Goal: Task Accomplishment & Management: Manage account settings

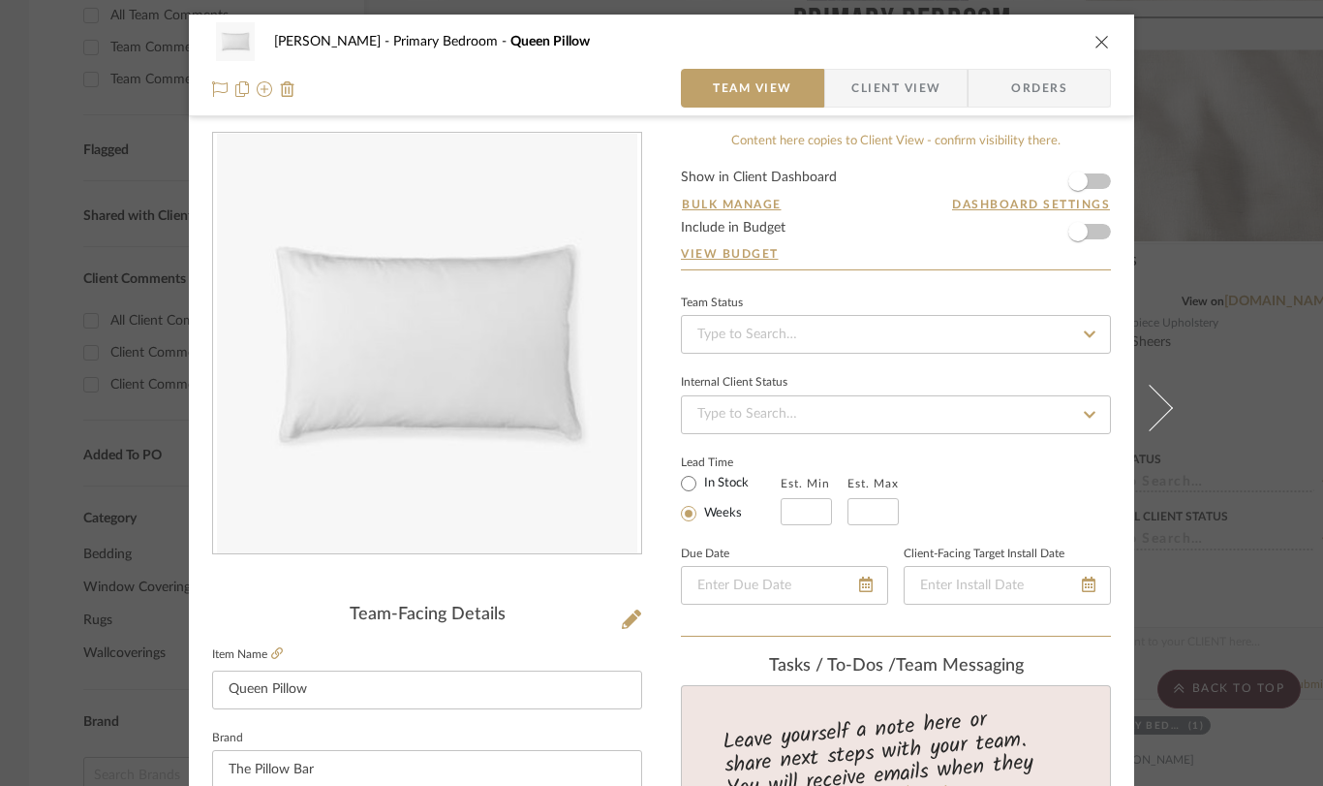
scroll to position [1014, 0]
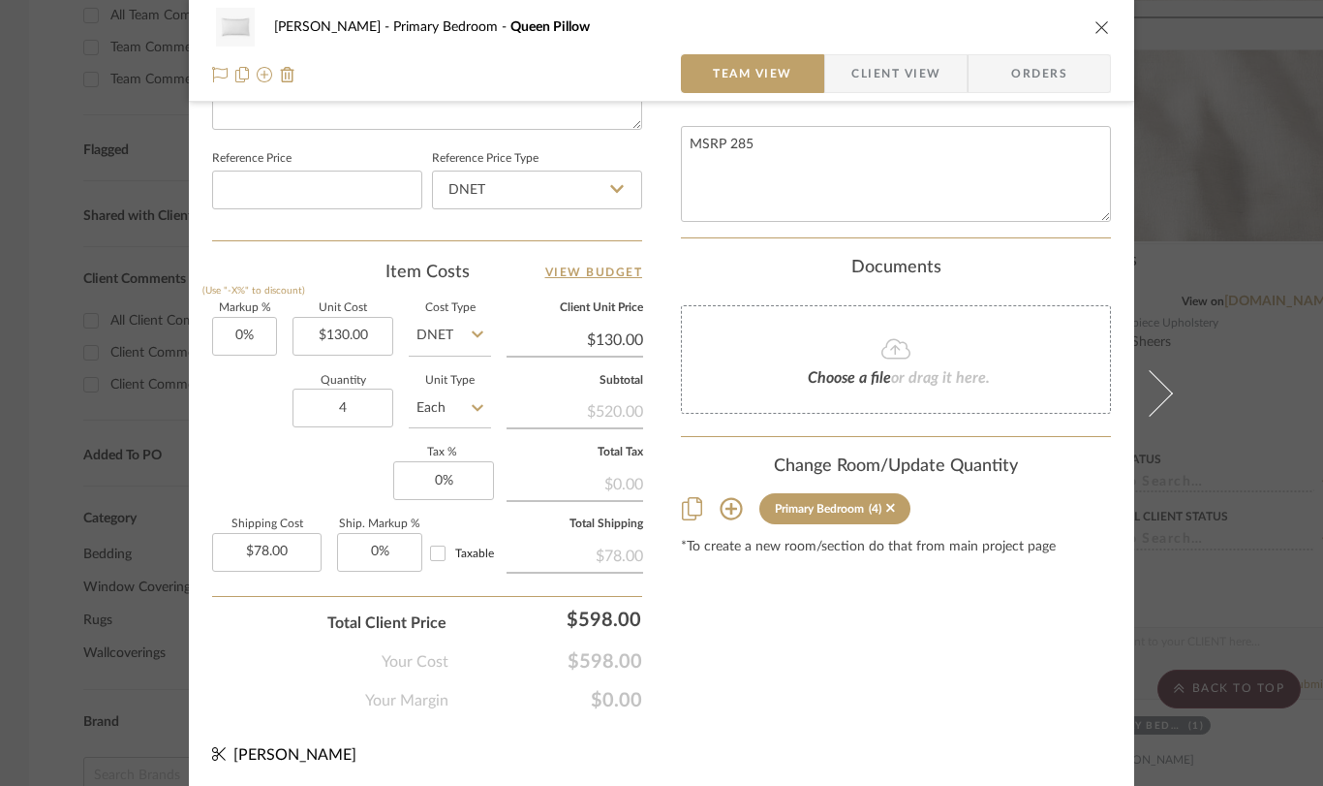
click at [1096, 25] on icon "close" at bounding box center [1103, 27] width 16 height 16
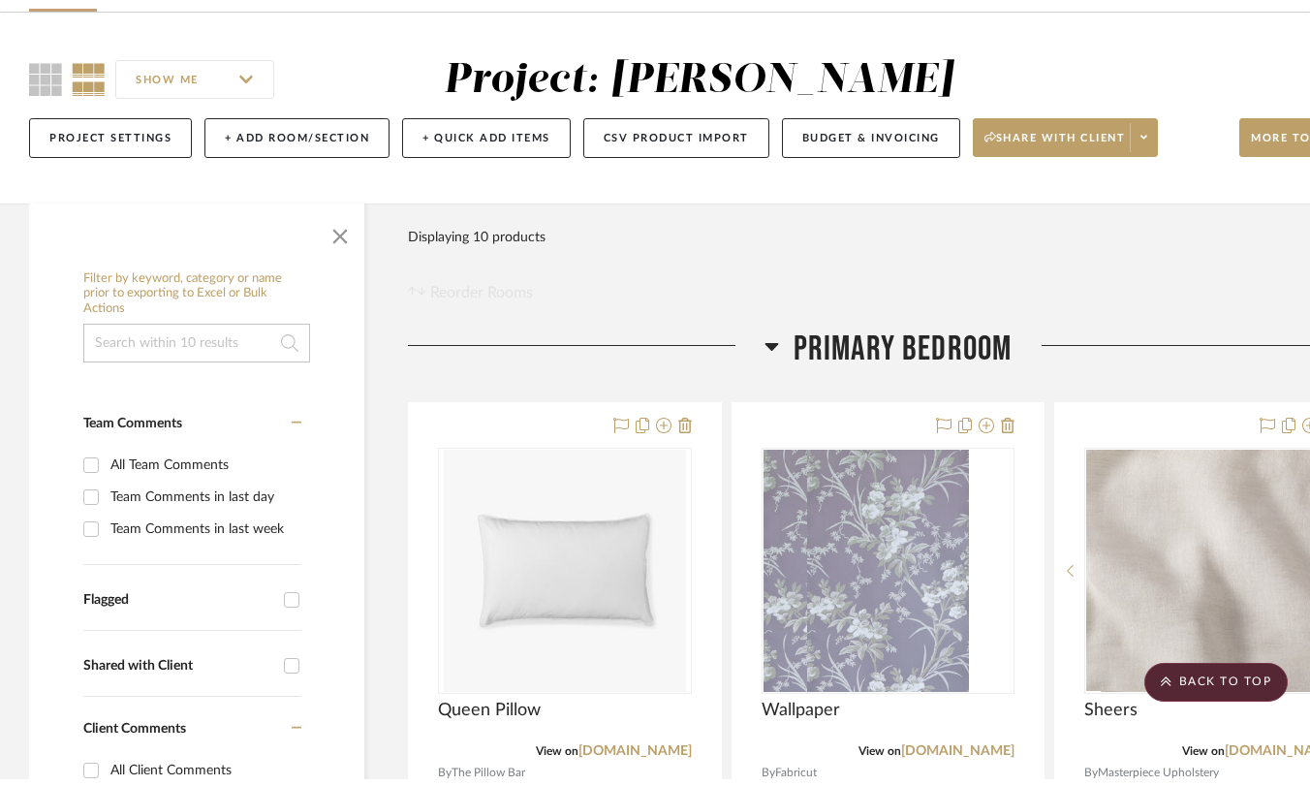
scroll to position [0, 0]
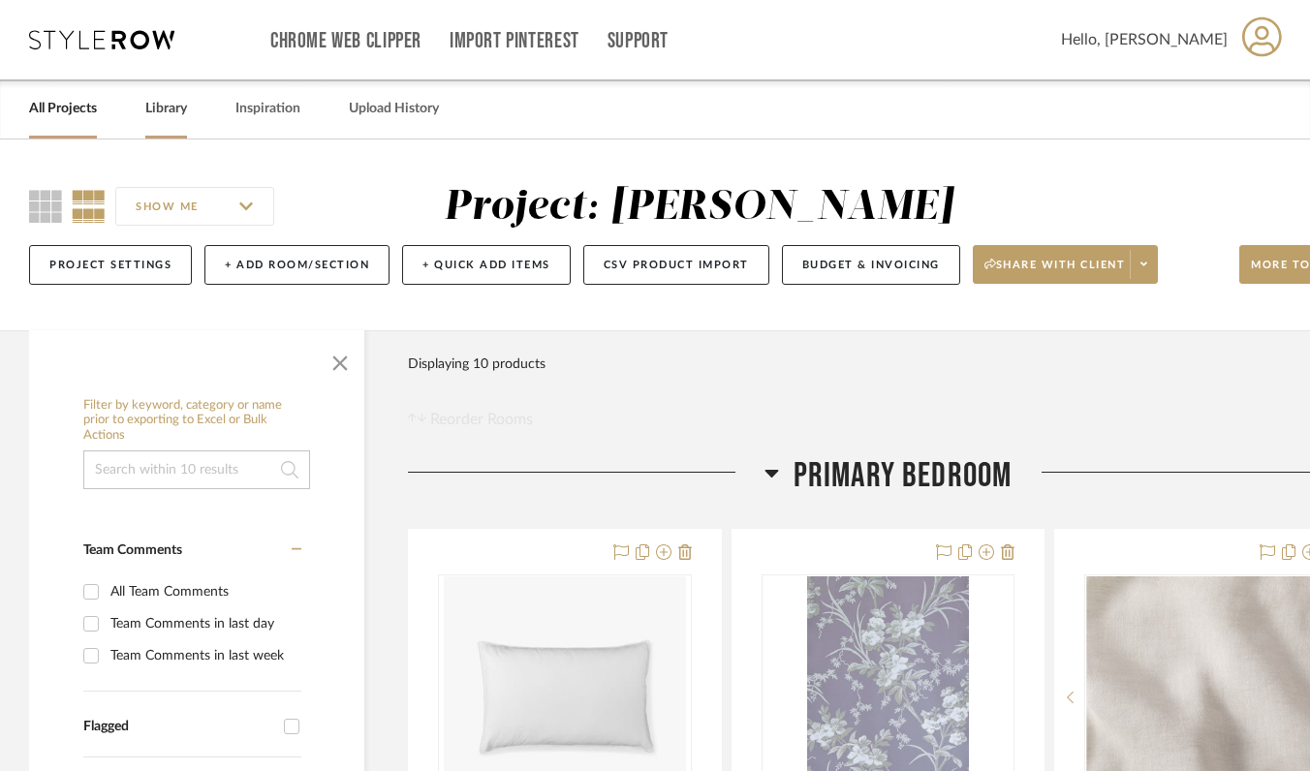
click at [165, 105] on link "Library" at bounding box center [166, 109] width 42 height 26
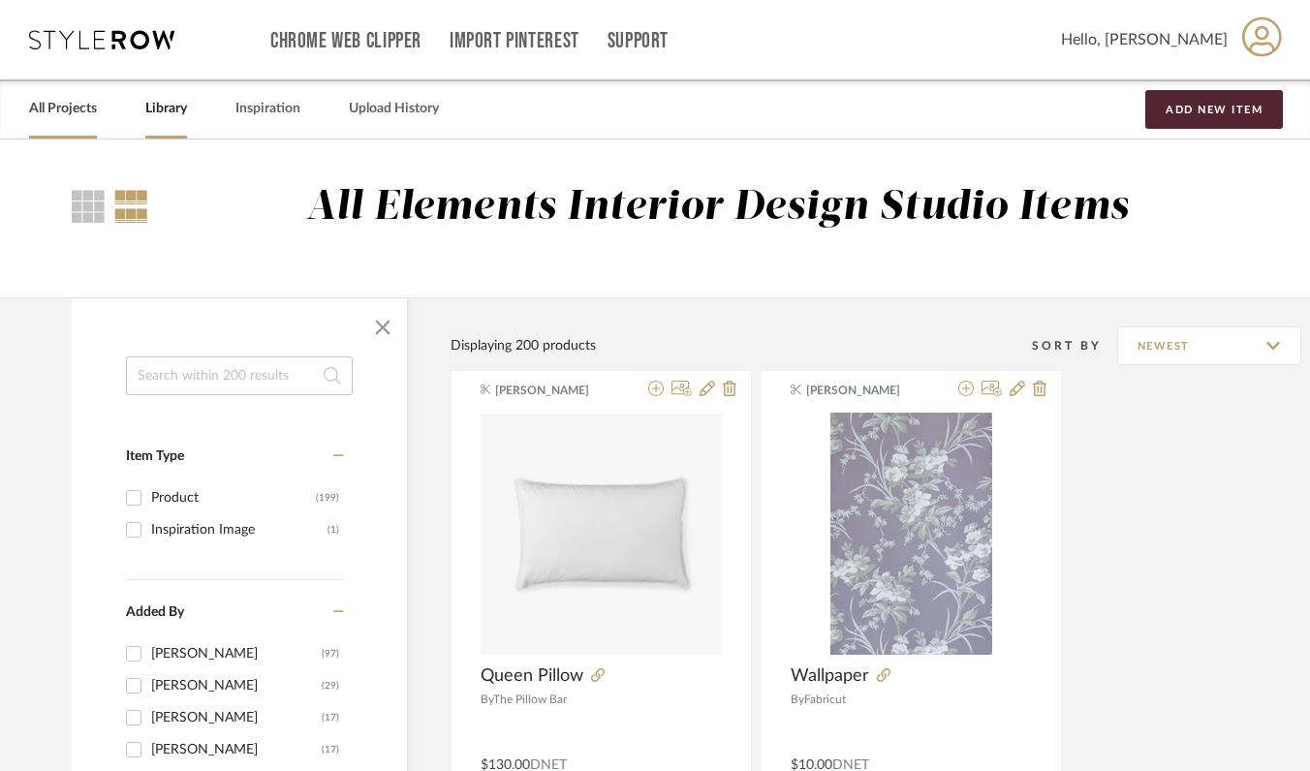
click at [66, 109] on link "All Projects" at bounding box center [63, 109] width 68 height 26
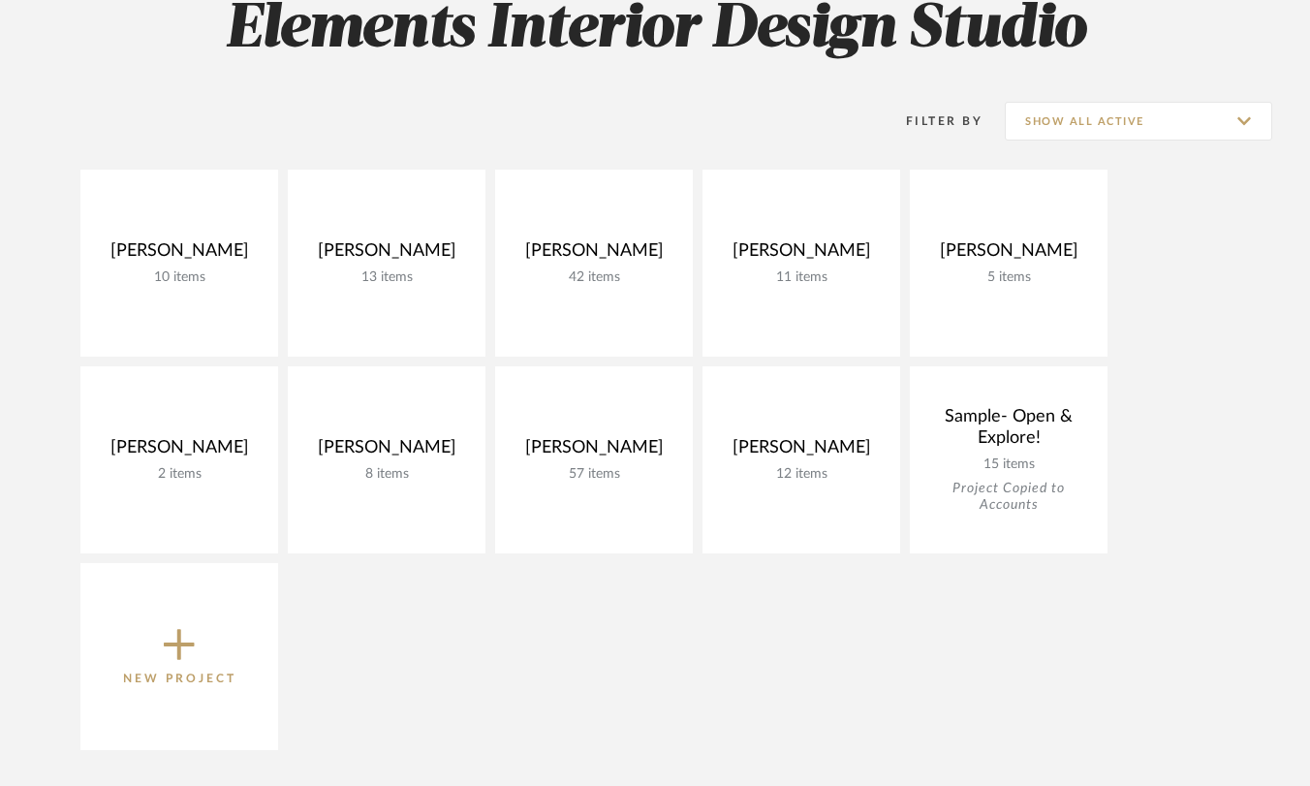
scroll to position [325, 0]
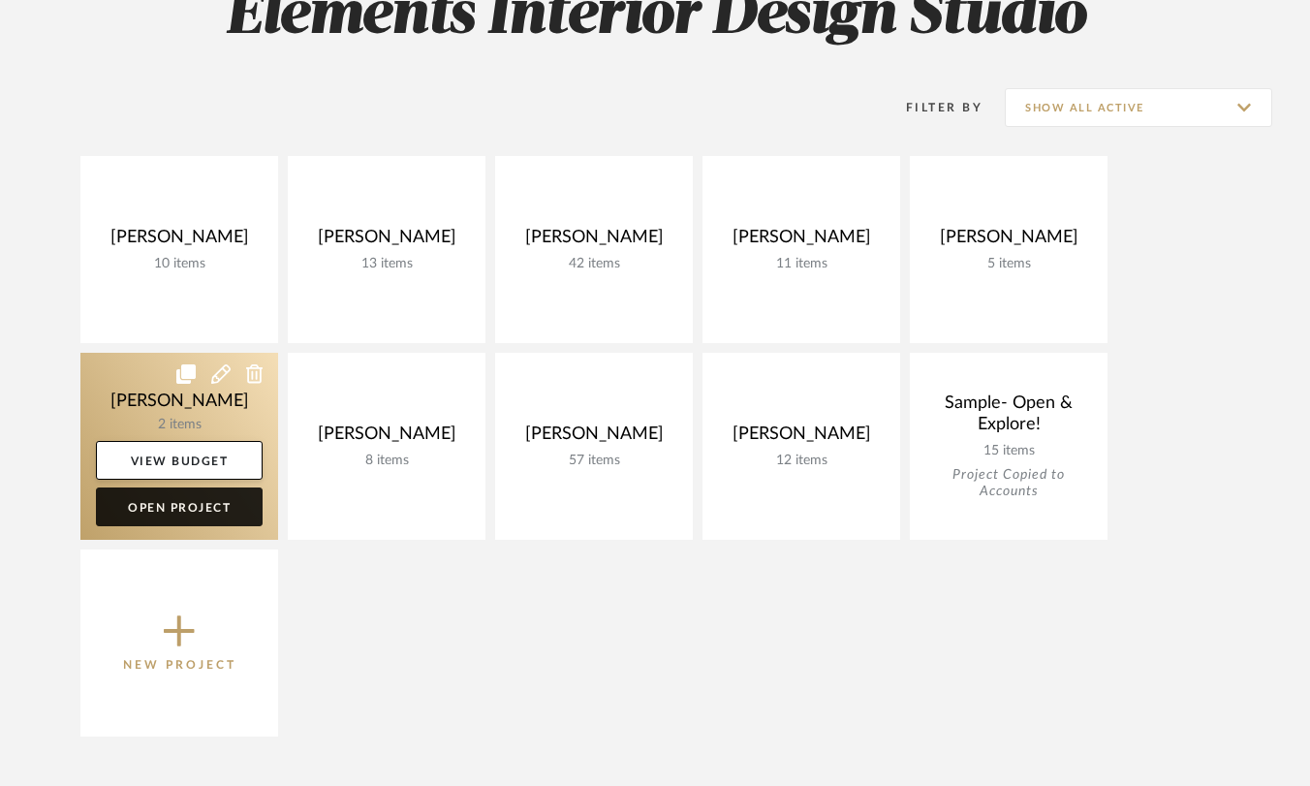
click at [197, 505] on link "Open Project" at bounding box center [179, 506] width 167 height 39
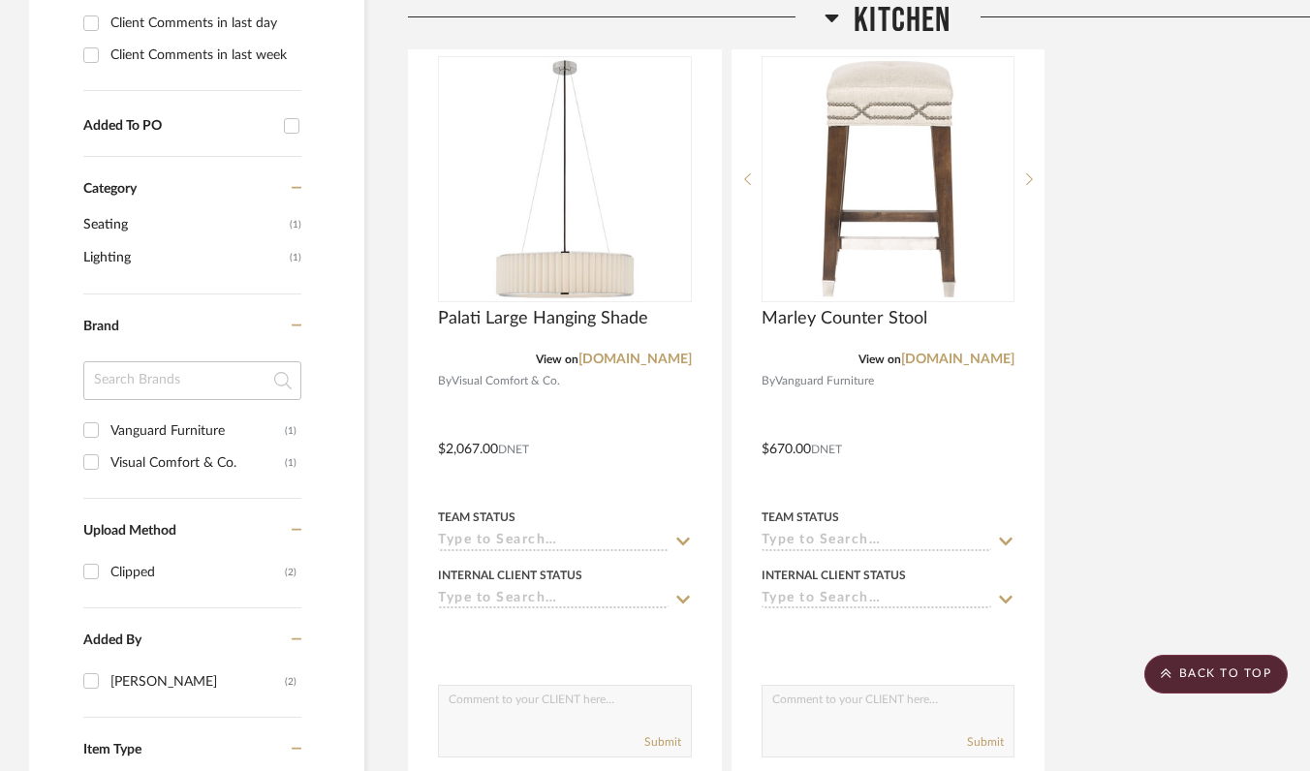
scroll to position [946, 0]
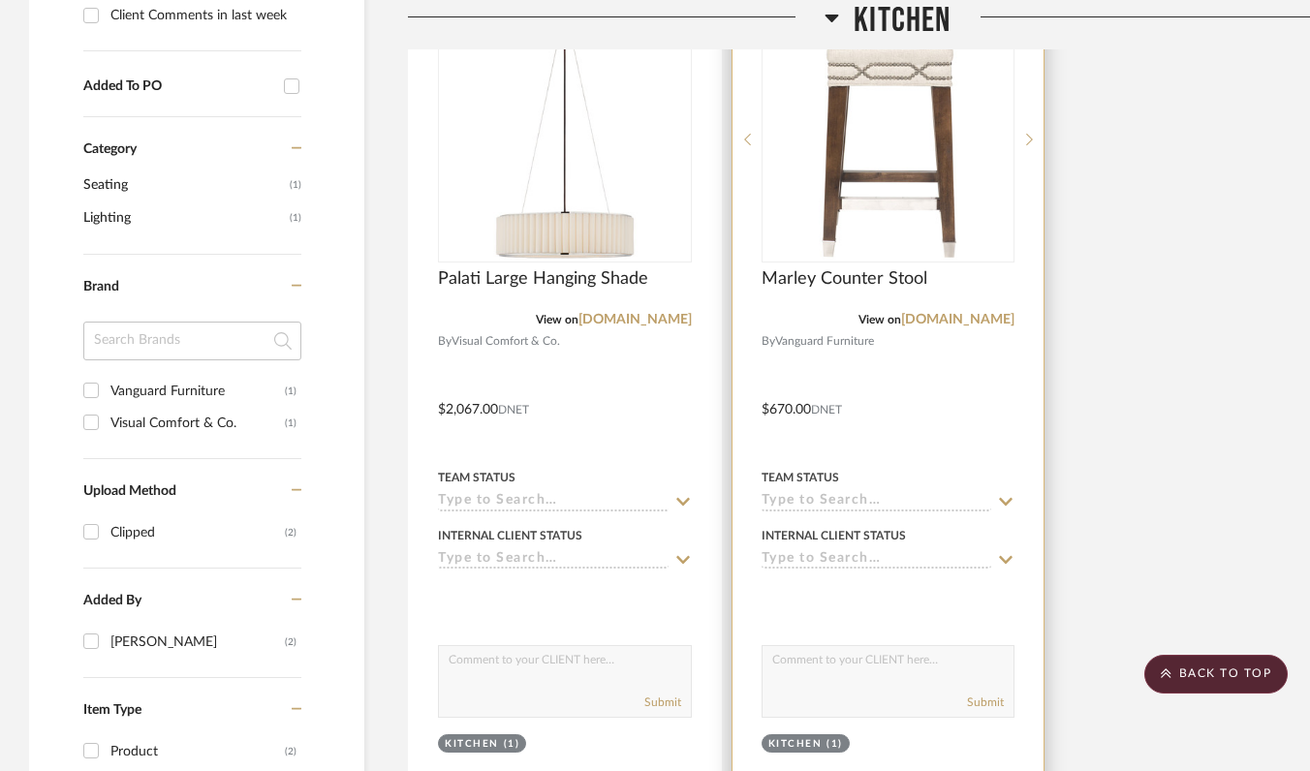
click at [0, 0] on img at bounding box center [0, 0] width 0 height 0
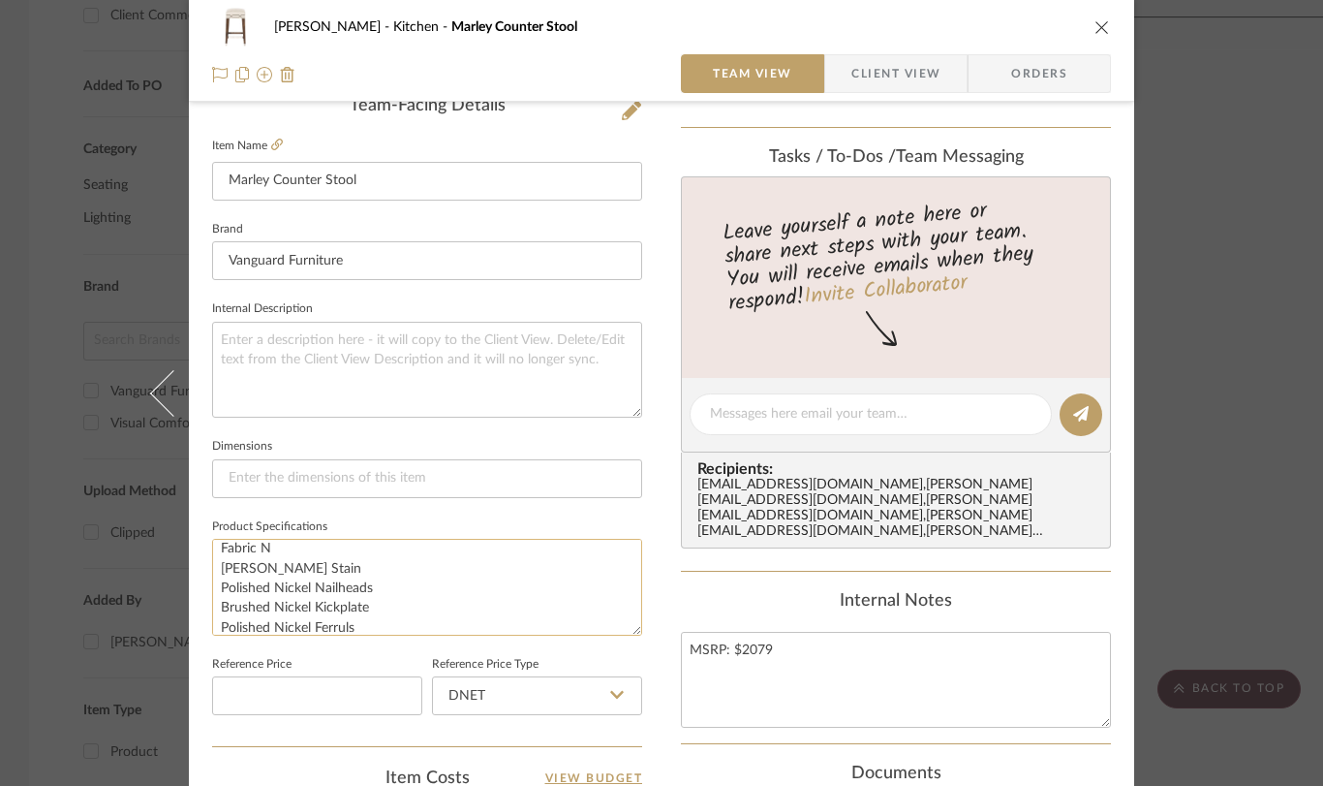
scroll to position [0, 0]
click at [266, 555] on textarea "Fabric N [PERSON_NAME] Stain Polished Nickel Nailheads Brushed Nickel Kickplate…" at bounding box center [427, 587] width 430 height 96
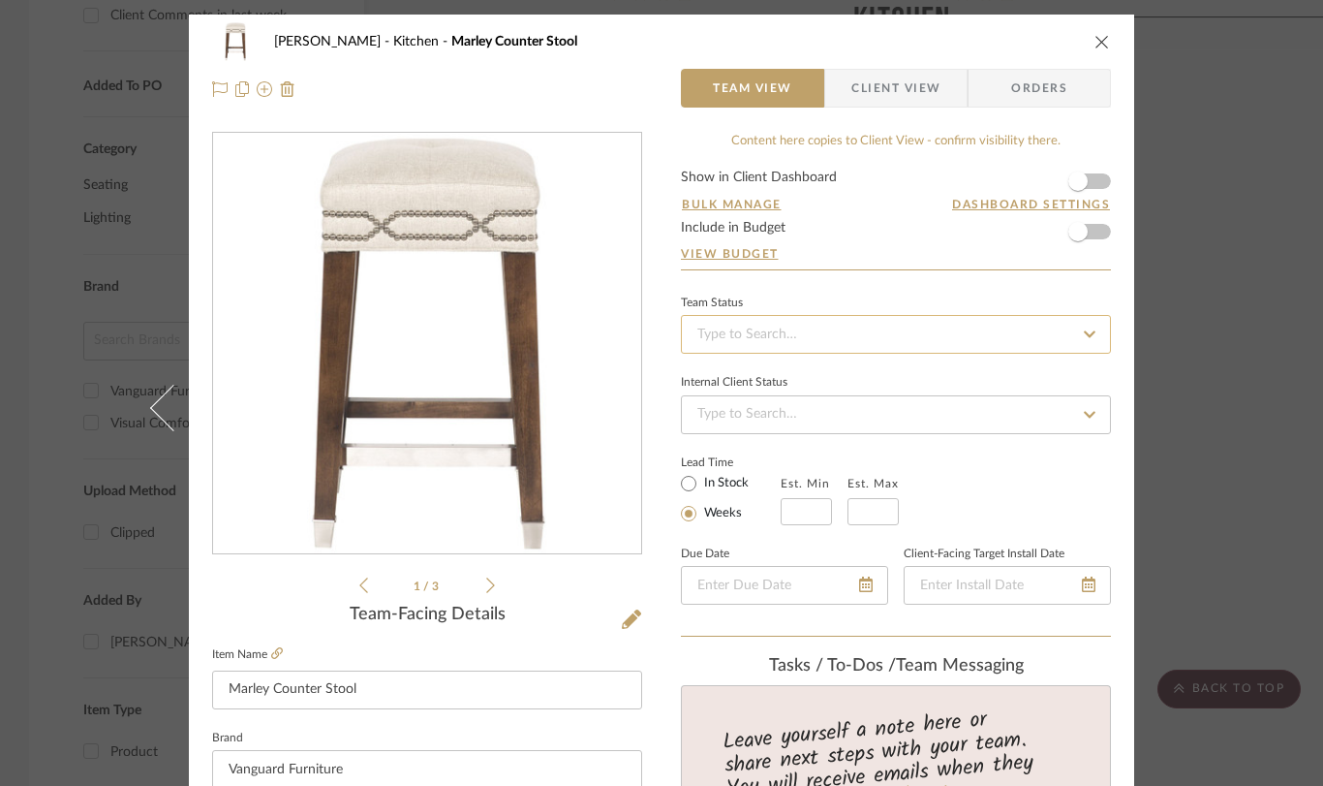
type textarea "Fabric Nada Natural [PERSON_NAME] Stain Polished Nickel Nailheads Brushed Nicke…"
click at [738, 334] on input at bounding box center [896, 334] width 430 height 39
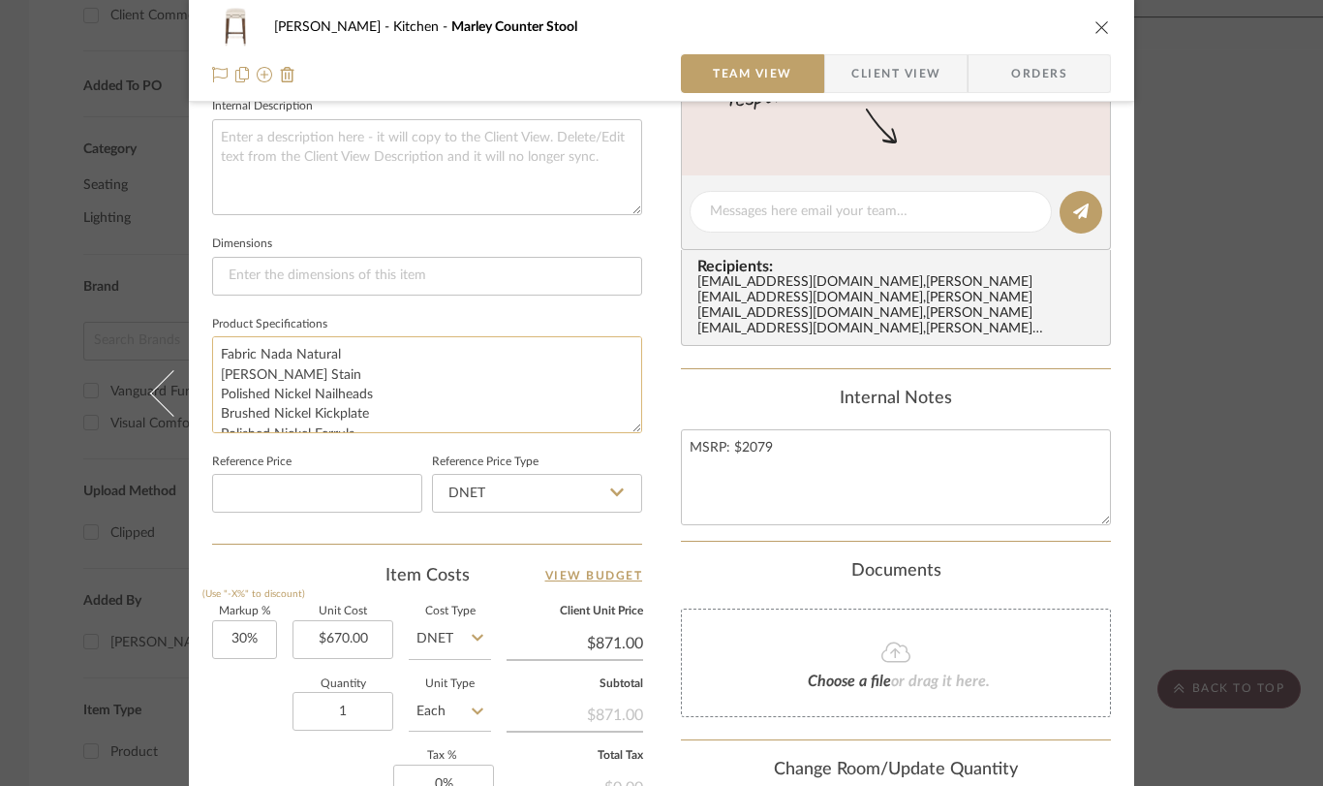
scroll to position [19, 0]
click at [264, 417] on textarea "Fabric Nada Natural [PERSON_NAME] Stain Polished Nickel Nailheads Brushed Nicke…" at bounding box center [427, 384] width 430 height 96
drag, startPoint x: 264, startPoint y: 415, endPoint x: 214, endPoint y: 411, distance: 49.6
click at [214, 411] on textarea "Fabric Nada Natural [PERSON_NAME] Stain Polished Nickel Nailheads Brushed Nicke…" at bounding box center [427, 384] width 430 height 96
click at [399, 391] on textarea "Fabric Nada Natural [PERSON_NAME] Stain Polished Nickel Nailheads Brushed Nicke…" at bounding box center [427, 384] width 430 height 96
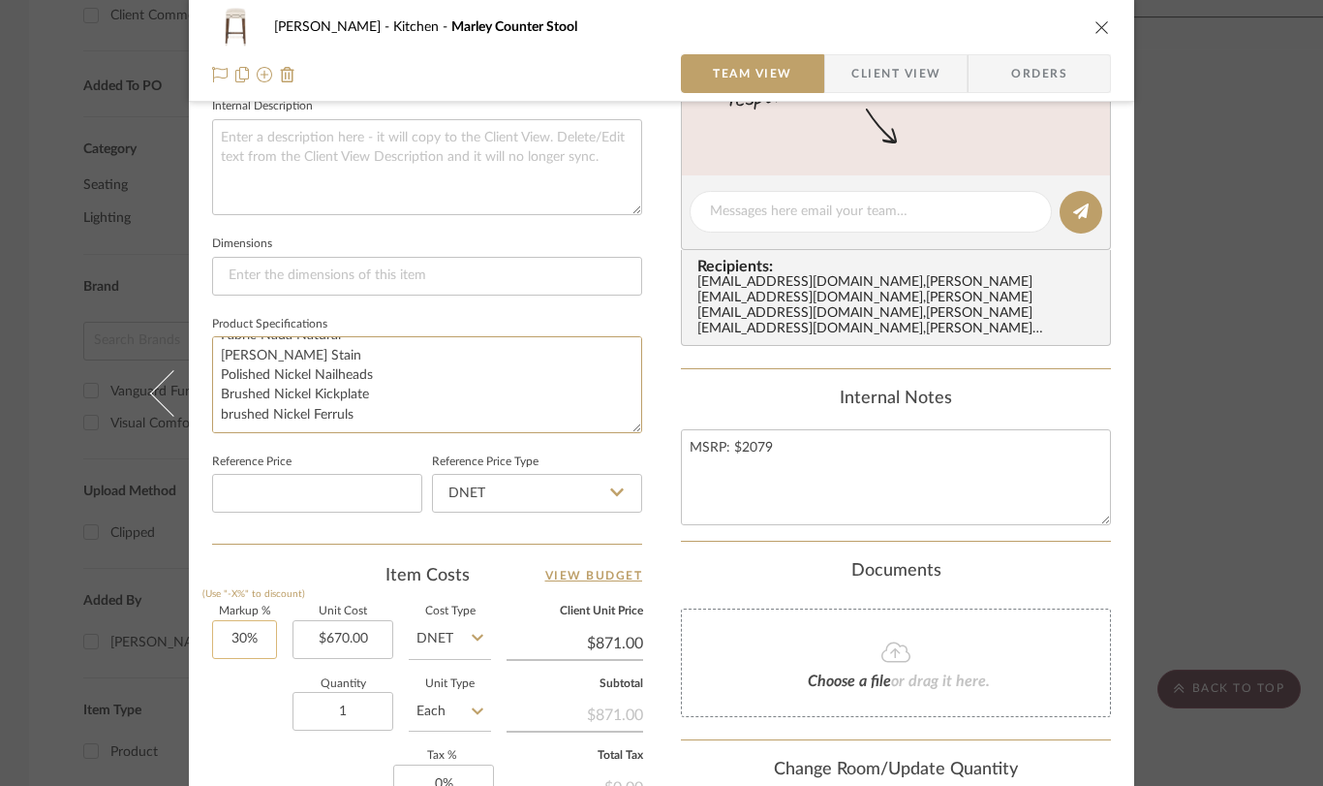
type textarea "Fabric Nada Natural [PERSON_NAME] Stain Polished Nickel Nailheads Brushed Nicke…"
type input "30"
drag, startPoint x: 257, startPoint y: 638, endPoint x: 217, endPoint y: 635, distance: 39.9
click at [217, 635] on input "30" at bounding box center [244, 639] width 65 height 39
drag, startPoint x: 249, startPoint y: 638, endPoint x: 225, endPoint y: 636, distance: 24.3
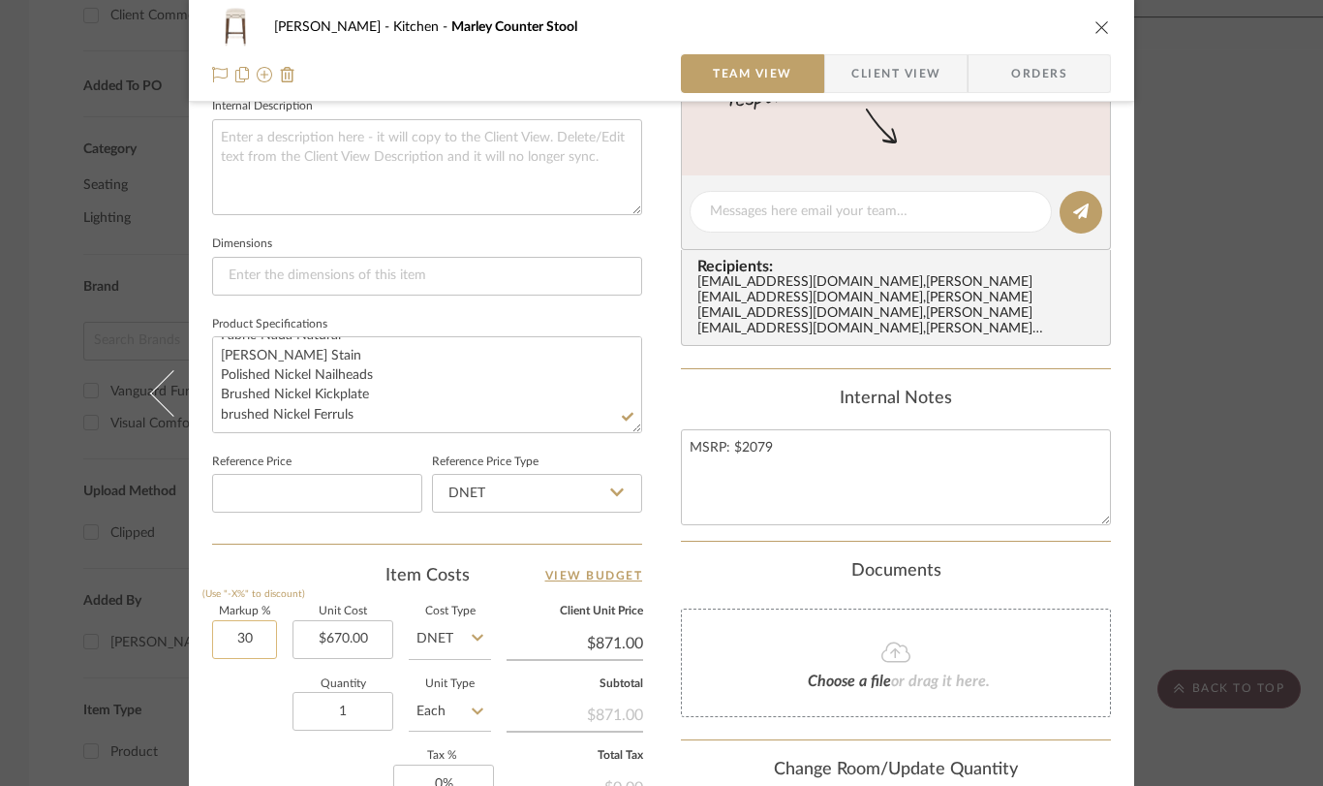
click at [225, 636] on input "30" at bounding box center [244, 639] width 65 height 39
type input "0%"
click at [408, 560] on div "1 / 3 Team-Facing Details Item Name [PERSON_NAME] Counter Stool Brand Vanguard …" at bounding box center [427, 218] width 430 height 1595
type input "$670.00"
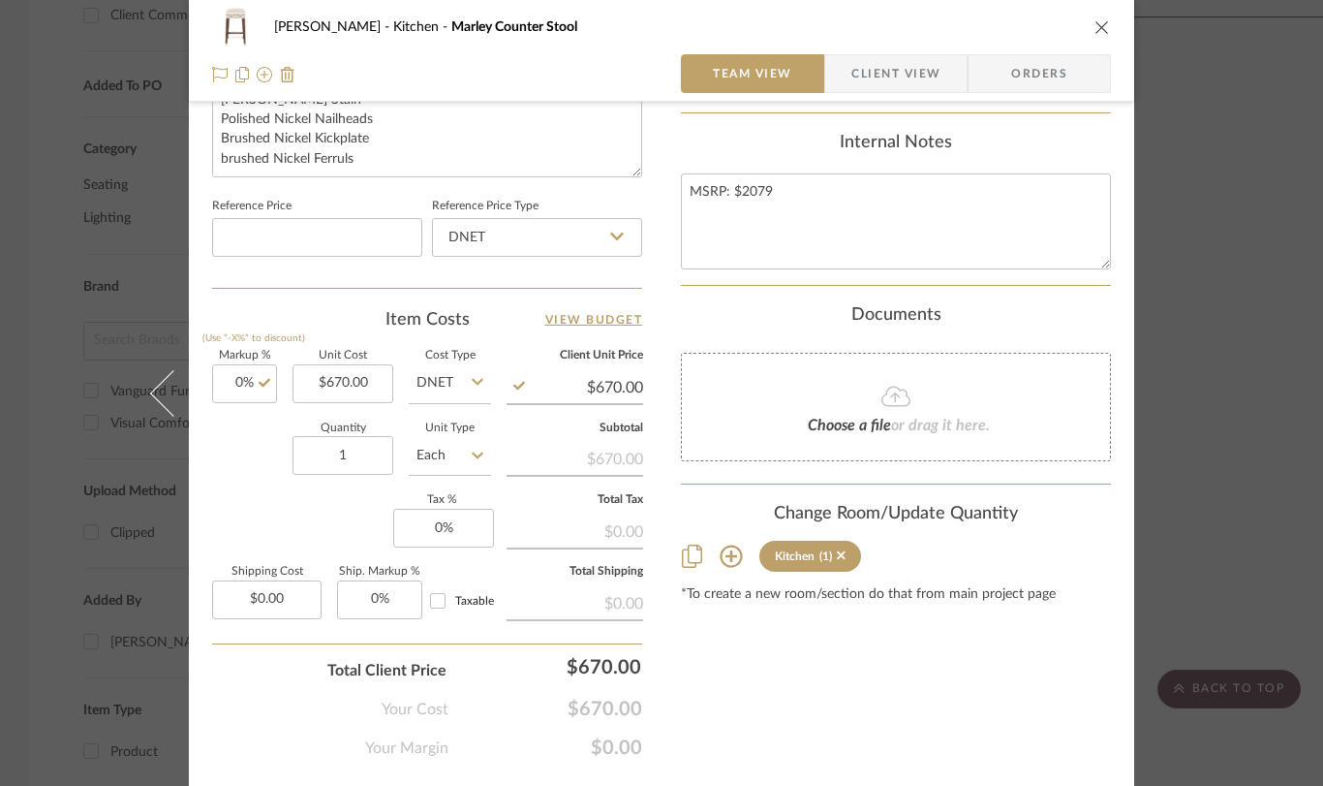
scroll to position [1014, 0]
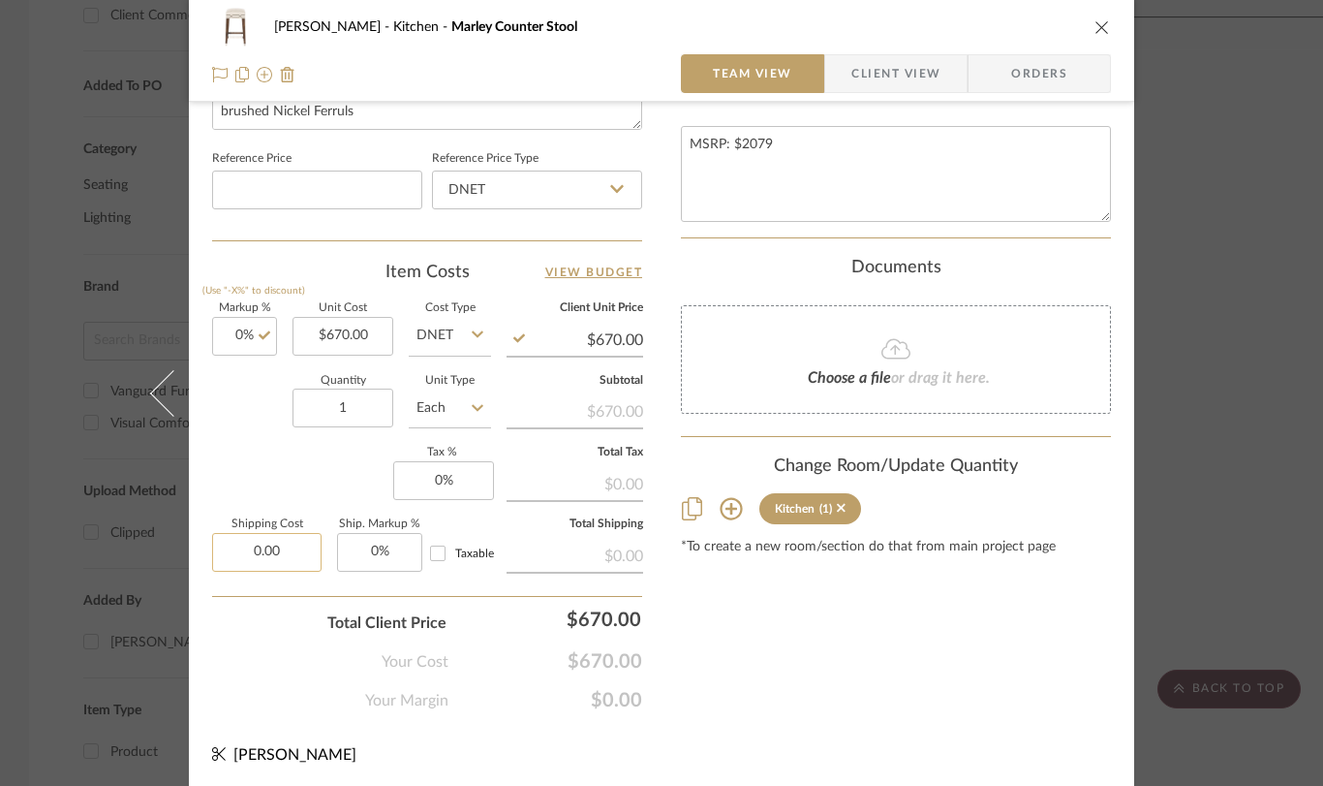
drag, startPoint x: 281, startPoint y: 546, endPoint x: 232, endPoint y: 540, distance: 49.9
click at [232, 540] on input "0.00" at bounding box center [266, 552] width 109 height 39
drag, startPoint x: 278, startPoint y: 548, endPoint x: 223, endPoint y: 544, distance: 55.4
click at [223, 544] on input "0.00" at bounding box center [266, 552] width 109 height 39
type input "$212.00"
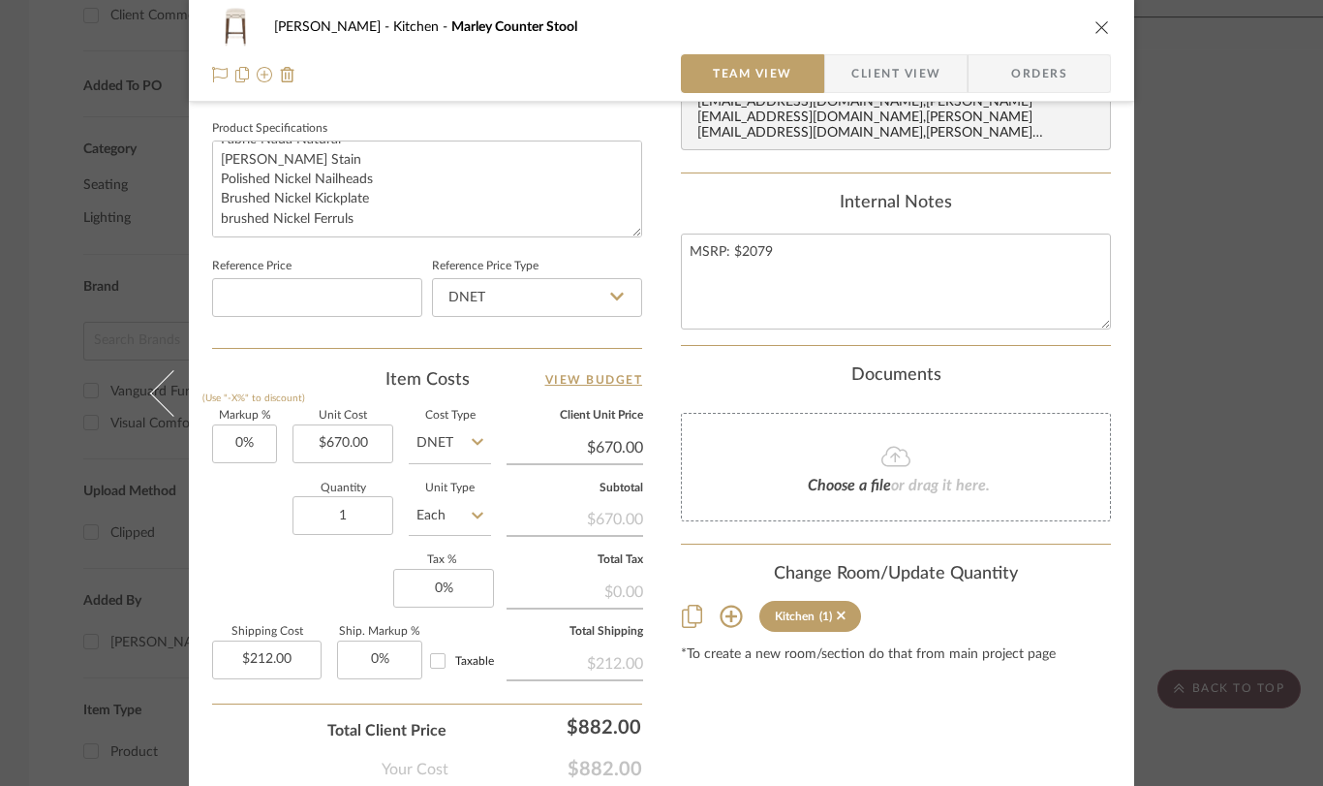
scroll to position [910, 0]
drag, startPoint x: 369, startPoint y: 516, endPoint x: 342, endPoint y: 513, distance: 27.4
click at [342, 513] on input "1" at bounding box center [343, 512] width 101 height 39
type input "3"
click at [757, 372] on div "Documents Choose a file or drag it here." at bounding box center [896, 440] width 430 height 157
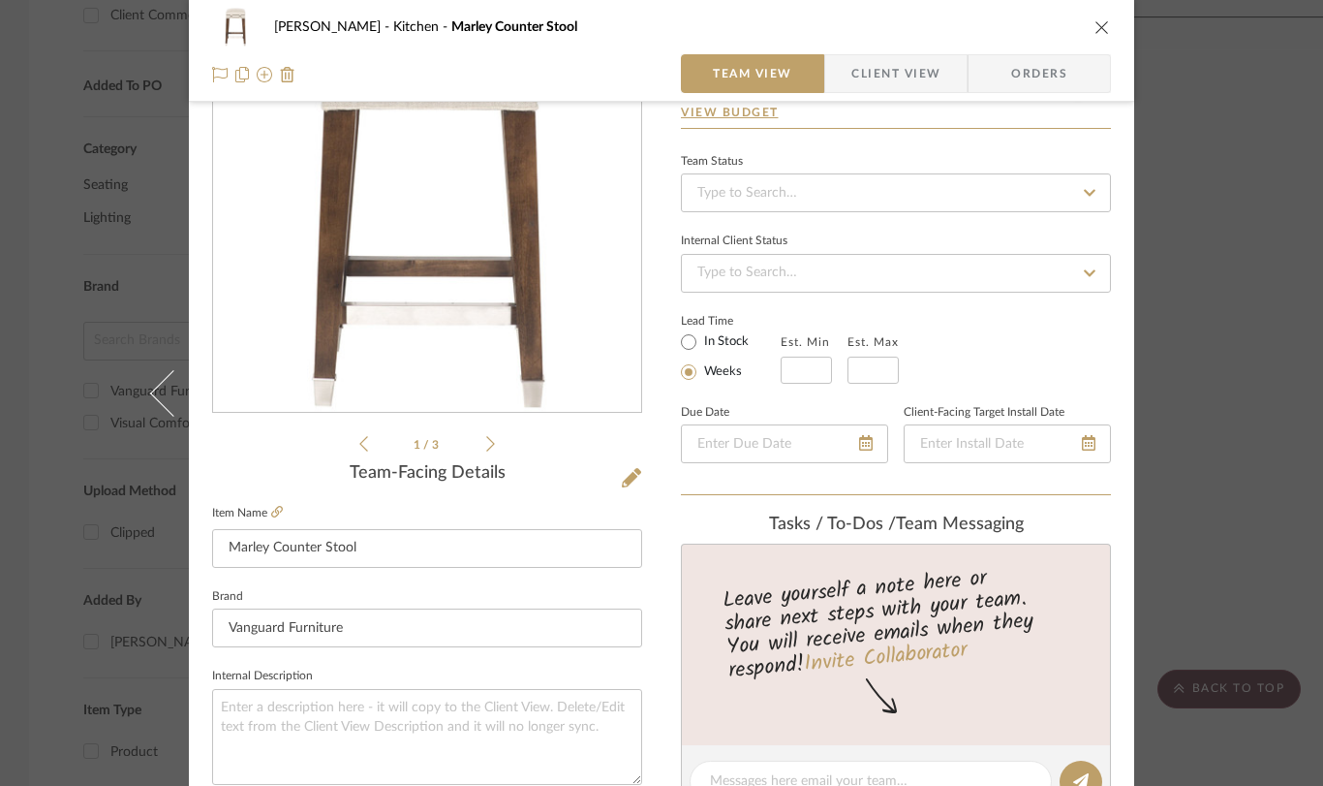
scroll to position [0, 0]
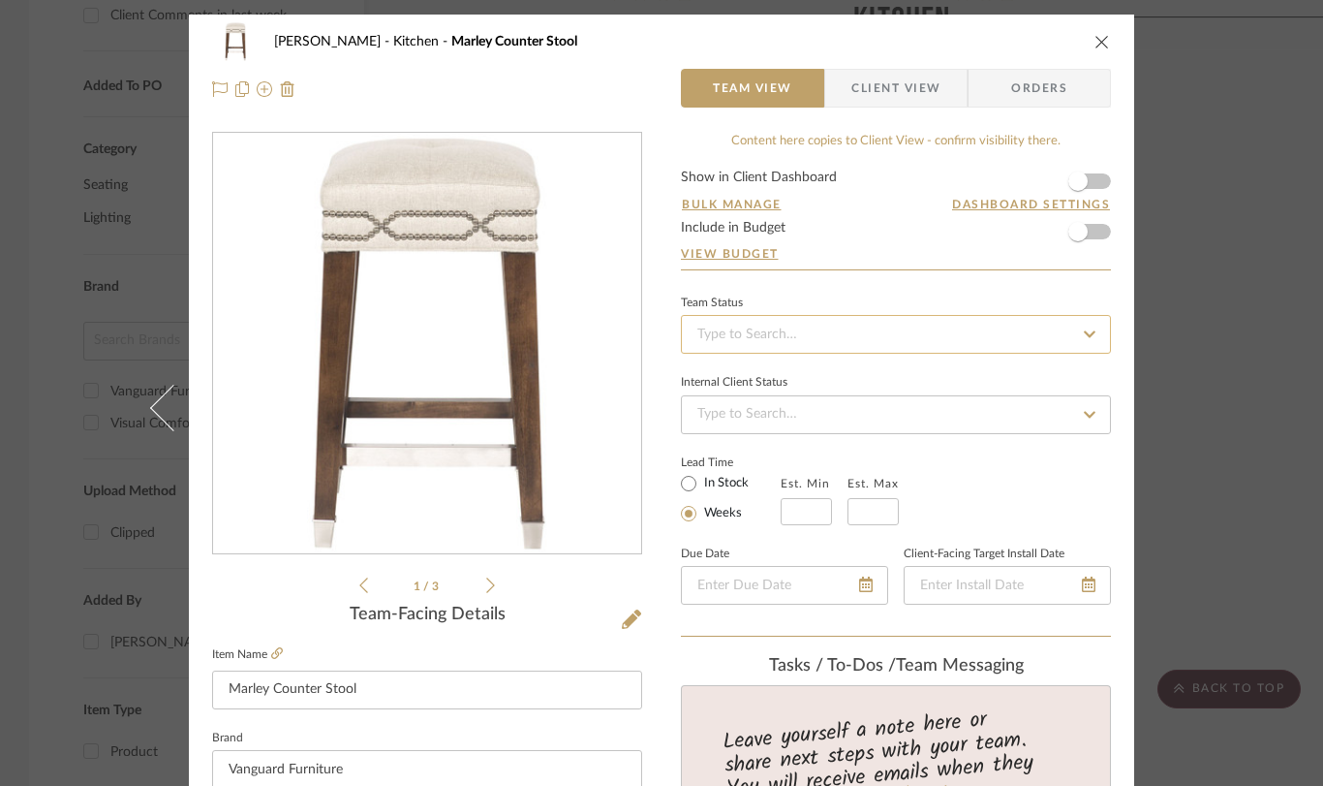
click at [769, 334] on input at bounding box center [896, 334] width 430 height 39
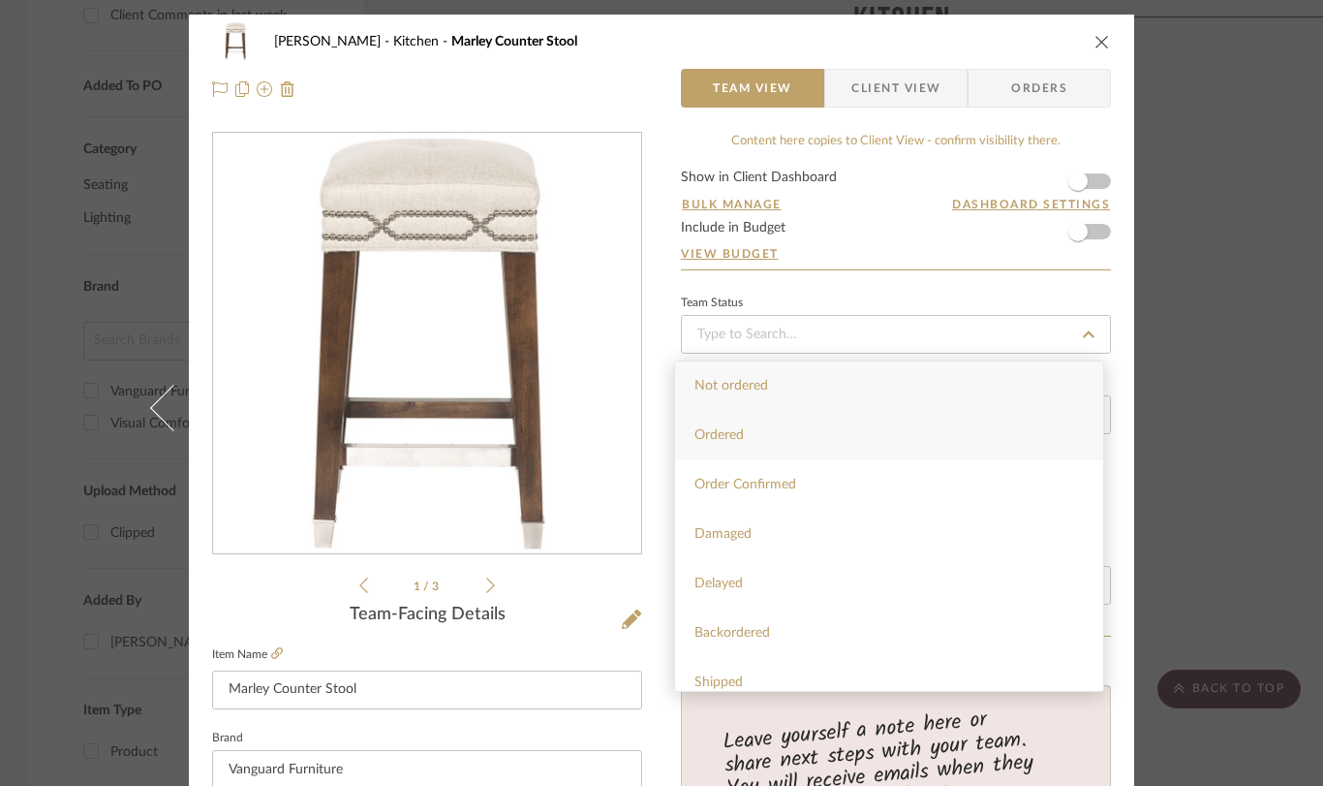
click at [756, 432] on div "Ordered" at bounding box center [889, 435] width 428 height 49
type input "[DATE]"
type input "Ordered"
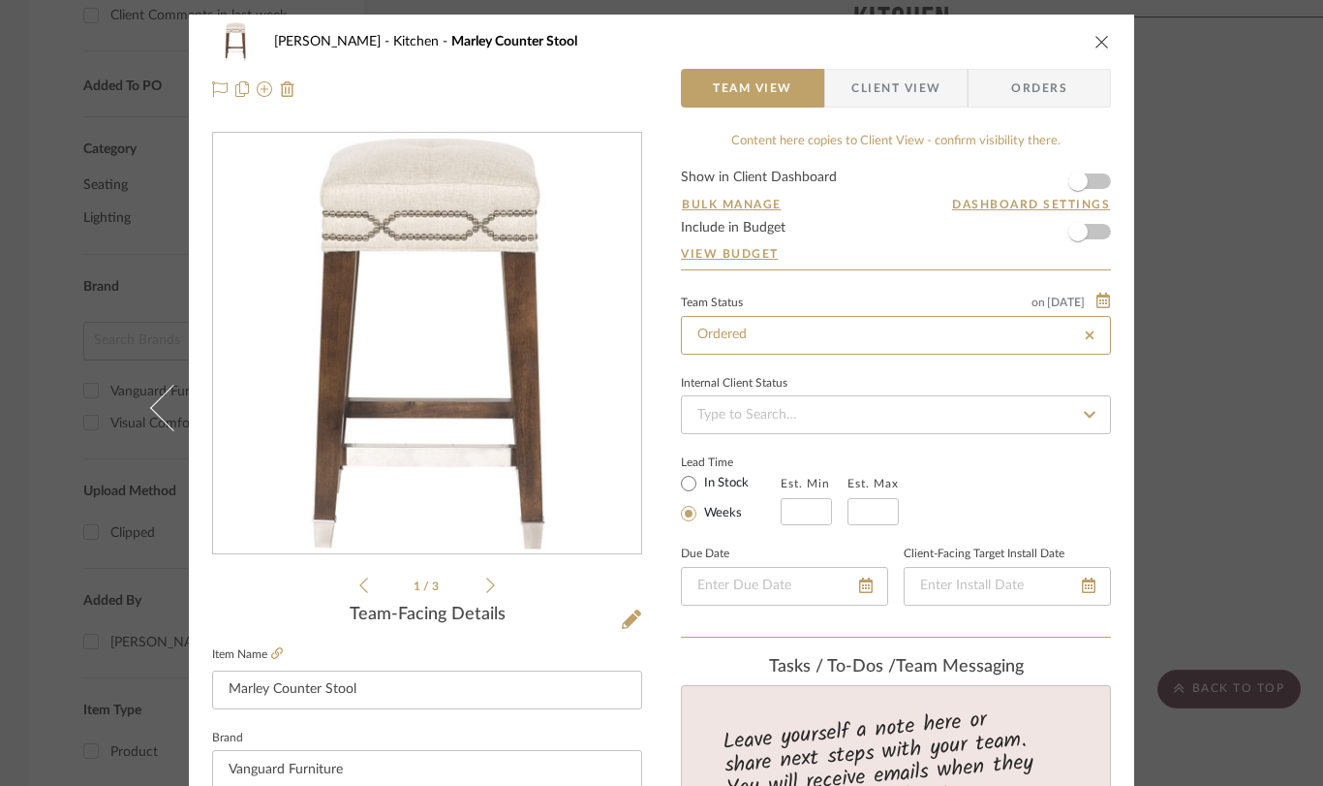
type input "[DATE]"
type input "Ordered"
click at [1097, 44] on icon "close" at bounding box center [1103, 42] width 16 height 16
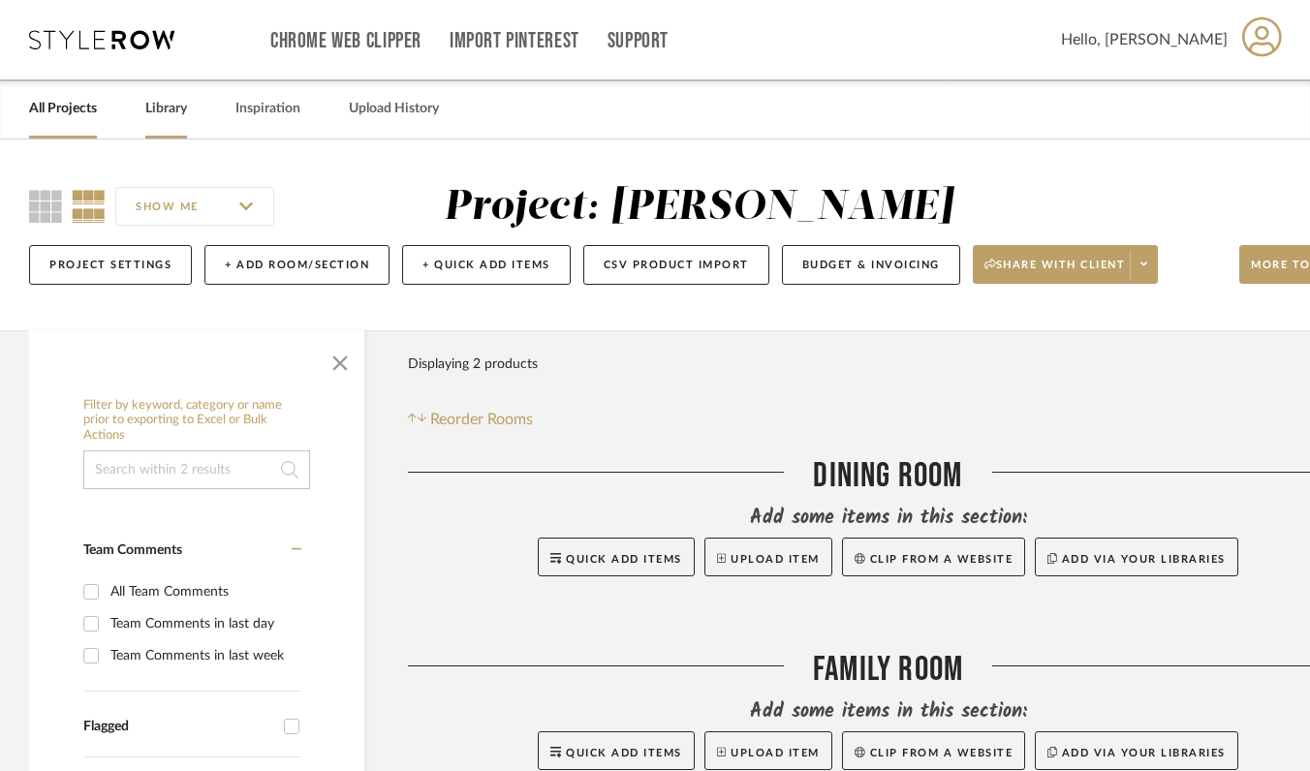
click at [172, 109] on link "Library" at bounding box center [166, 109] width 42 height 26
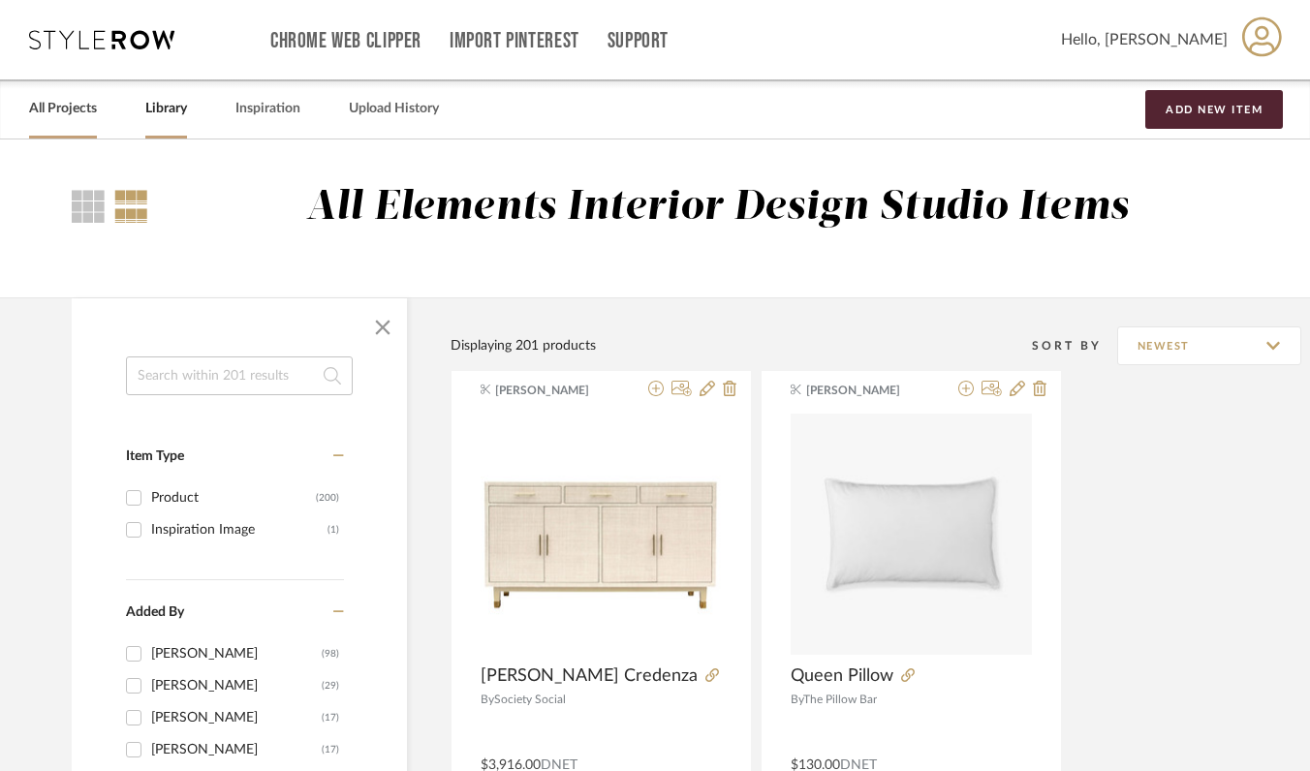
click at [78, 114] on link "All Projects" at bounding box center [63, 109] width 68 height 26
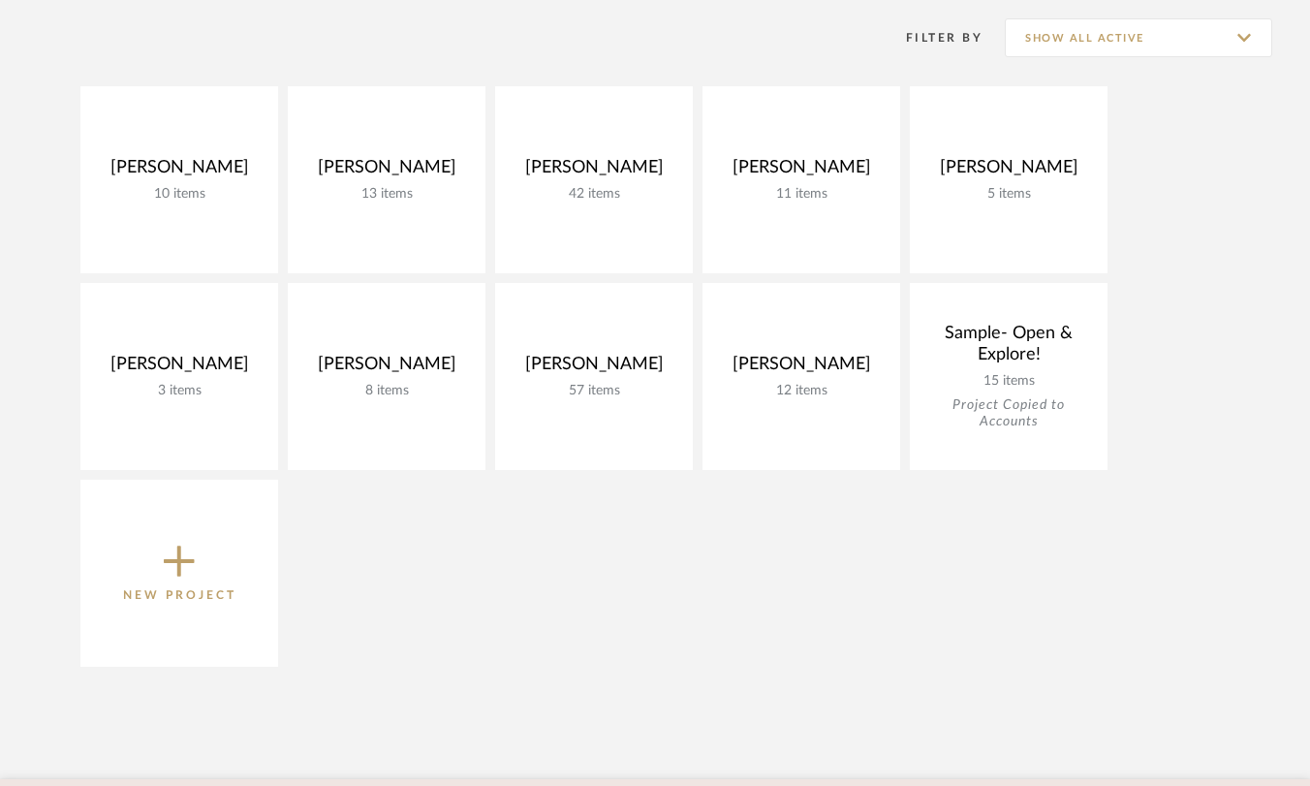
scroll to position [427, 0]
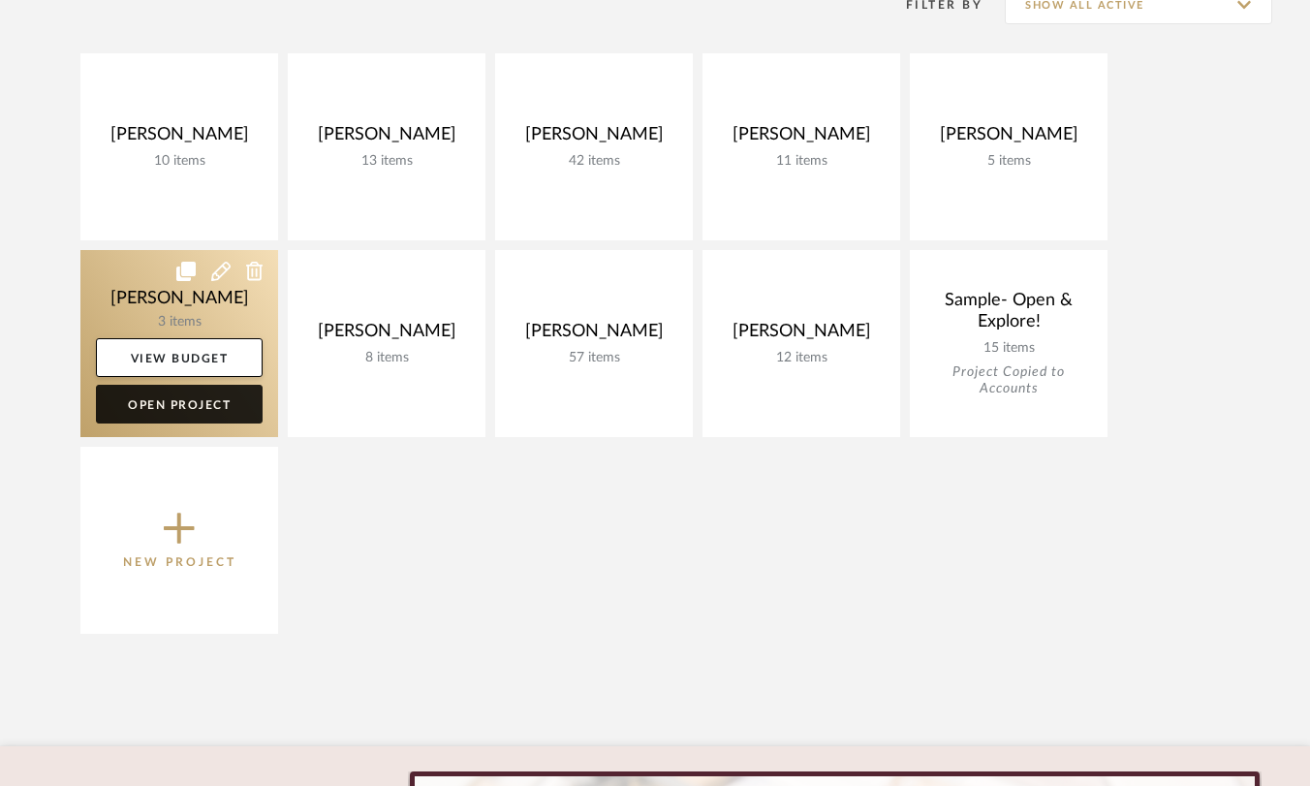
click at [197, 404] on link "Open Project" at bounding box center [179, 404] width 167 height 39
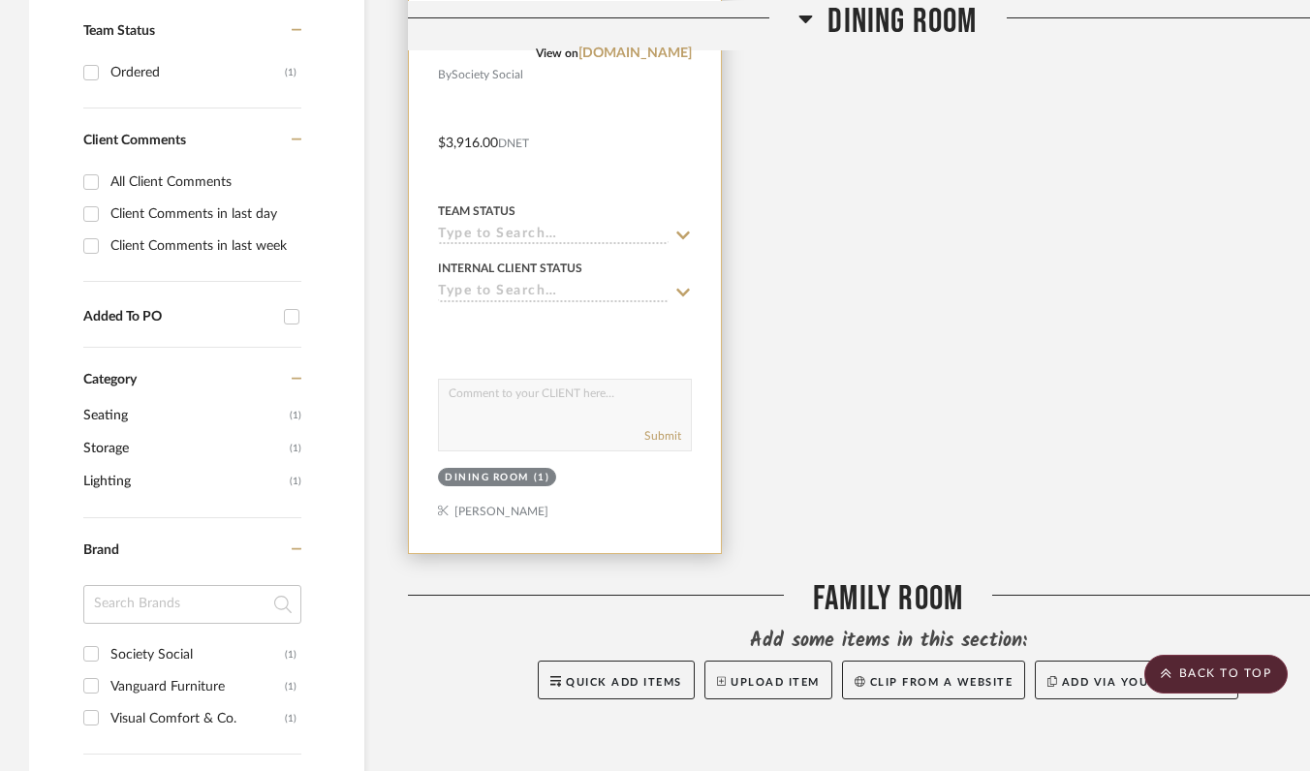
scroll to position [746, 0]
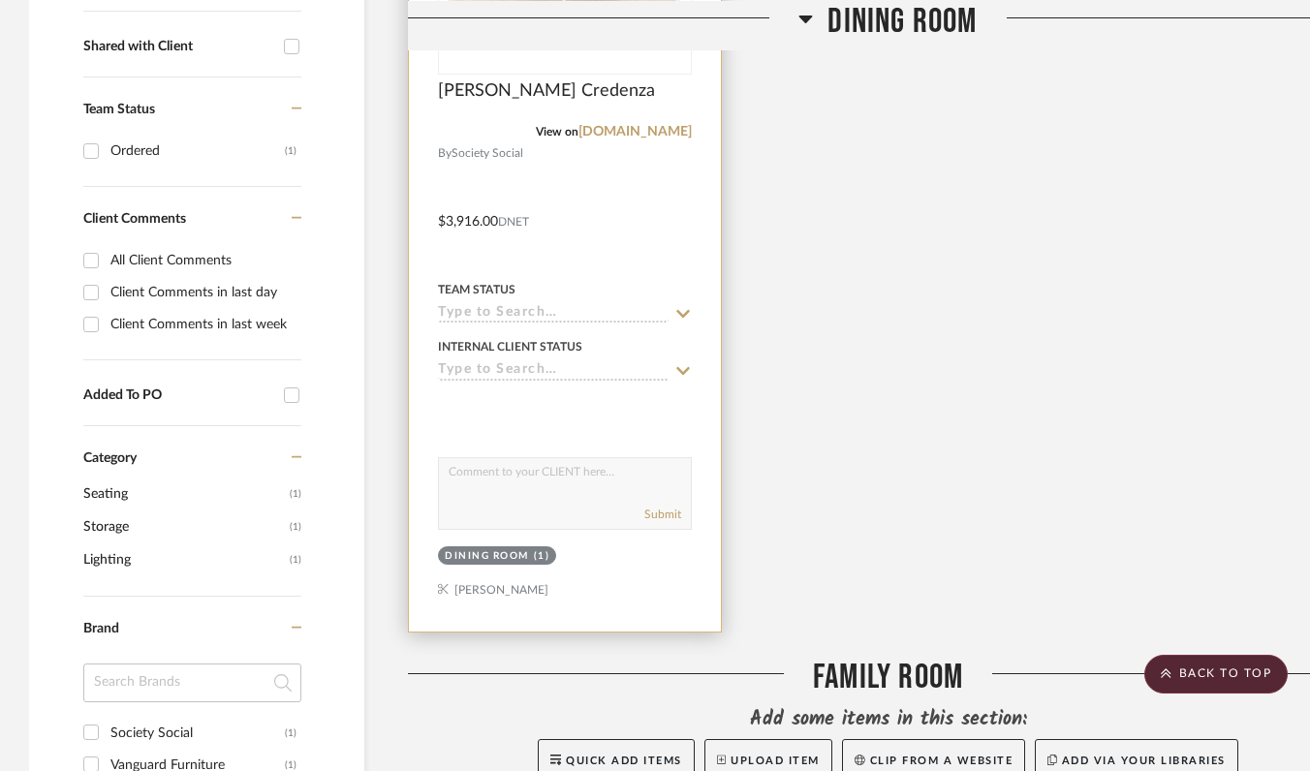
click at [555, 320] on input at bounding box center [553, 314] width 231 height 18
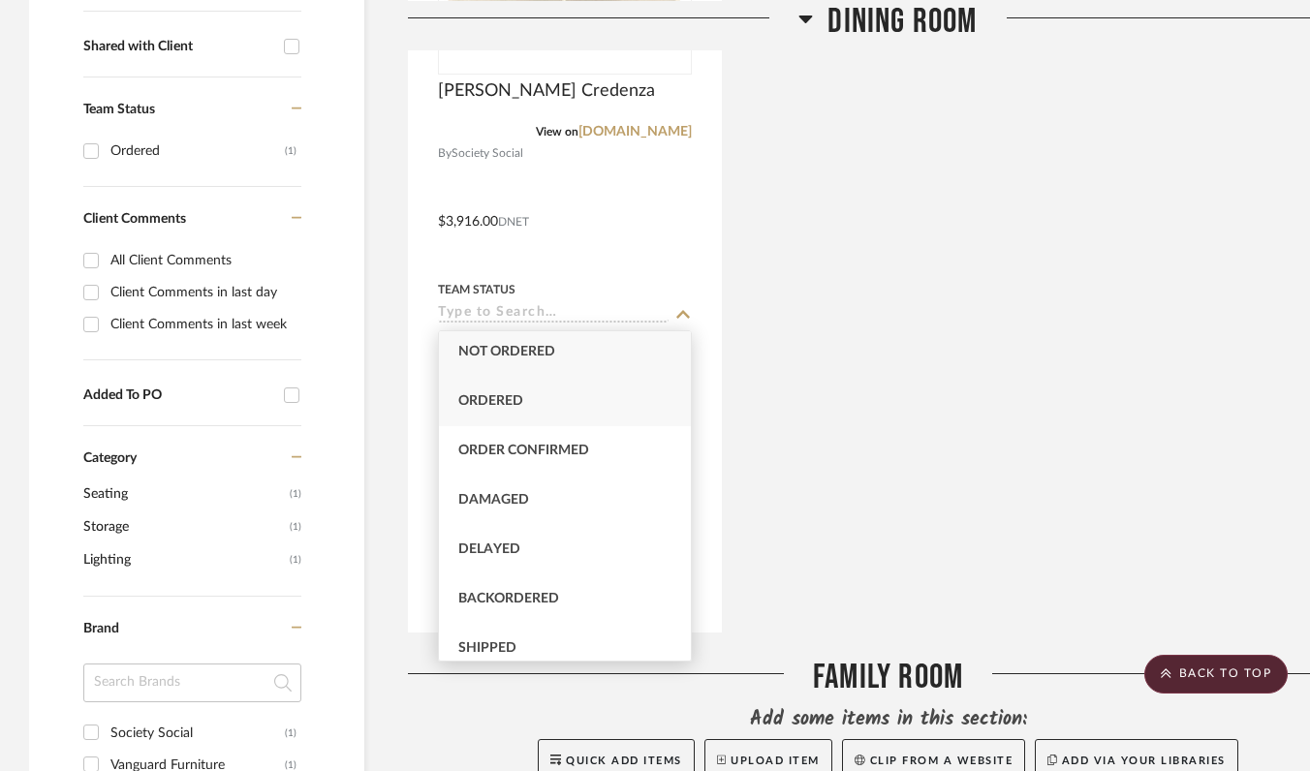
scroll to position [0, 0]
click at [545, 403] on div "Ordered" at bounding box center [565, 405] width 252 height 49
type input "[DATE]"
type input "Ordered"
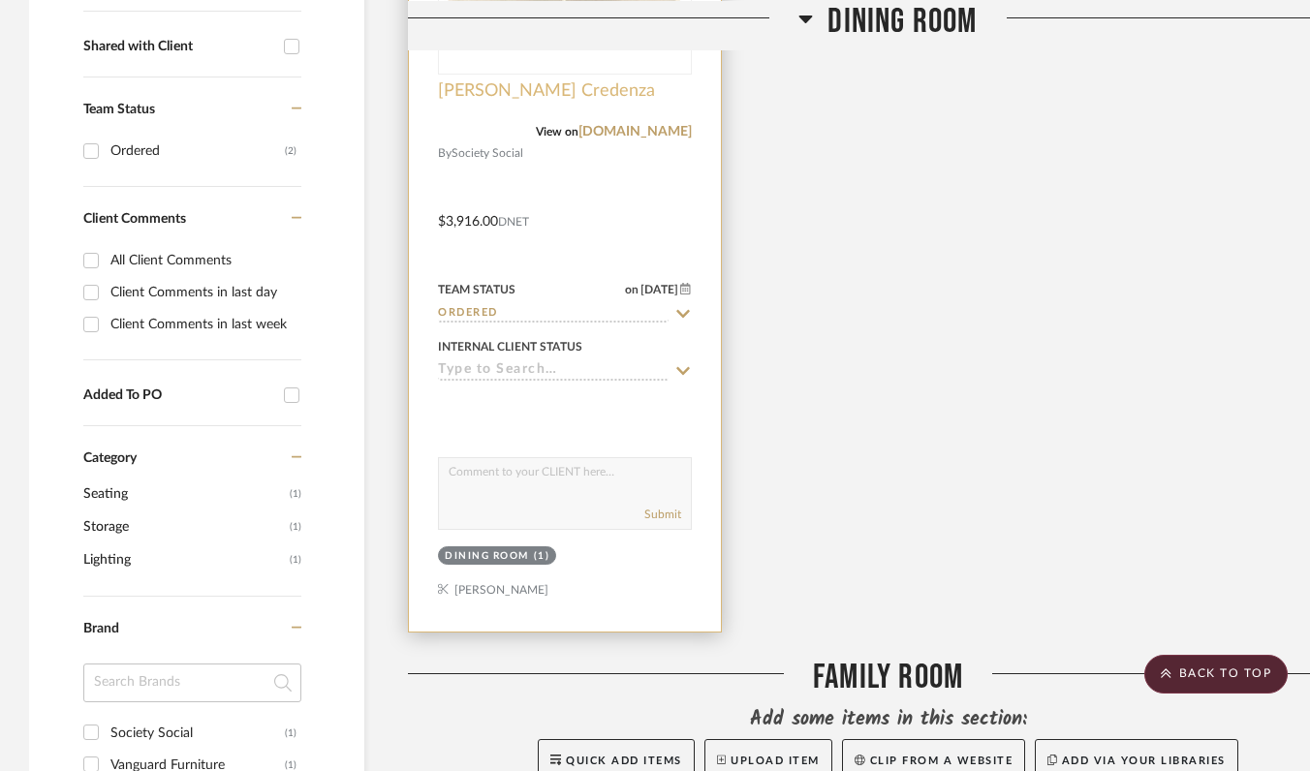
click at [605, 88] on span "[PERSON_NAME] Credenza" at bounding box center [546, 90] width 217 height 21
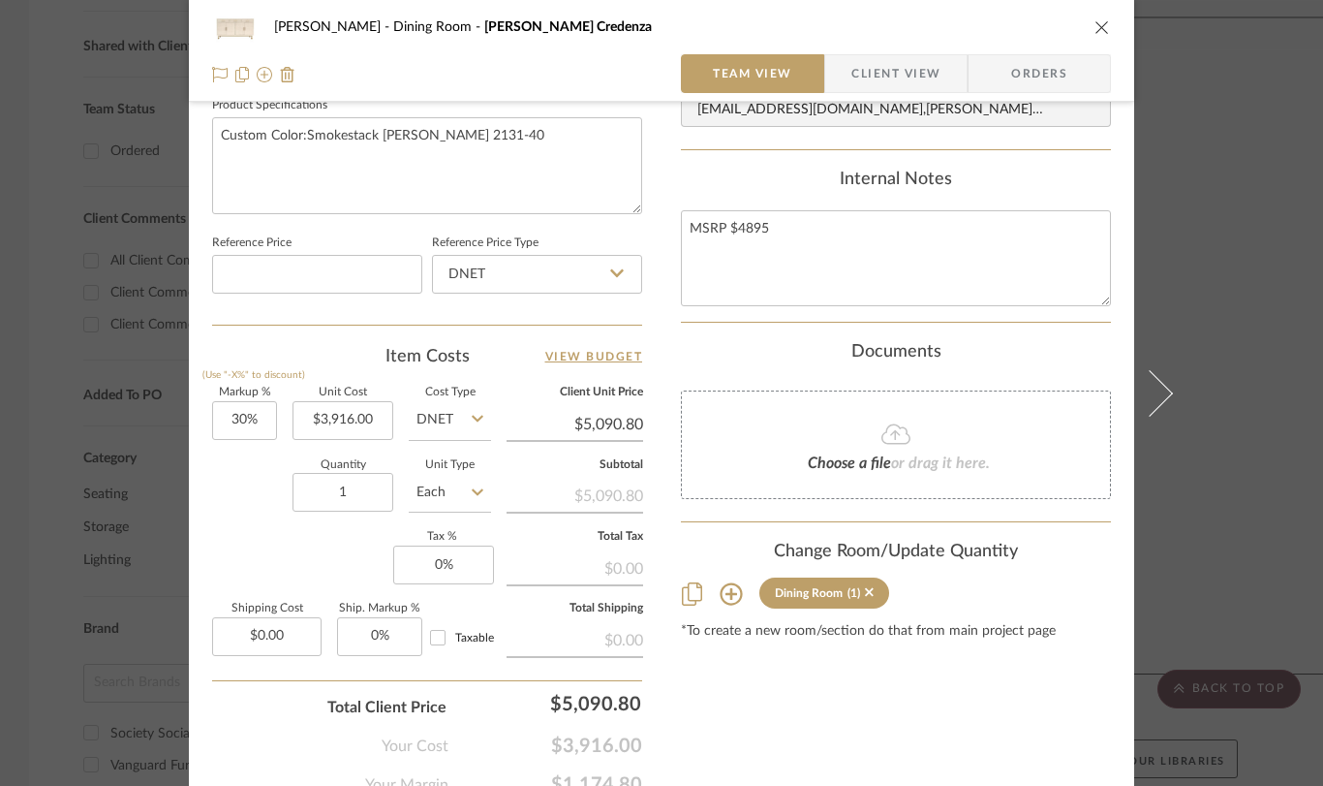
scroll to position [969, 0]
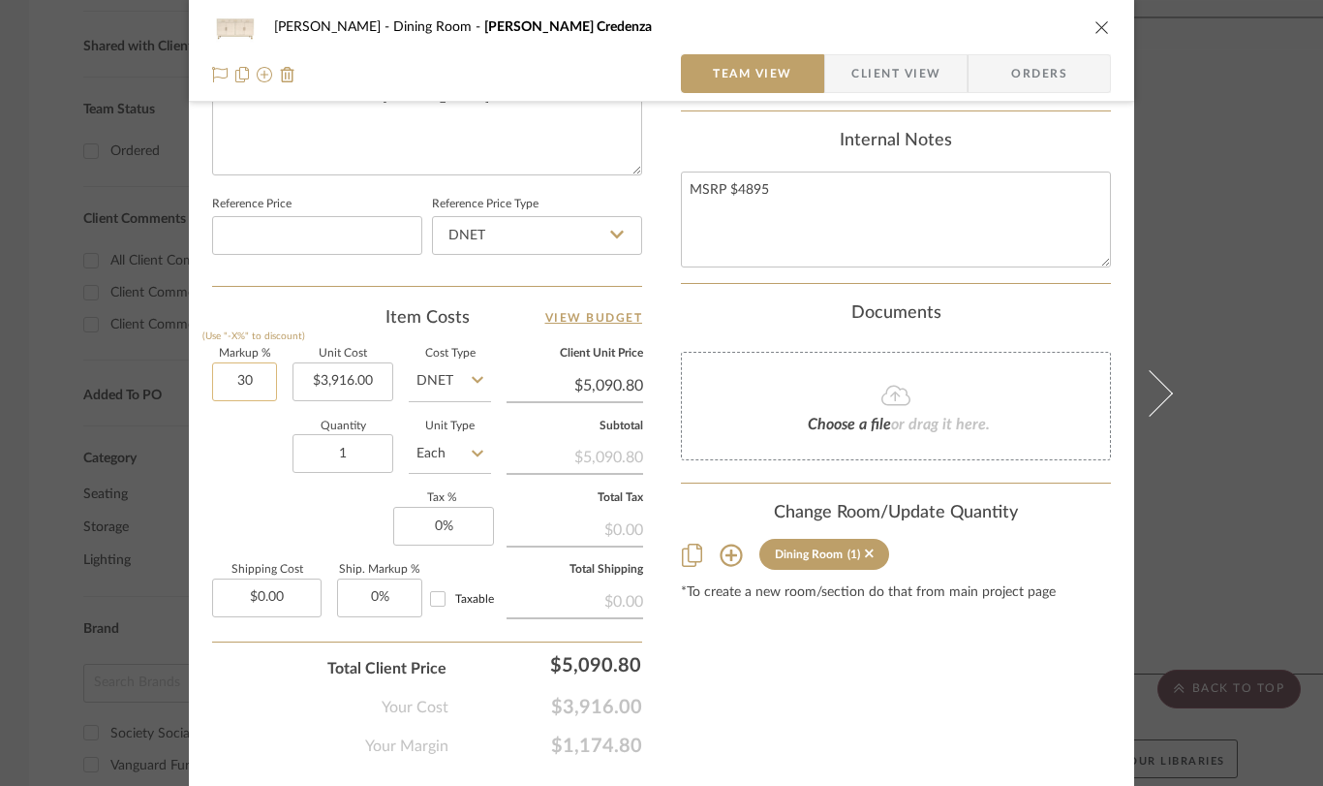
drag, startPoint x: 258, startPoint y: 382, endPoint x: 211, endPoint y: 375, distance: 47.0
click at [212, 375] on input "30" at bounding box center [244, 381] width 65 height 39
drag, startPoint x: 247, startPoint y: 381, endPoint x: 228, endPoint y: 381, distance: 19.4
click at [228, 381] on input "30" at bounding box center [244, 381] width 65 height 39
type input "0%"
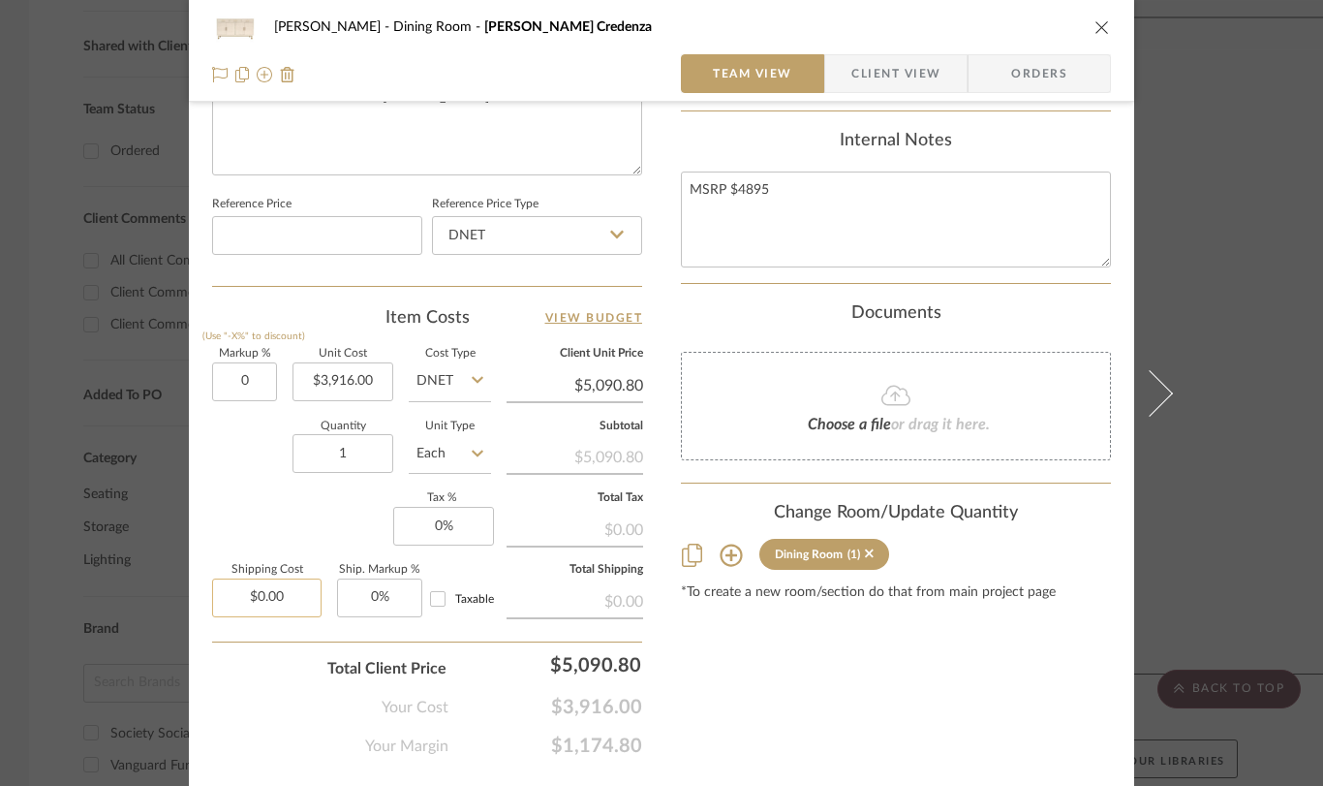
type input "0.00"
click at [267, 601] on input "0.00" at bounding box center [266, 597] width 109 height 39
type input "$3,916.00"
type input "$299.00"
click at [270, 533] on div "Markup % (Use "-X%" to discount) 0% Unit Cost $3,916.00 Cost Type DNET Client U…" at bounding box center [427, 490] width 430 height 283
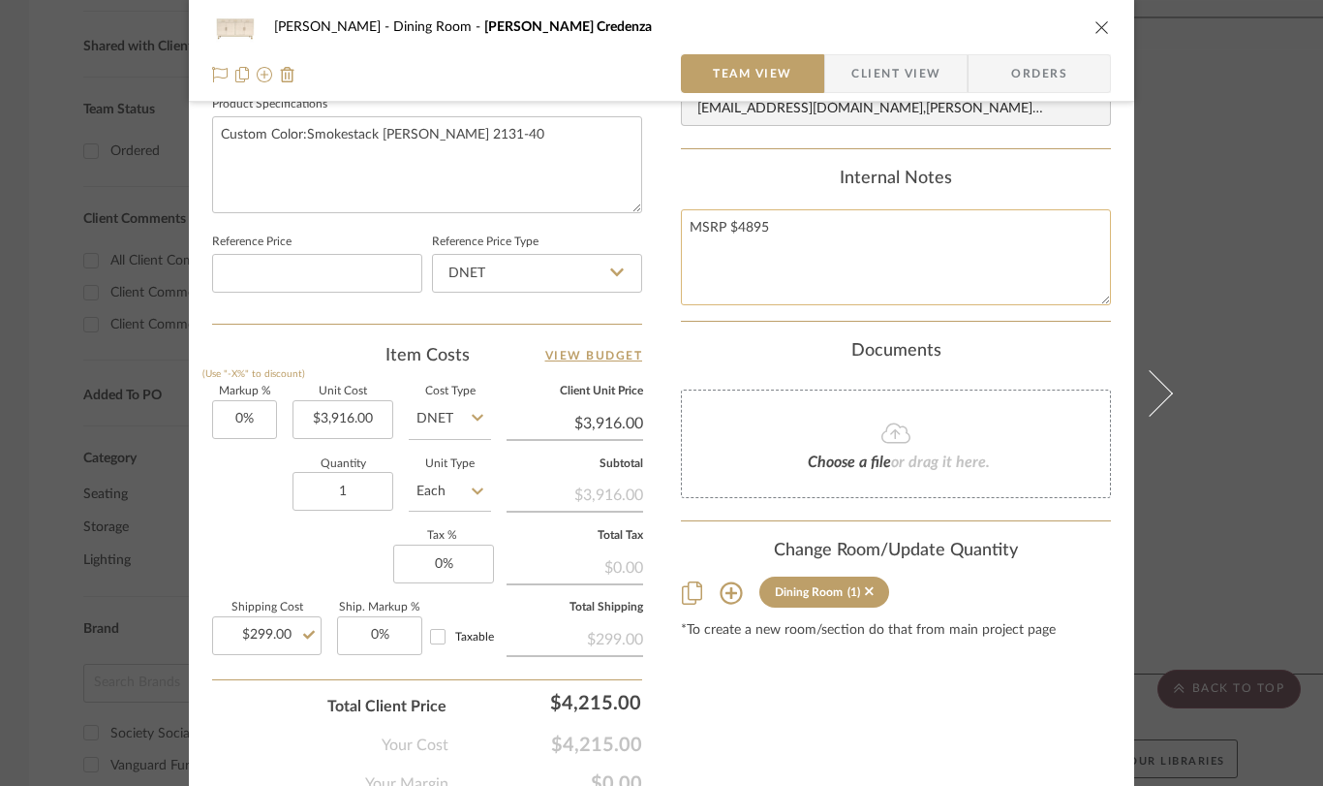
scroll to position [916, 0]
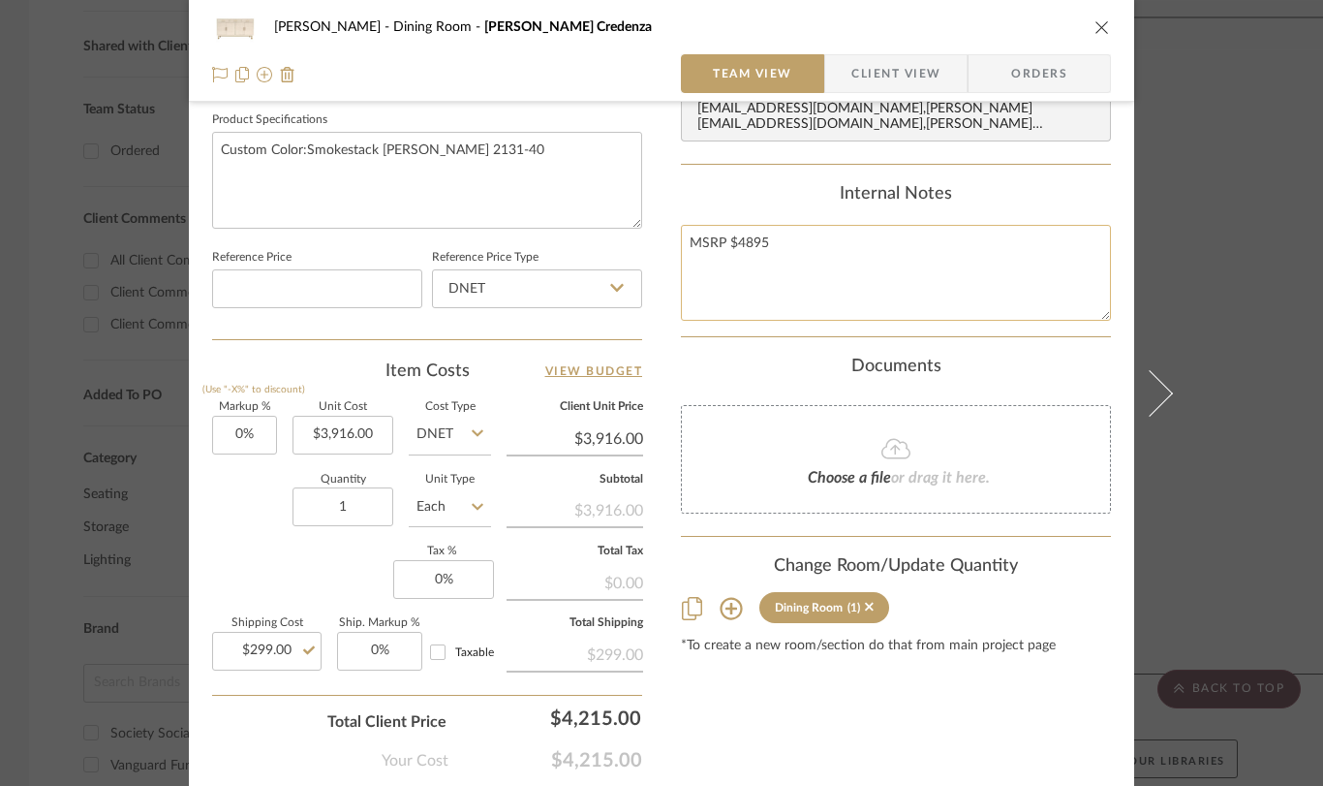
click at [771, 230] on textarea "MSRP $4895" at bounding box center [896, 273] width 430 height 96
click at [702, 252] on textarea "MSRP $4895 plus 3% surcharge" at bounding box center [896, 273] width 430 height 96
type textarea "MSRP $4895 plus 3% surcharge Trade $3916 plus 3% surcharge White glove directly…"
type input "3916.00"
click at [385, 436] on input "3916.00" at bounding box center [343, 435] width 101 height 39
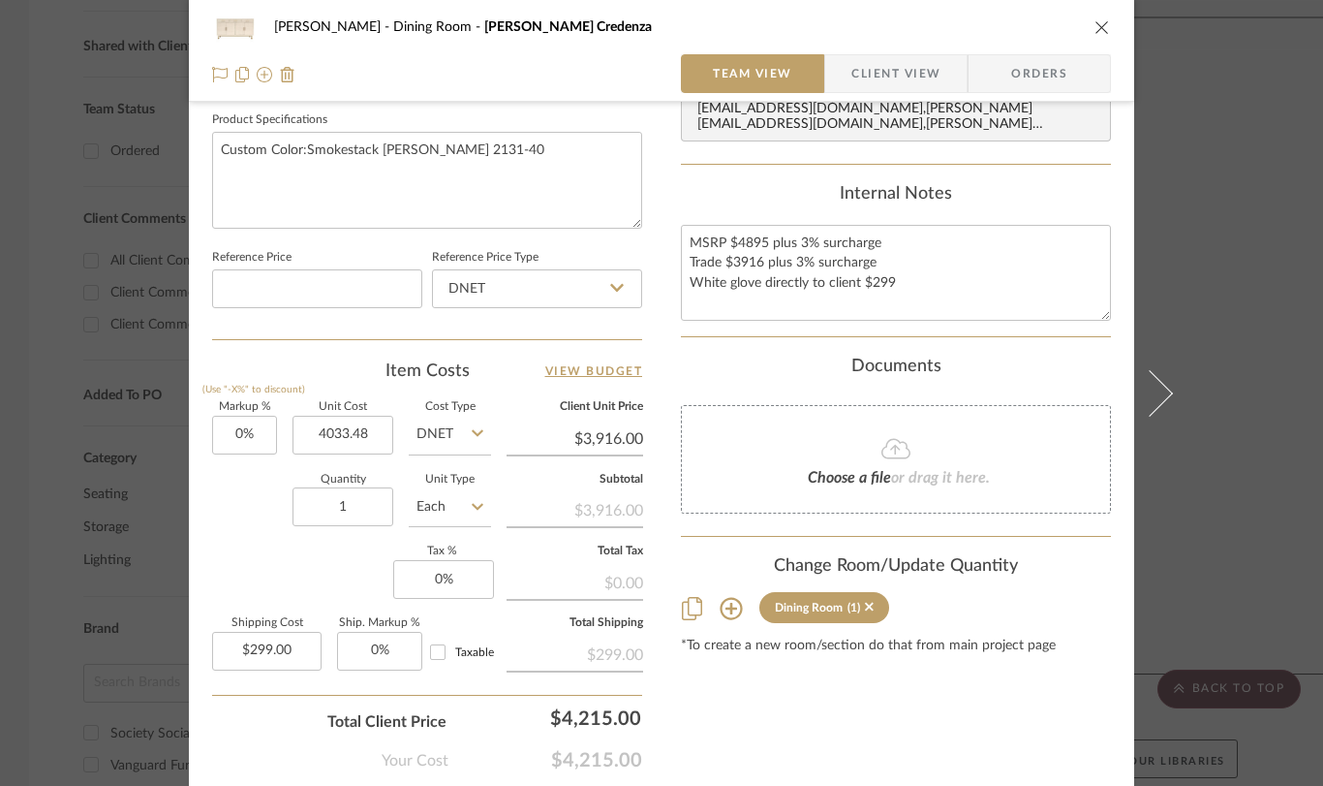
type input "$4,033.48"
click at [501, 396] on div "Item Costs View Budget Markup % (Use "-X%" to discount) 0% Unit Cost $4,033.48 …" at bounding box center [427, 584] width 430 height 451
type input "$4,033.48"
click at [1097, 29] on icon "close" at bounding box center [1103, 27] width 16 height 16
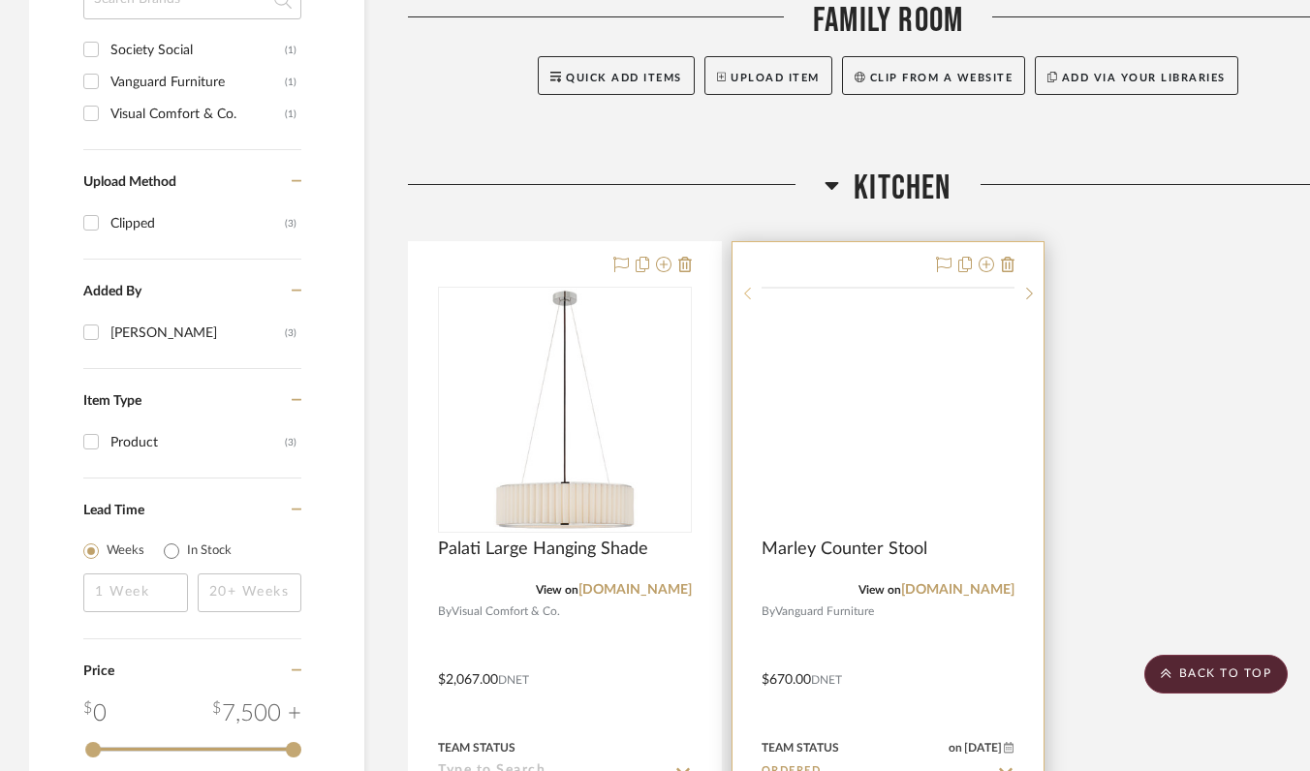
scroll to position [1435, 0]
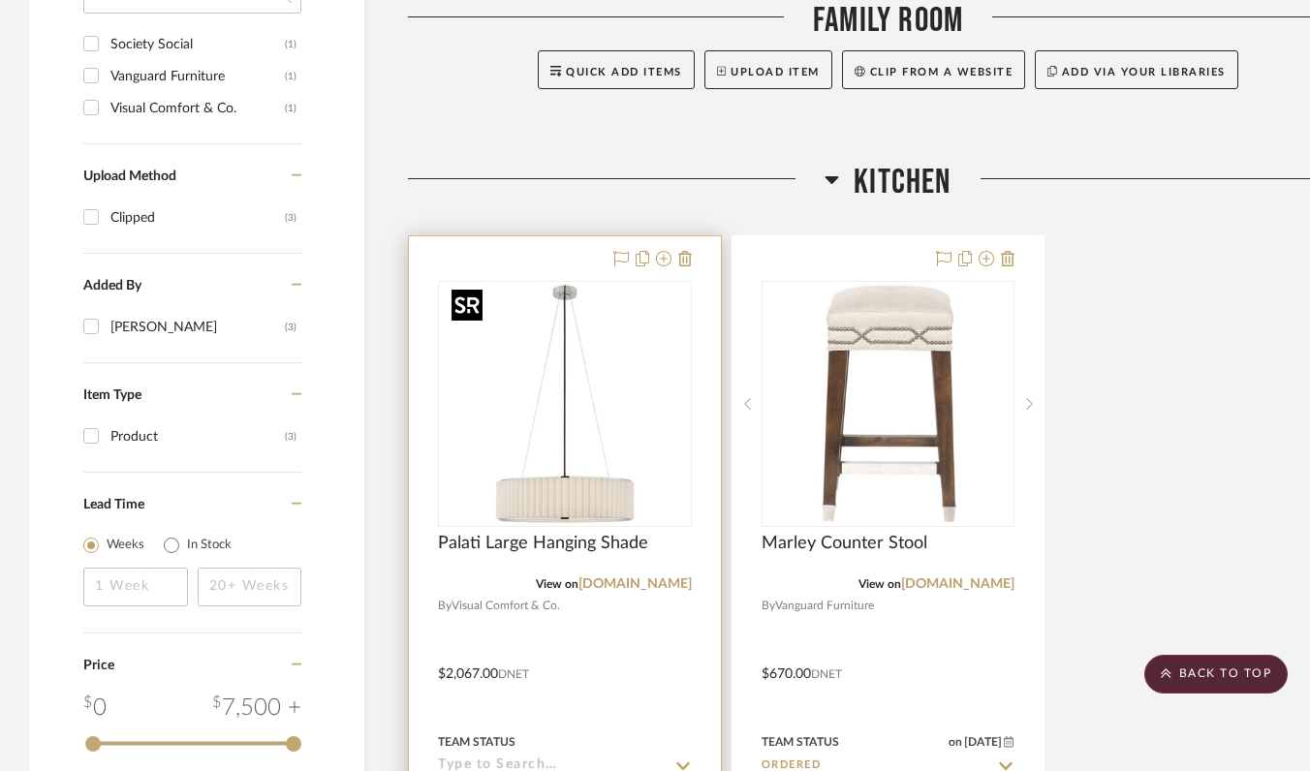
click at [616, 451] on img "0" at bounding box center [565, 404] width 242 height 242
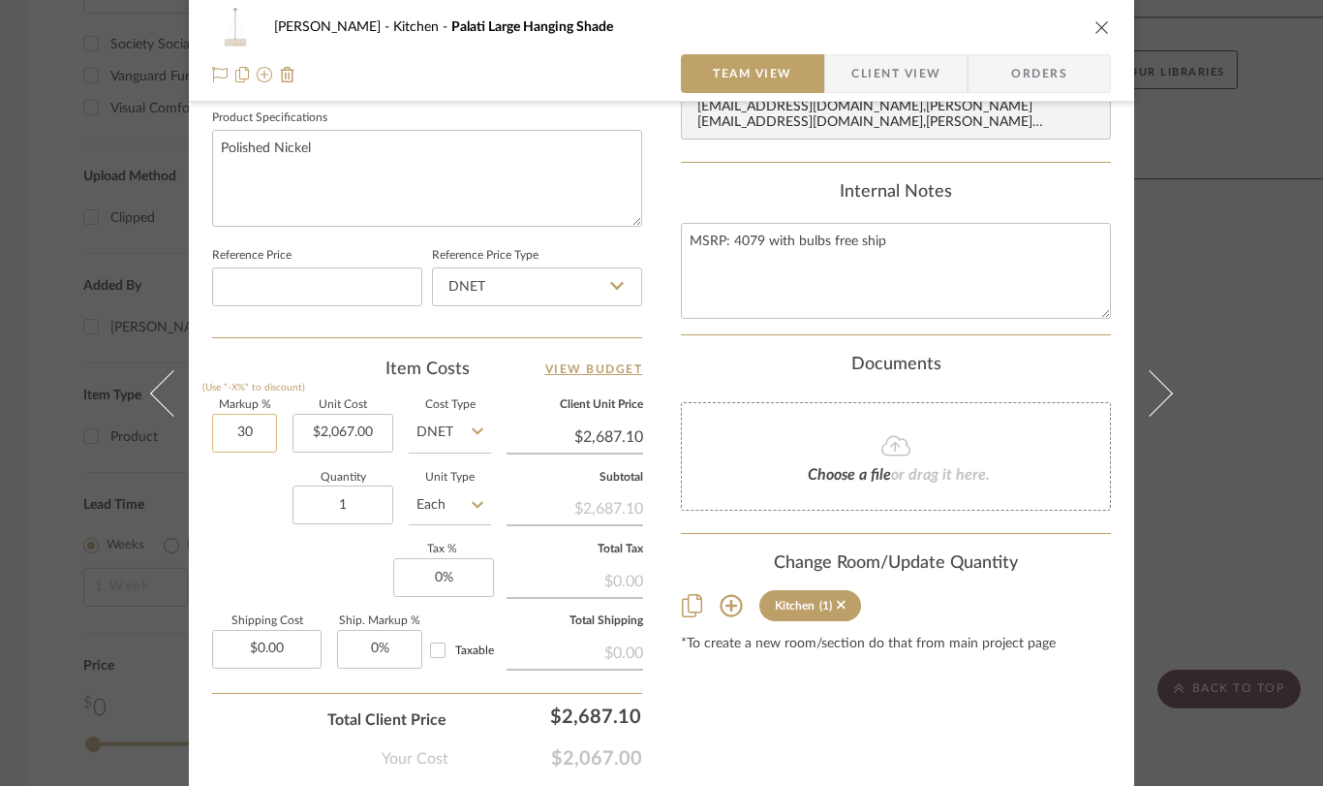
scroll to position [920, 0]
drag, startPoint x: 251, startPoint y: 435, endPoint x: 266, endPoint y: 428, distance: 16.9
click at [266, 428] on input "30" at bounding box center [244, 430] width 65 height 39
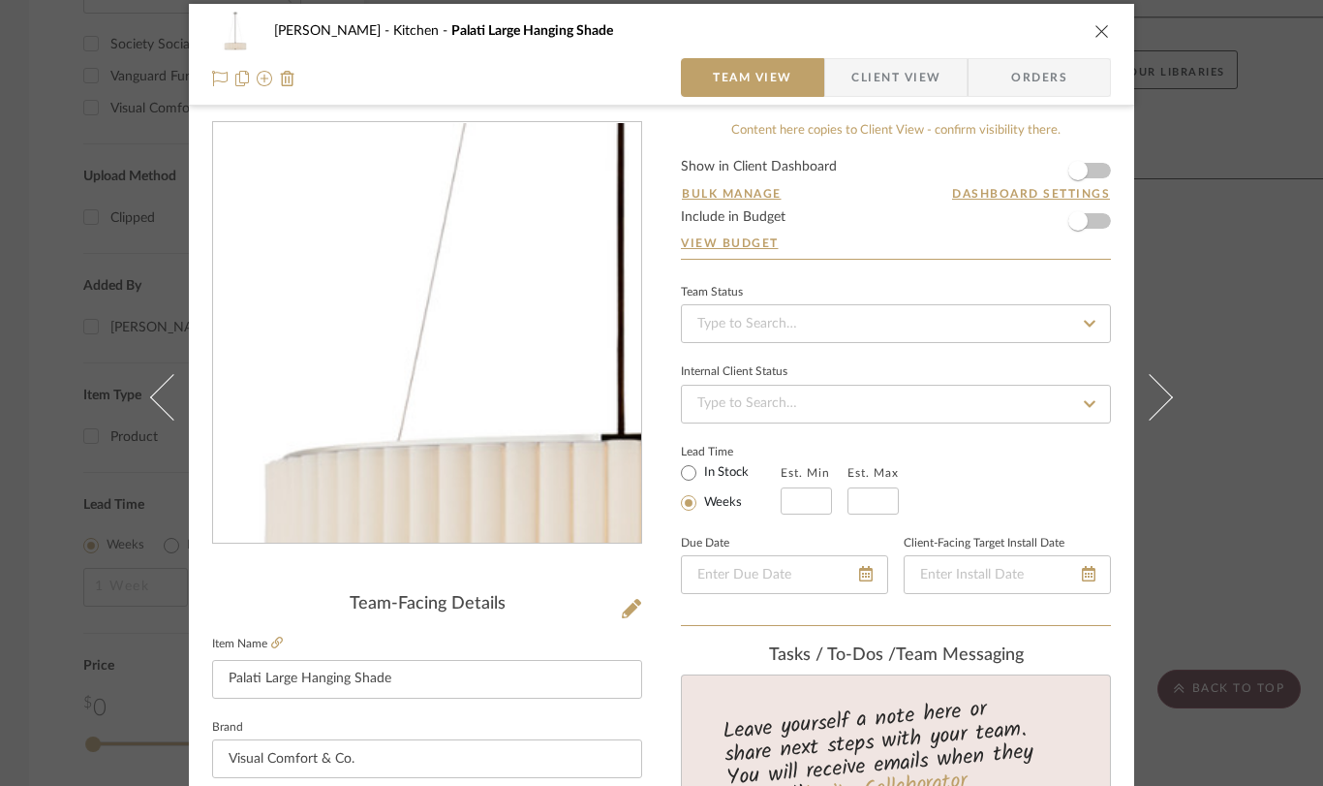
scroll to position [0, 0]
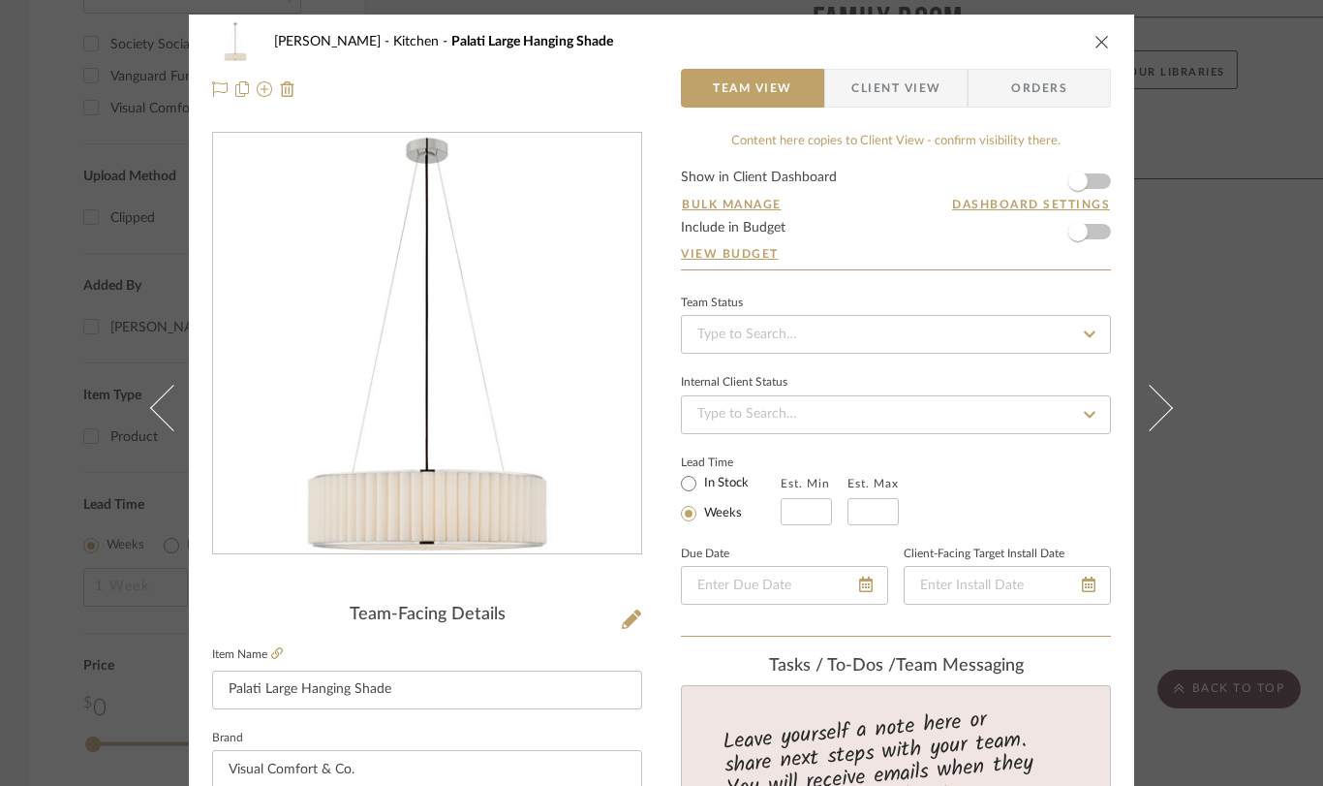
type input "0%"
click at [1097, 43] on icon "close" at bounding box center [1103, 42] width 16 height 16
type input "$2,067.00"
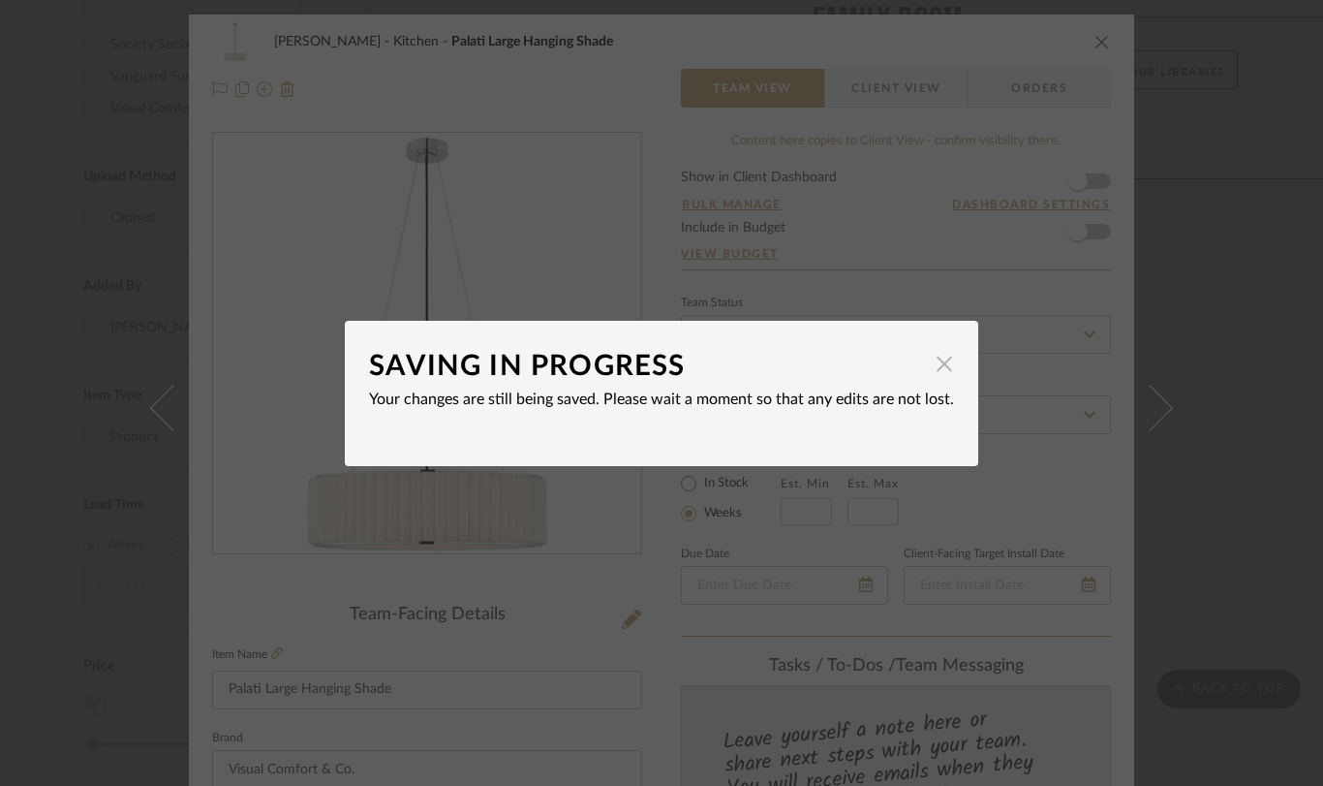
click at [941, 367] on span "button" at bounding box center [944, 364] width 39 height 39
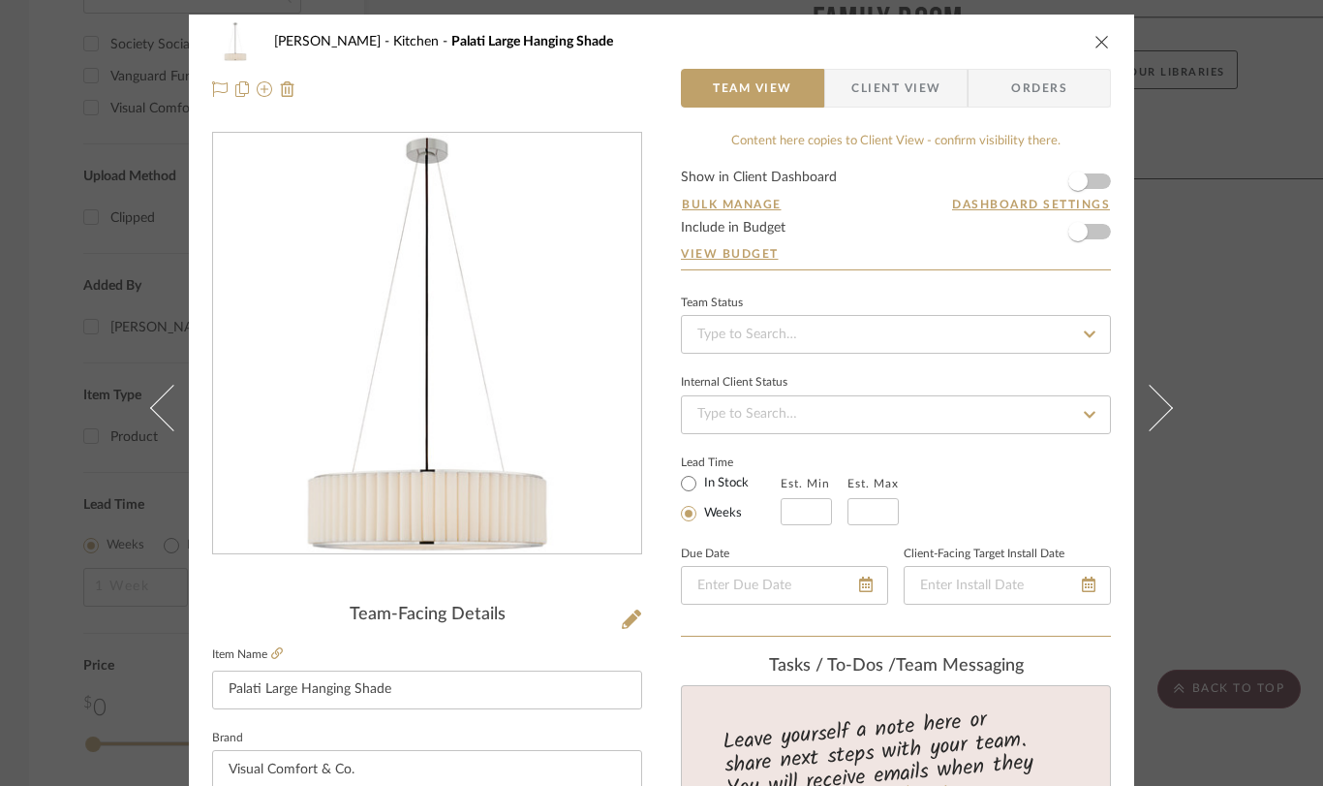
click at [1095, 42] on icon "close" at bounding box center [1103, 42] width 16 height 16
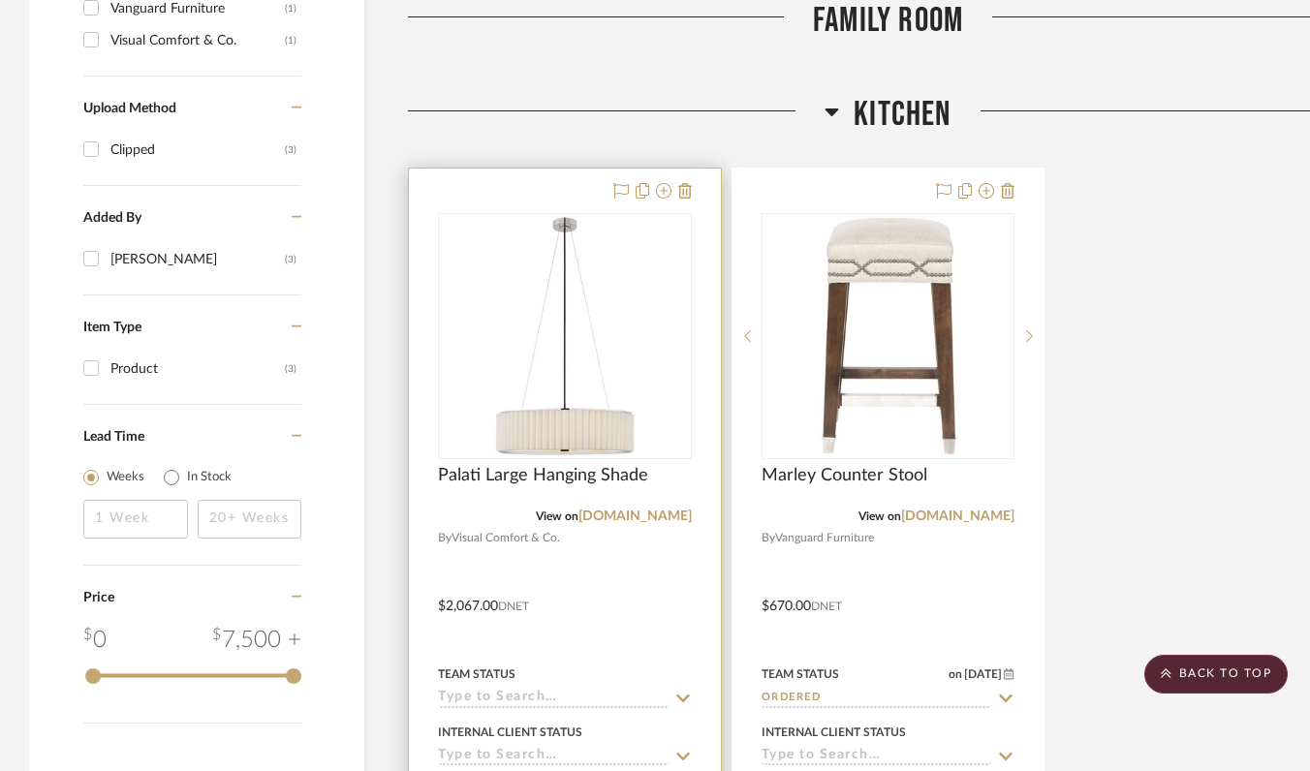
scroll to position [1501, 0]
click at [682, 192] on icon at bounding box center [685, 193] width 14 height 16
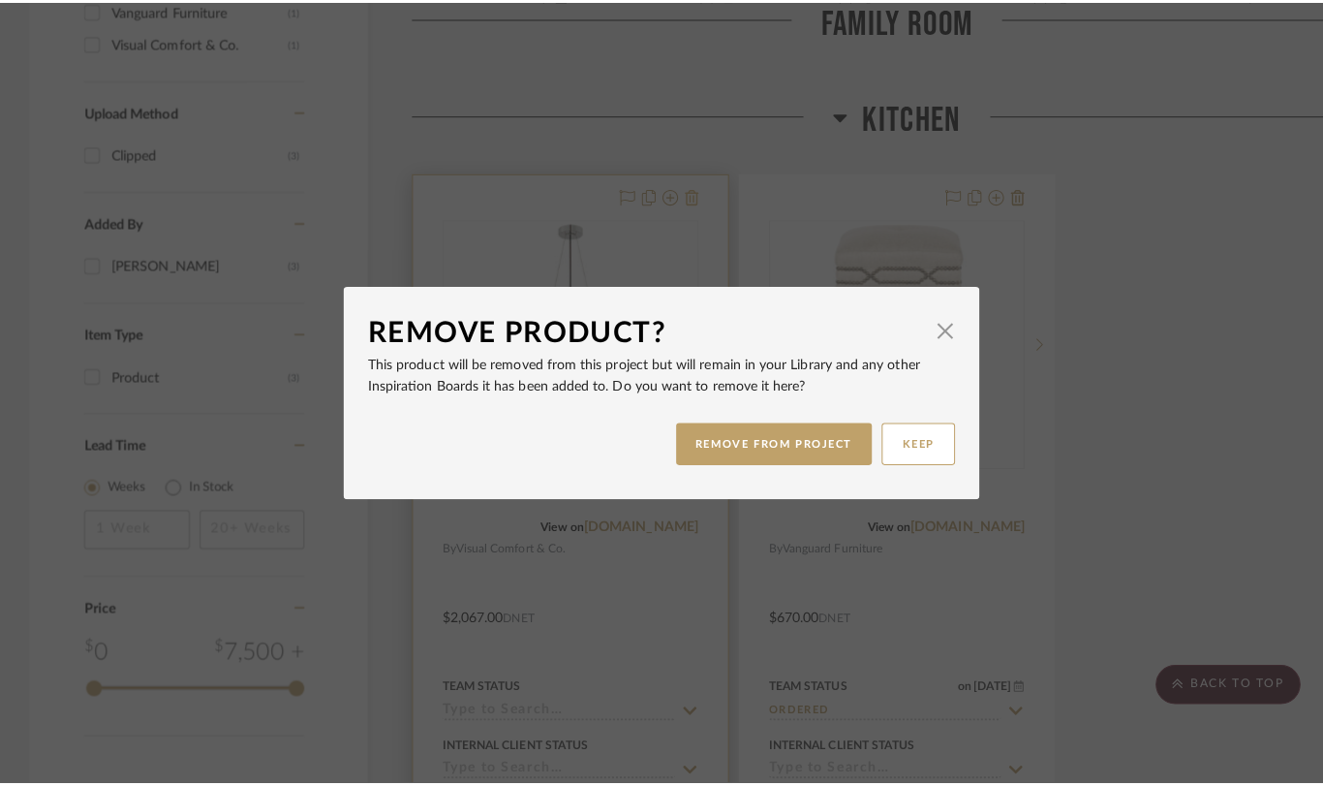
scroll to position [0, 0]
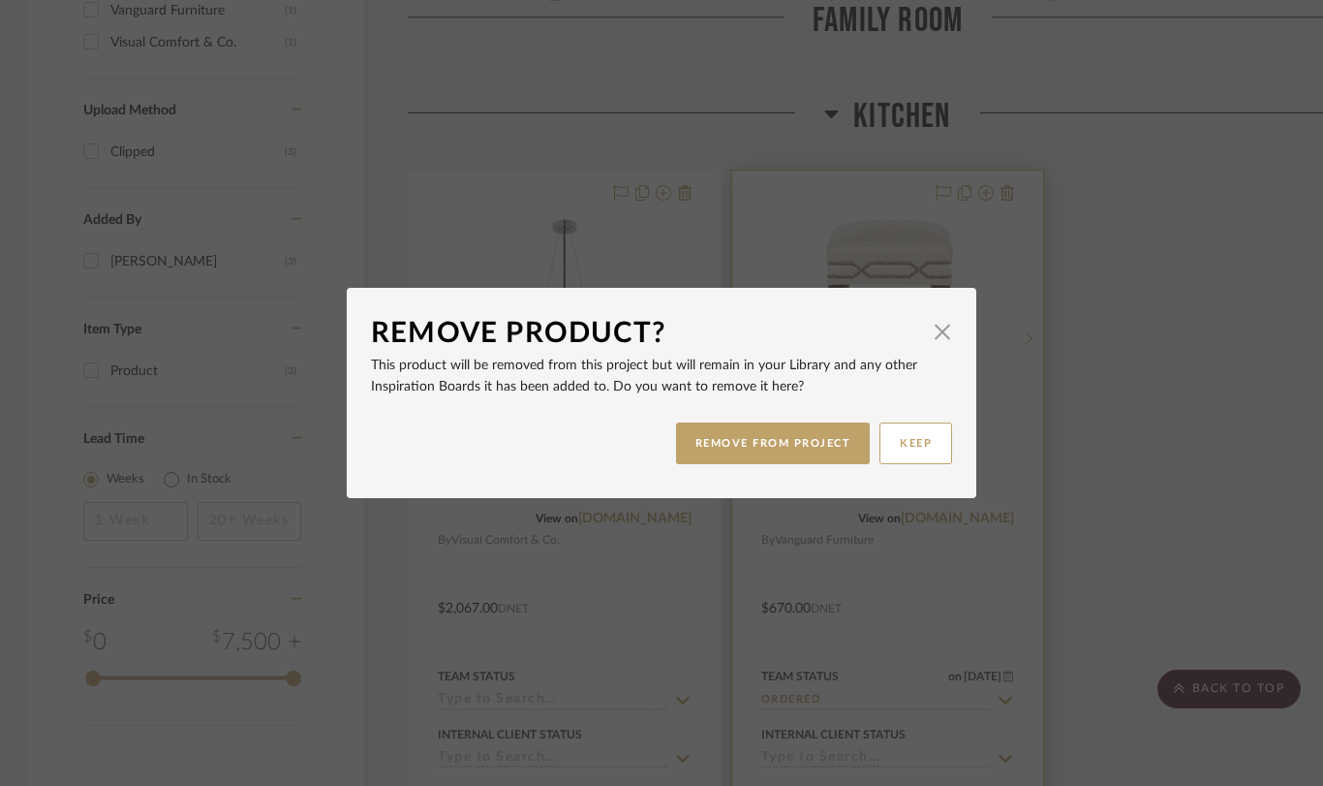
click at [796, 444] on button "REMOVE FROM PROJECT" at bounding box center [773, 443] width 195 height 42
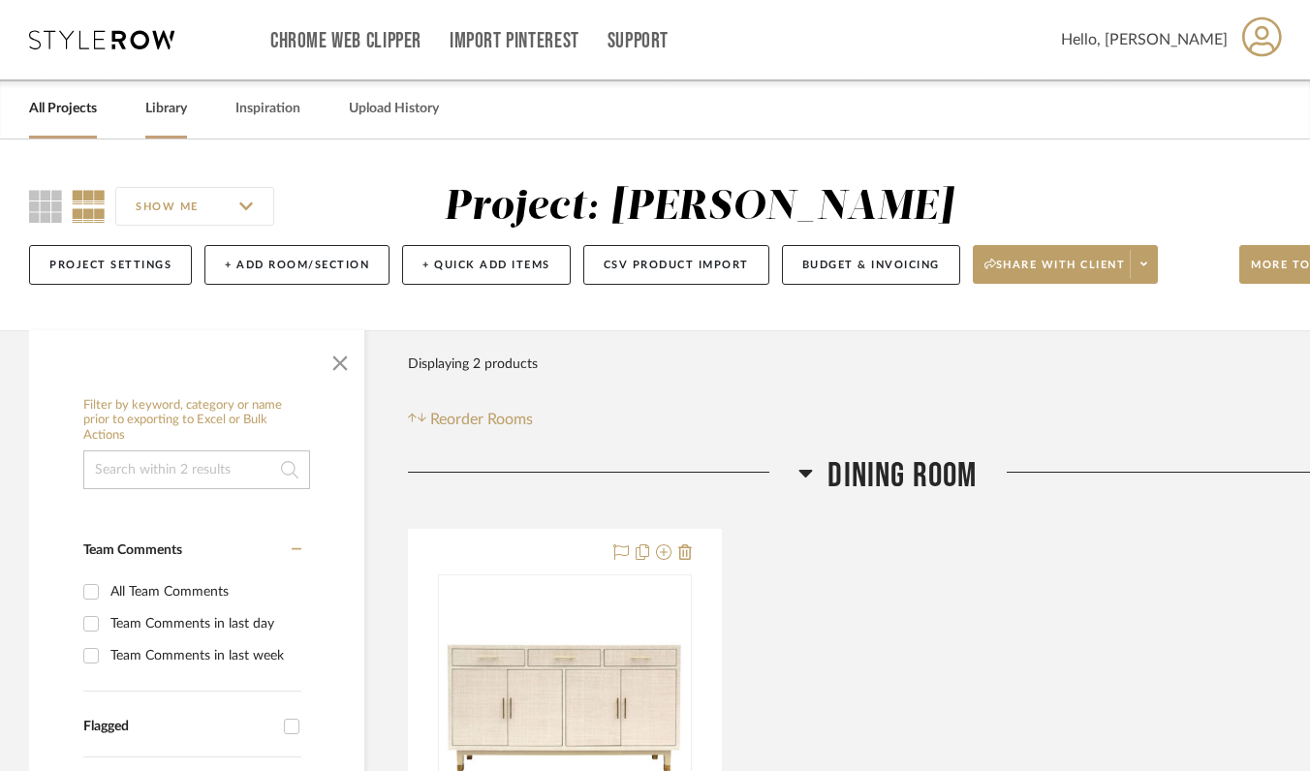
click at [161, 110] on link "Library" at bounding box center [166, 109] width 42 height 26
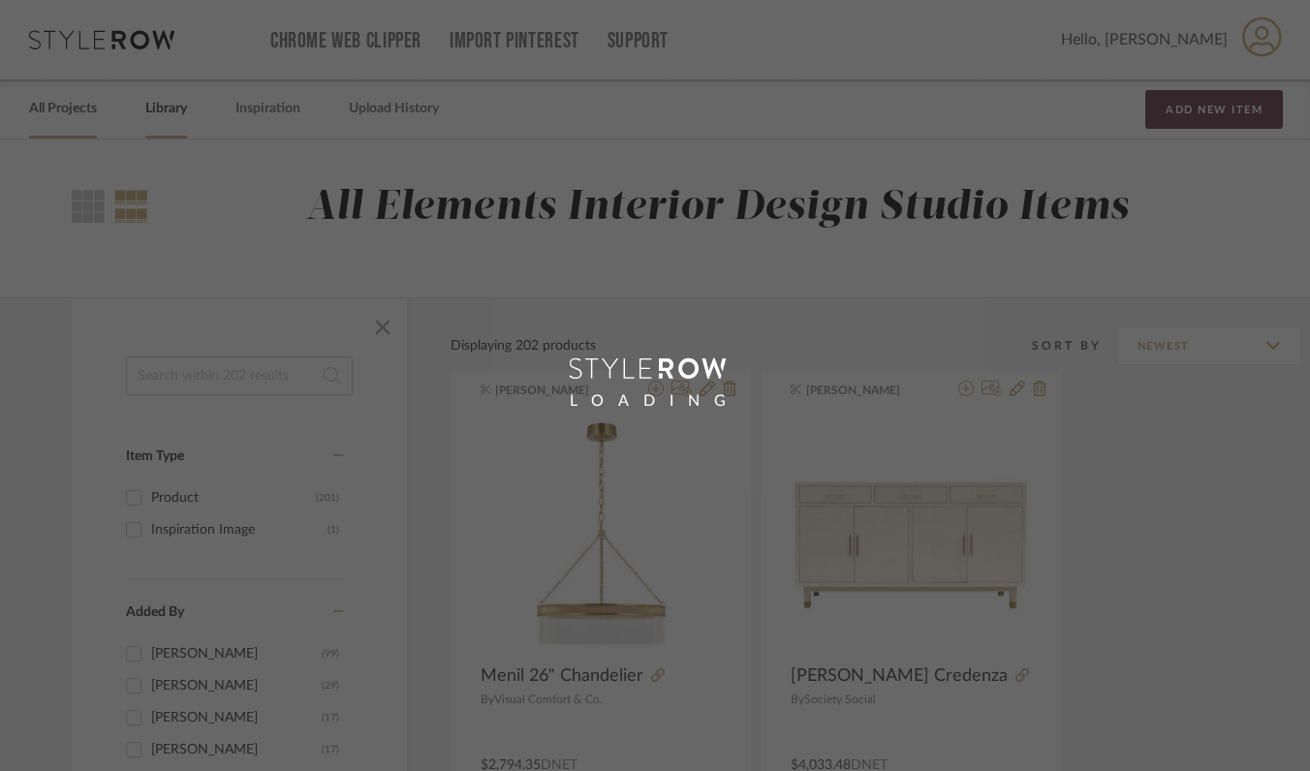
click at [84, 116] on link "All Projects" at bounding box center [63, 109] width 68 height 26
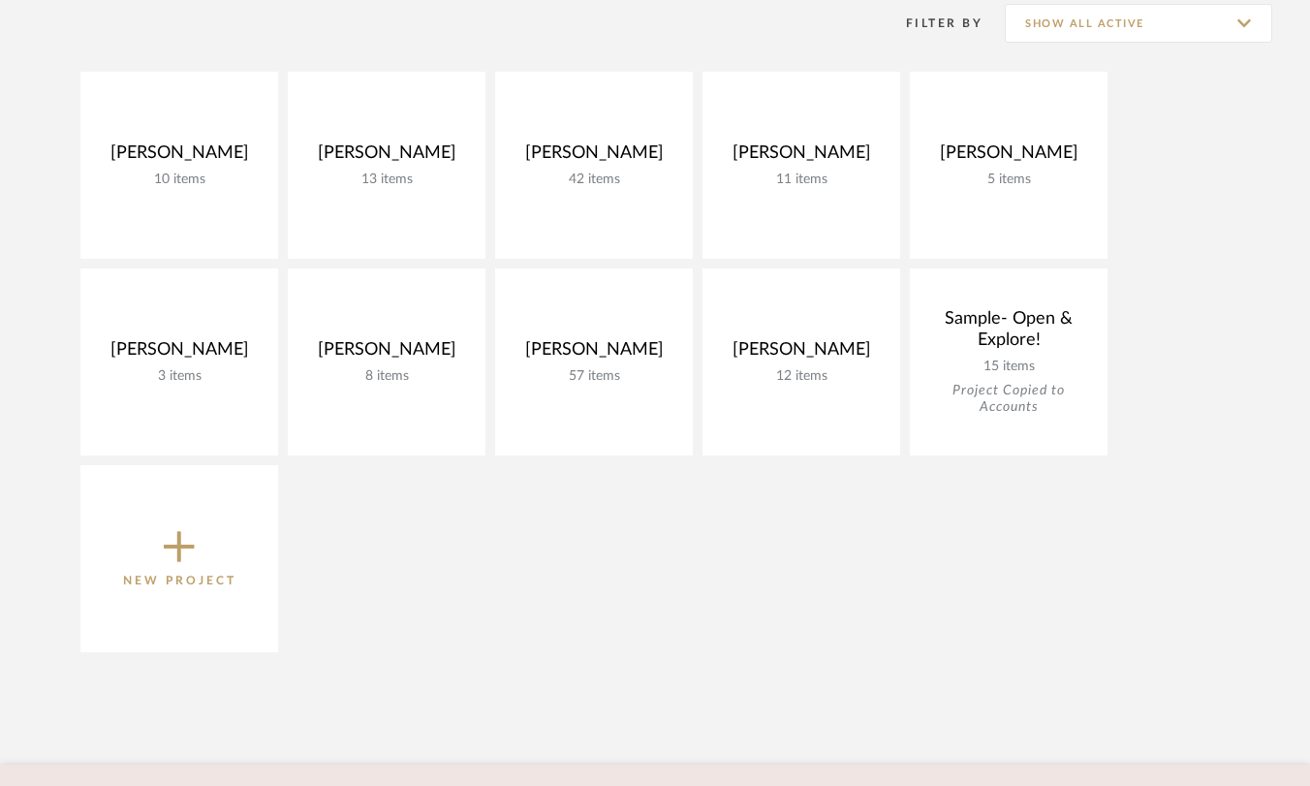
scroll to position [516, 0]
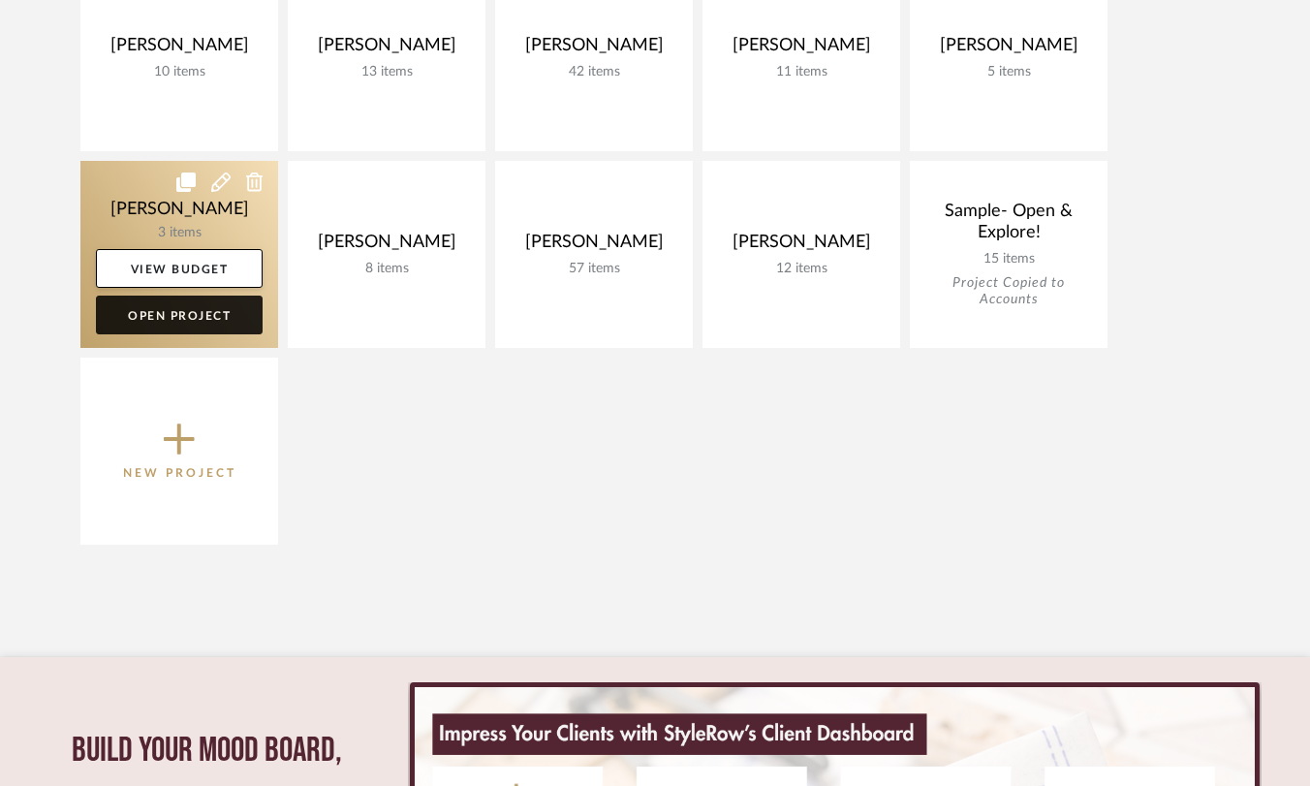
click at [166, 312] on link "Open Project" at bounding box center [179, 314] width 167 height 39
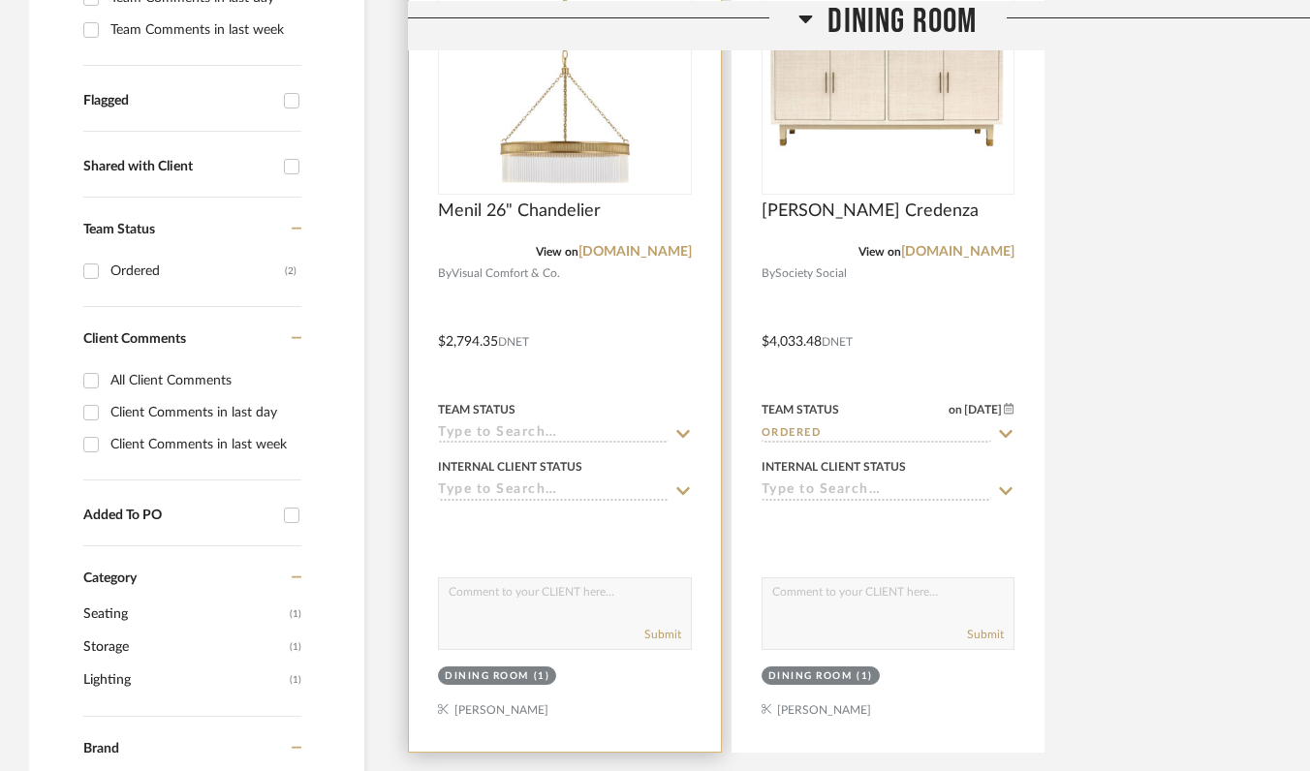
scroll to position [636, 0]
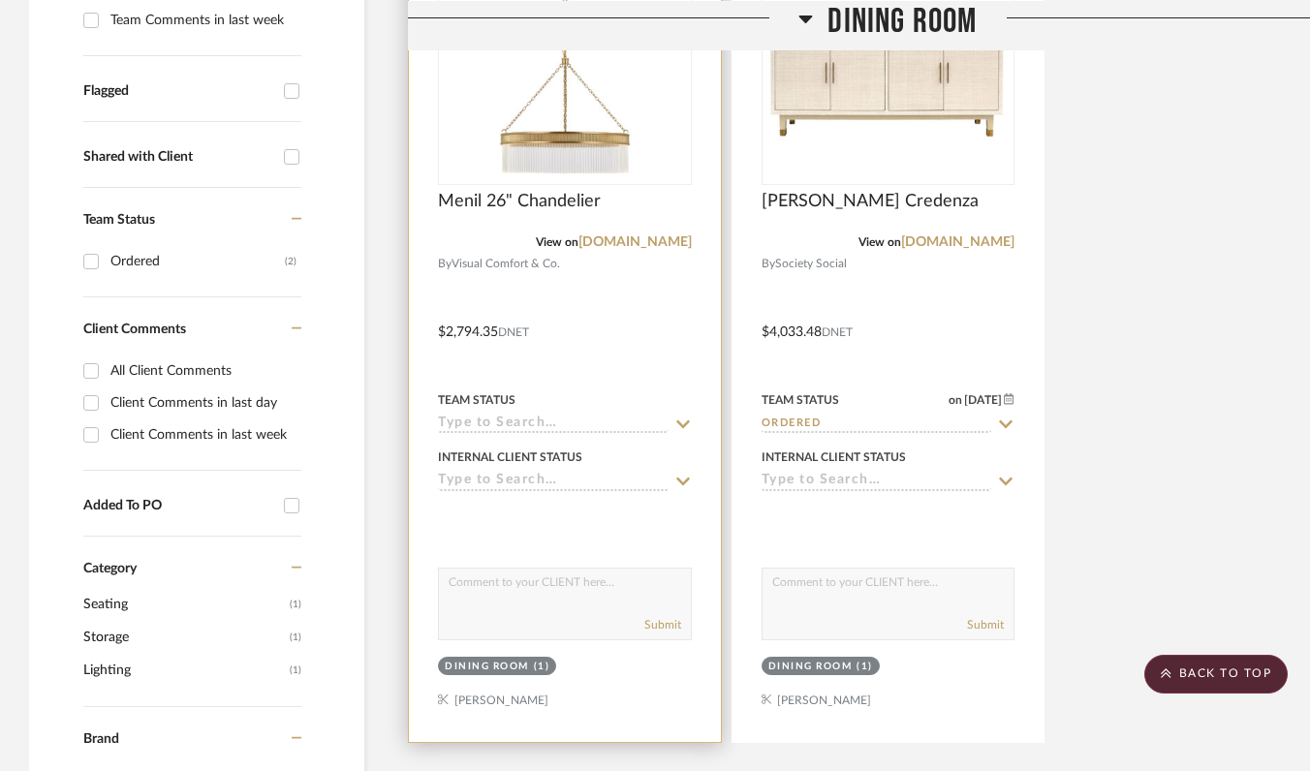
click at [0, 0] on img at bounding box center [0, 0] width 0 height 0
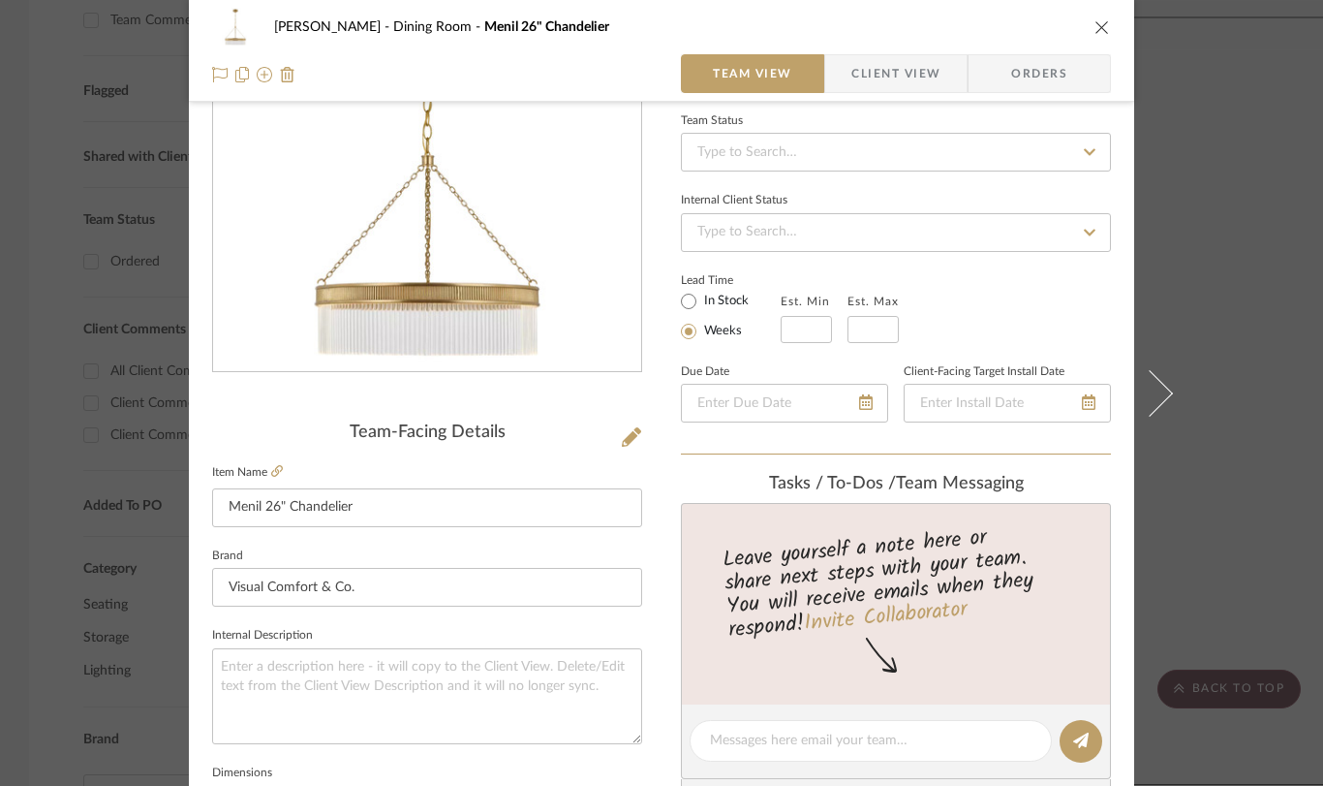
scroll to position [0, 0]
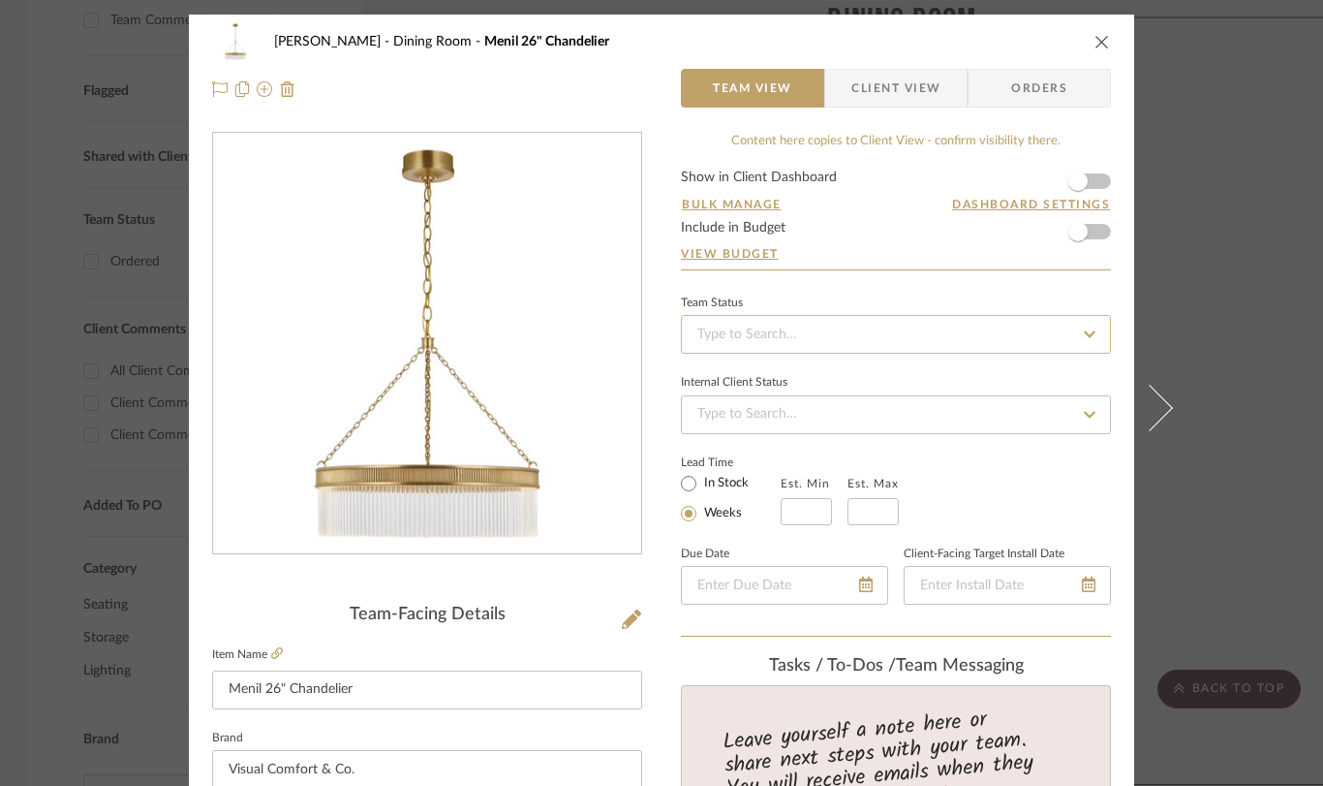
click at [927, 339] on input at bounding box center [896, 334] width 430 height 39
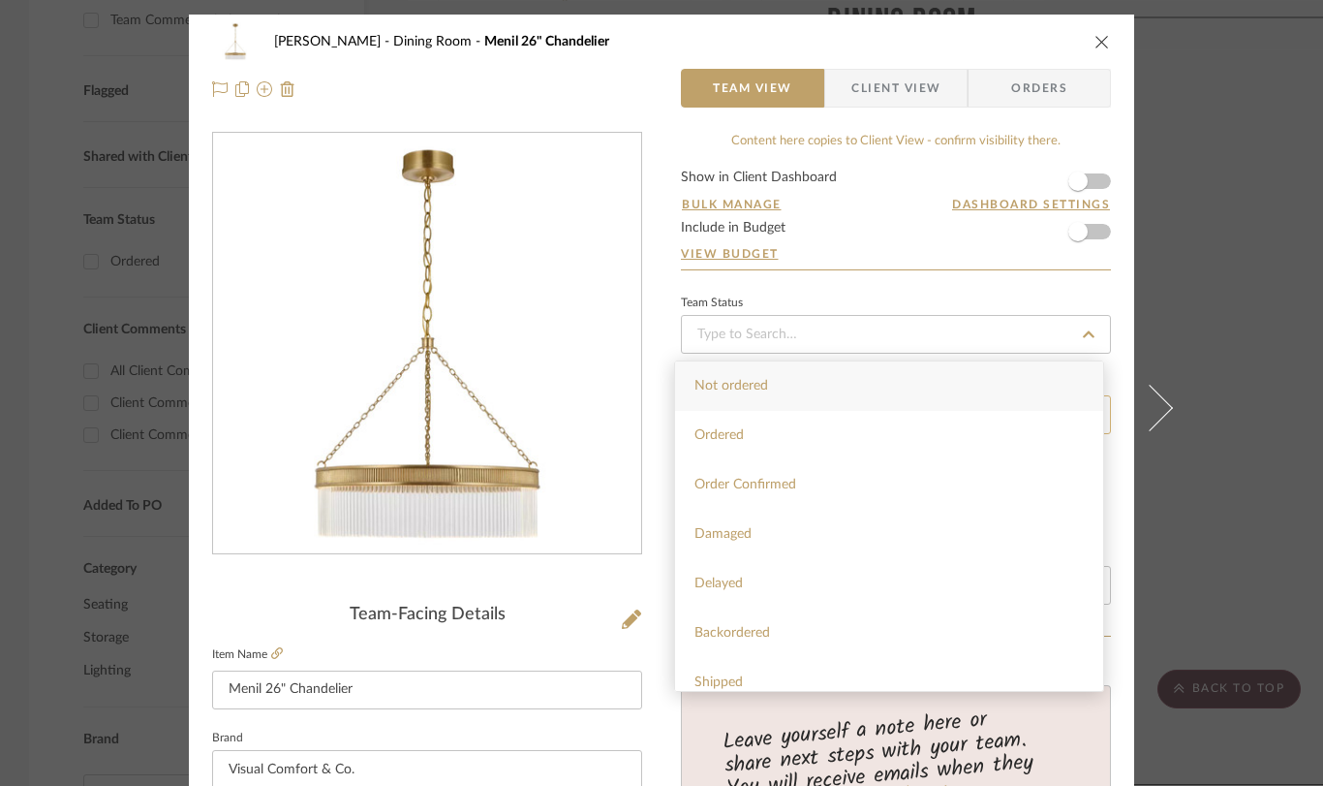
click at [898, 421] on div "Ordered" at bounding box center [889, 435] width 428 height 49
type input "[DATE]"
type input "Ordered"
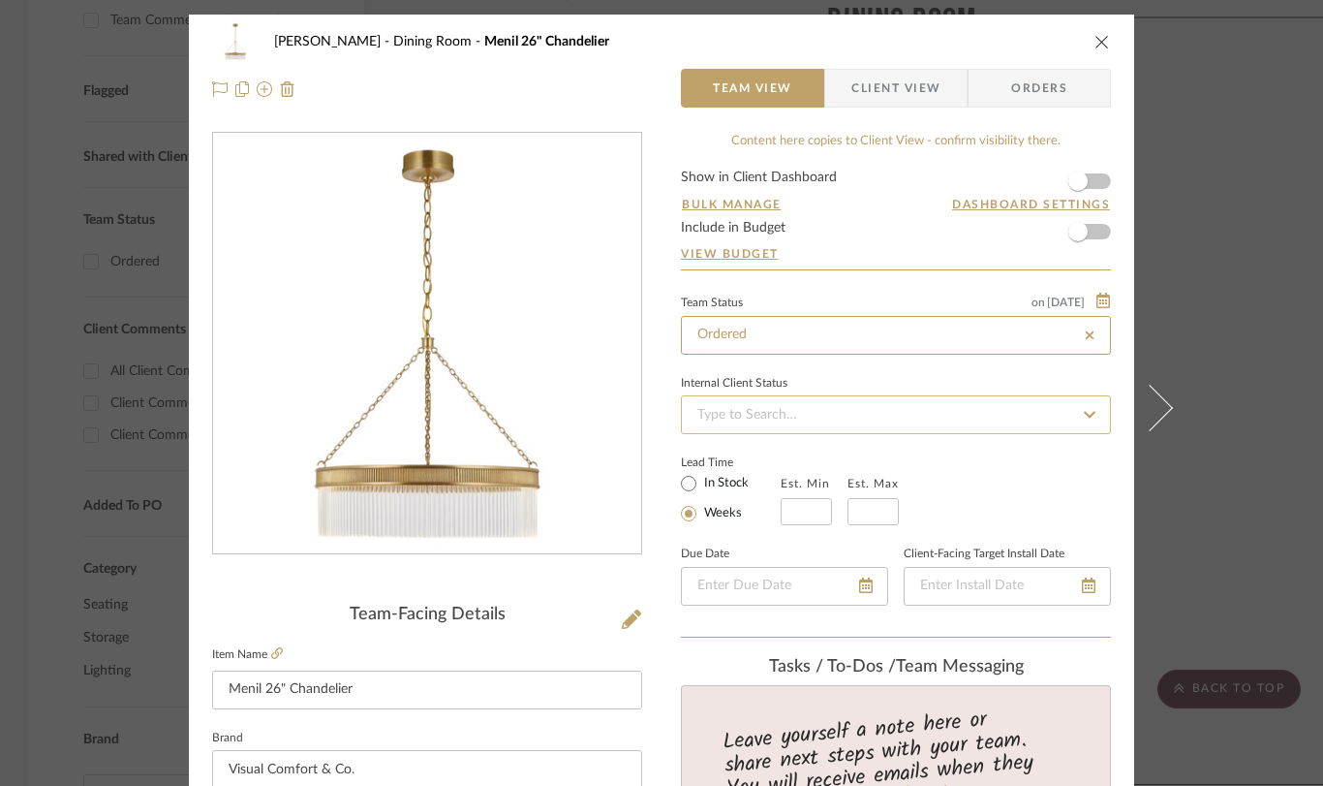
type input "[DATE]"
type input "Ordered"
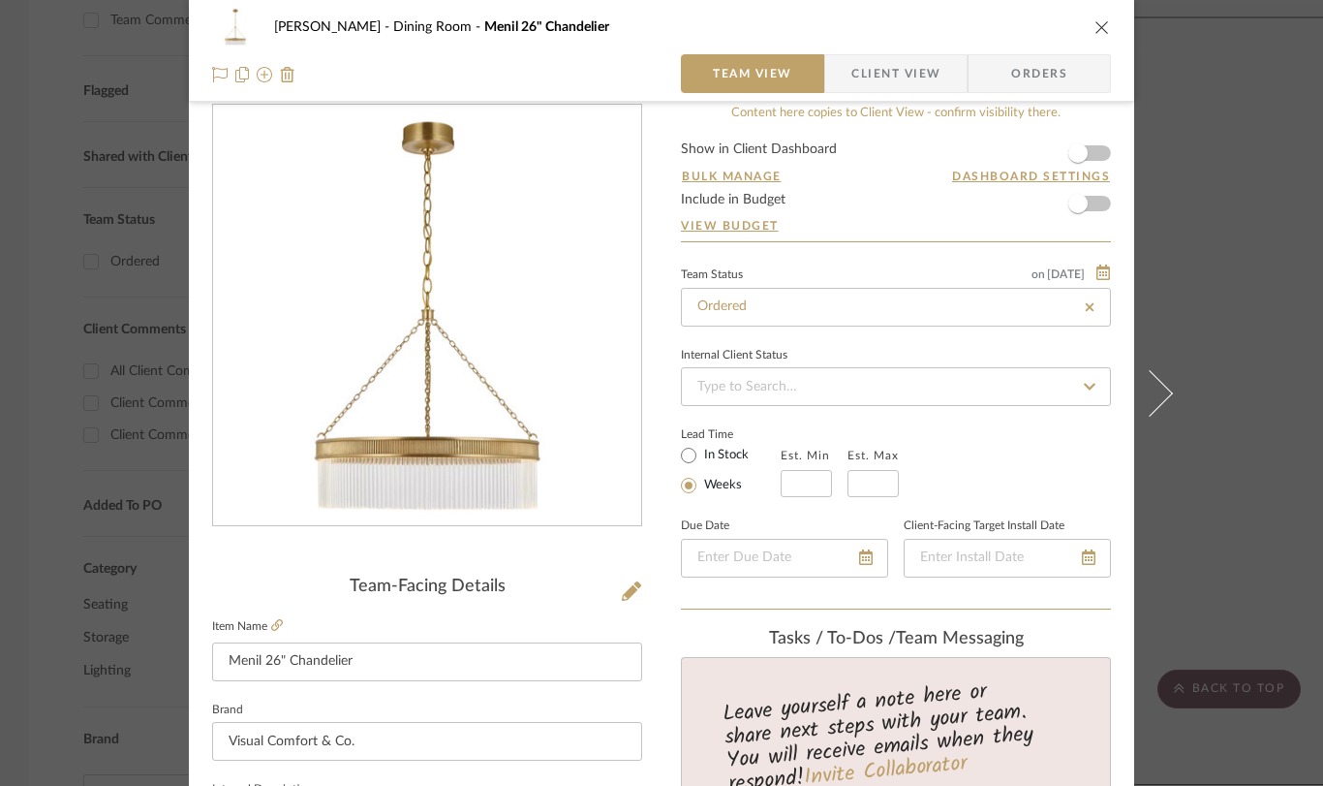
click at [1096, 26] on icon "close" at bounding box center [1103, 27] width 16 height 16
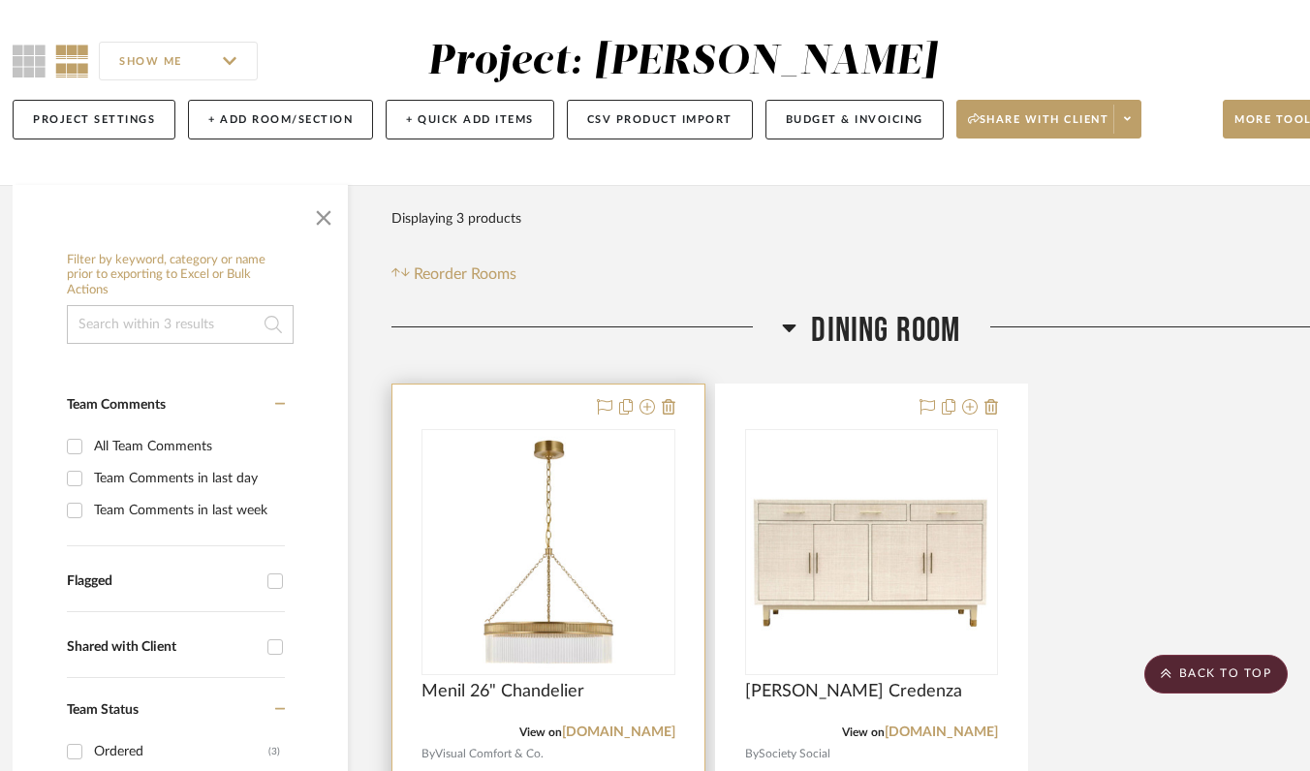
scroll to position [0, 16]
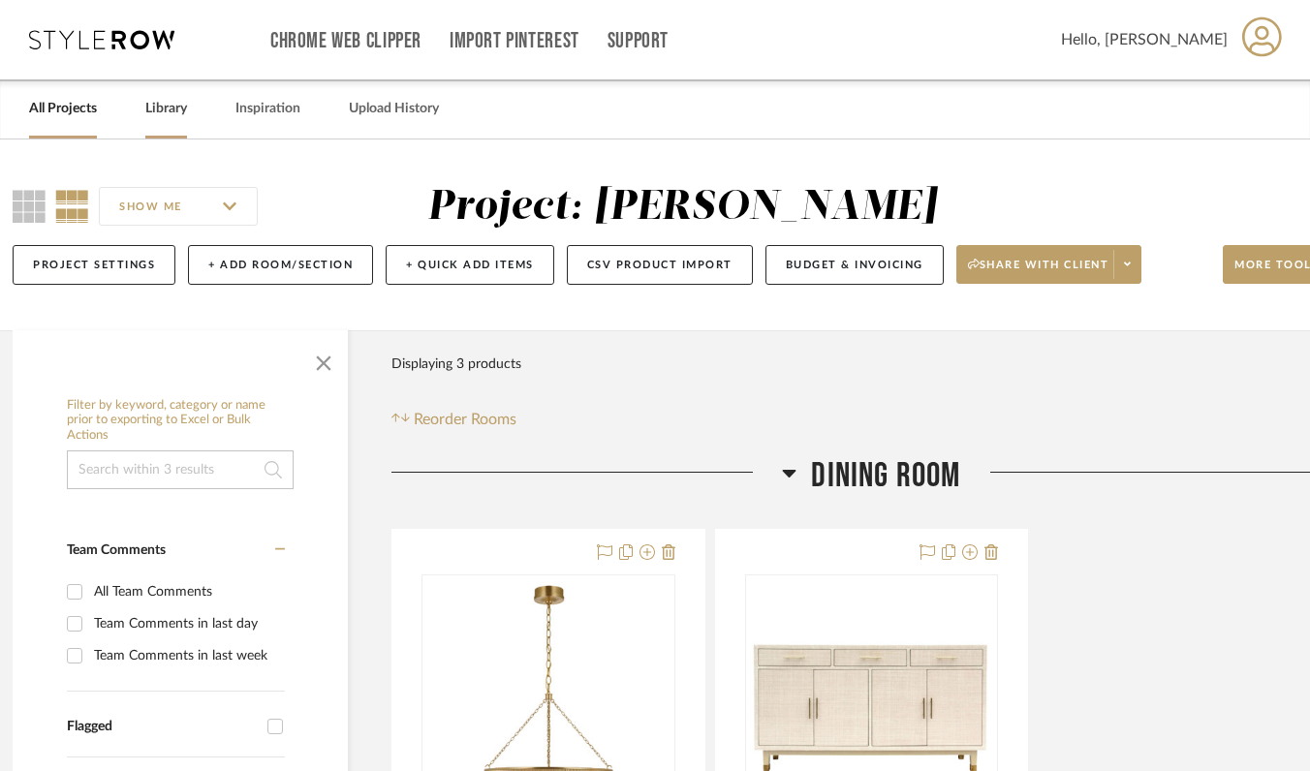
click at [164, 111] on link "Library" at bounding box center [166, 109] width 42 height 26
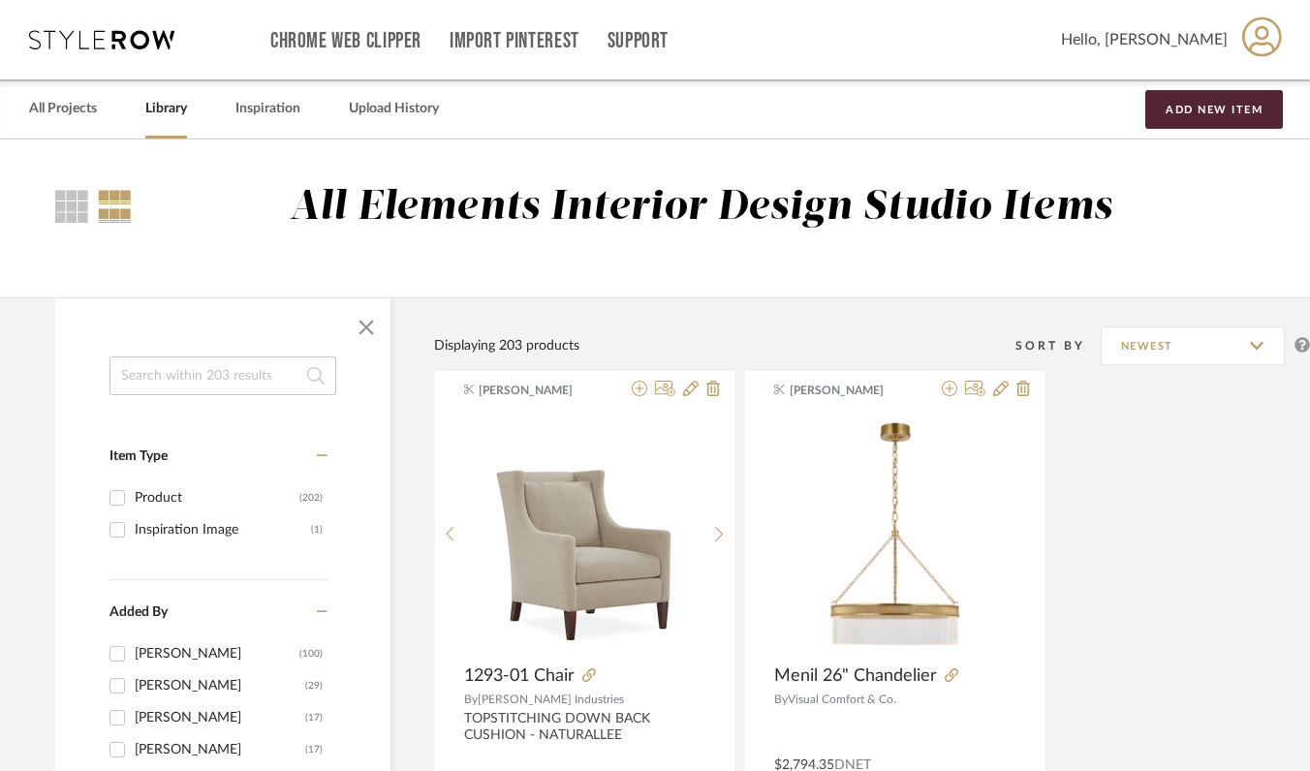
scroll to position [0, 16]
click at [74, 110] on link "All Projects" at bounding box center [63, 109] width 68 height 26
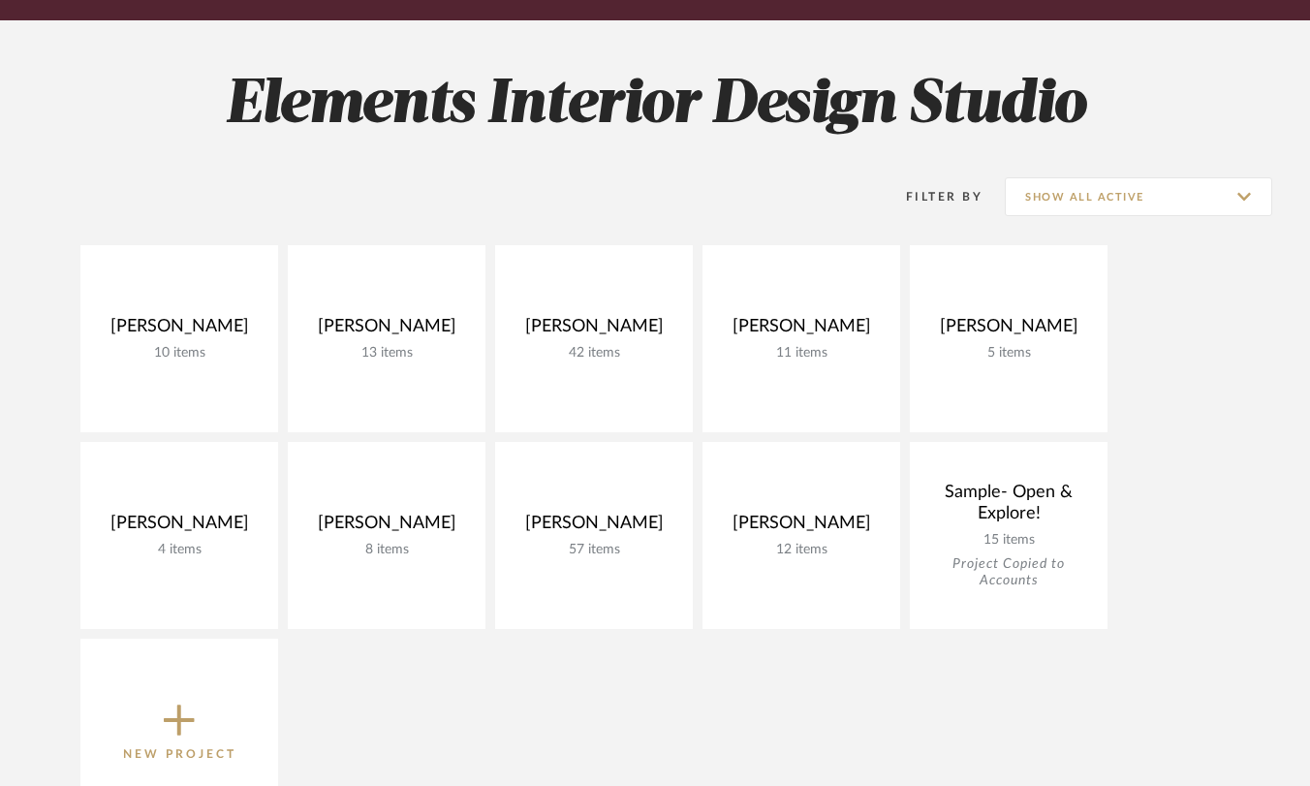
scroll to position [306, 0]
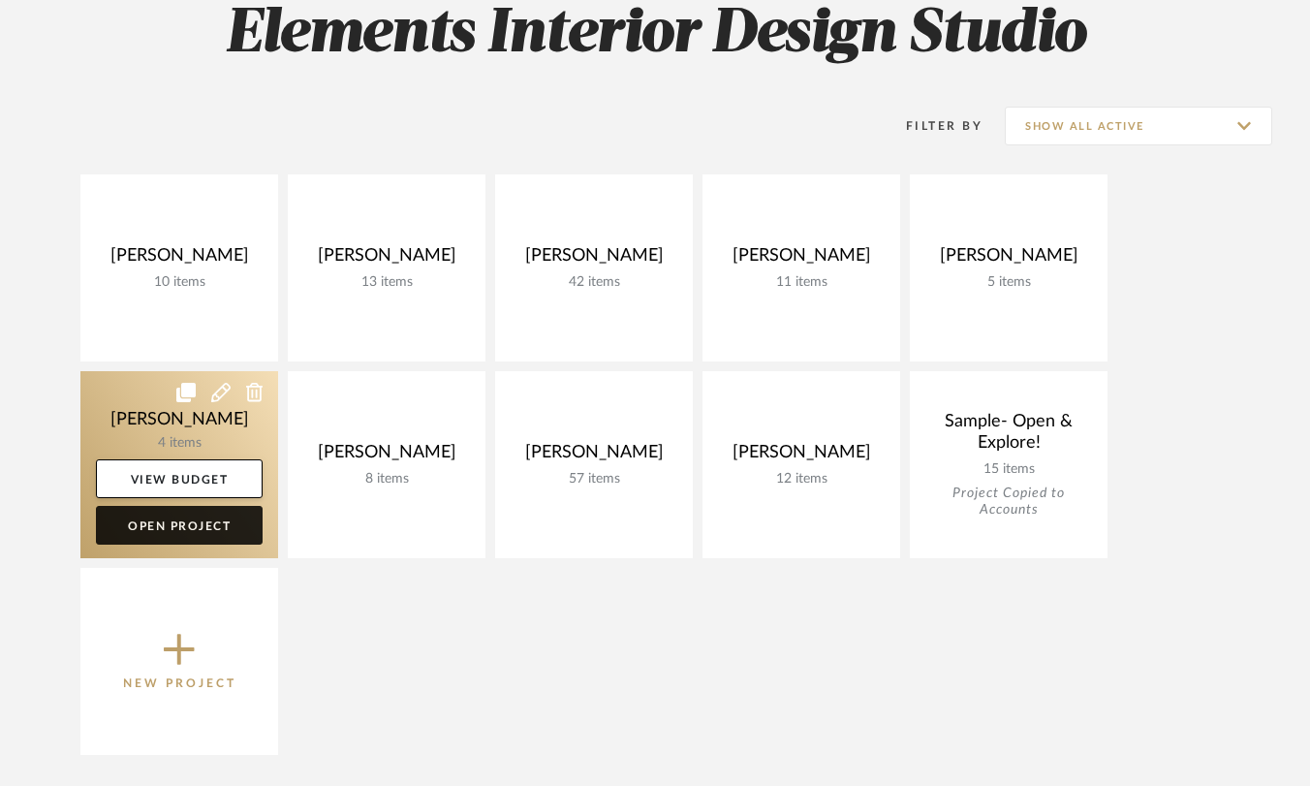
click at [162, 532] on link "Open Project" at bounding box center [179, 525] width 167 height 39
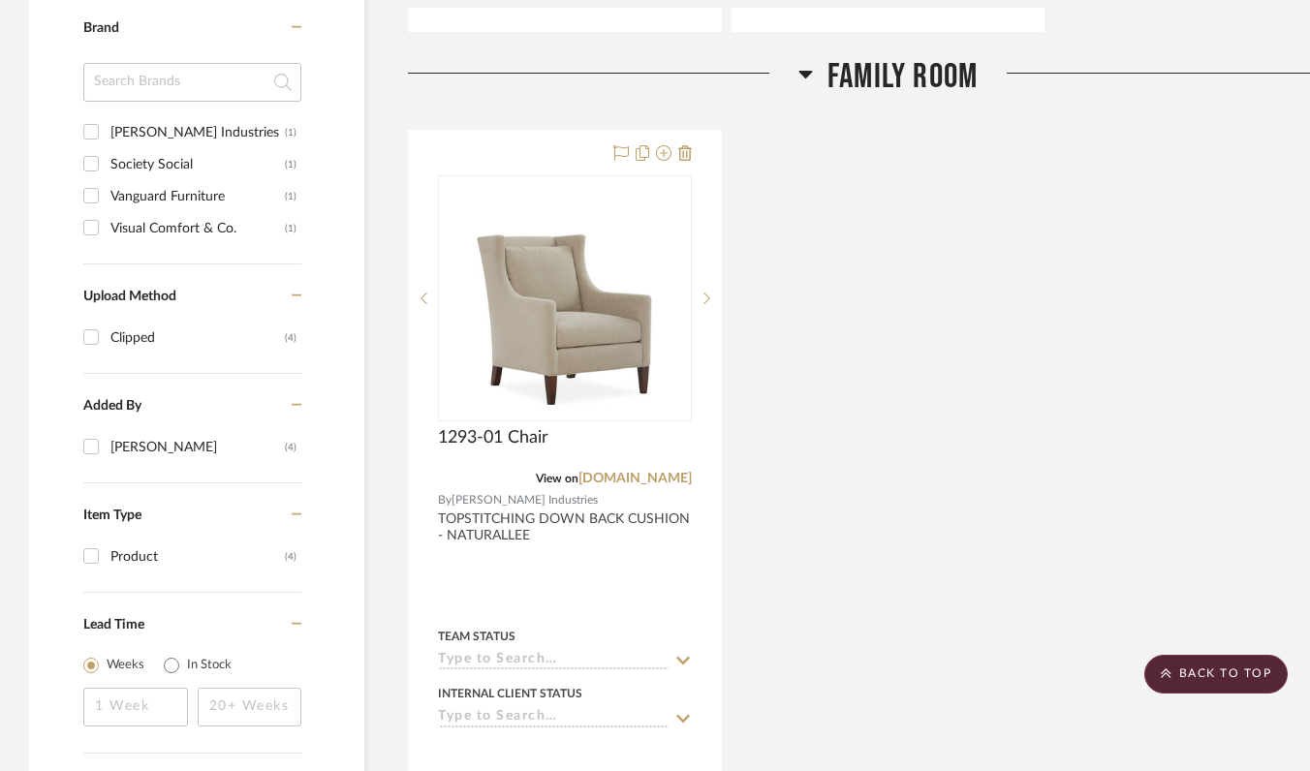
scroll to position [1351, 0]
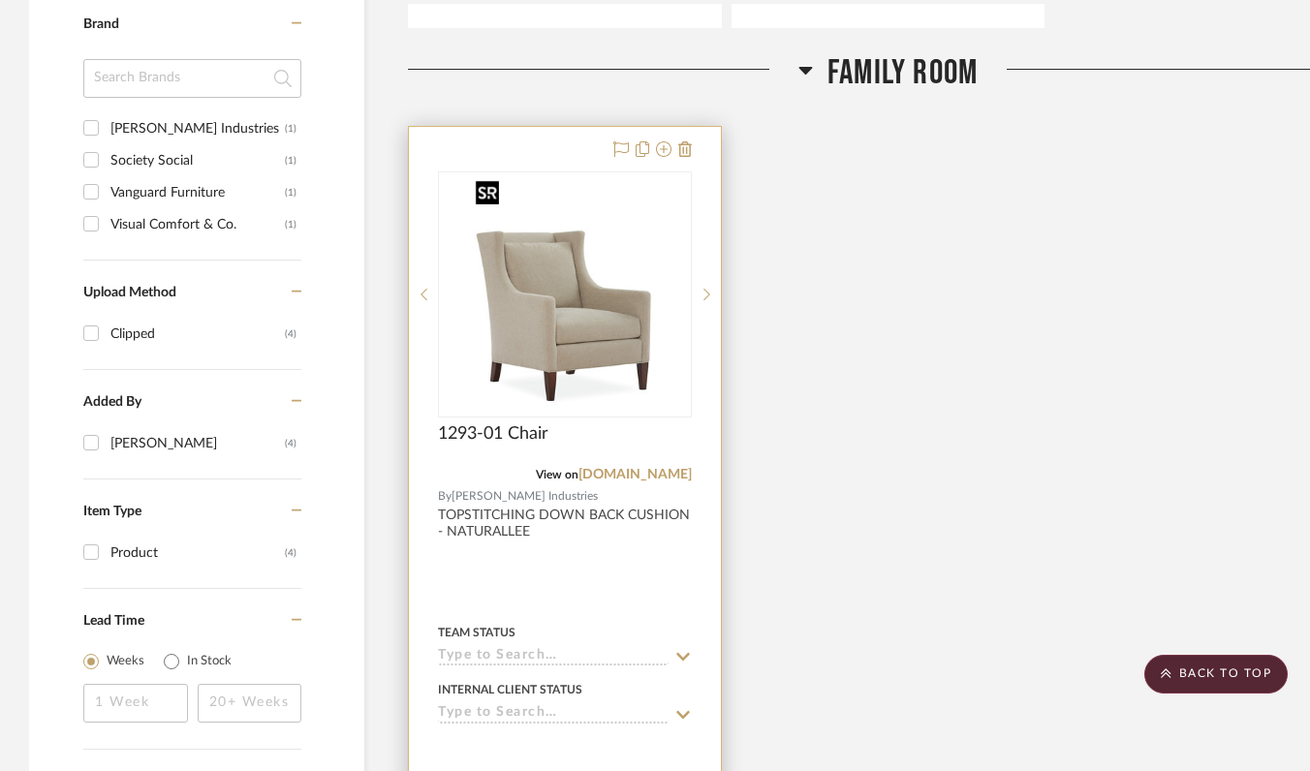
click at [528, 335] on img "0" at bounding box center [565, 294] width 194 height 242
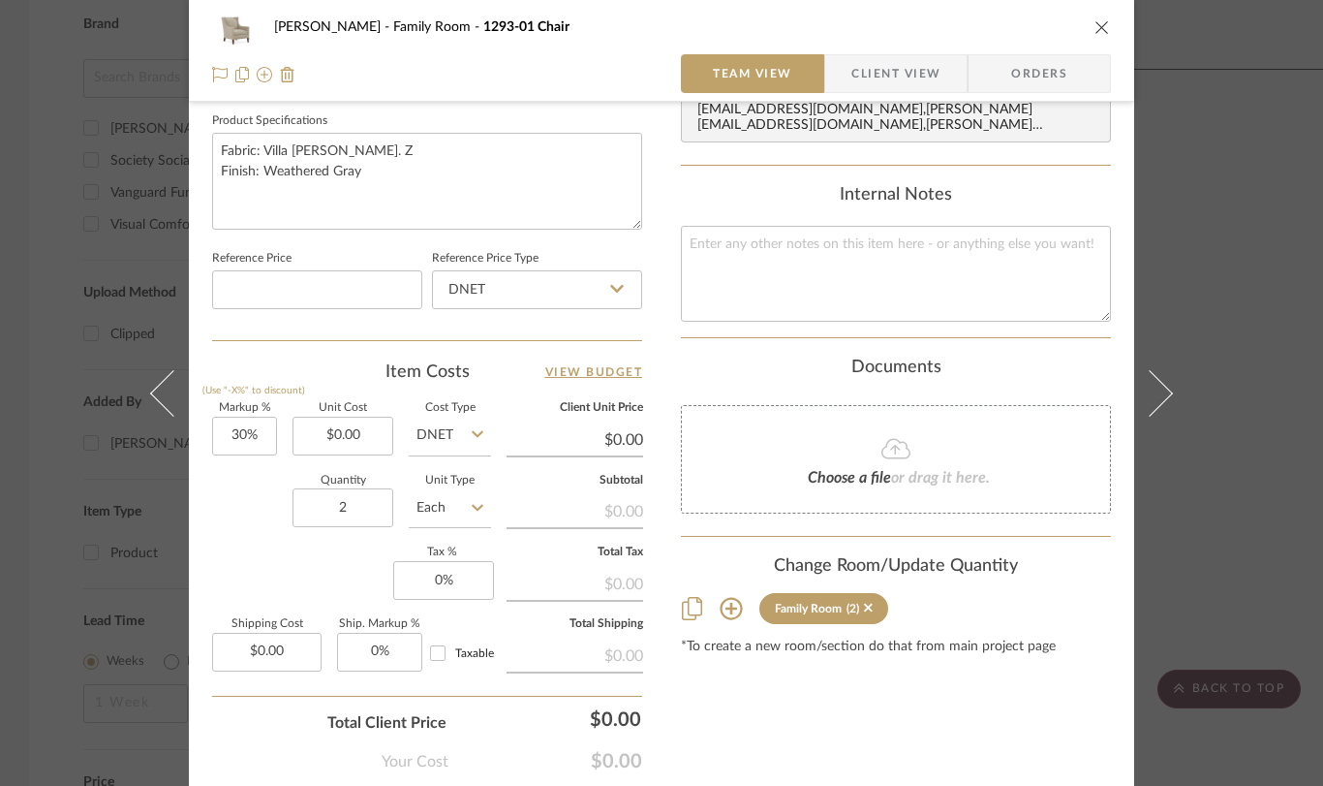
scroll to position [924, 0]
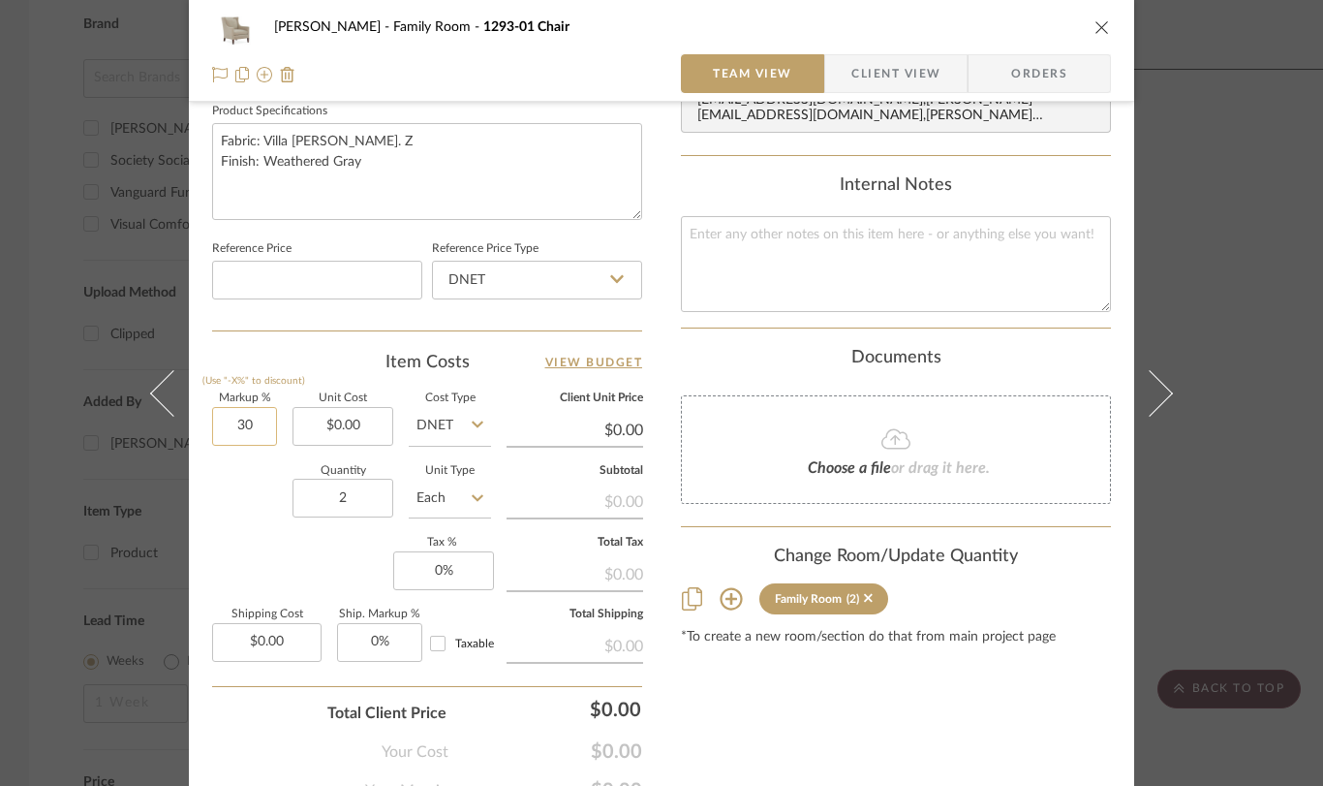
drag, startPoint x: 260, startPoint y: 429, endPoint x: 228, endPoint y: 428, distance: 32.0
click at [228, 428] on input "30" at bounding box center [244, 426] width 65 height 39
click at [229, 429] on input "30" at bounding box center [244, 426] width 65 height 39
drag, startPoint x: 251, startPoint y: 428, endPoint x: 230, endPoint y: 426, distance: 21.4
click at [230, 426] on input "30" at bounding box center [244, 426] width 65 height 39
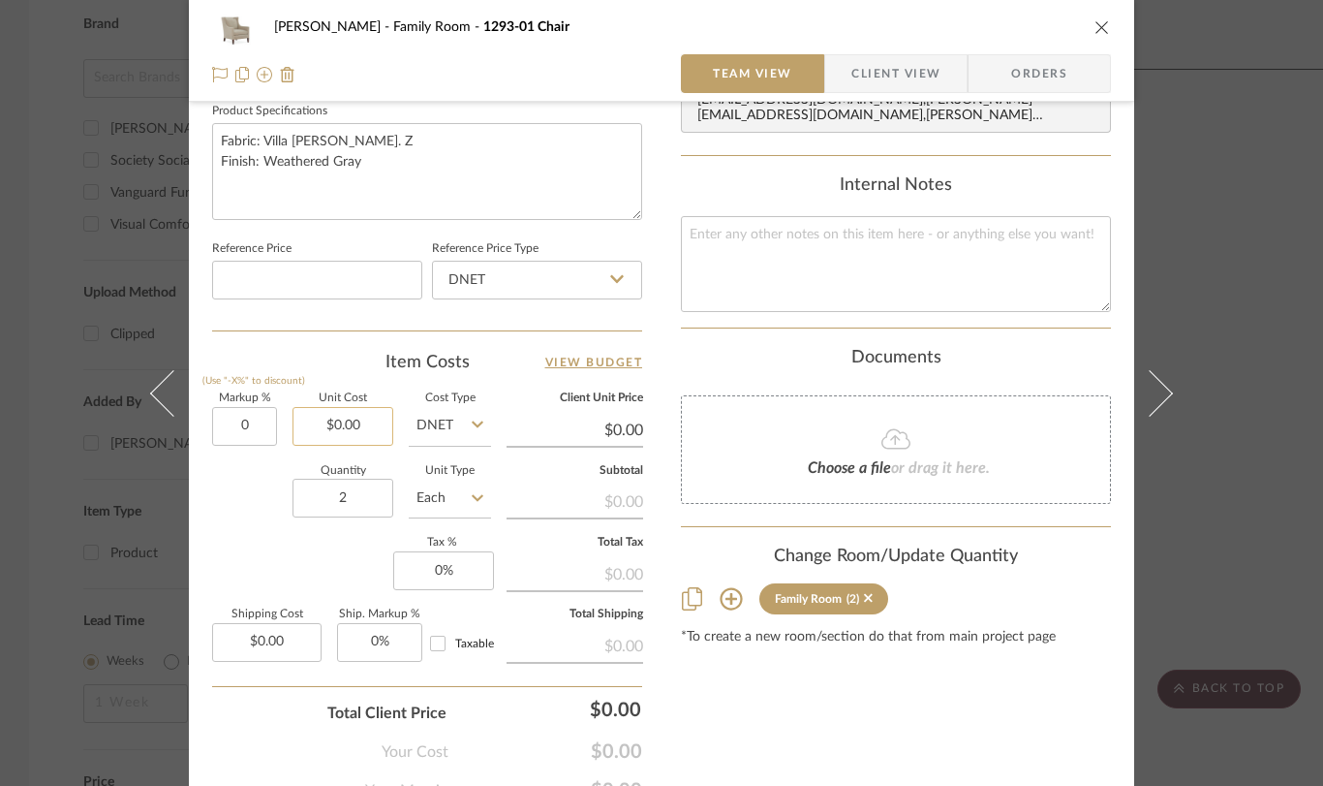
type input "0%"
type input "0.00"
click at [330, 418] on input "0.00" at bounding box center [343, 426] width 101 height 39
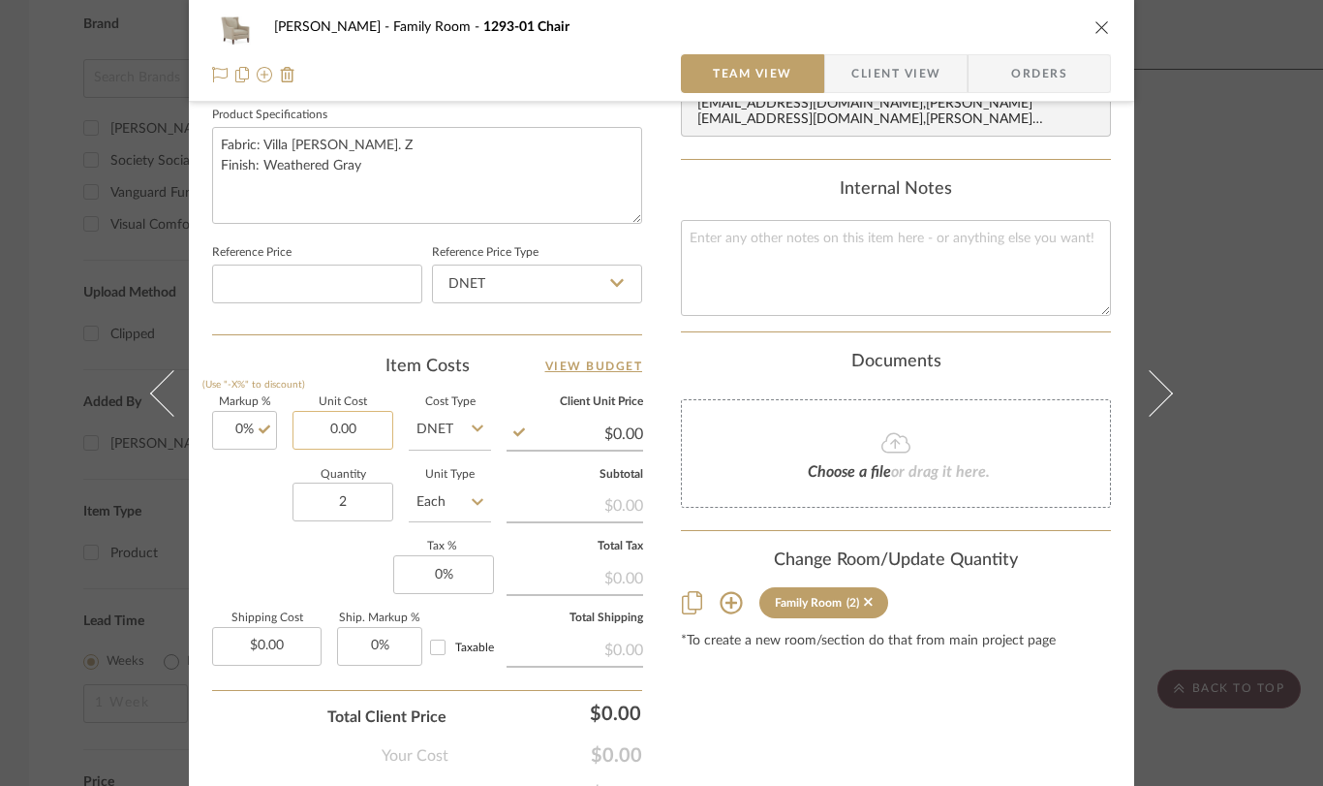
drag, startPoint x: 344, startPoint y: 425, endPoint x: 309, endPoint y: 425, distance: 34.9
click at [309, 425] on input "0.00" at bounding box center [343, 430] width 101 height 39
type input "$1,155.00"
click at [696, 352] on div "Documents" at bounding box center [896, 362] width 430 height 21
type input "$1,155.00"
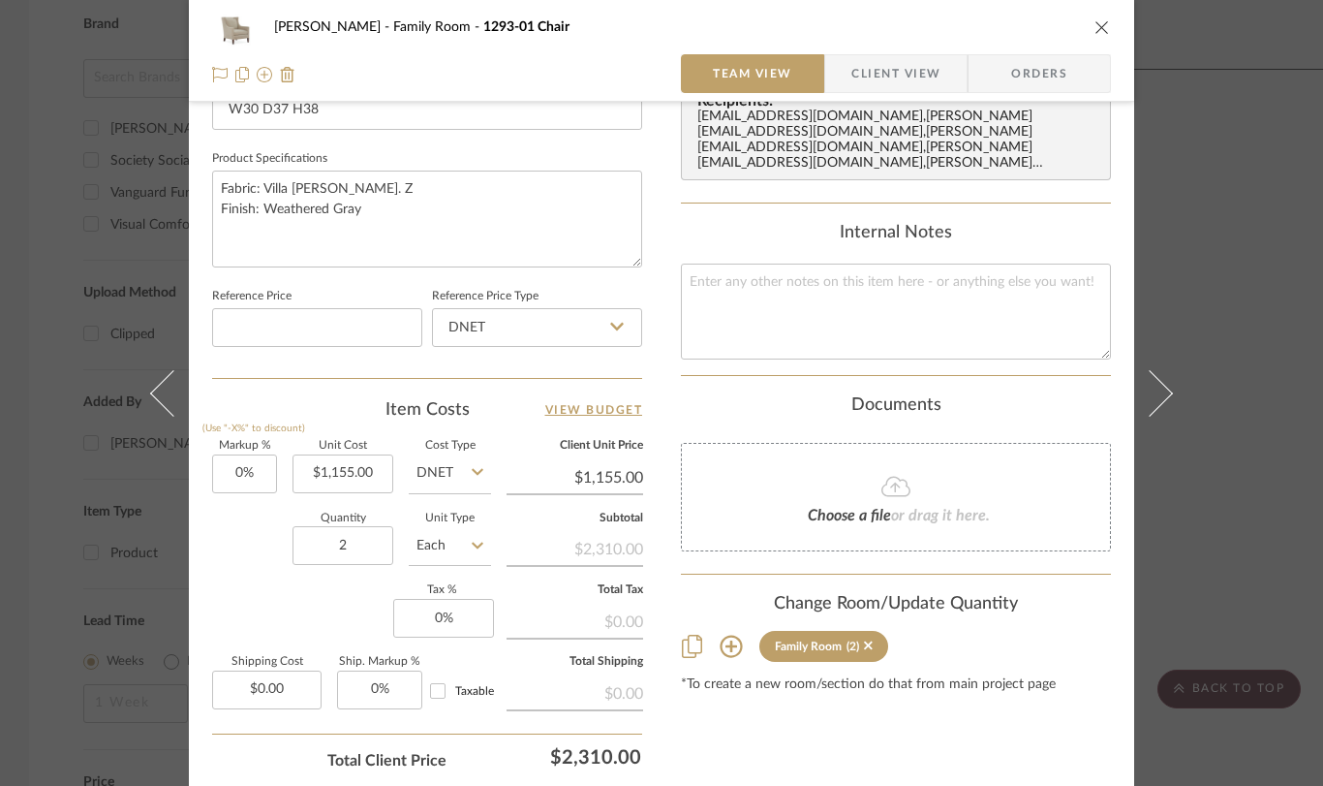
scroll to position [881, 0]
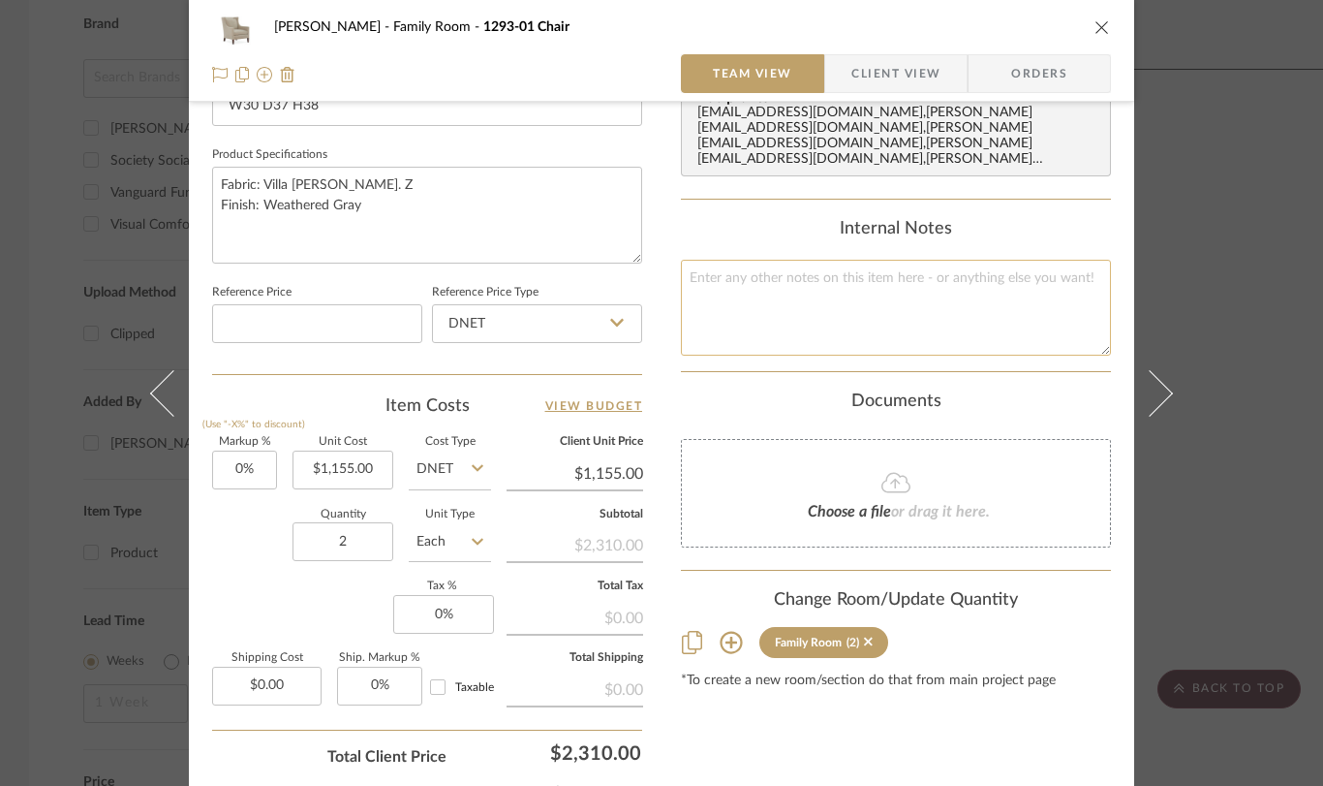
click at [728, 264] on textarea at bounding box center [896, 308] width 430 height 96
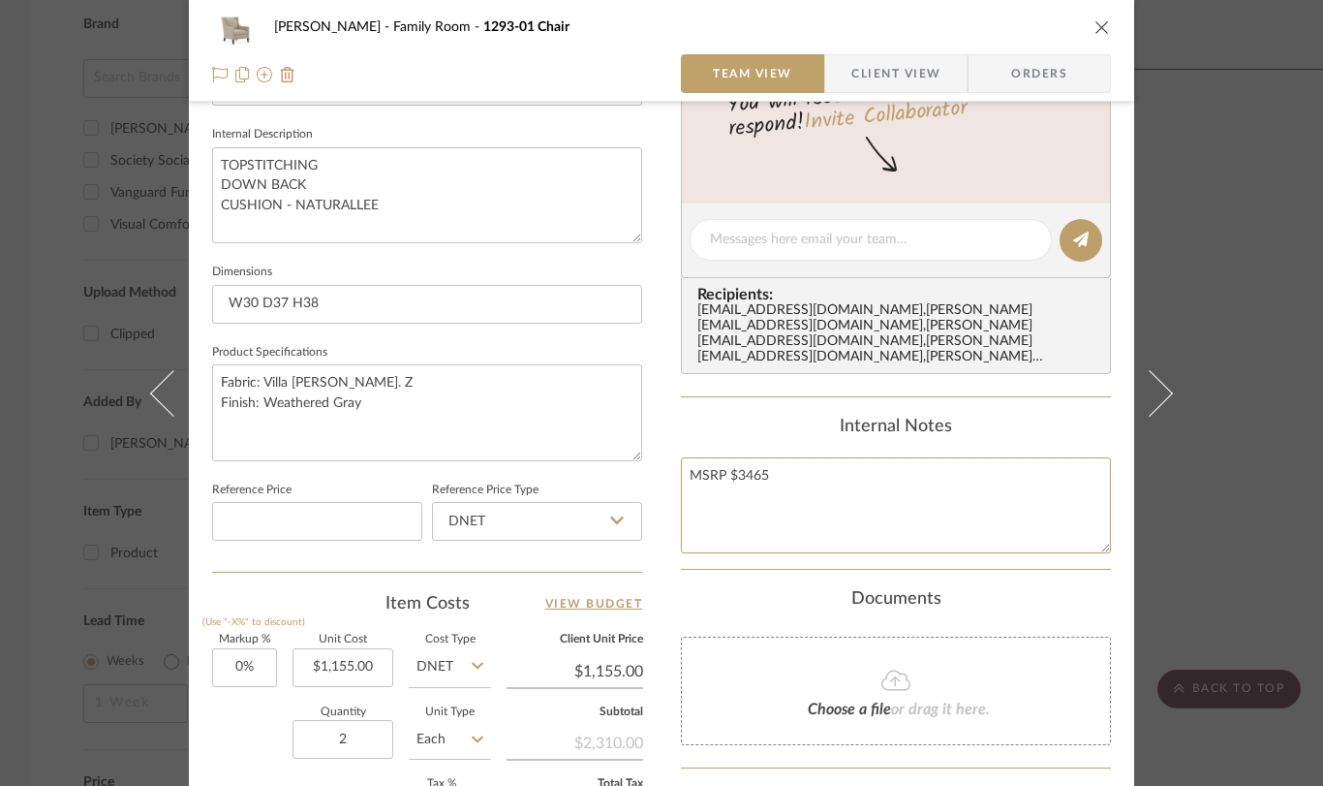
scroll to position [684, 0]
type textarea "MSRP $3465"
click at [1048, 67] on span "Orders" at bounding box center [1039, 73] width 99 height 39
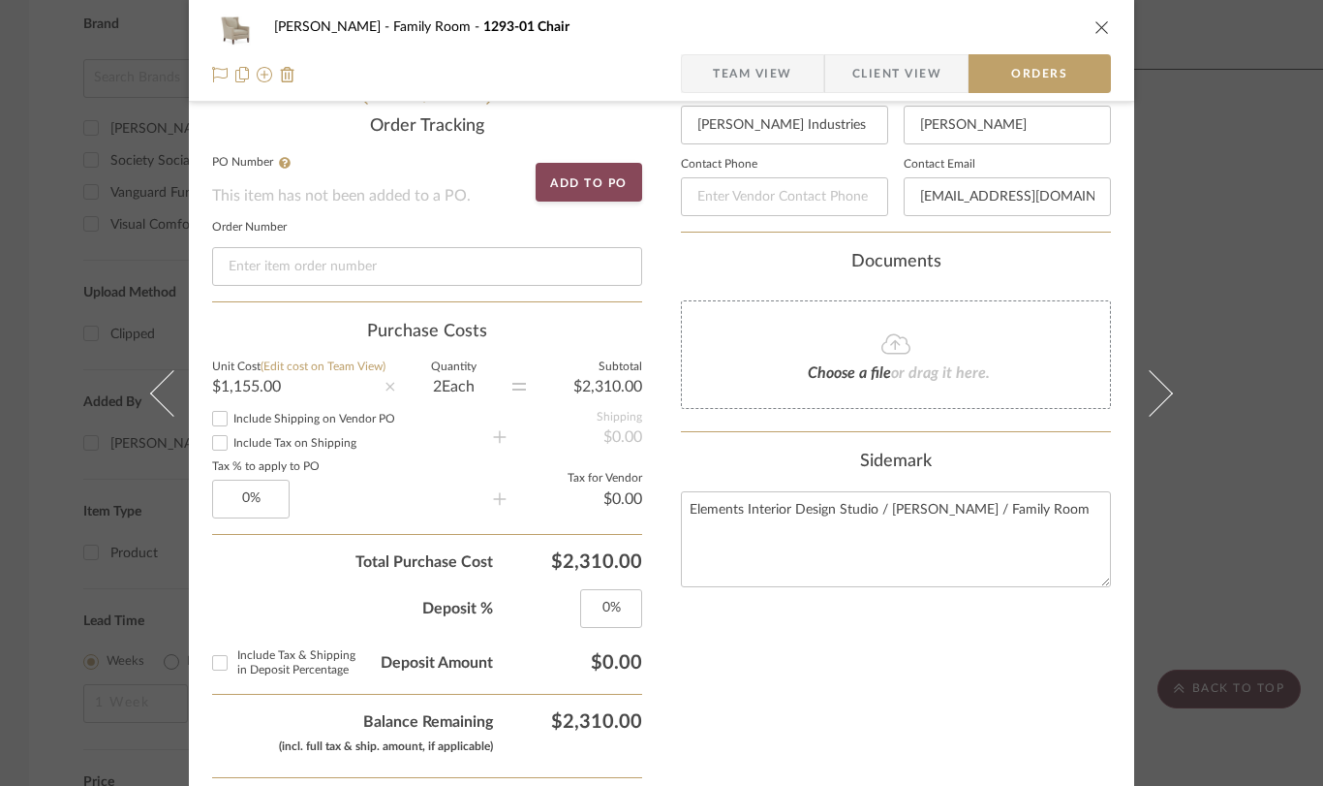
scroll to position [485, 0]
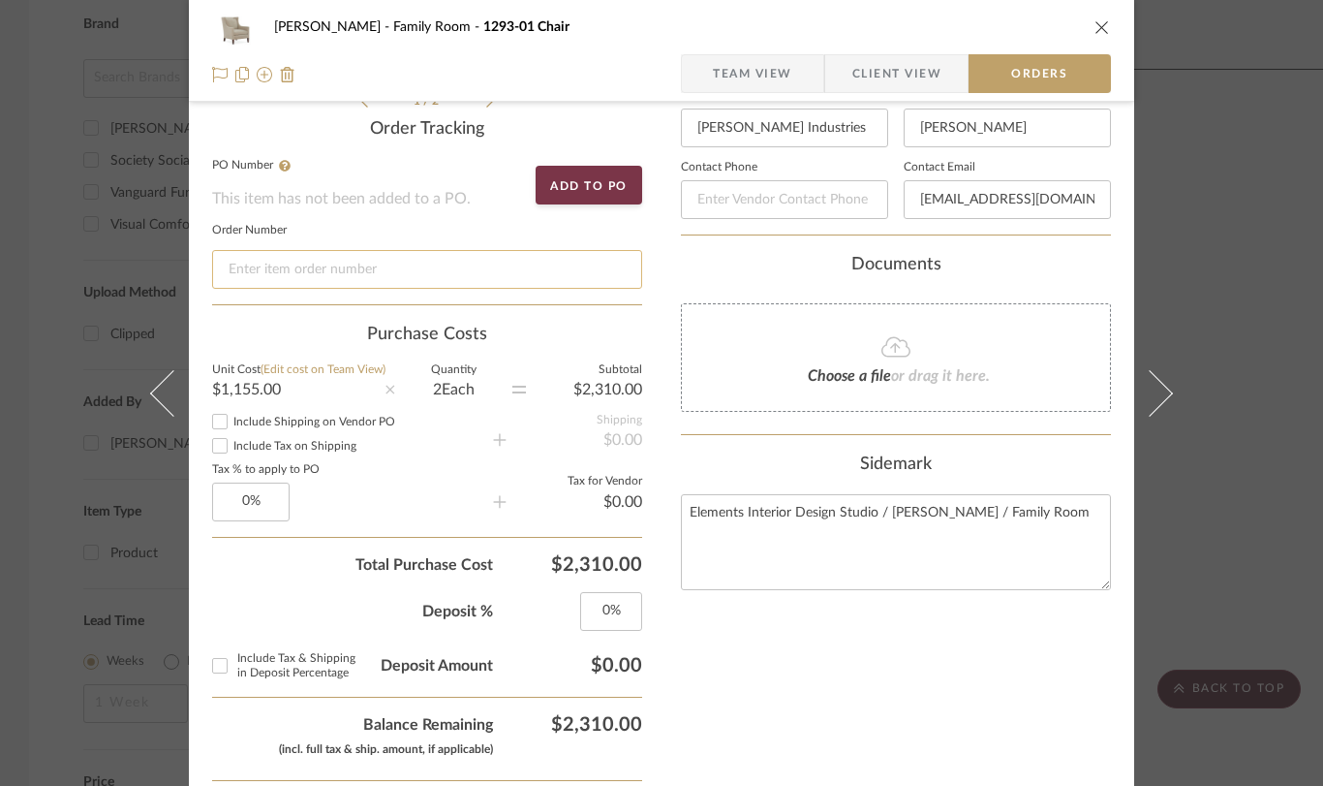
click at [492, 263] on input at bounding box center [427, 269] width 430 height 39
type input "[PERSON_NAME] Family Room"
click at [600, 181] on button "Add to PO" at bounding box center [589, 184] width 107 height 39
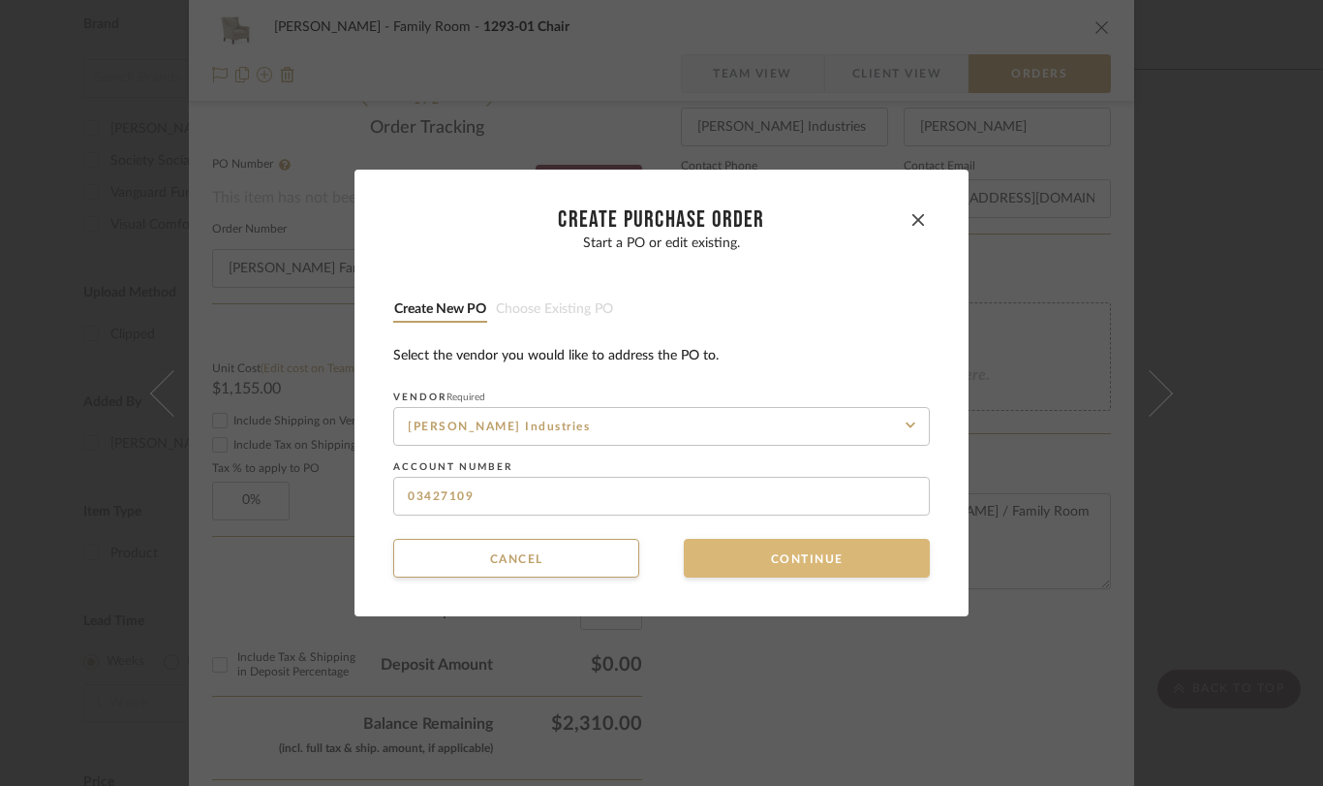
click at [773, 560] on button "Continue" at bounding box center [807, 558] width 246 height 39
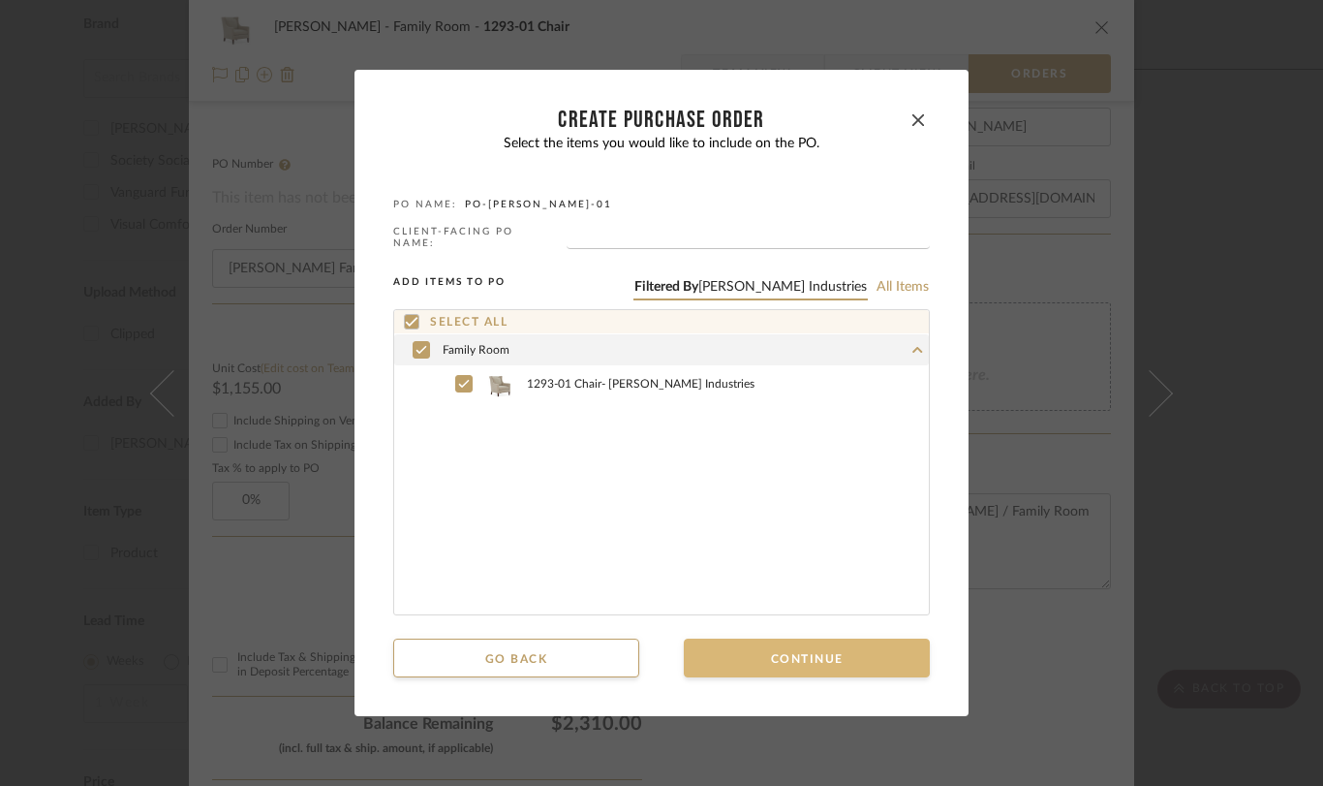
click at [761, 646] on button "Continue" at bounding box center [807, 657] width 246 height 39
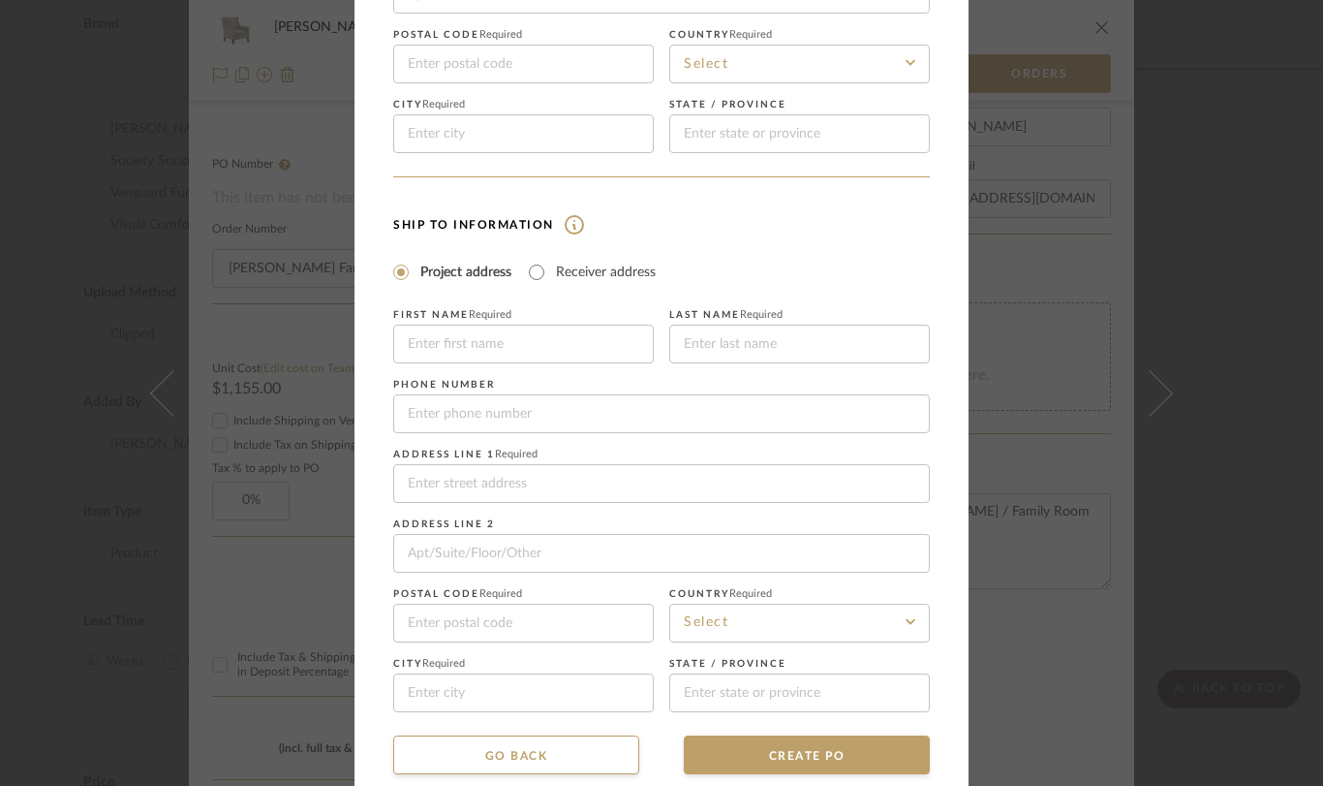
scroll to position [325, 0]
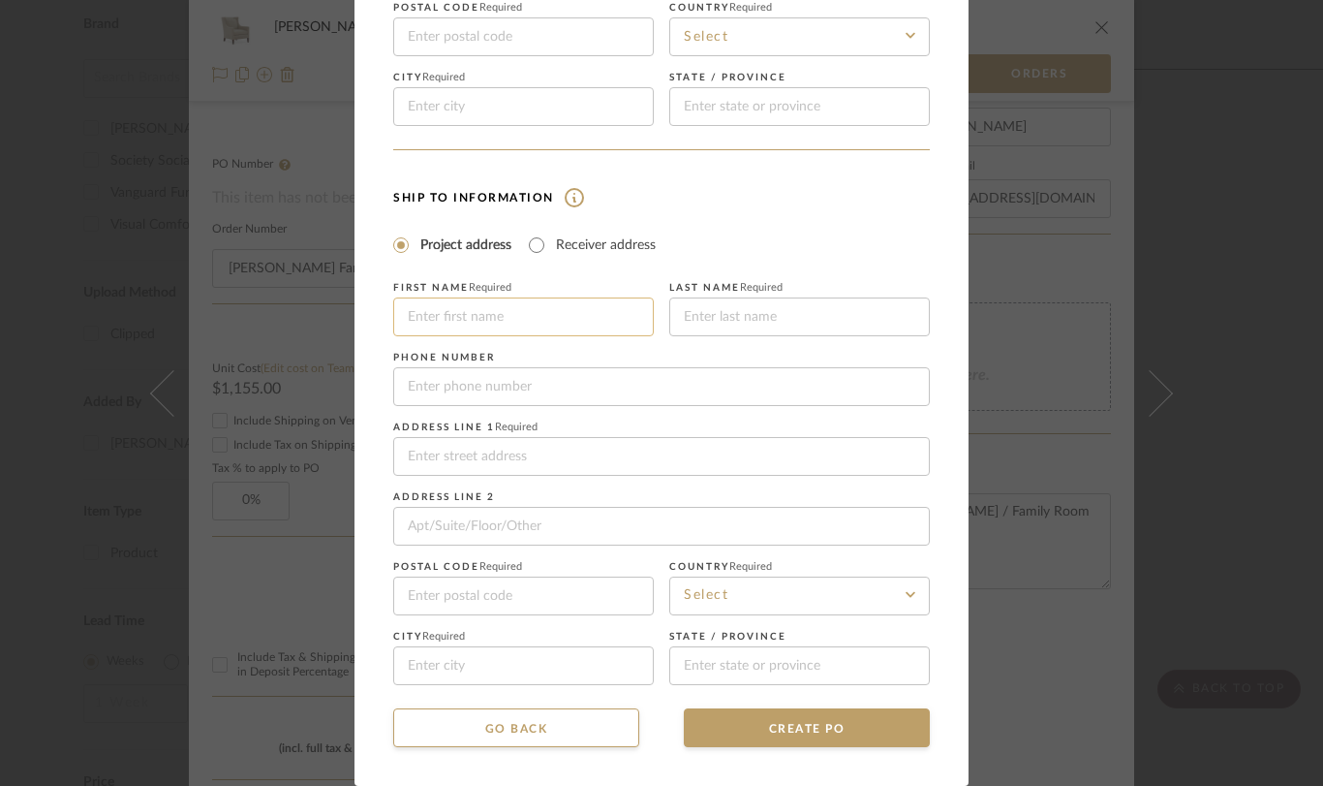
click at [508, 323] on input at bounding box center [523, 316] width 261 height 39
click at [526, 243] on input "Receiver address" at bounding box center [536, 244] width 23 height 23
radio input "true"
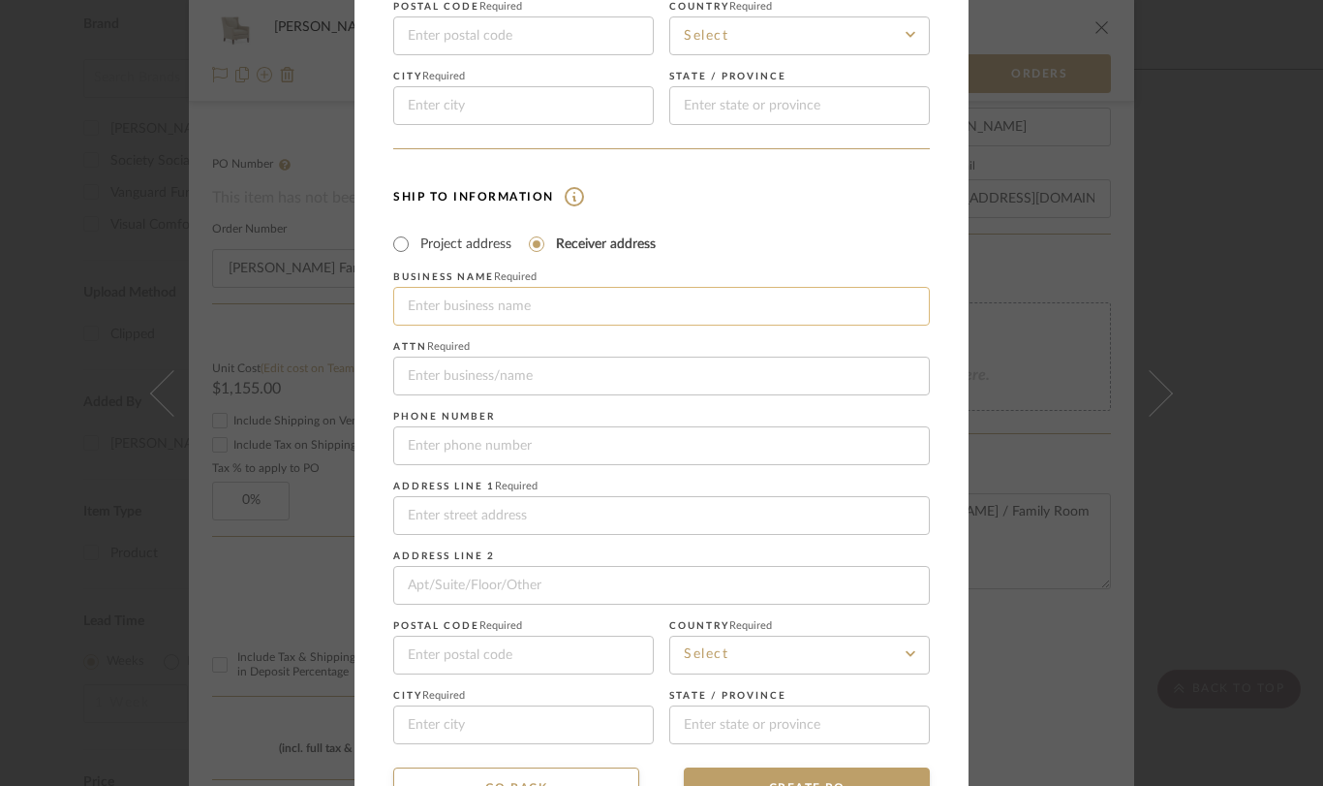
click at [507, 306] on input at bounding box center [661, 306] width 537 height 39
type input "Mahwah Movers"
type input "15-01 [PERSON_NAME] DR UNIT 6"
type input "07410"
type input "FAIR LAWN"
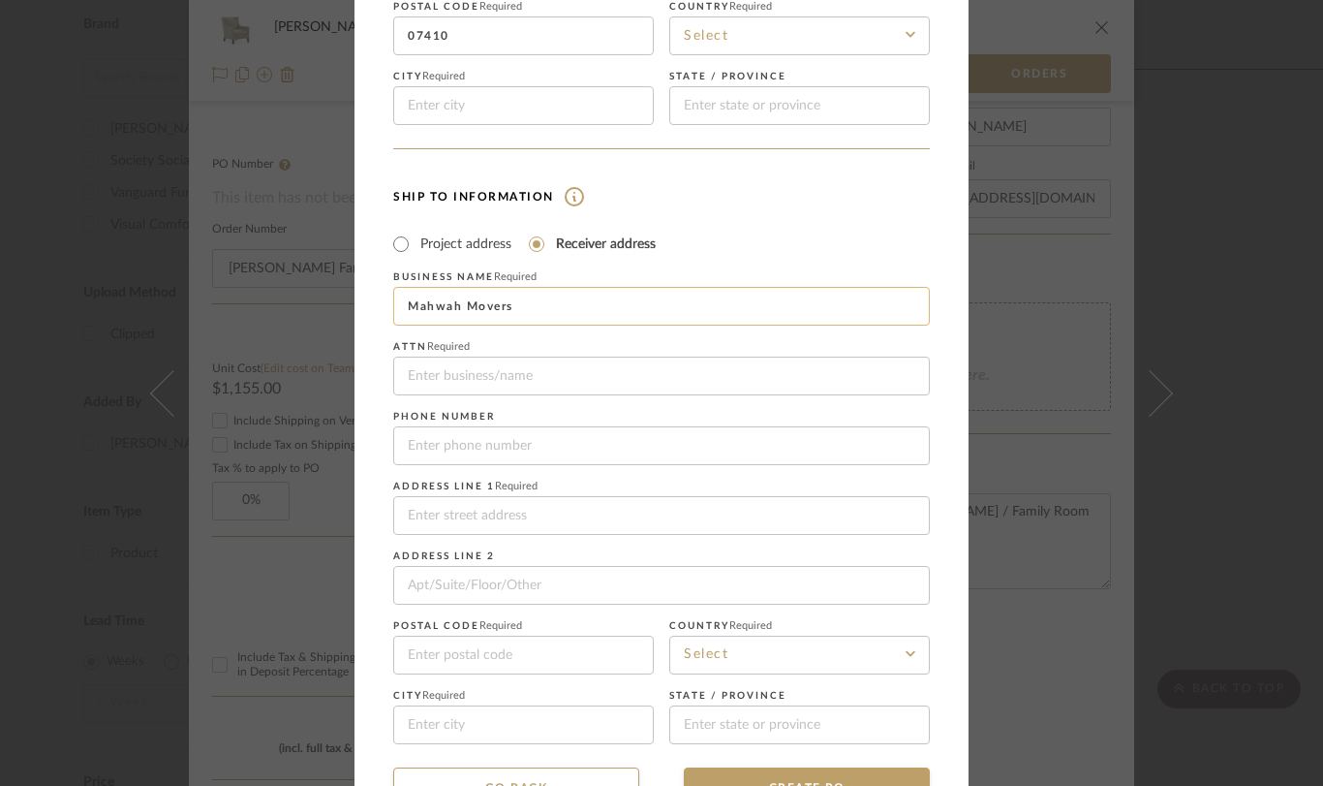
type input "[US_STATE]"
type input "Mahwah Movers"
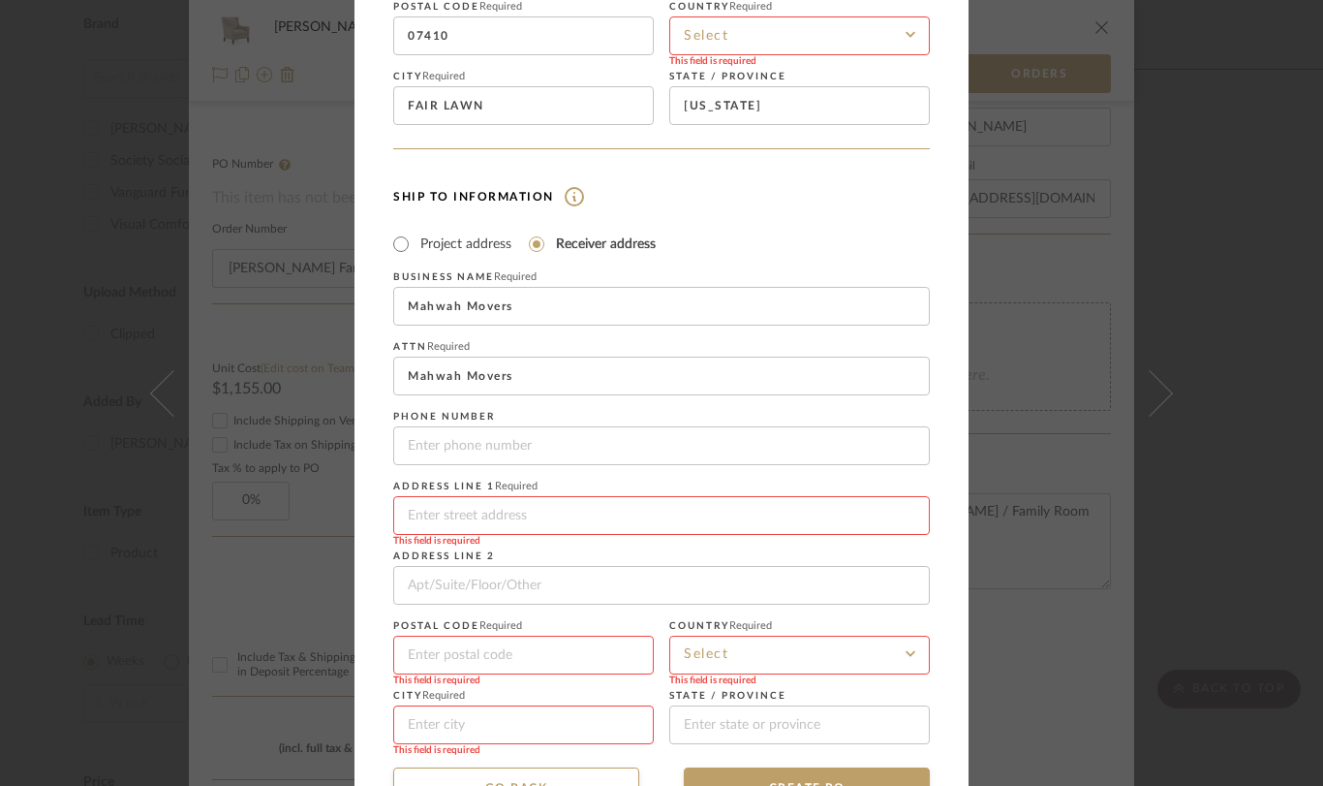
click at [513, 511] on input at bounding box center [661, 515] width 537 height 39
type input "[STREET_ADDRESS][PERSON_NAME][PERSON_NAME]"
type input "07410"
type input "Fair Lawn"
type input "[US_STATE]"
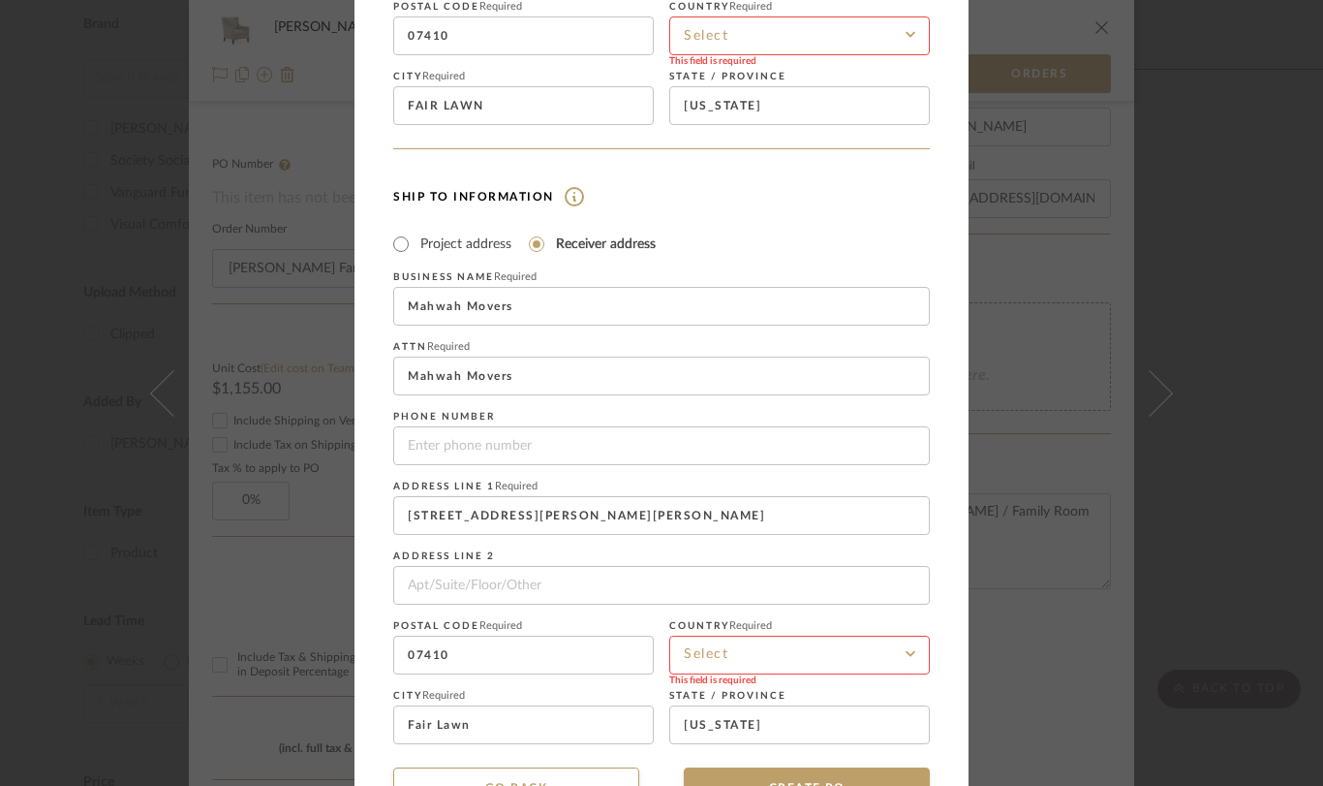
click at [707, 658] on input at bounding box center [799, 655] width 261 height 39
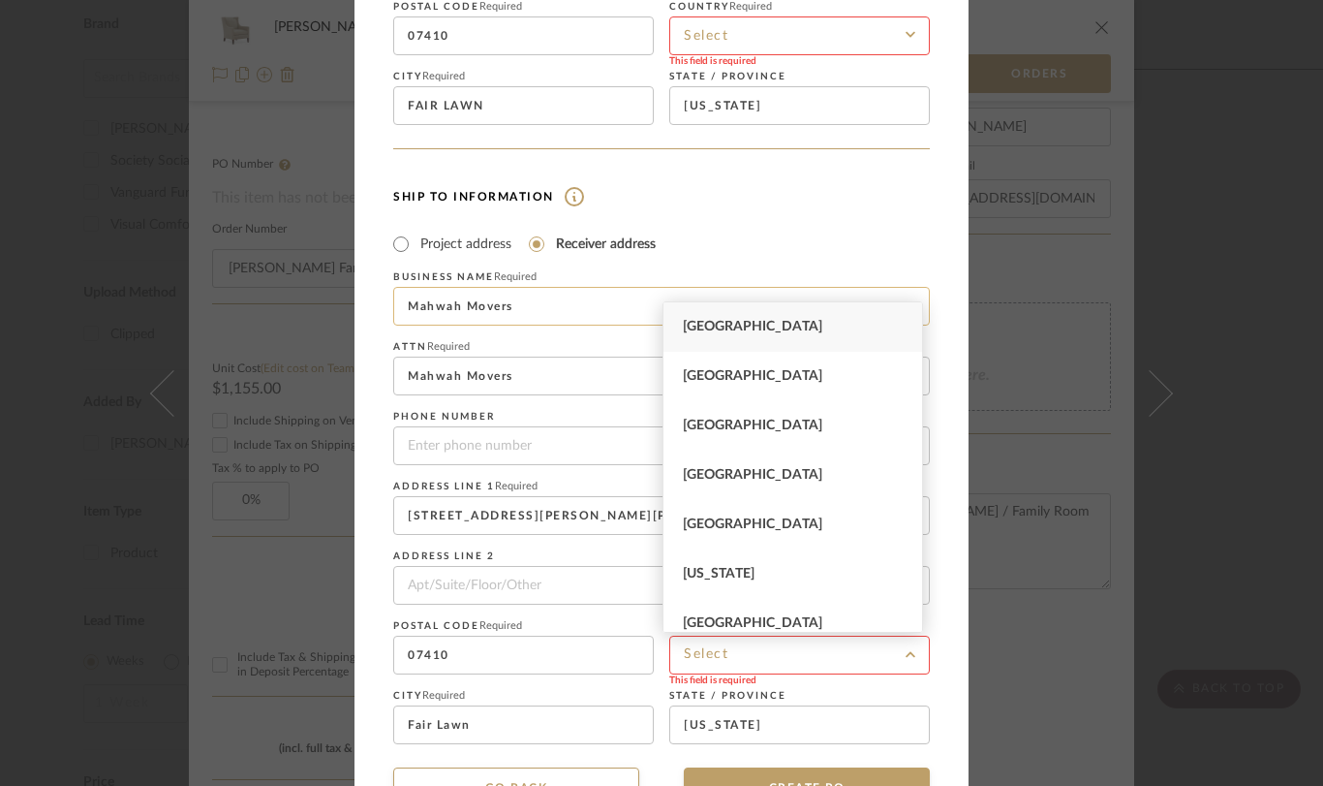
click at [724, 325] on span "[GEOGRAPHIC_DATA]" at bounding box center [753, 327] width 140 height 14
type input "[GEOGRAPHIC_DATA]"
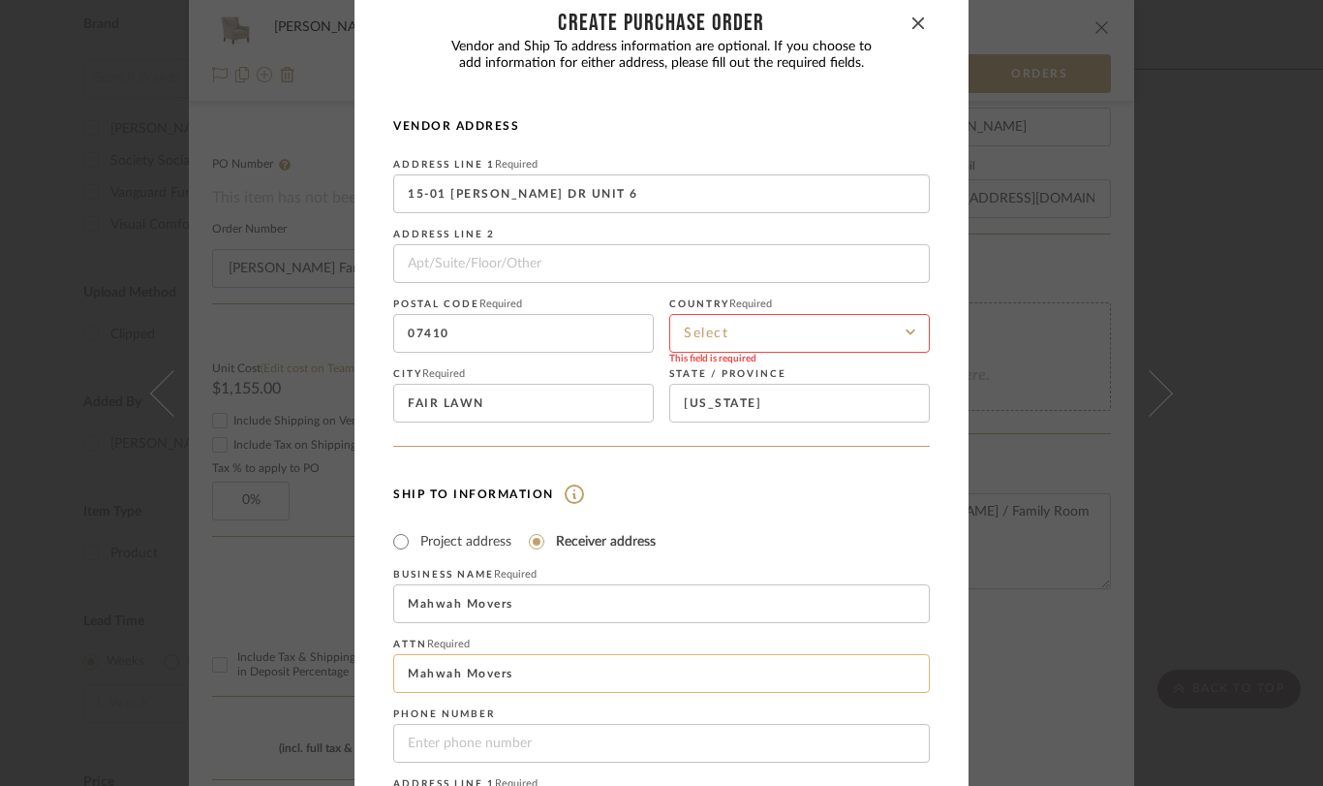
scroll to position [0, 0]
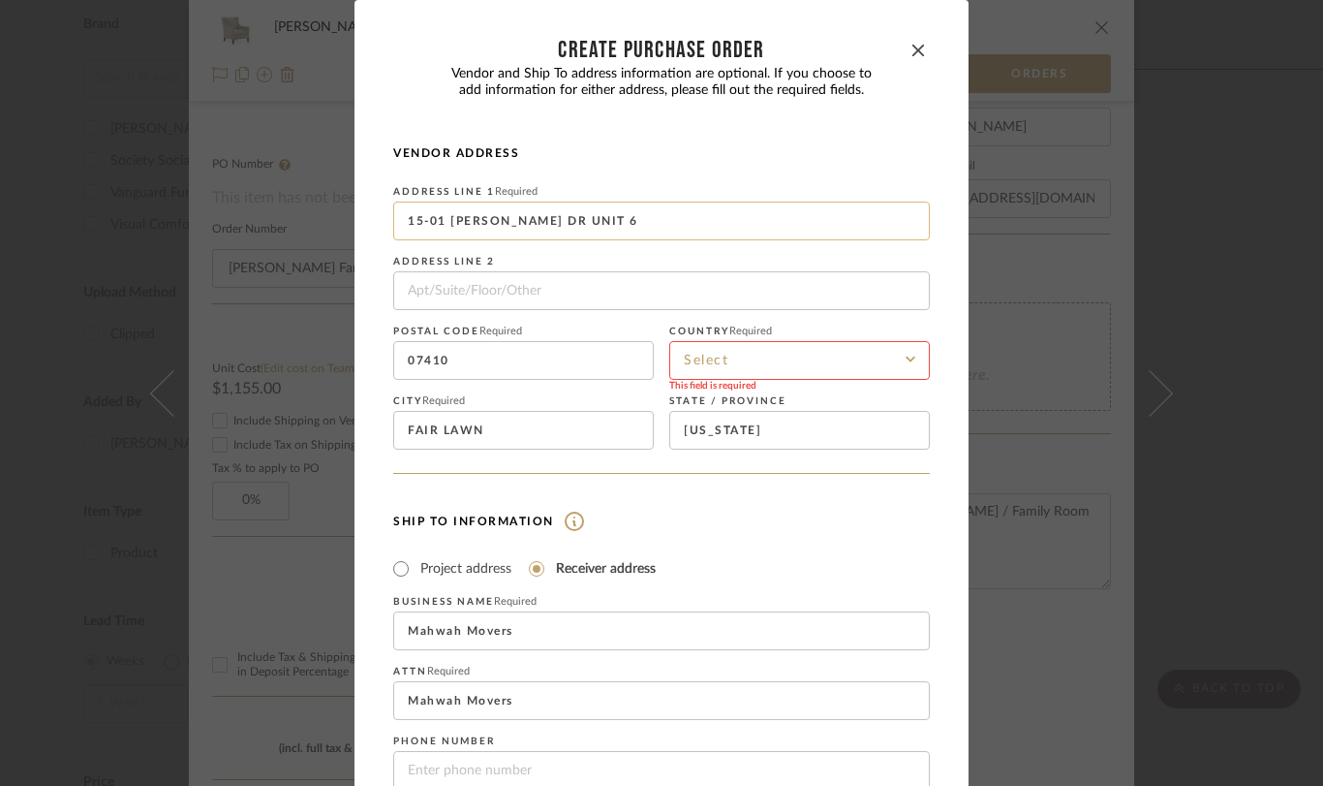
click at [597, 227] on input "15-01 [PERSON_NAME] DR UNIT 6" at bounding box center [661, 221] width 537 height 39
drag, startPoint x: 596, startPoint y: 221, endPoint x: 307, endPoint y: 213, distance: 288.8
click at [307, 213] on div "CREATE Purchase order Vendor and Ship To address information are optional. If y…" at bounding box center [661, 393] width 1323 height 786
click at [456, 361] on input "07410" at bounding box center [523, 360] width 261 height 39
click at [485, 363] on input "07410" at bounding box center [523, 360] width 261 height 39
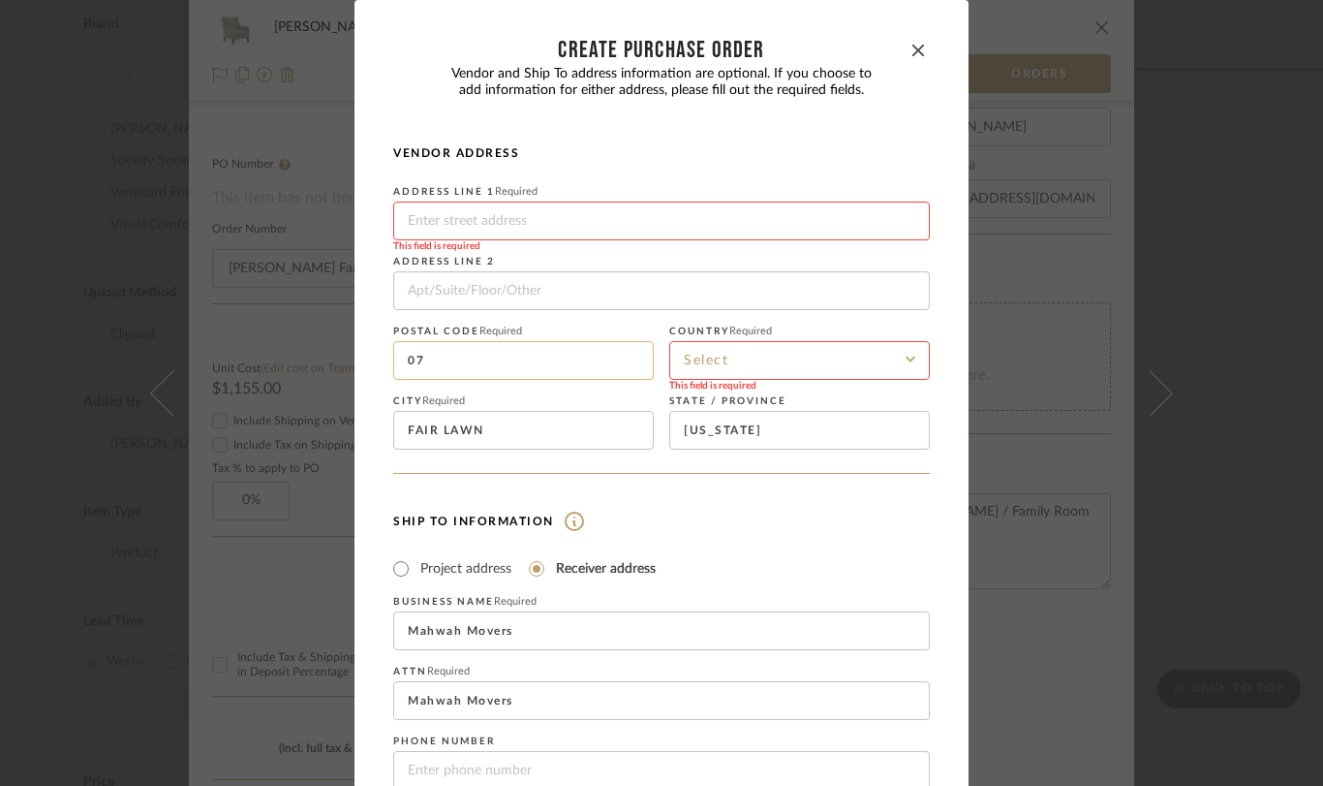
type input "0"
drag, startPoint x: 493, startPoint y: 432, endPoint x: 377, endPoint y: 409, distance: 118.6
click at [378, 409] on dialog-content "CREATE Purchase order Vendor and Ship To address information are optional. If y…" at bounding box center [662, 584] width 614 height 1169
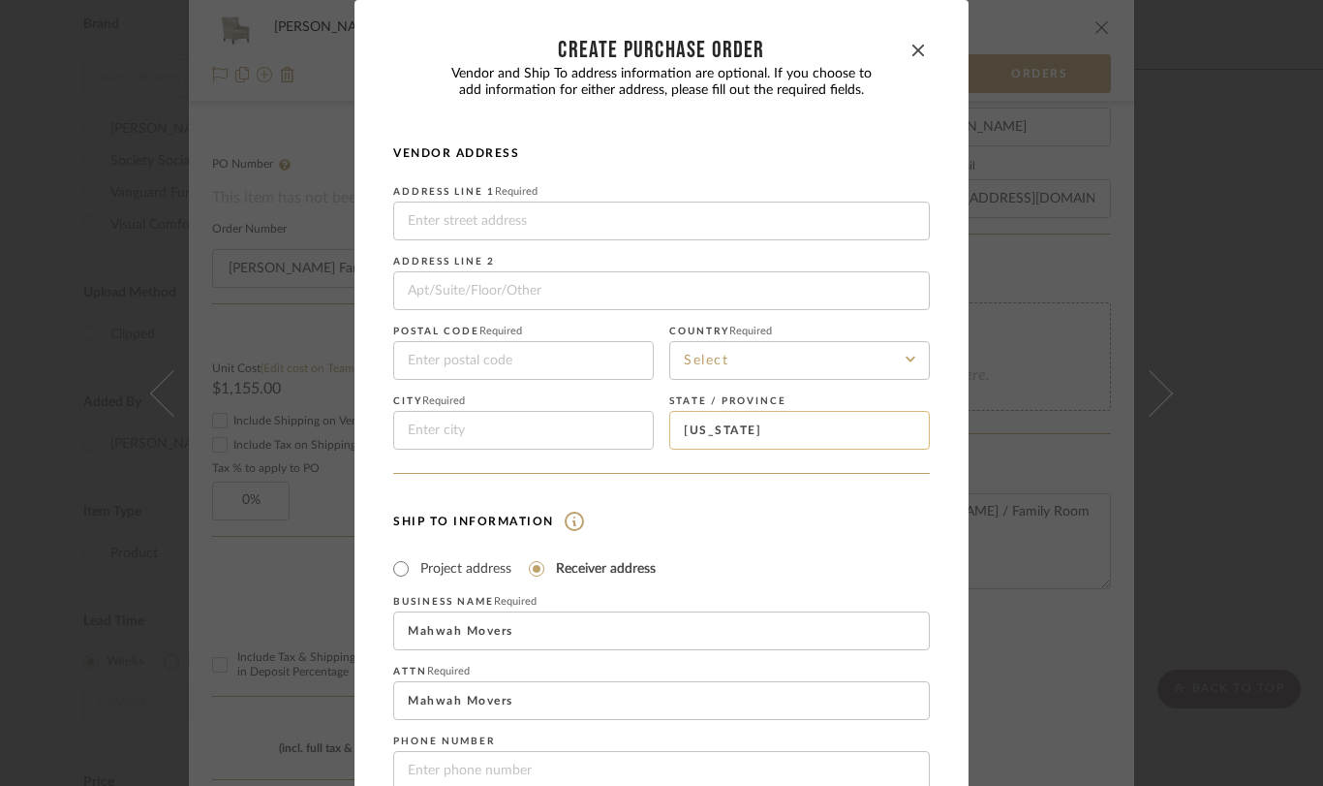
drag, startPoint x: 762, startPoint y: 430, endPoint x: 667, endPoint y: 425, distance: 96.0
click at [669, 425] on input "[US_STATE]" at bounding box center [799, 430] width 261 height 39
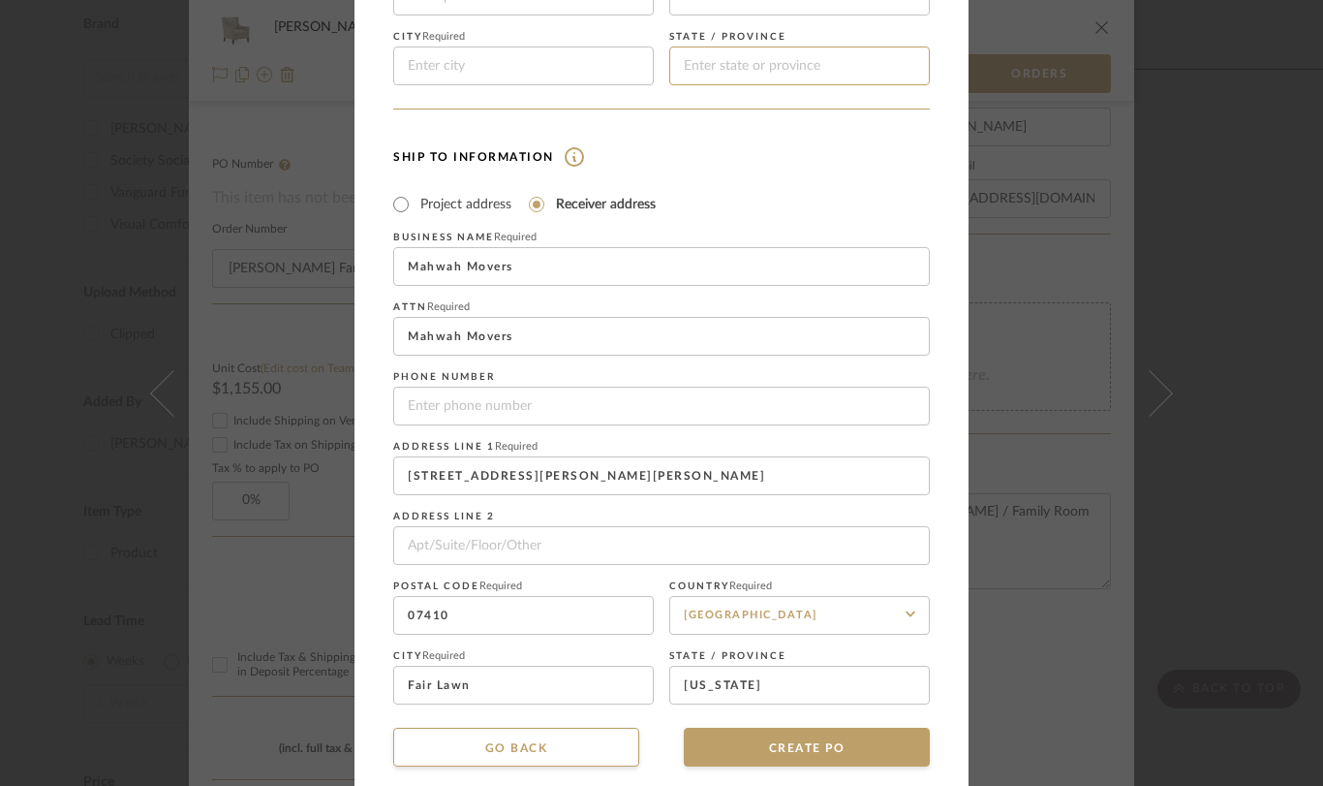
scroll to position [385, 0]
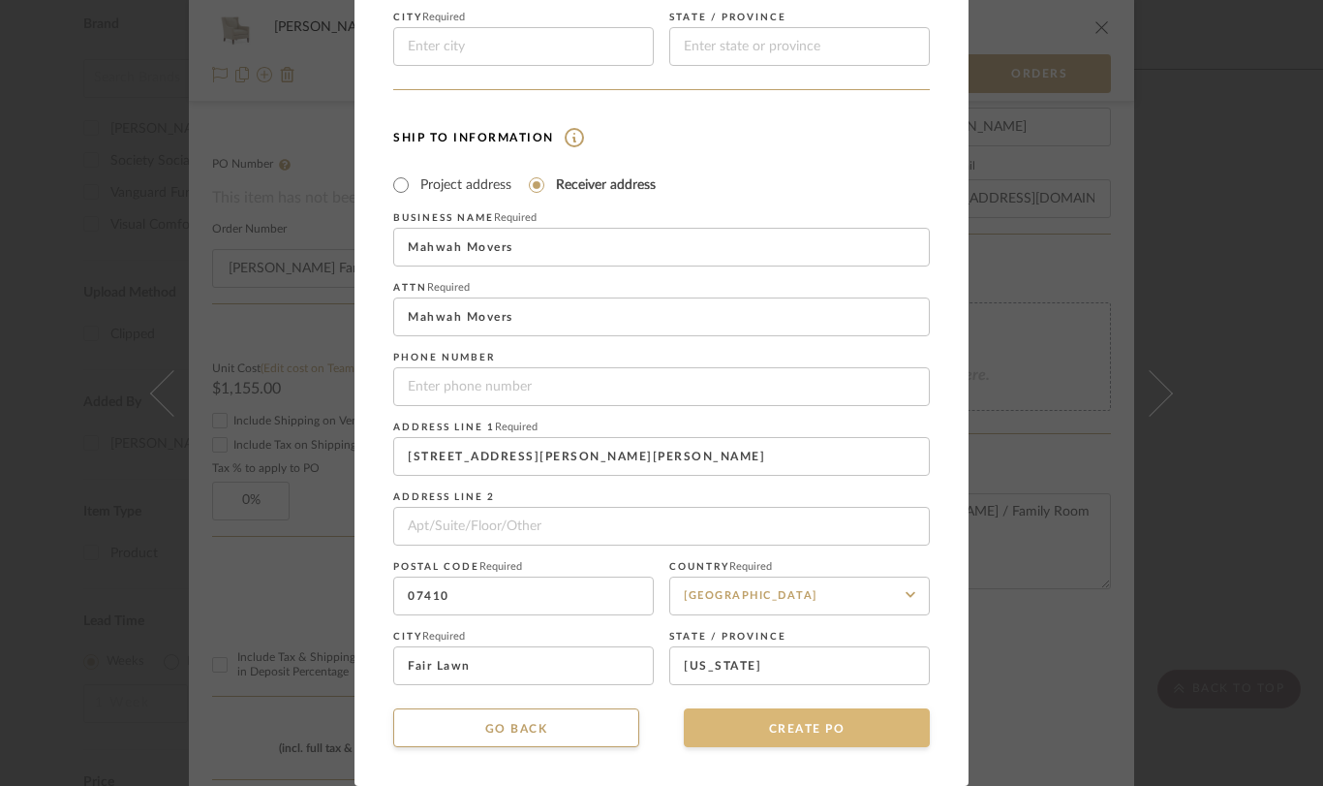
click at [801, 736] on button "CREATE PO" at bounding box center [807, 727] width 246 height 39
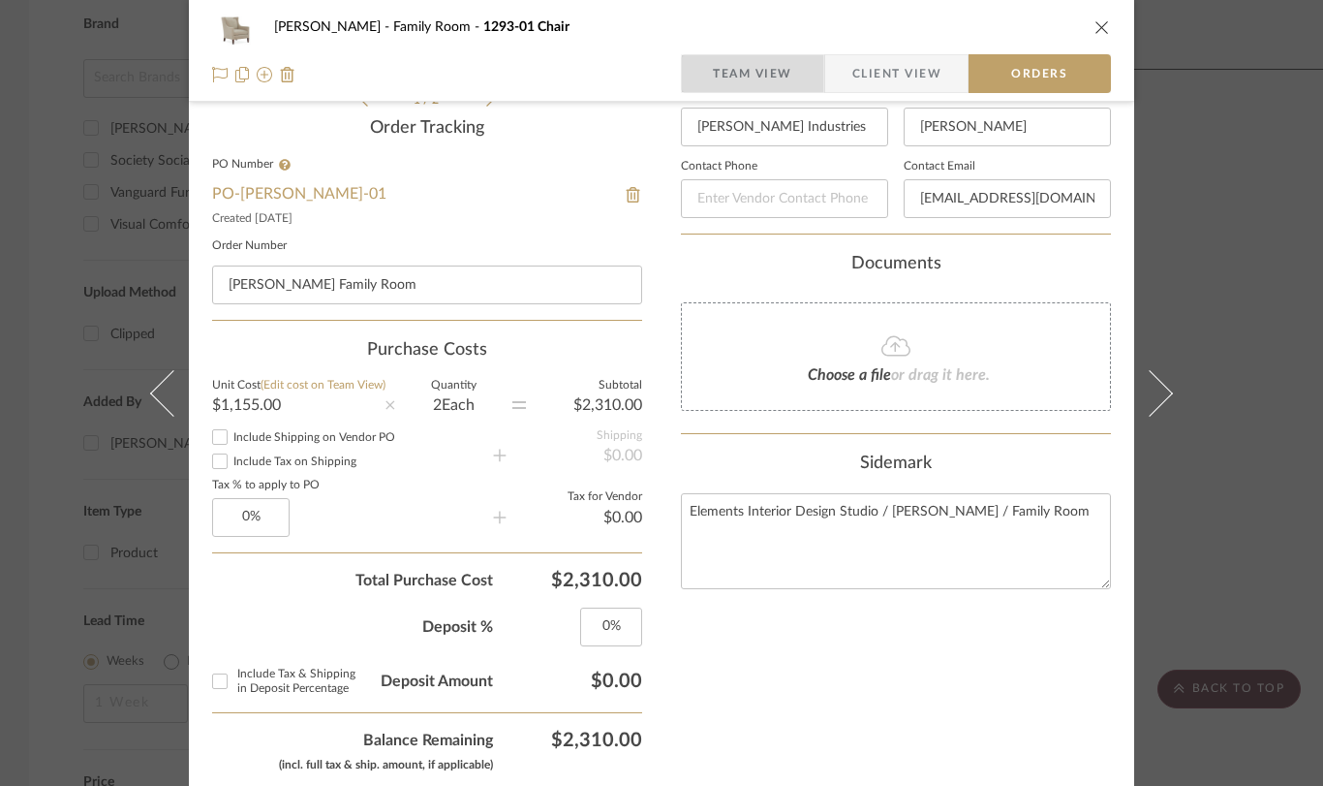
click at [756, 80] on span "Team View" at bounding box center [752, 73] width 79 height 39
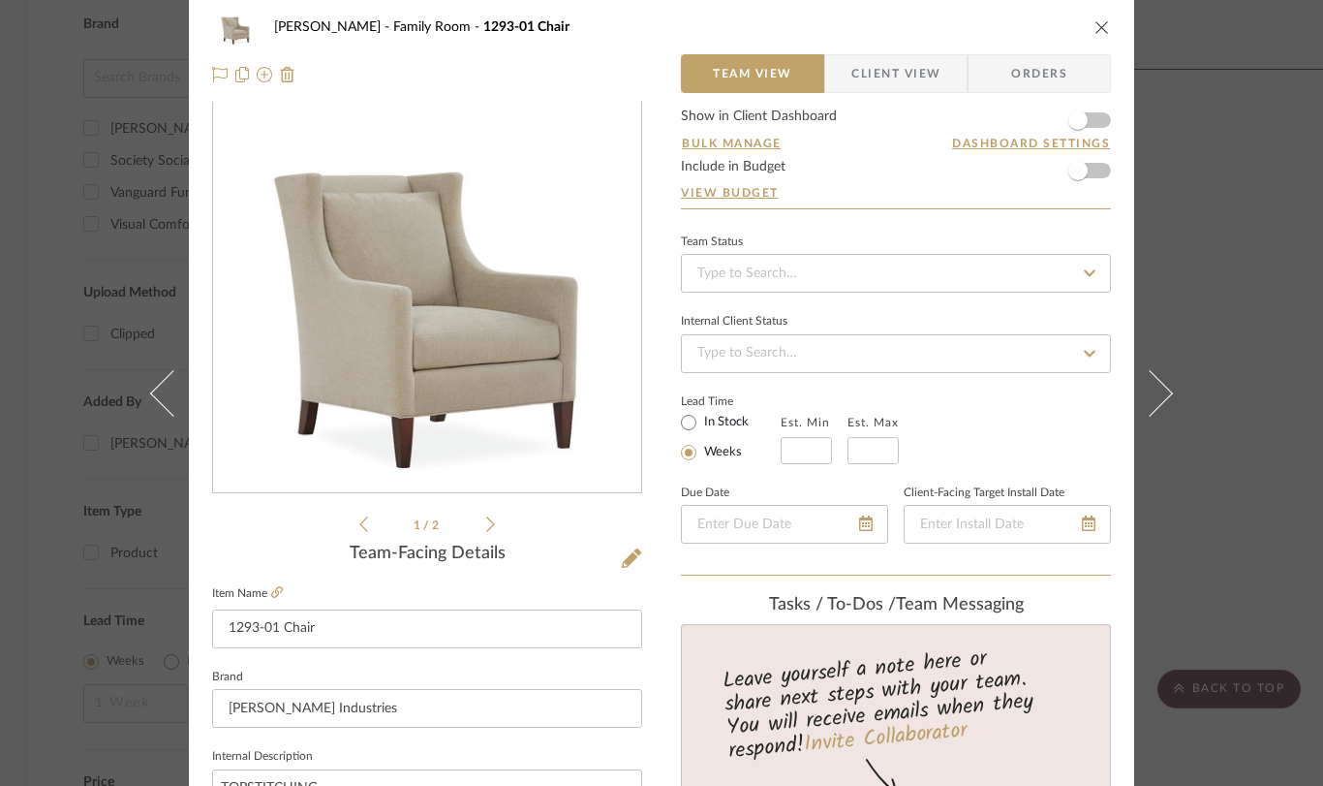
scroll to position [0, 0]
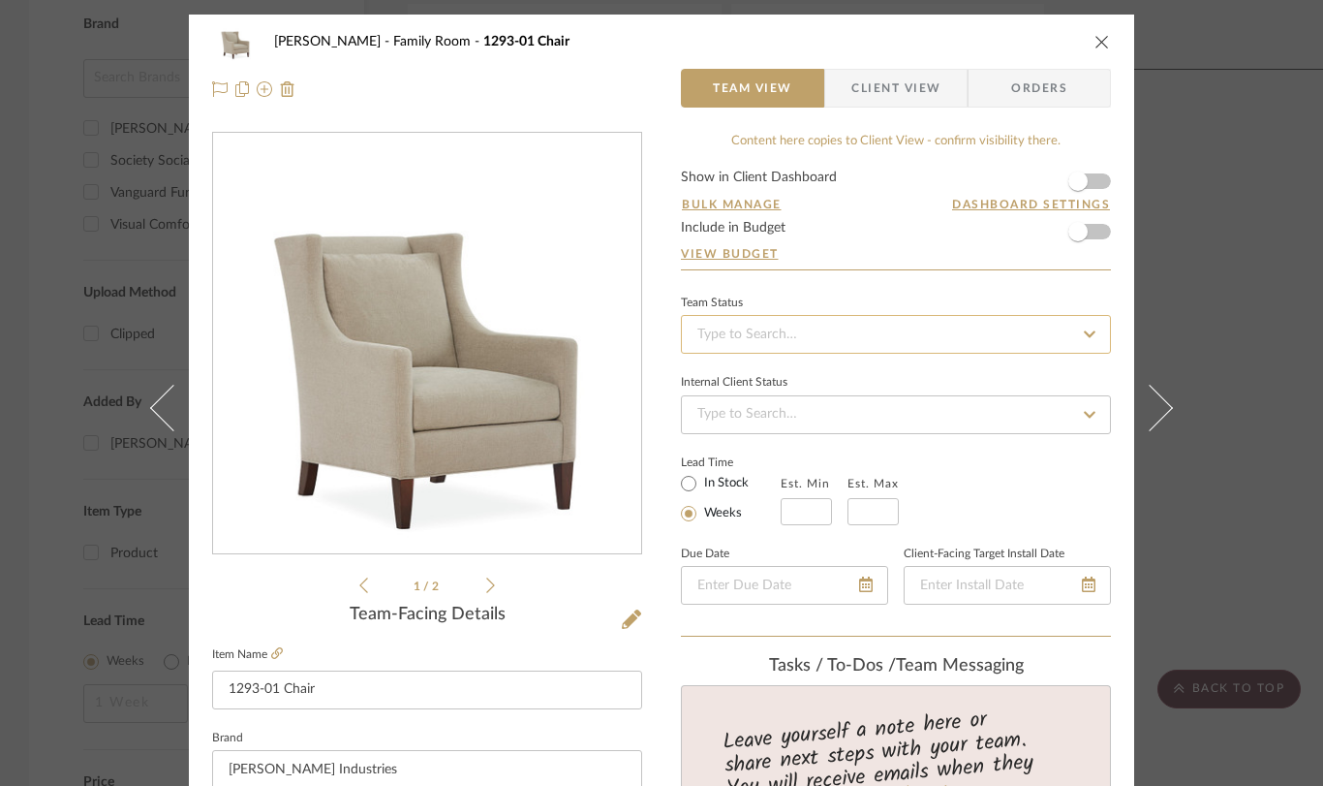
click at [792, 335] on input at bounding box center [896, 334] width 430 height 39
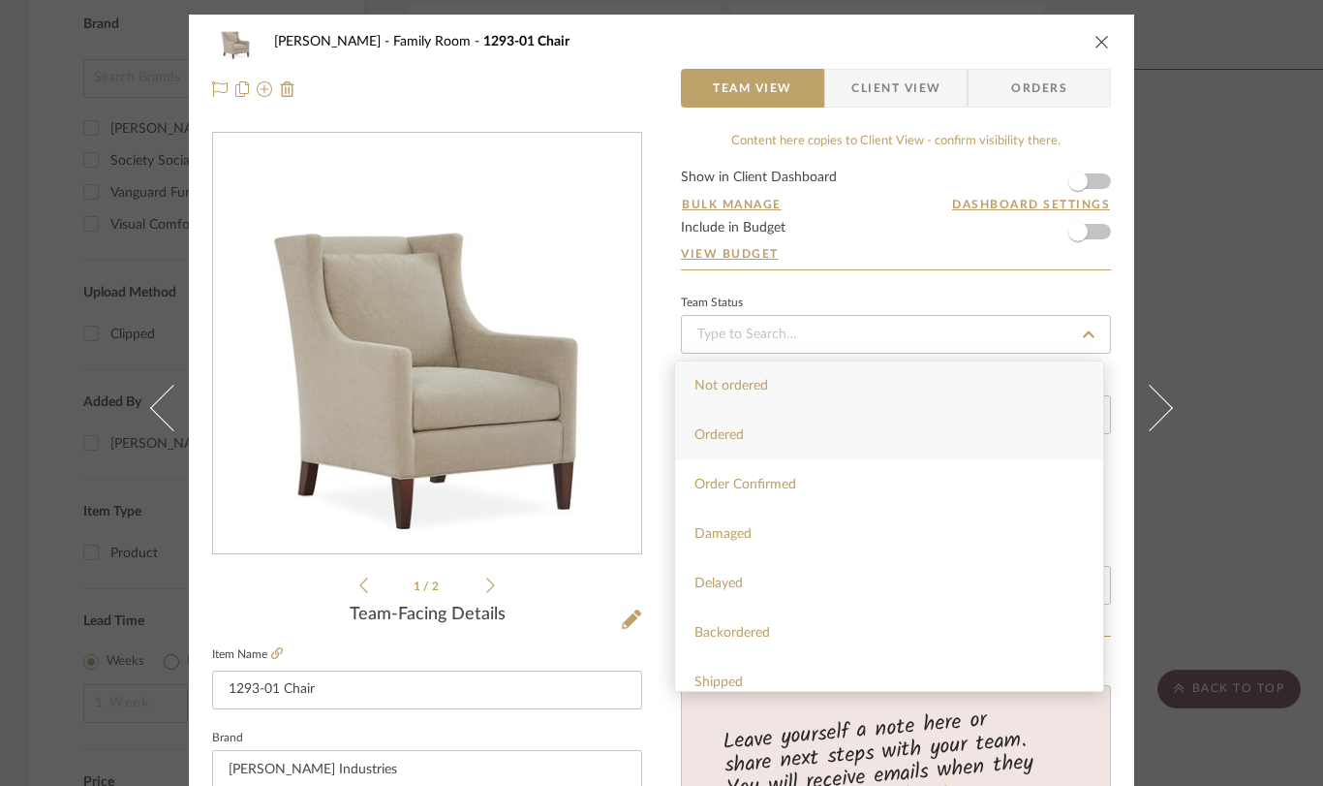
click at [785, 437] on div "Ordered" at bounding box center [889, 435] width 428 height 49
type input "[DATE]"
type input "Ordered"
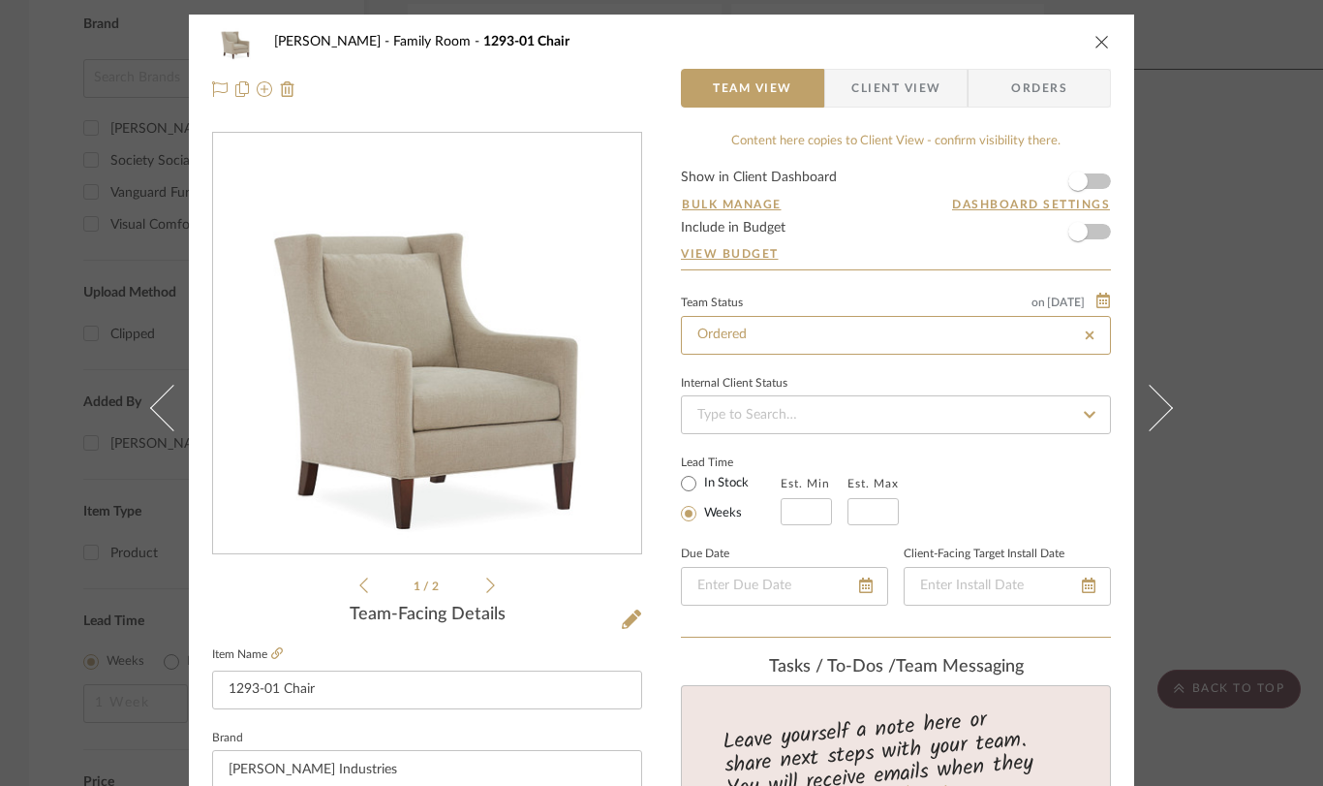
type input "[DATE]"
type input "Ordered"
click at [1097, 42] on icon "close" at bounding box center [1103, 42] width 16 height 16
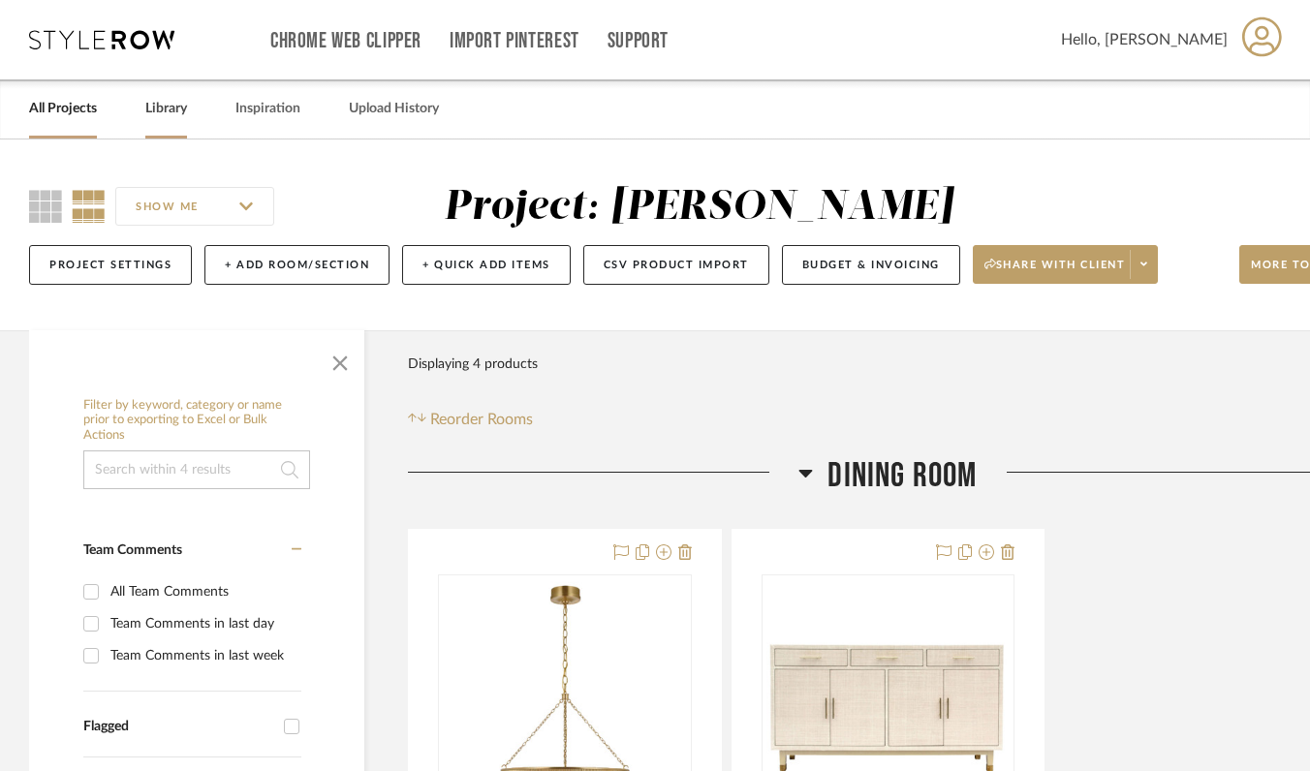
click at [178, 116] on link "Library" at bounding box center [166, 109] width 42 height 26
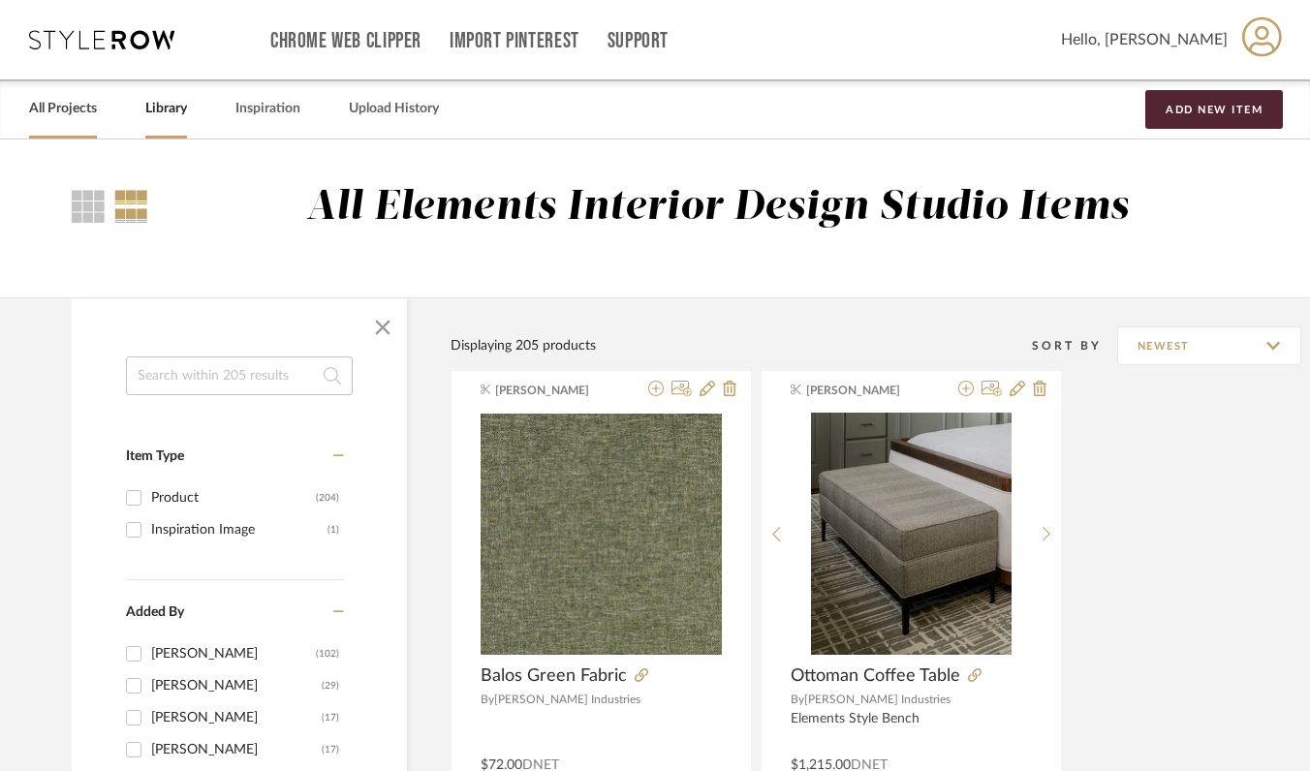
click at [65, 110] on link "All Projects" at bounding box center [63, 109] width 68 height 26
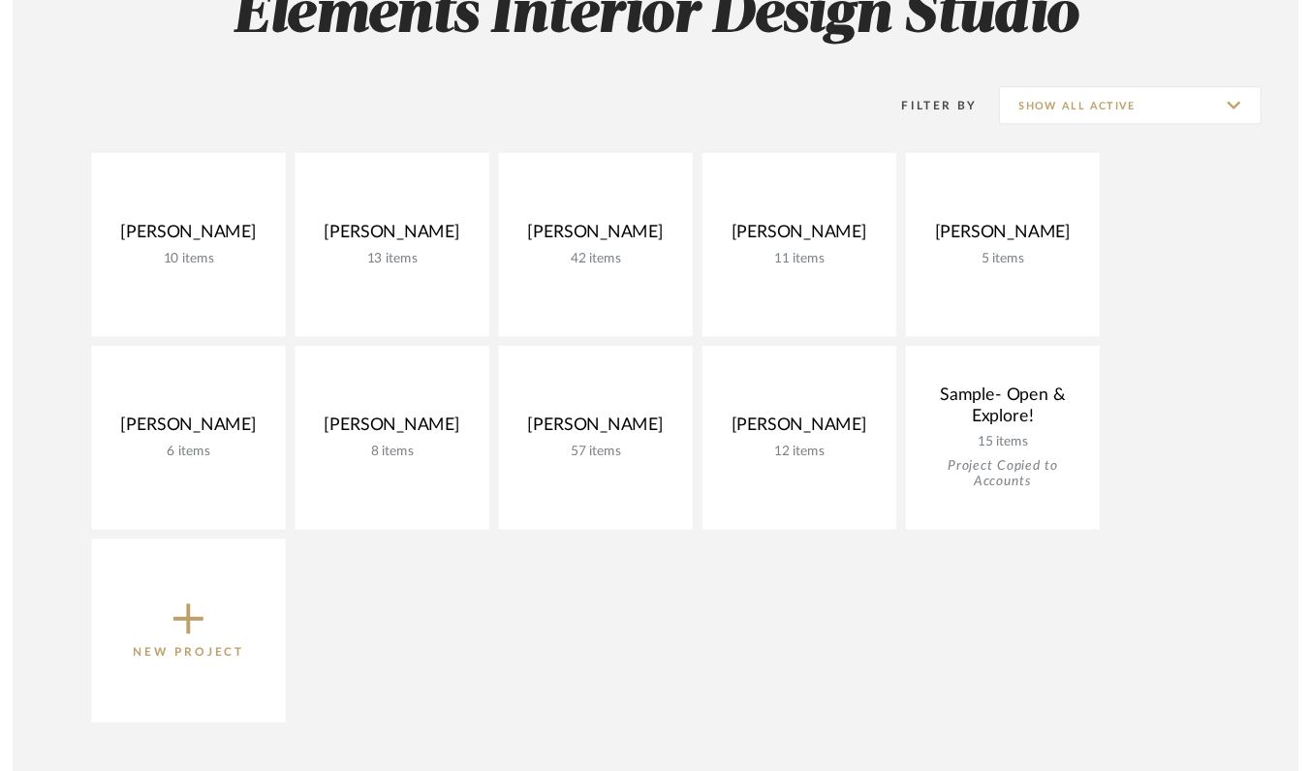
scroll to position [362, 0]
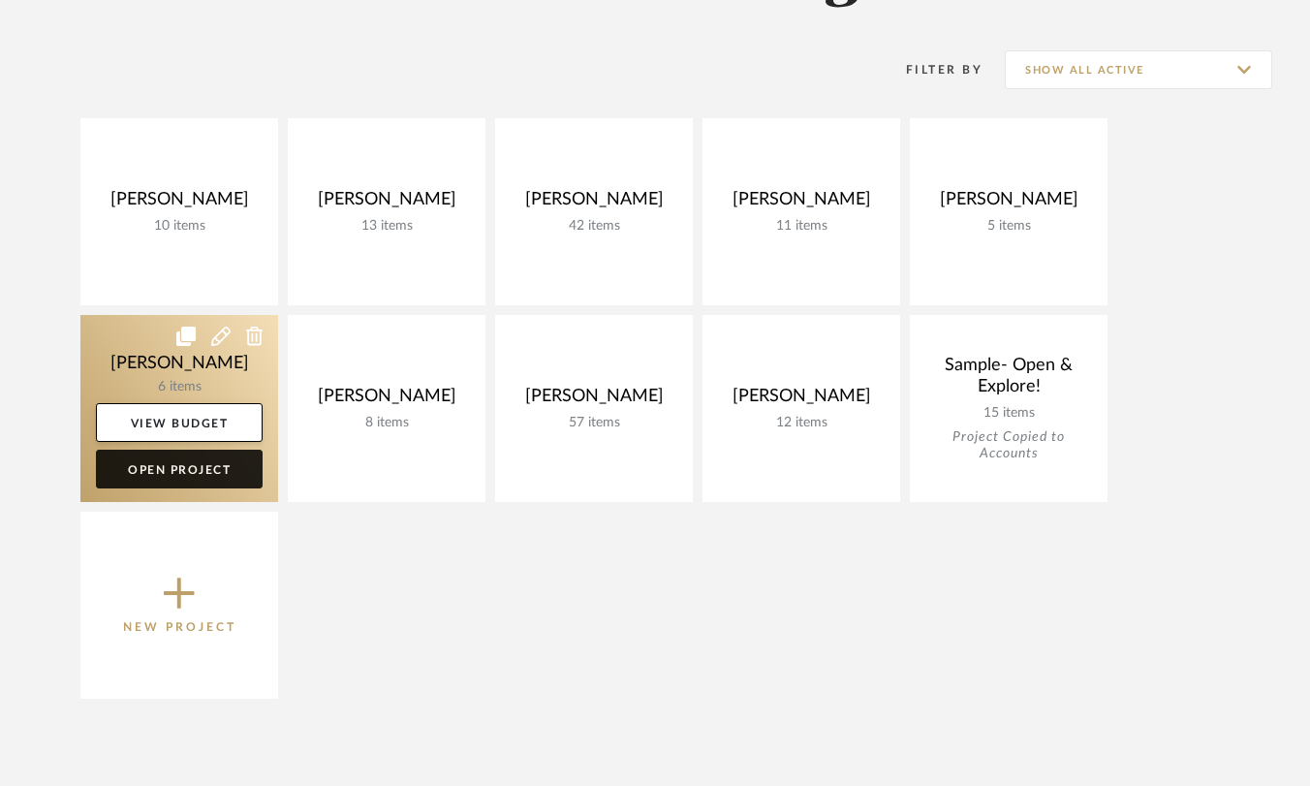
click at [186, 462] on link "Open Project" at bounding box center [179, 469] width 167 height 39
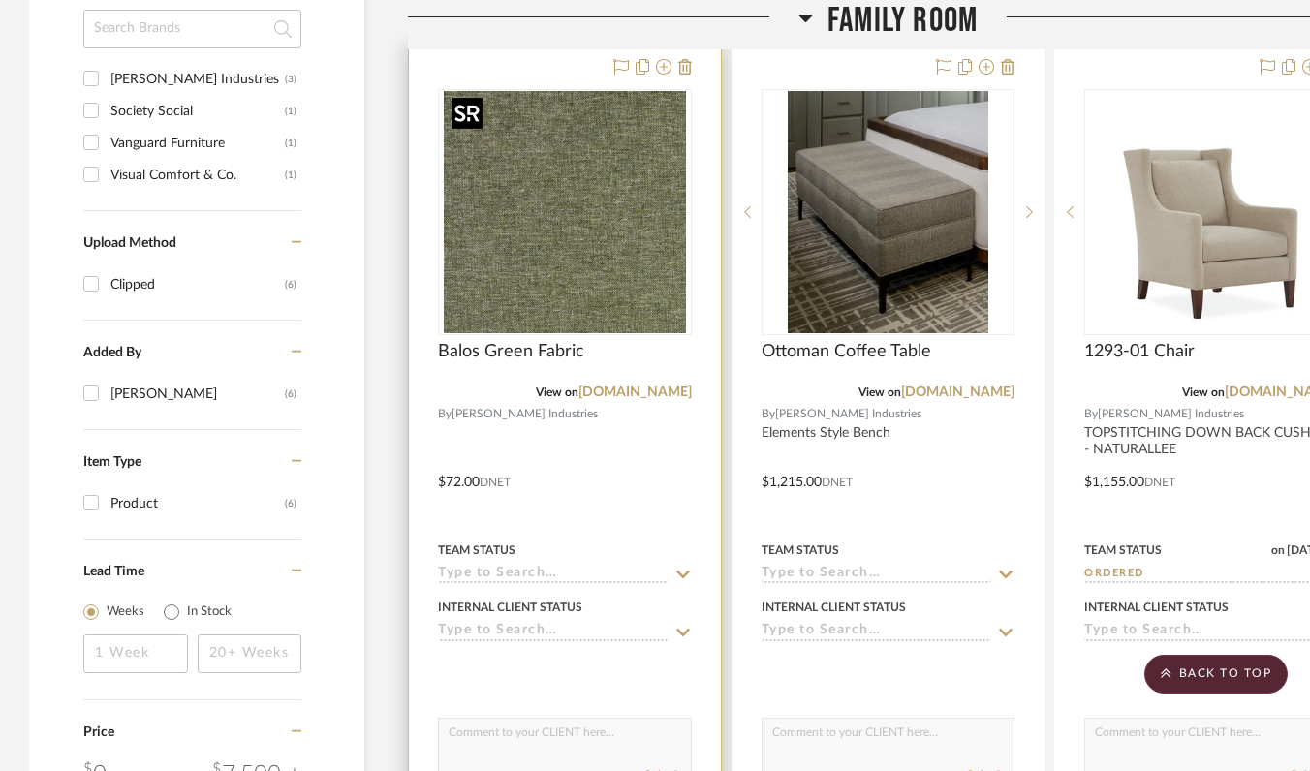
scroll to position [1435, 0]
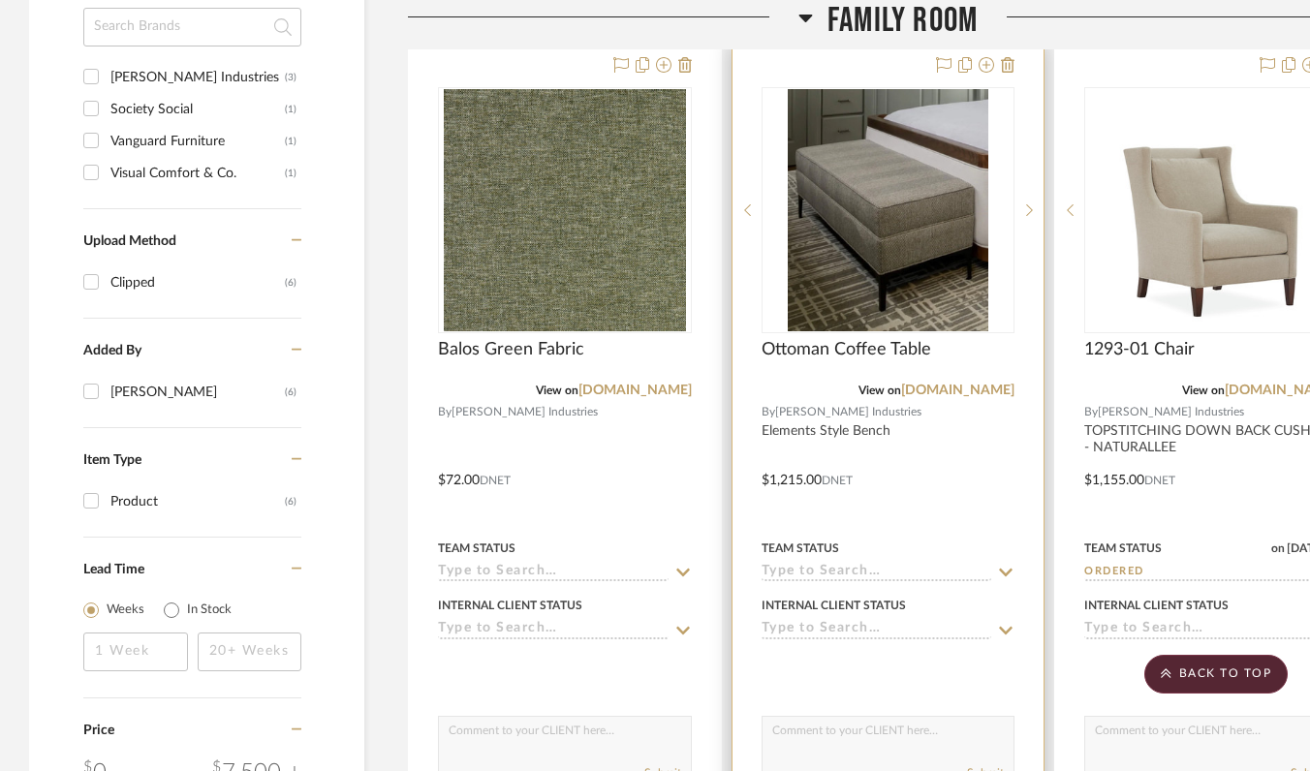
click at [808, 576] on input at bounding box center [877, 573] width 231 height 18
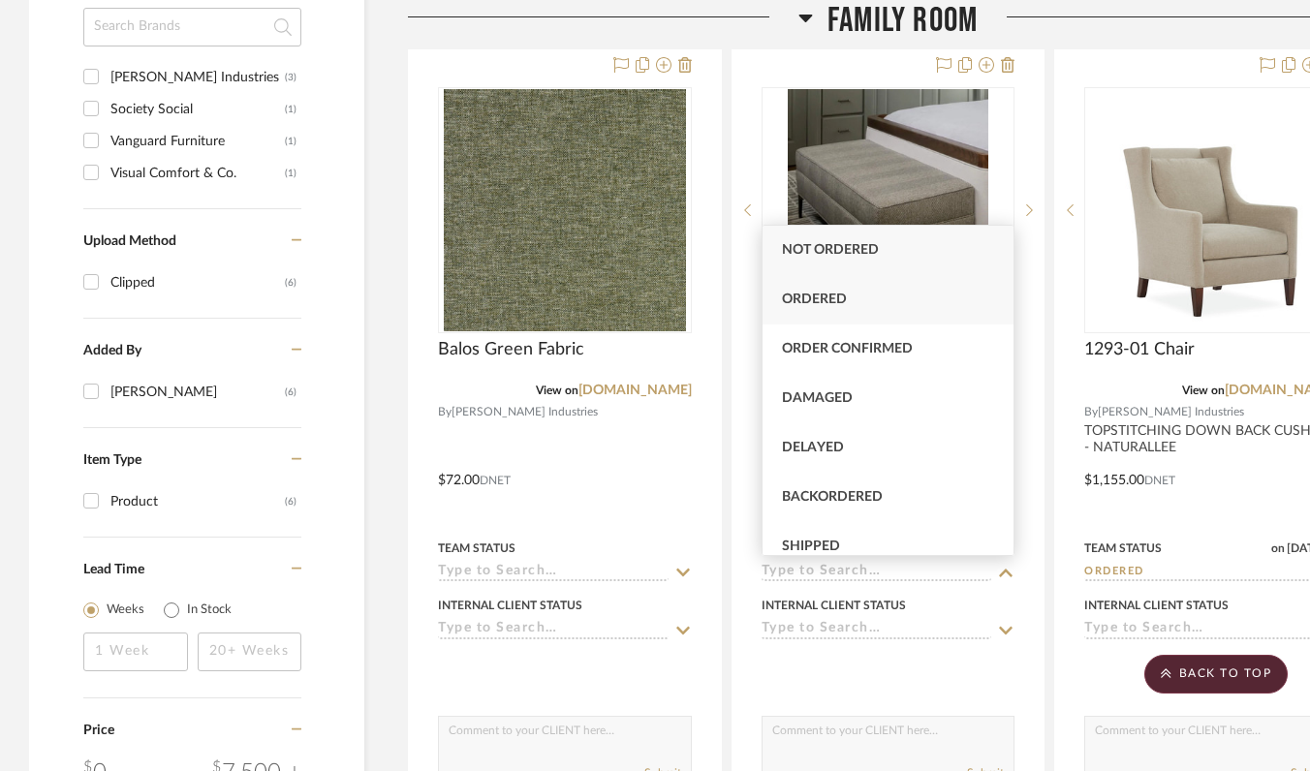
click at [836, 306] on span "Ordered" at bounding box center [814, 300] width 65 height 14
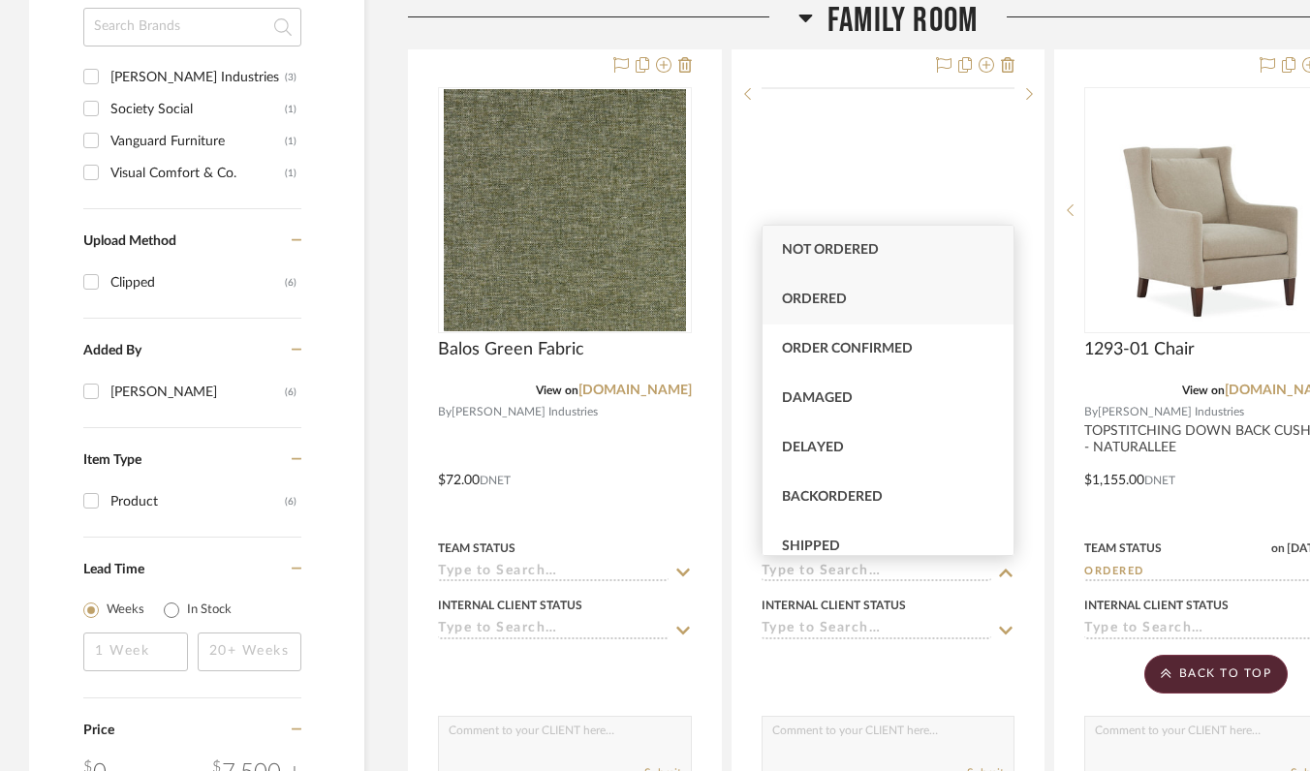
type input "[DATE]"
type input "Ordered"
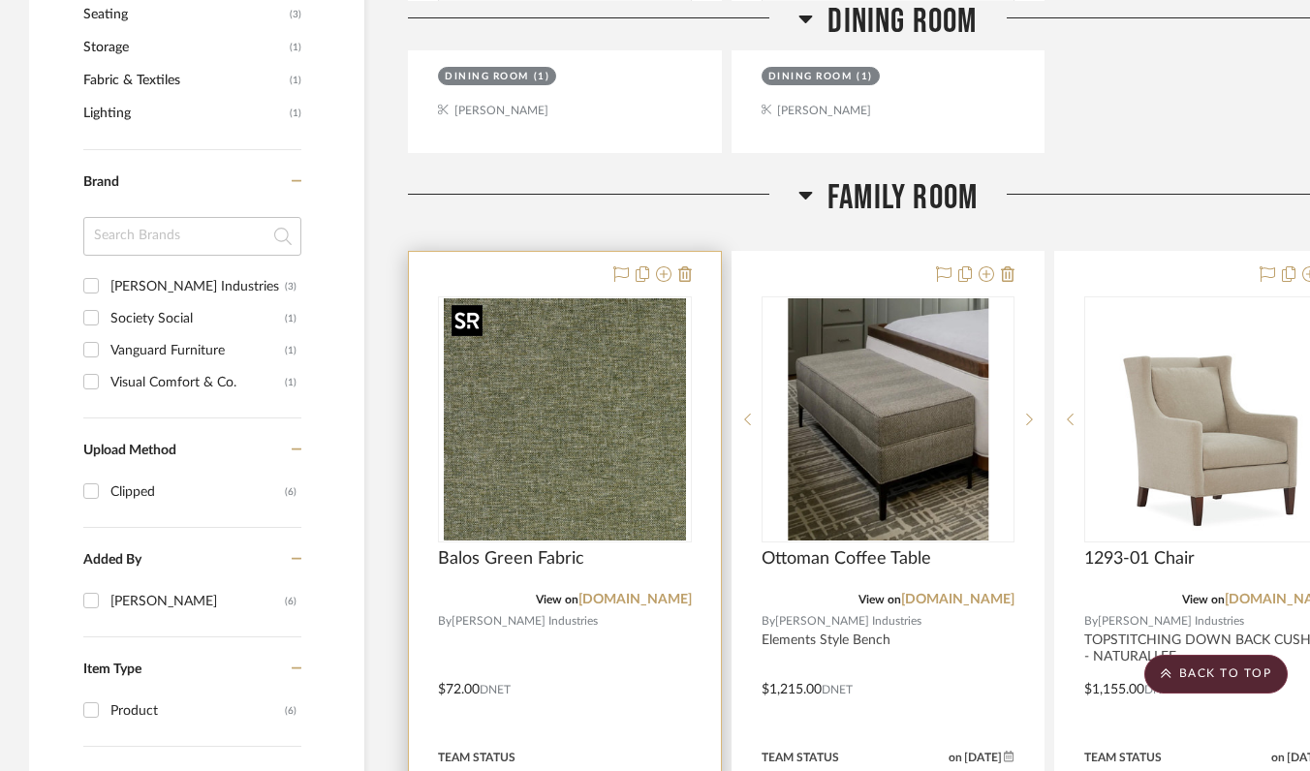
scroll to position [1230, 0]
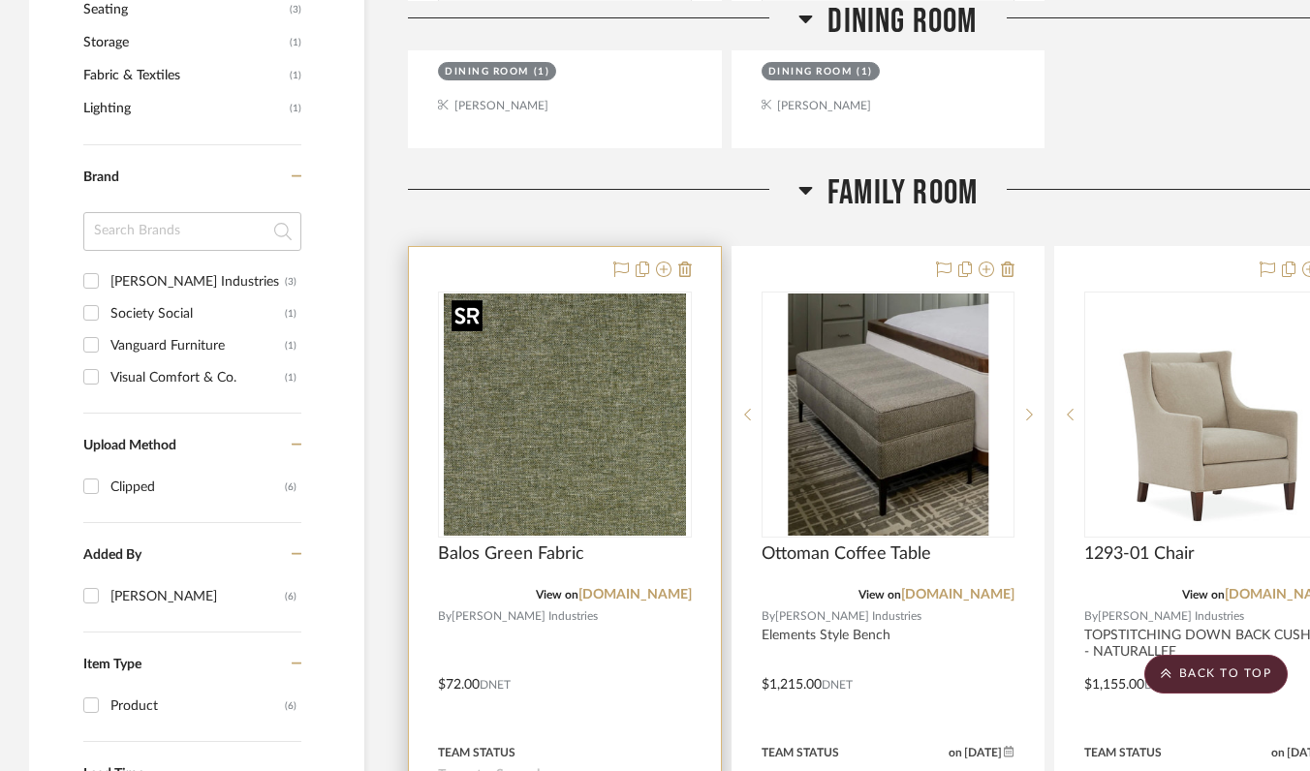
click at [597, 472] on img "0" at bounding box center [565, 415] width 242 height 242
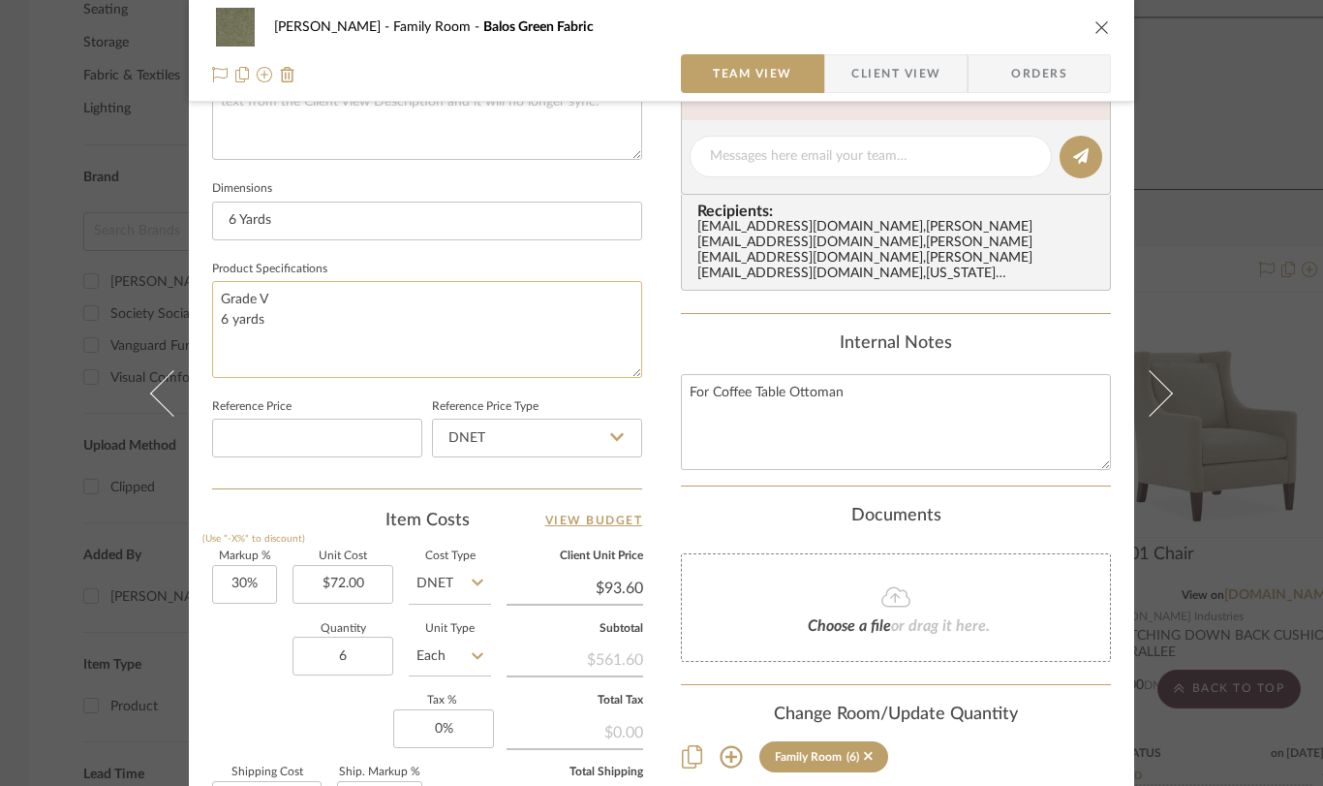
scroll to position [817, 0]
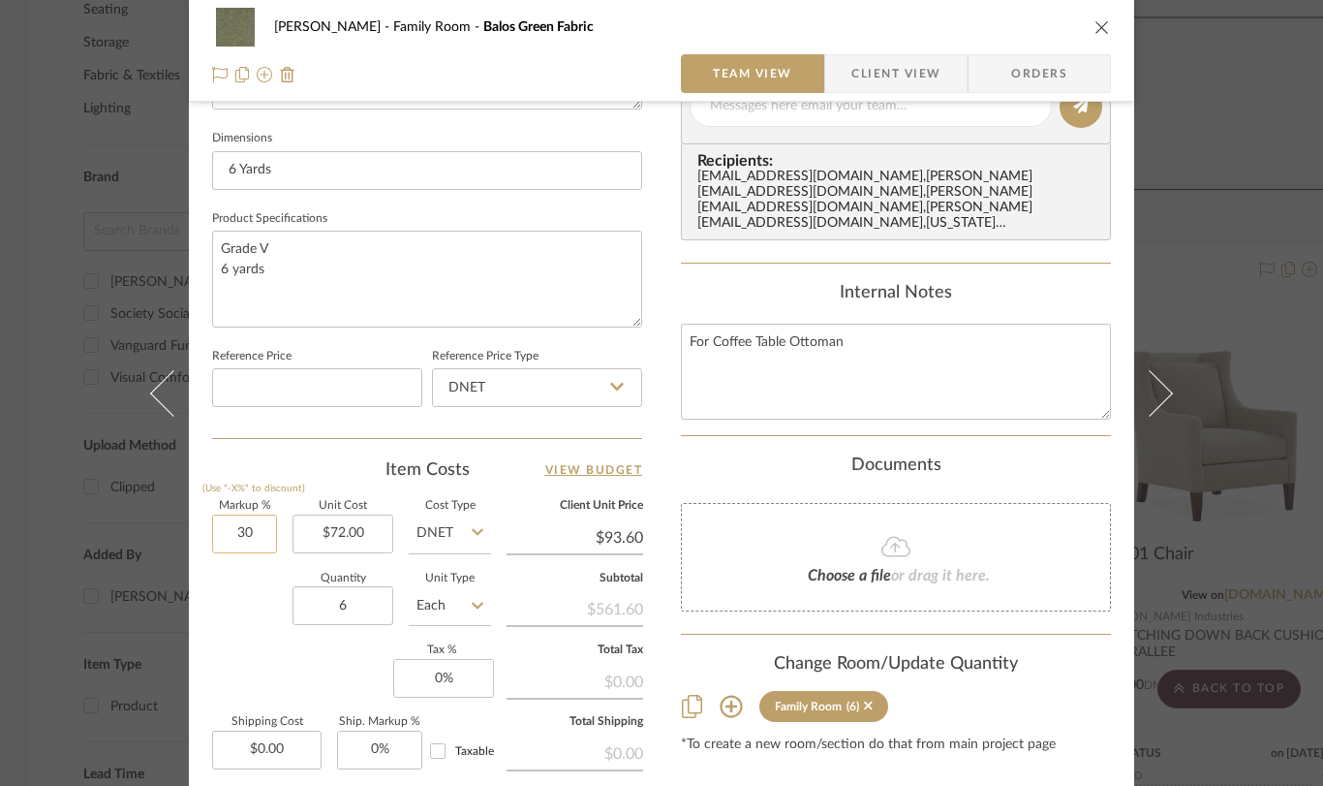
drag, startPoint x: 255, startPoint y: 534, endPoint x: 214, endPoint y: 535, distance: 40.7
click at [214, 535] on input "30" at bounding box center [244, 533] width 65 height 39
drag, startPoint x: 254, startPoint y: 534, endPoint x: 216, endPoint y: 532, distance: 37.8
click at [216, 532] on input "30" at bounding box center [244, 533] width 65 height 39
type input "0%"
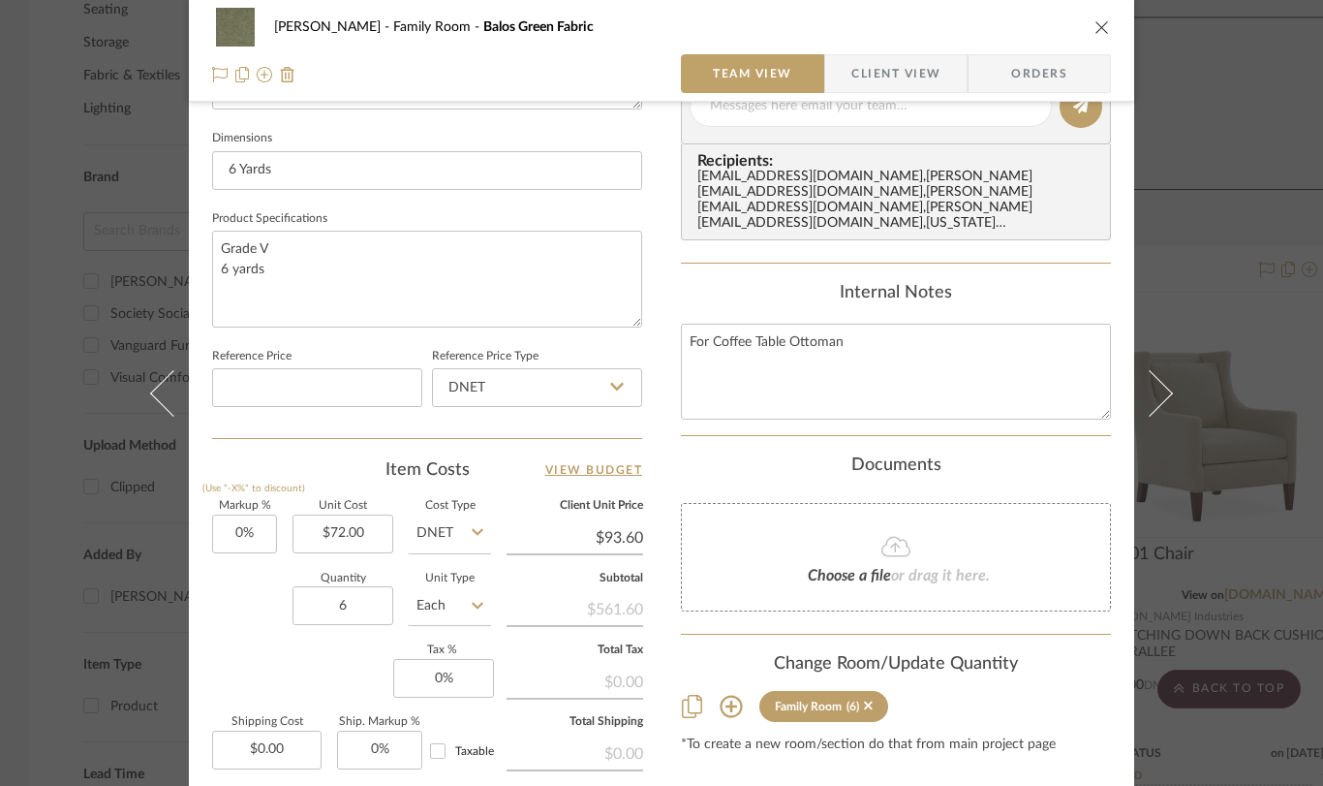
click at [213, 649] on div "Markup % (Use "-X%" to discount) 0% Unit Cost $72.00 Cost Type DNET Client Unit…" at bounding box center [427, 642] width 430 height 283
type input "$72.00"
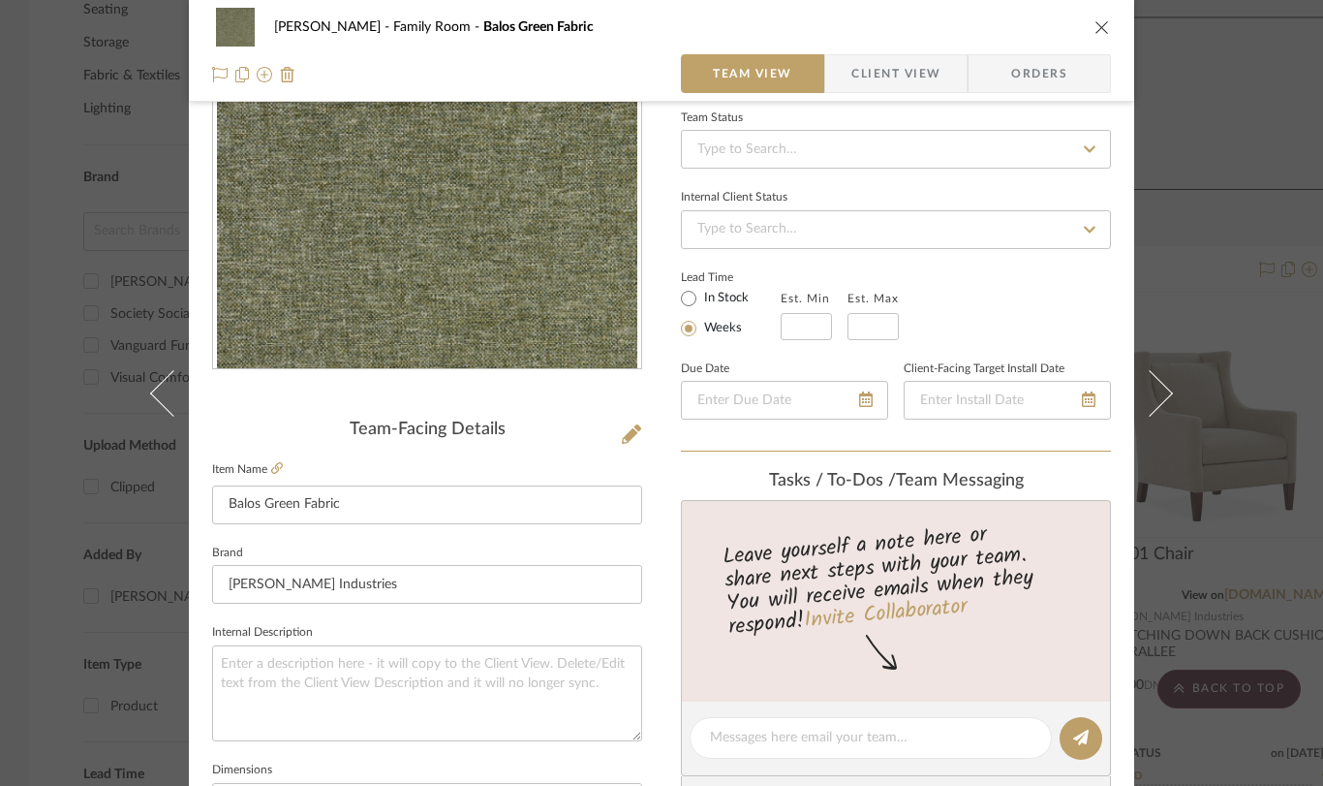
scroll to position [0, 0]
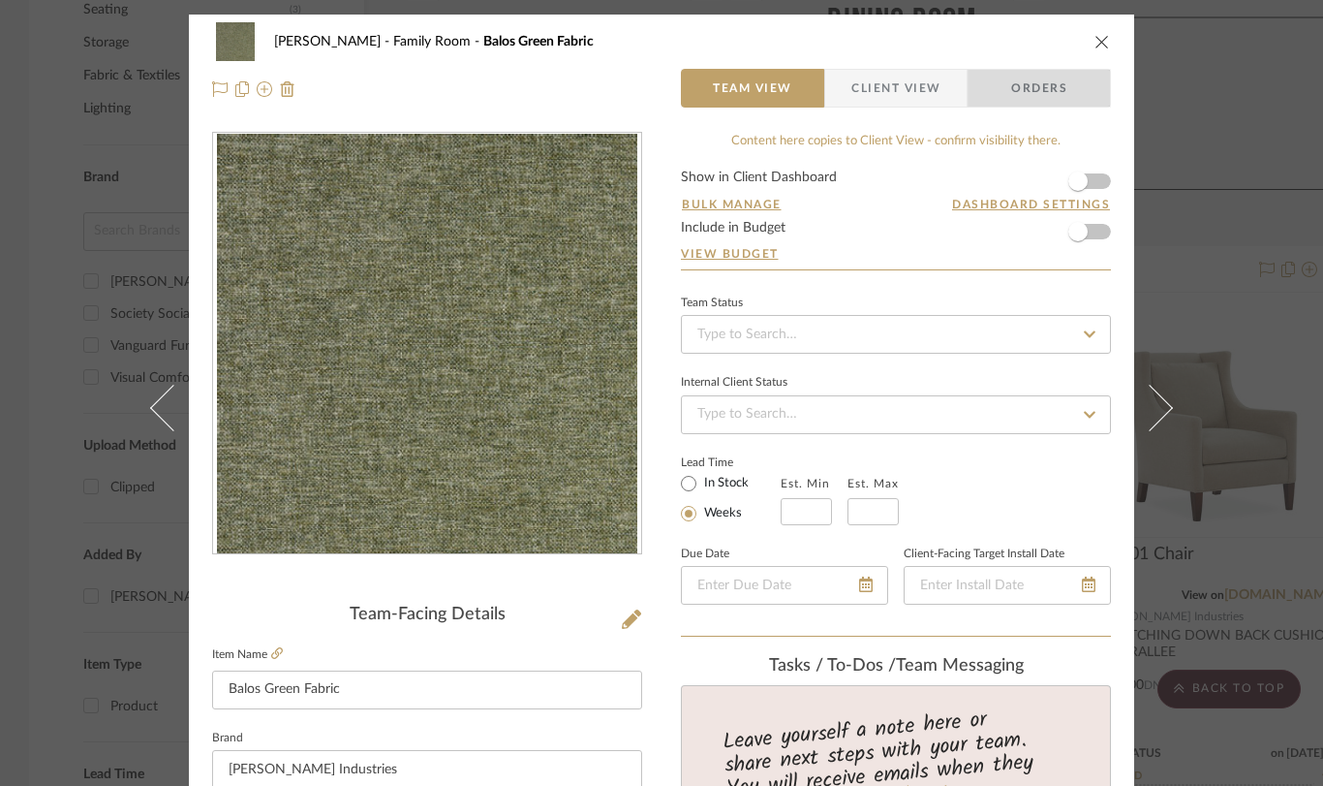
click at [1044, 92] on span "Orders" at bounding box center [1039, 88] width 99 height 39
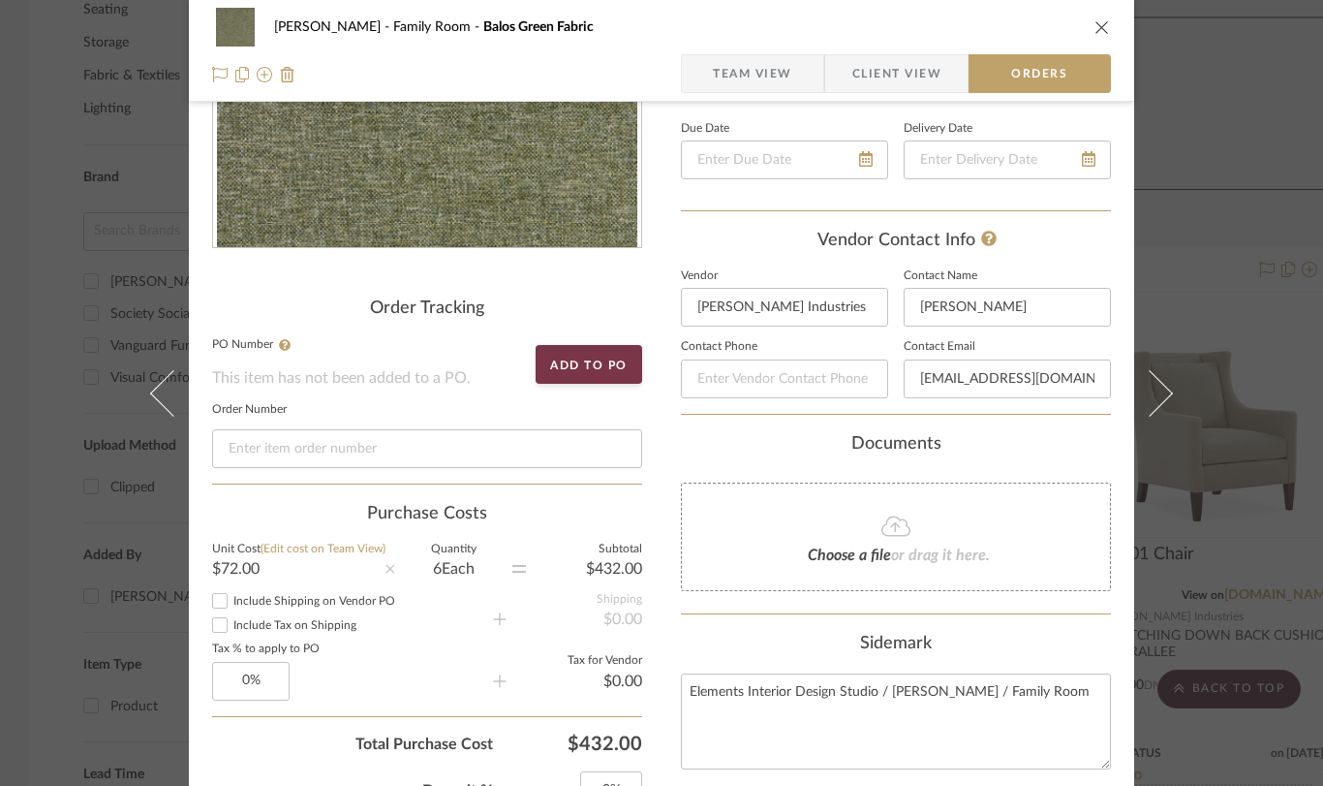
scroll to position [403, 0]
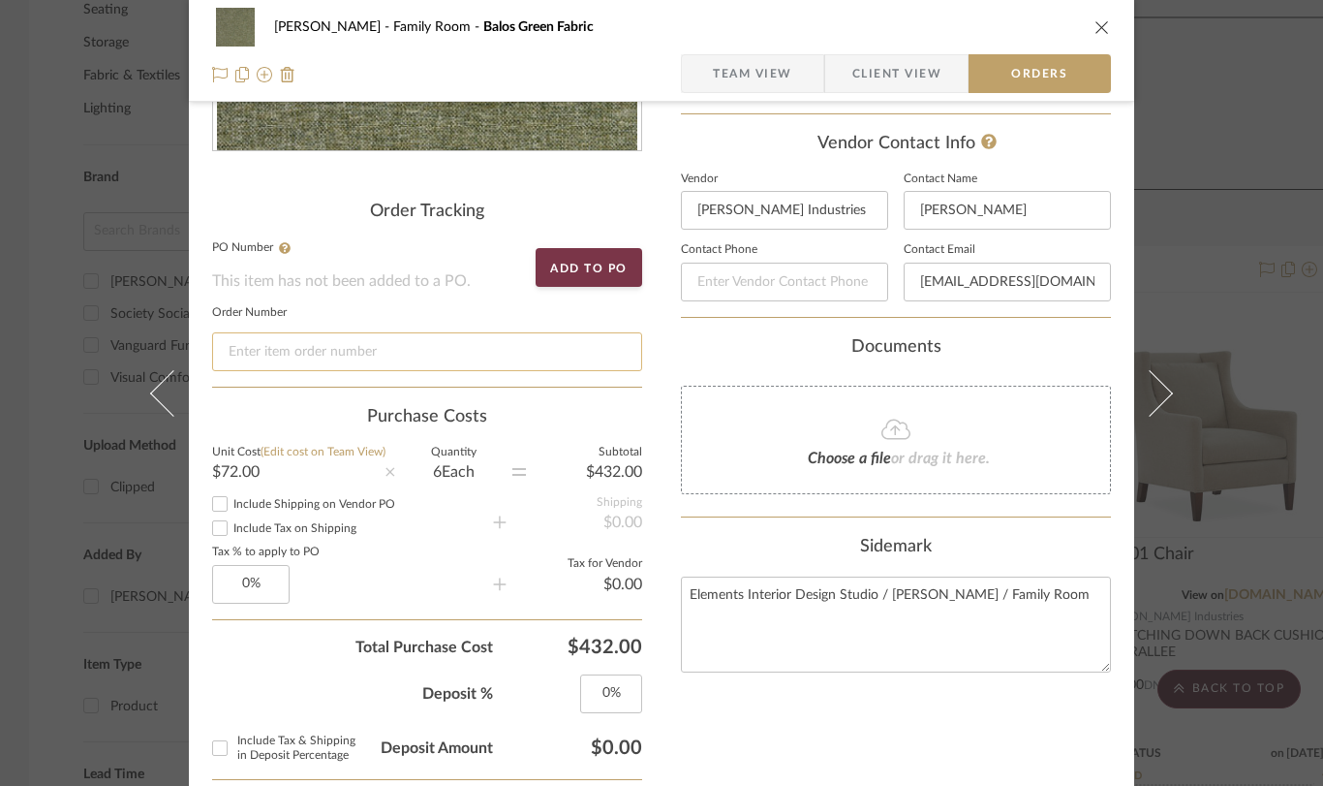
click at [416, 352] on input at bounding box center [427, 351] width 430 height 39
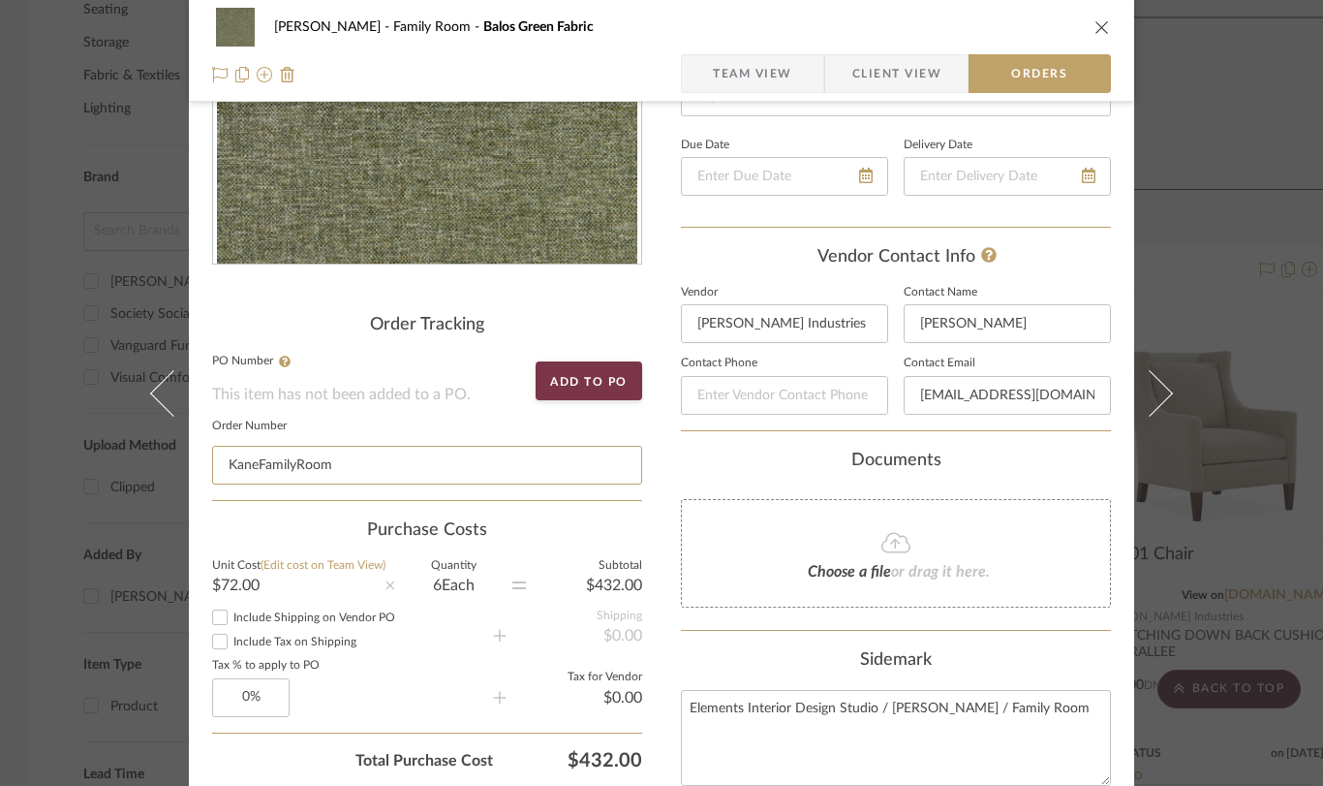
scroll to position [298, 0]
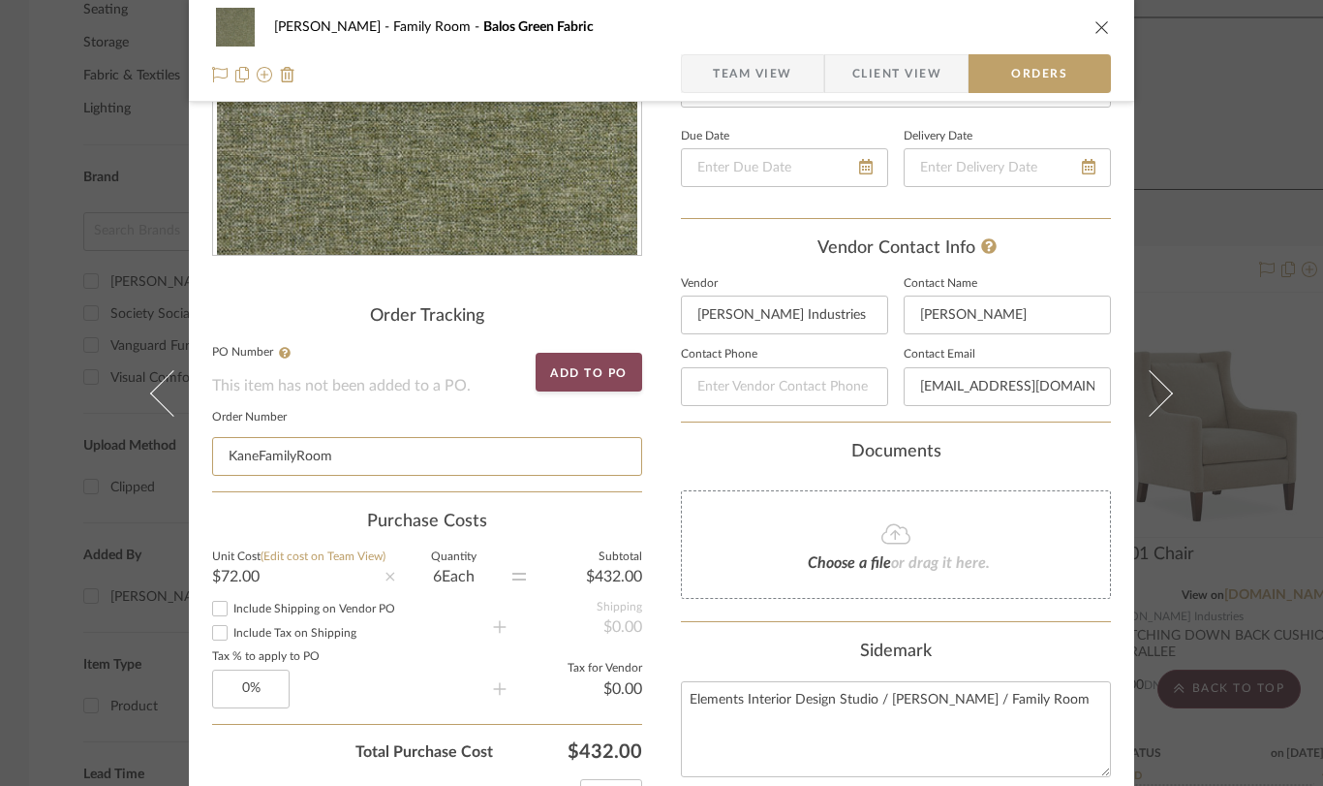
type input "KaneFamilyRoom"
click at [567, 381] on button "Add to PO" at bounding box center [589, 372] width 107 height 39
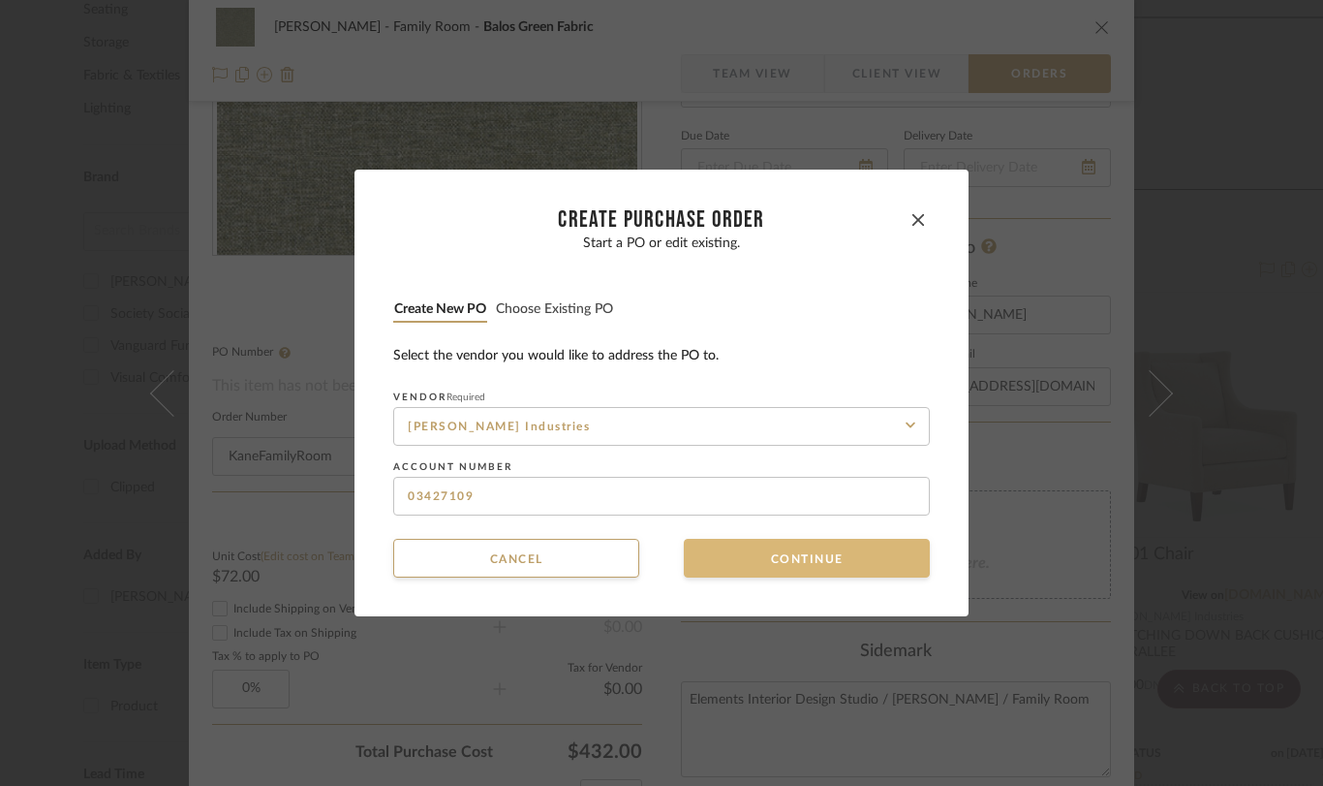
click at [746, 556] on button "Continue" at bounding box center [807, 558] width 246 height 39
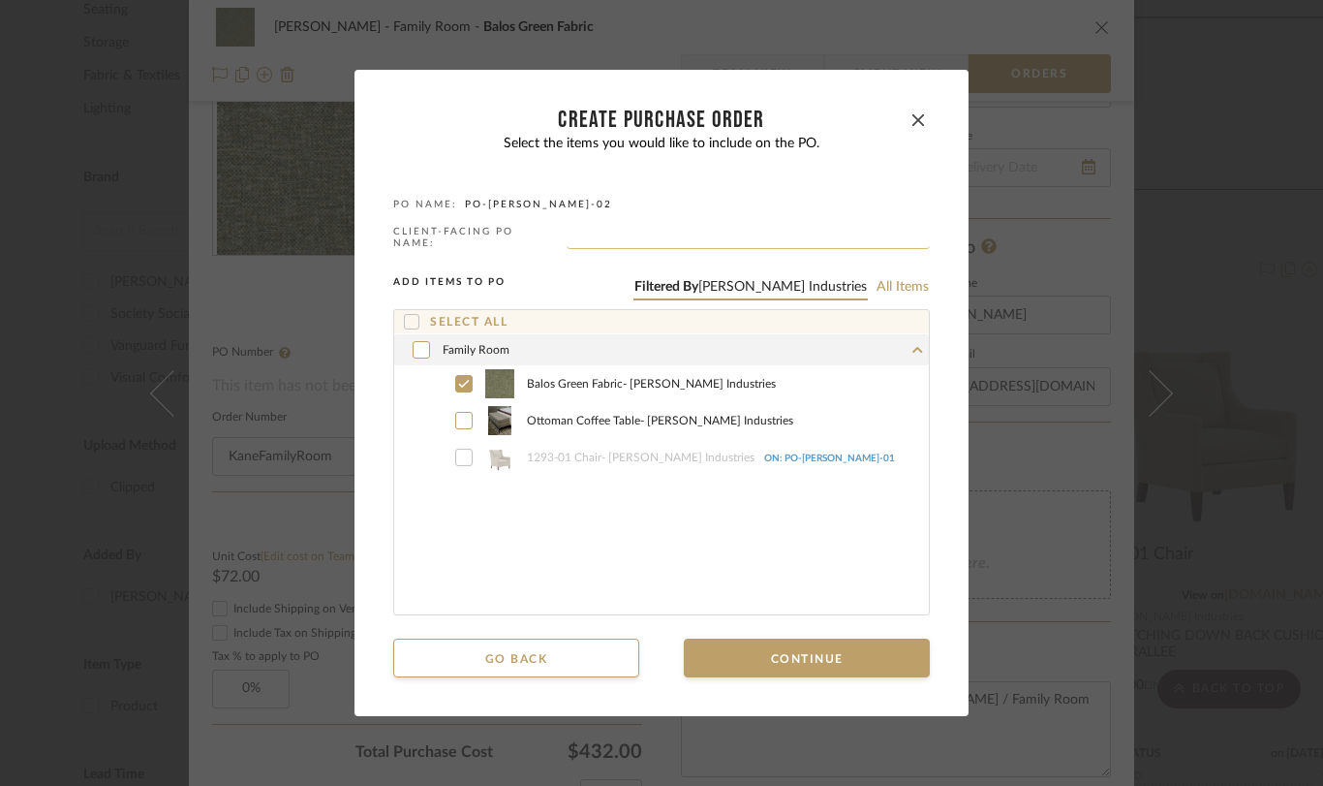
click at [572, 231] on input "text" at bounding box center [748, 239] width 363 height 19
type input "[PERSON_NAME] OTTOMAN"
click at [767, 638] on button "Continue" at bounding box center [807, 657] width 246 height 39
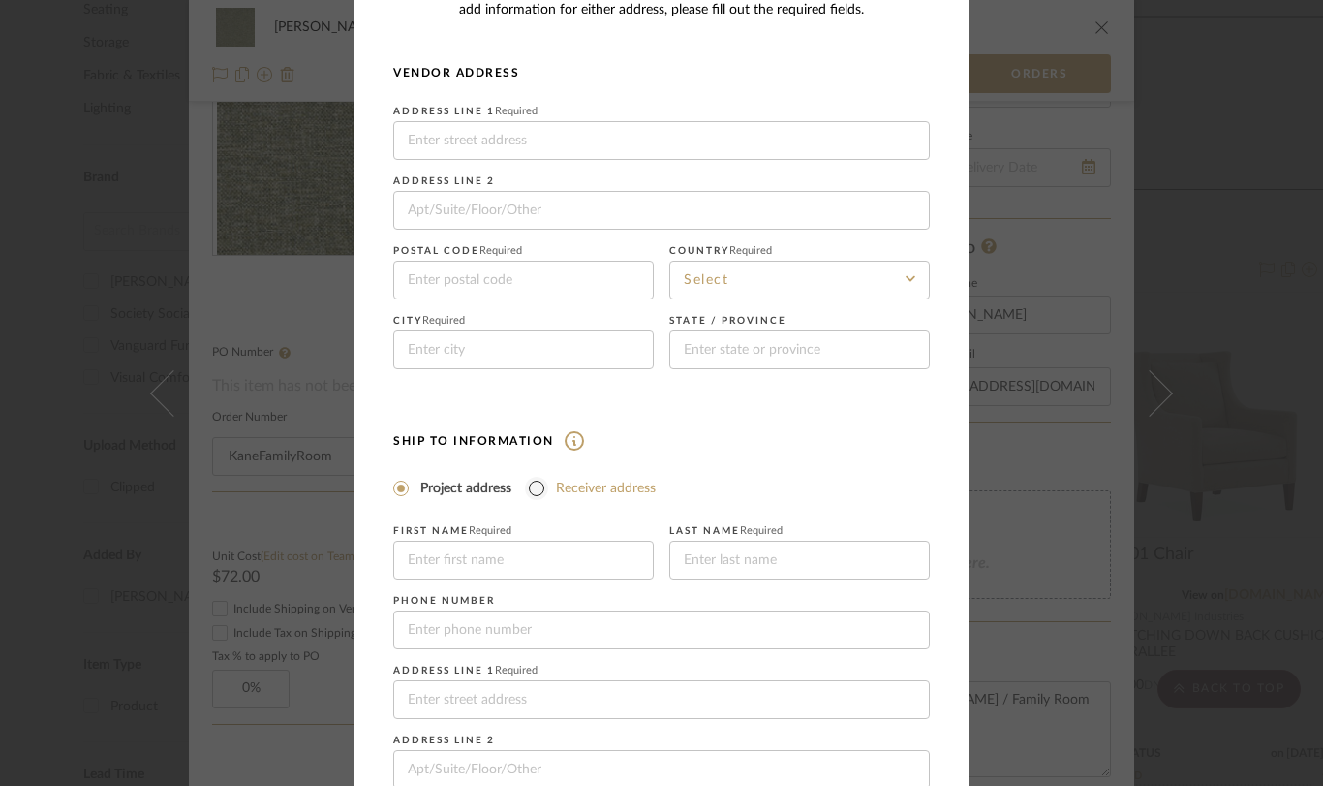
scroll to position [81, 0]
click at [533, 494] on input "Receiver address" at bounding box center [536, 487] width 23 height 23
radio input "true"
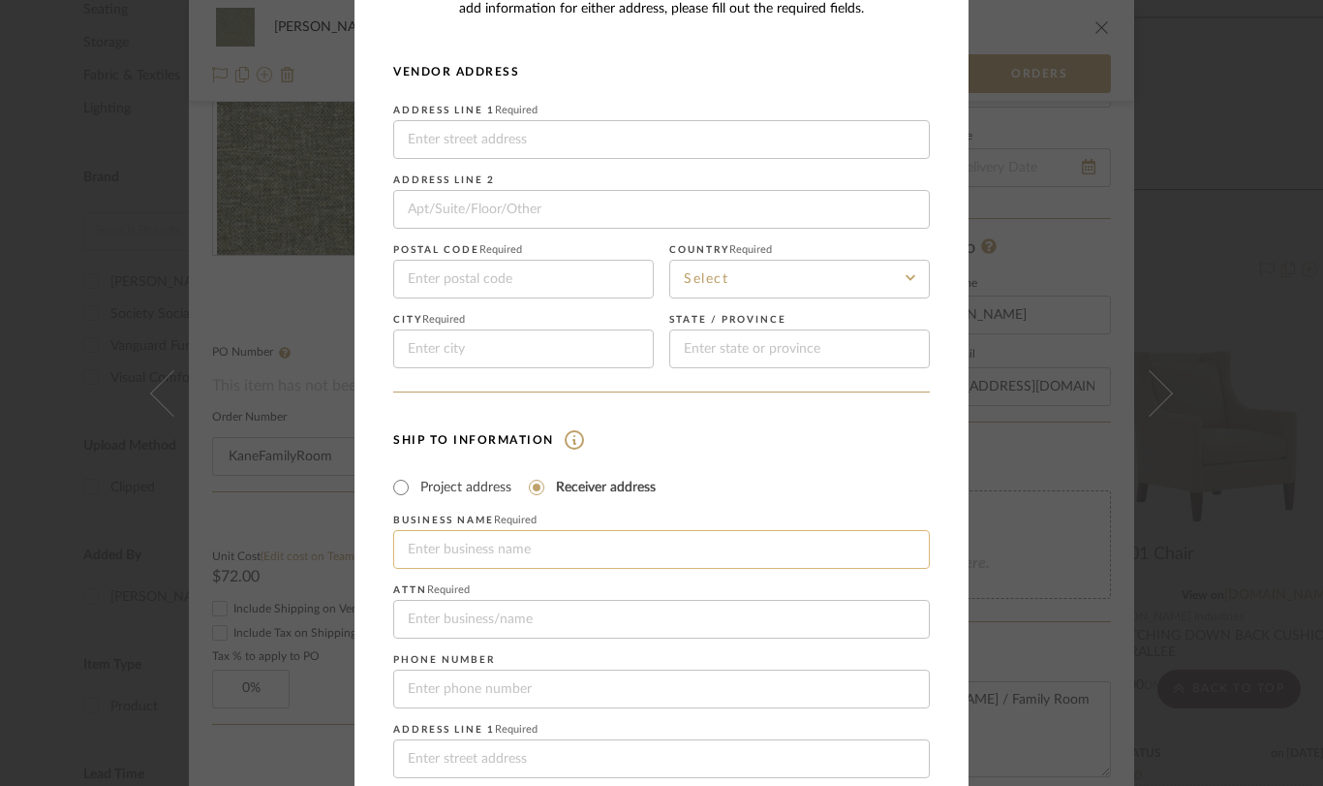
click at [403, 548] on input at bounding box center [661, 549] width 537 height 39
click at [432, 625] on input at bounding box center [661, 619] width 537 height 39
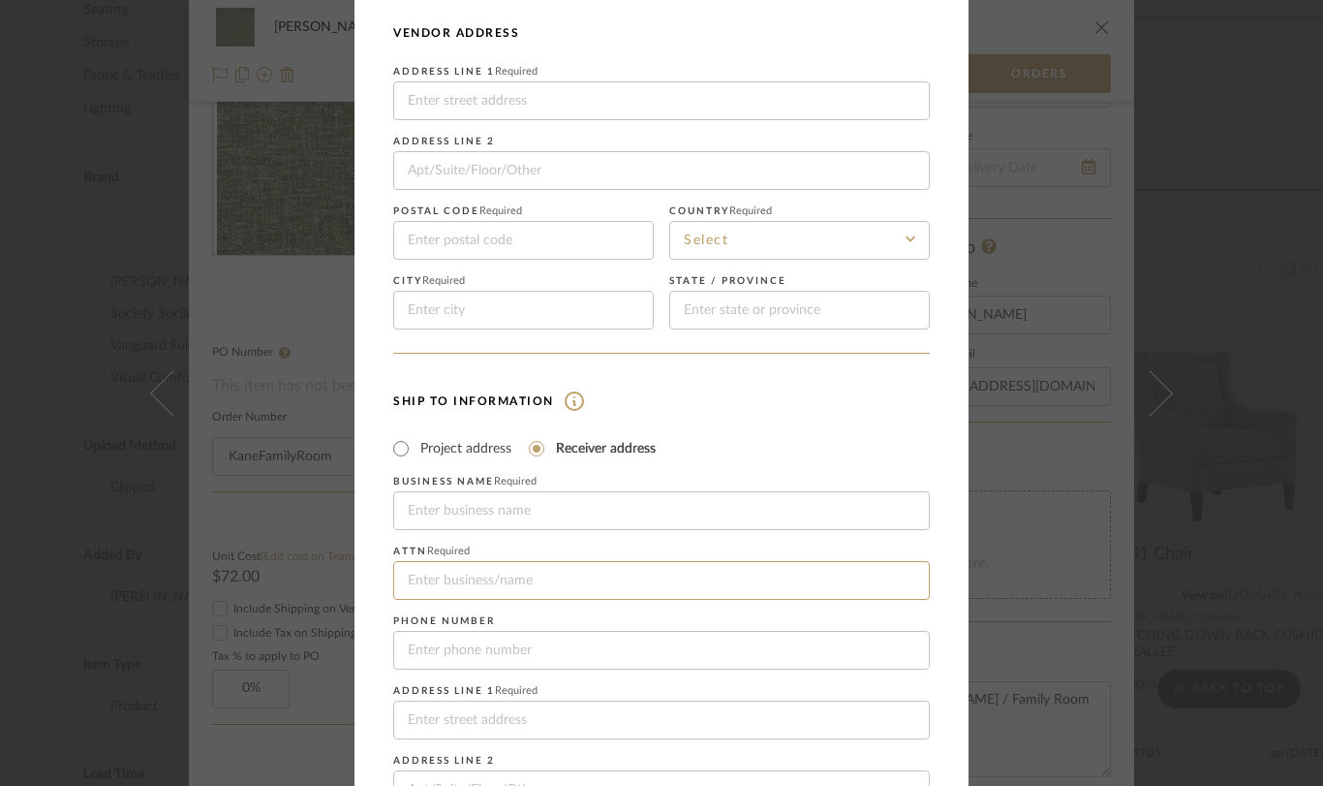
scroll to position [147, 0]
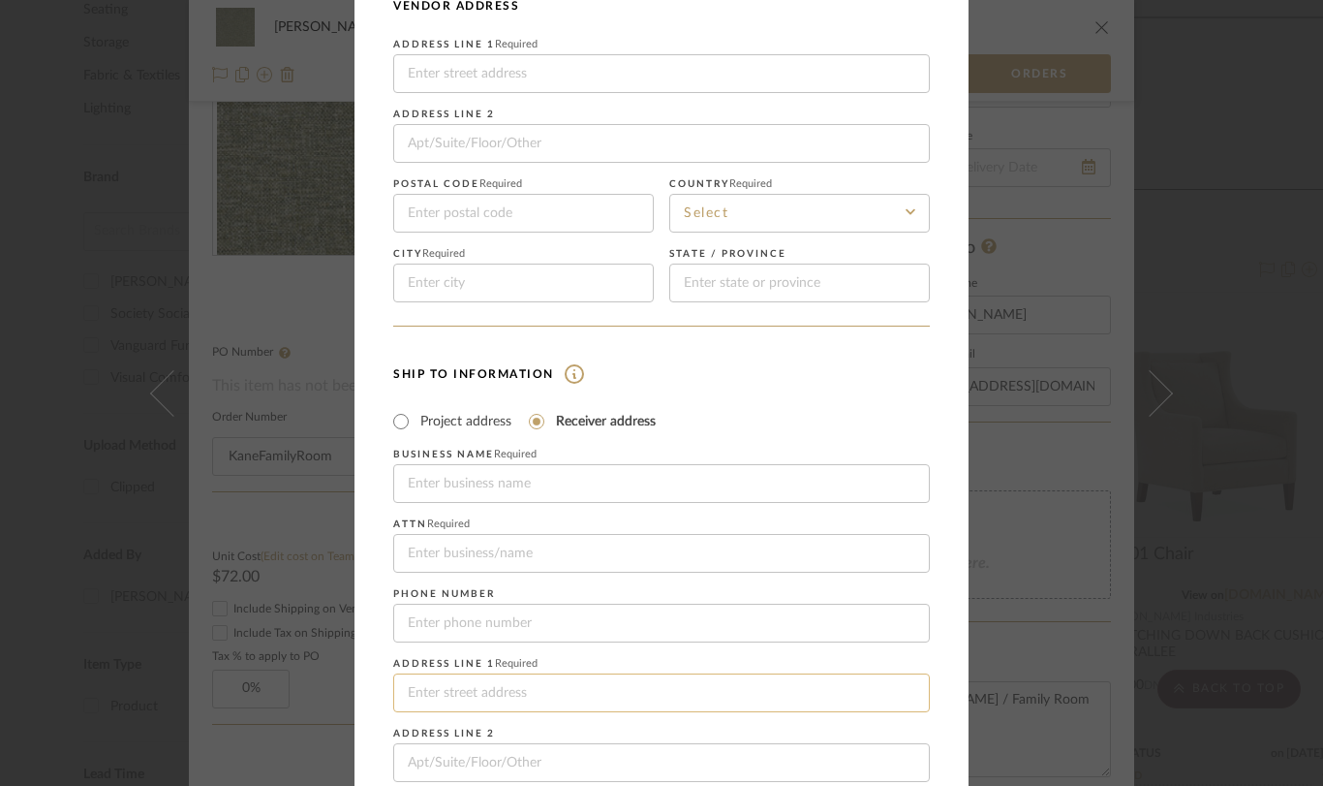
click at [433, 693] on input at bounding box center [661, 692] width 537 height 39
type input "15-01 [PERSON_NAME] DR UNIT 6"
type input "07410"
type input "FAIR LAWN"
type input "[US_STATE]"
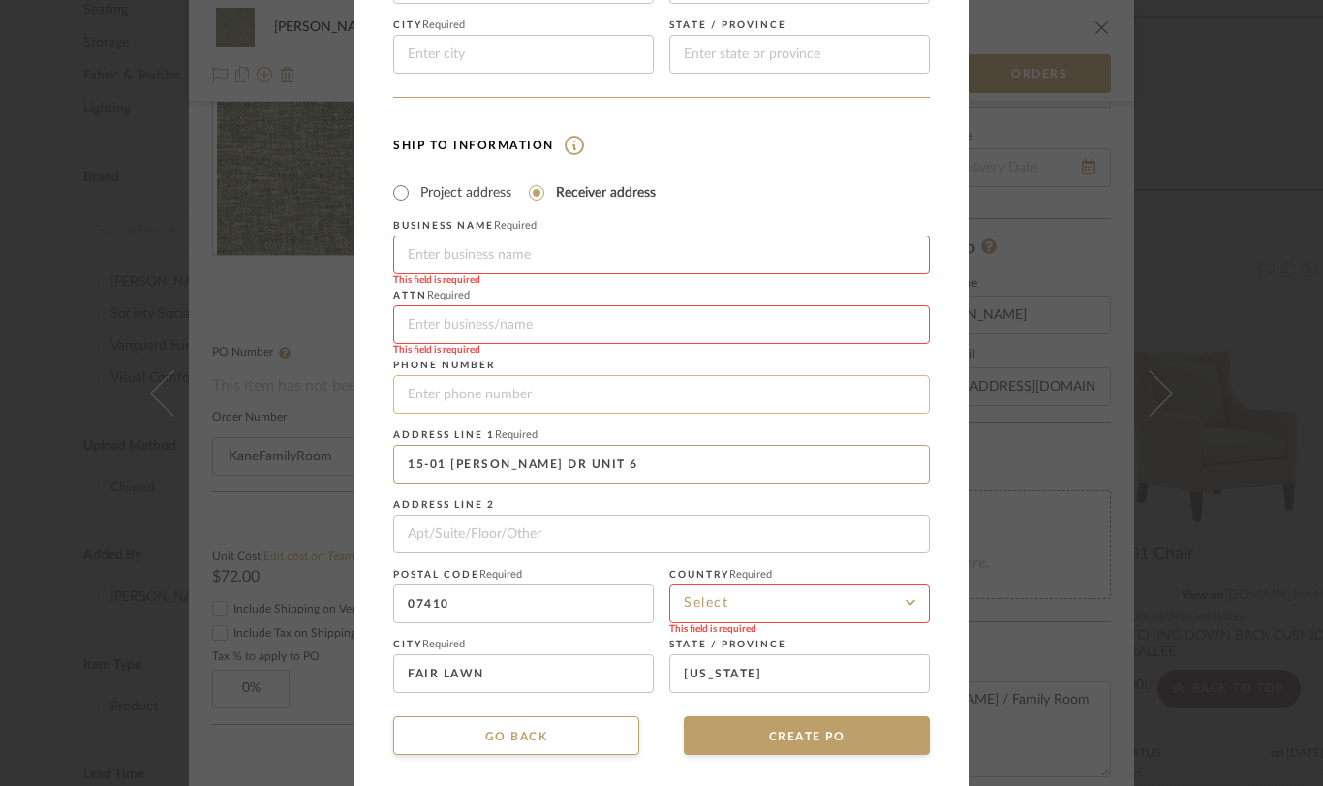
scroll to position [380, 0]
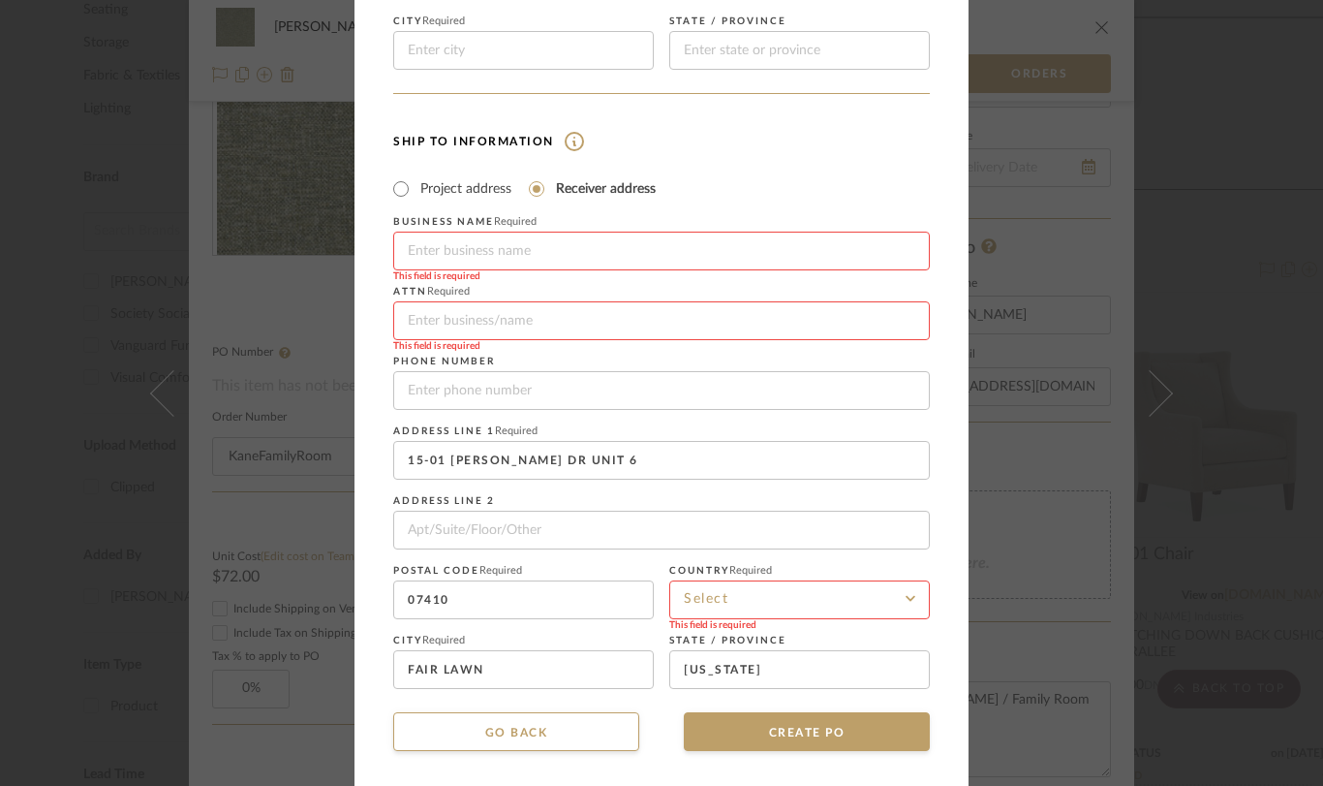
click at [680, 605] on input at bounding box center [799, 599] width 261 height 39
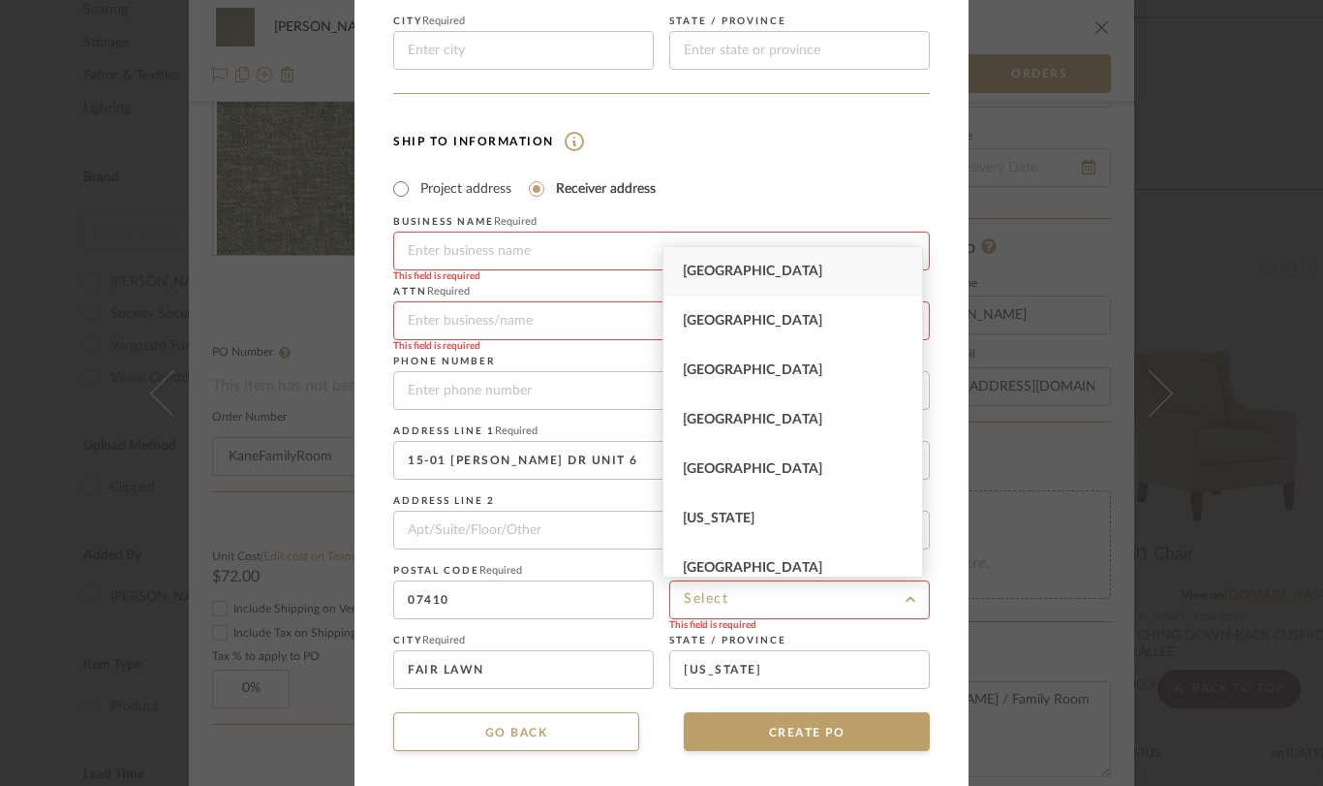
click at [740, 271] on span "[GEOGRAPHIC_DATA]" at bounding box center [753, 271] width 140 height 14
type input "[GEOGRAPHIC_DATA]"
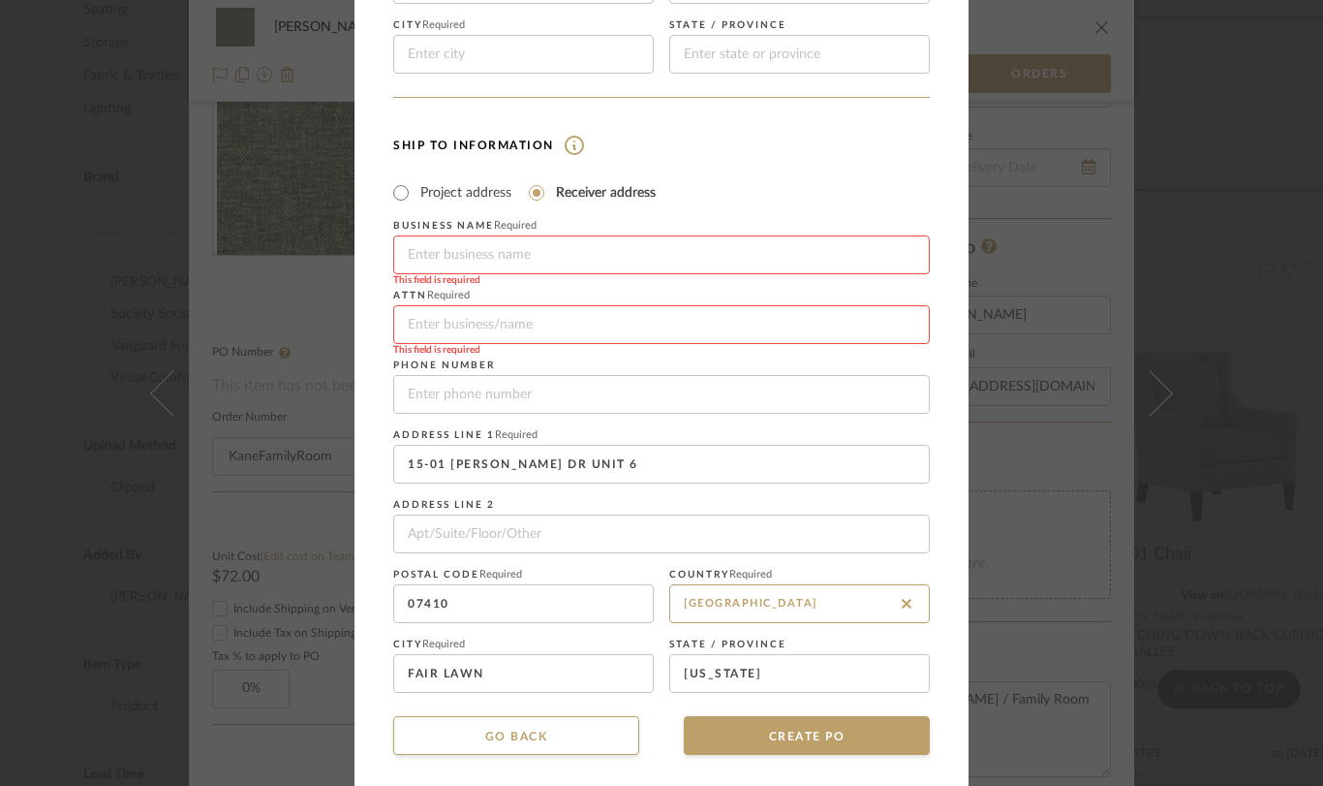
scroll to position [385, 0]
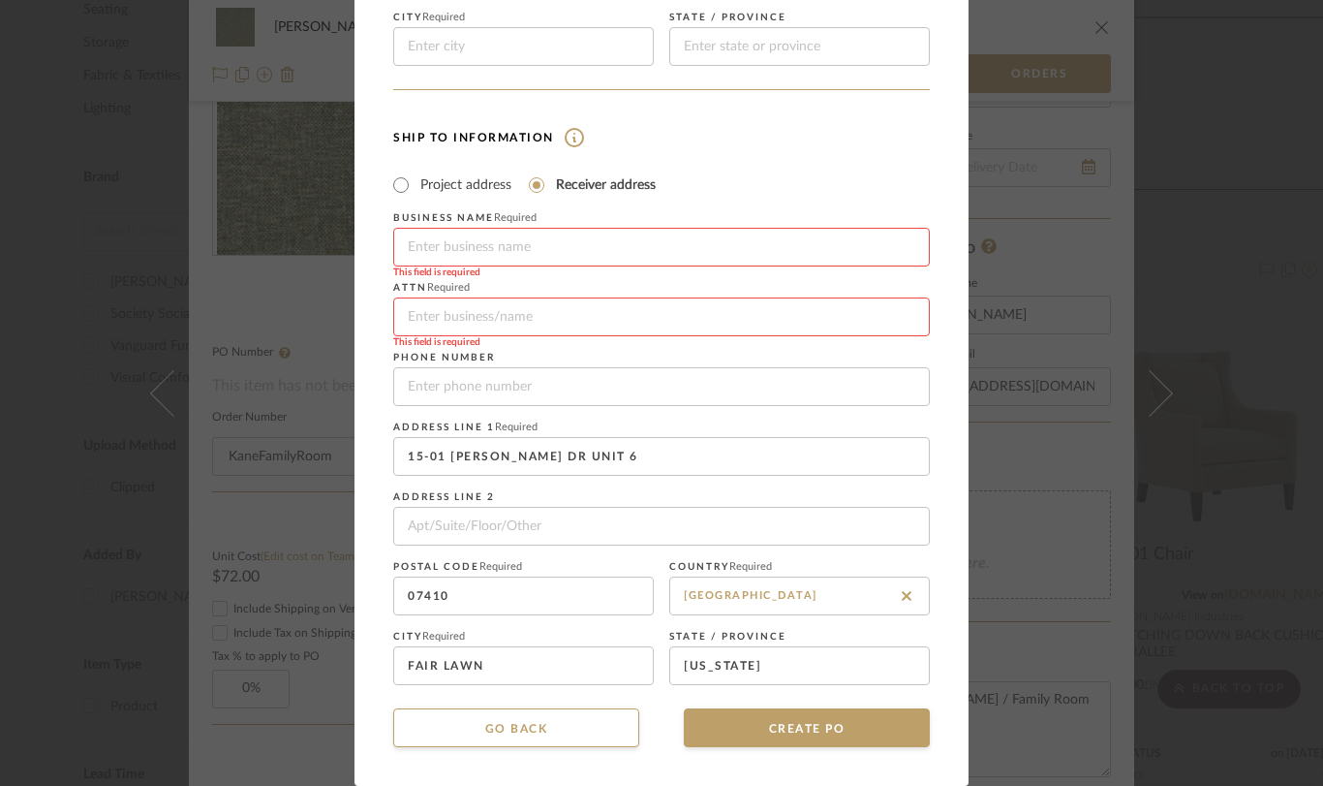
click at [583, 327] on input at bounding box center [661, 316] width 537 height 39
click at [485, 308] on input at bounding box center [661, 316] width 537 height 39
type input "Mahwah Movers"
click at [487, 249] on input at bounding box center [661, 247] width 537 height 39
type input "M"
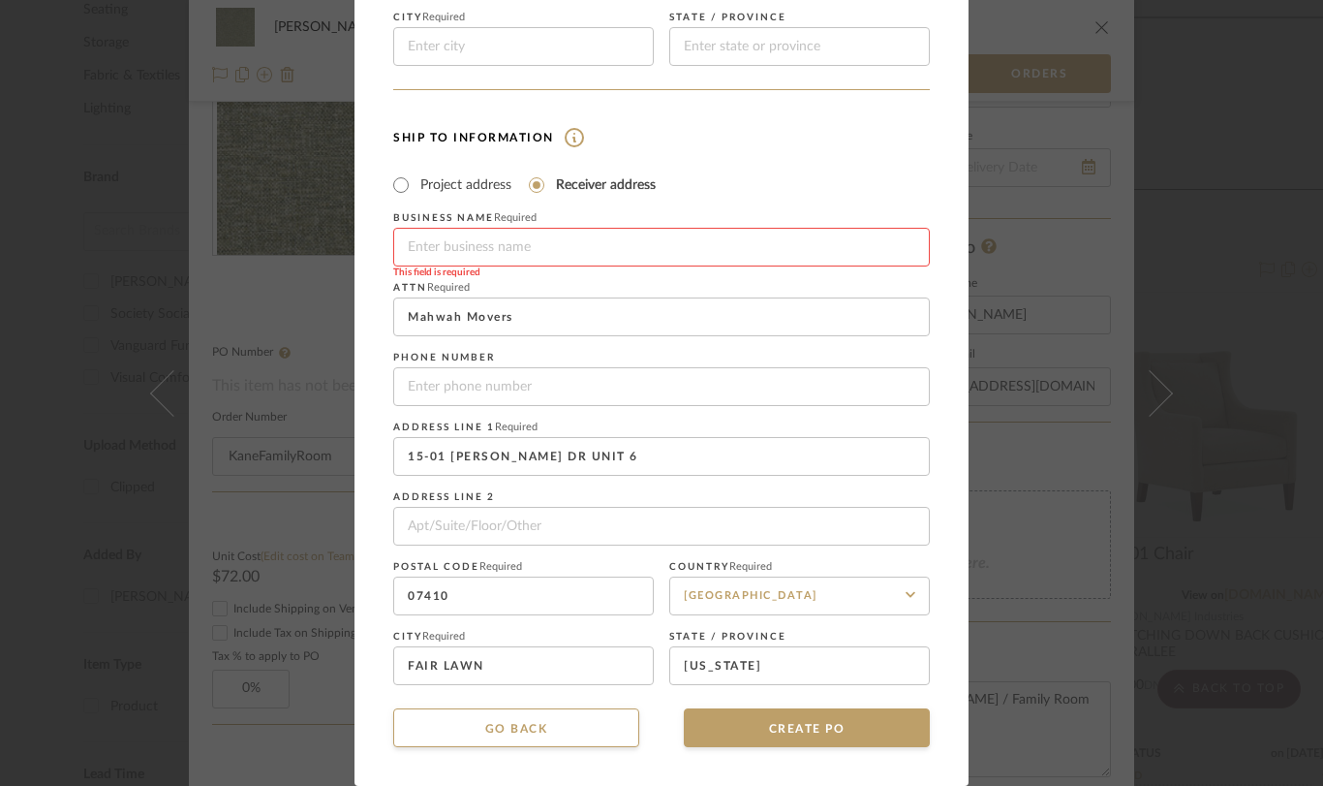
scroll to position [372, 0]
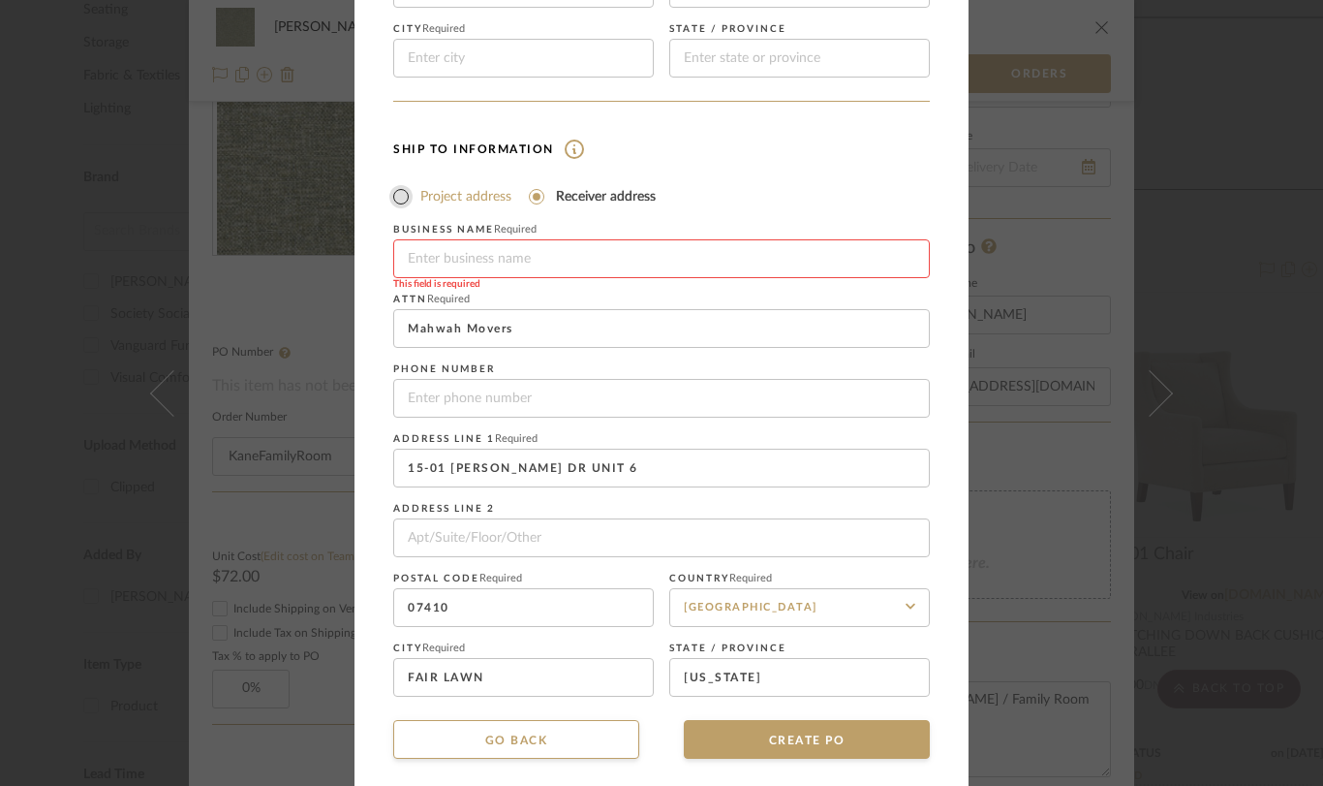
click at [396, 197] on input "Project address" at bounding box center [400, 196] width 23 height 23
radio input "true"
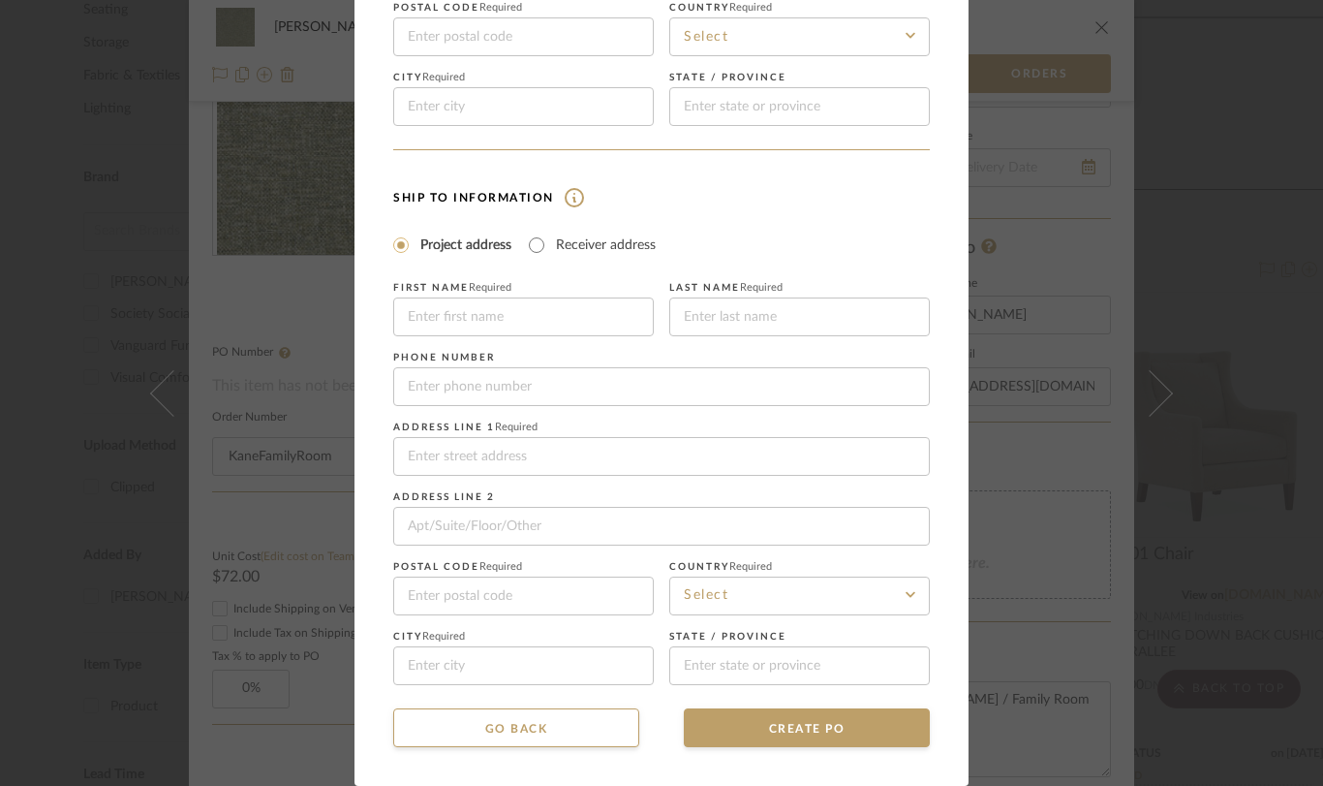
scroll to position [325, 0]
click at [458, 324] on input at bounding box center [523, 316] width 261 height 39
type input "Viki"
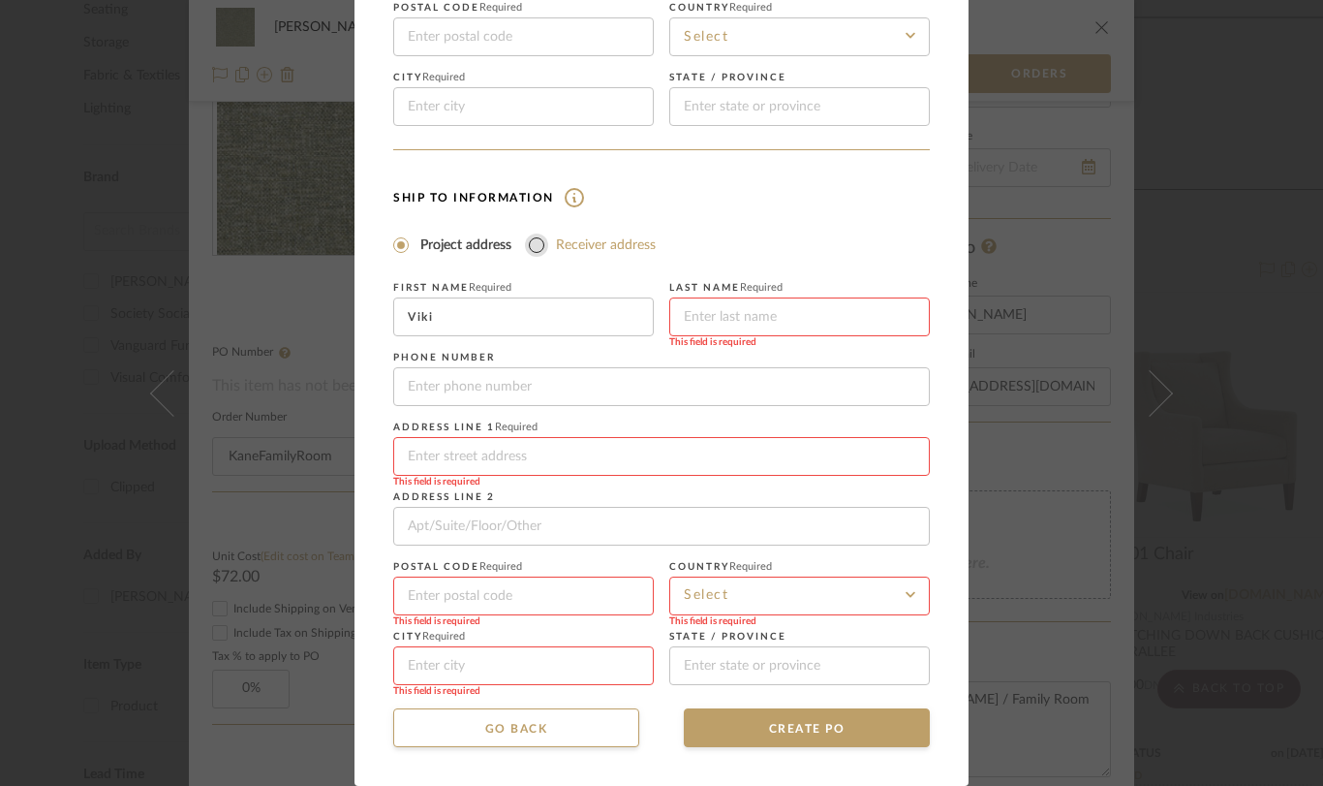
click at [535, 246] on input "Receiver address" at bounding box center [536, 244] width 23 height 23
radio input "true"
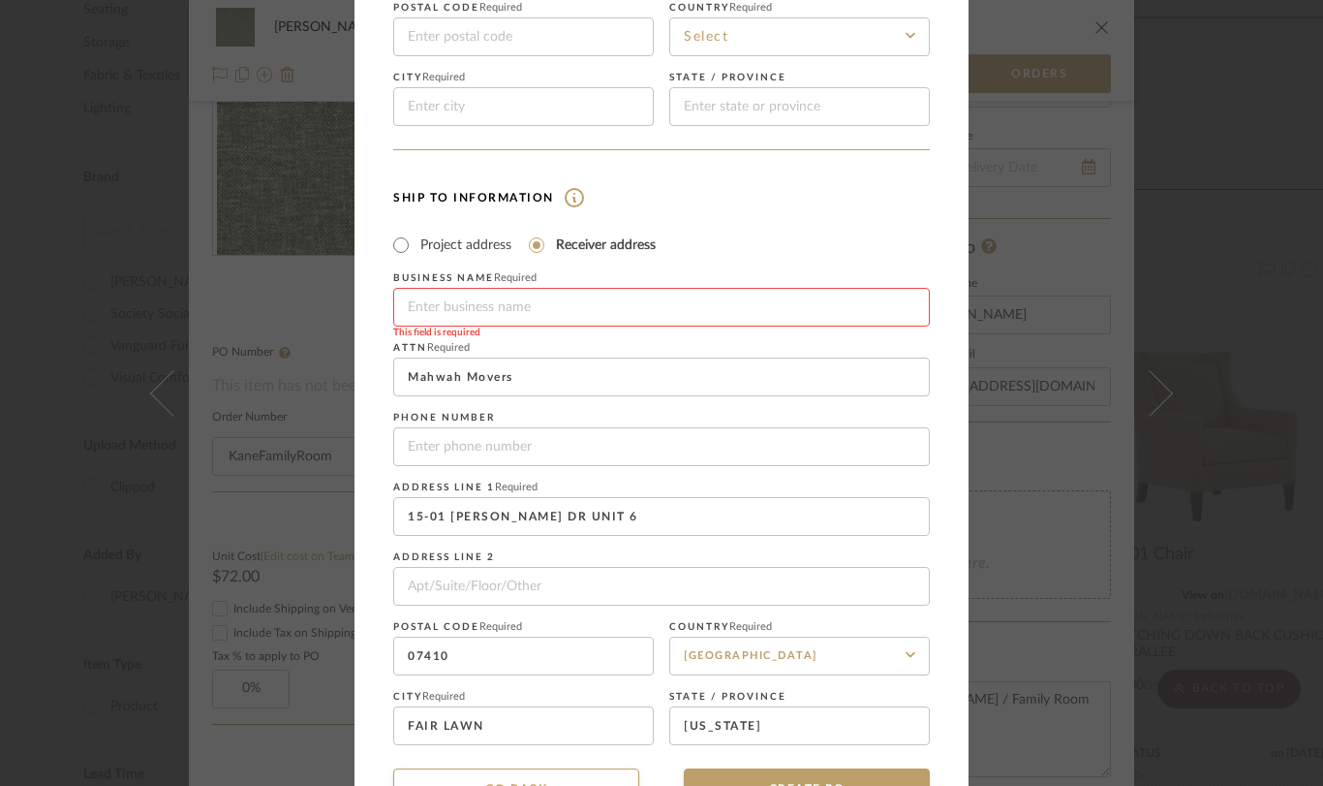
click at [467, 311] on input at bounding box center [661, 307] width 537 height 39
type input "Masterpiece Upholstery"
drag, startPoint x: 512, startPoint y: 384, endPoint x: 396, endPoint y: 385, distance: 115.3
click at [396, 385] on input "Mahwah Movers" at bounding box center [661, 377] width 537 height 39
type input "[PERSON_NAME]"
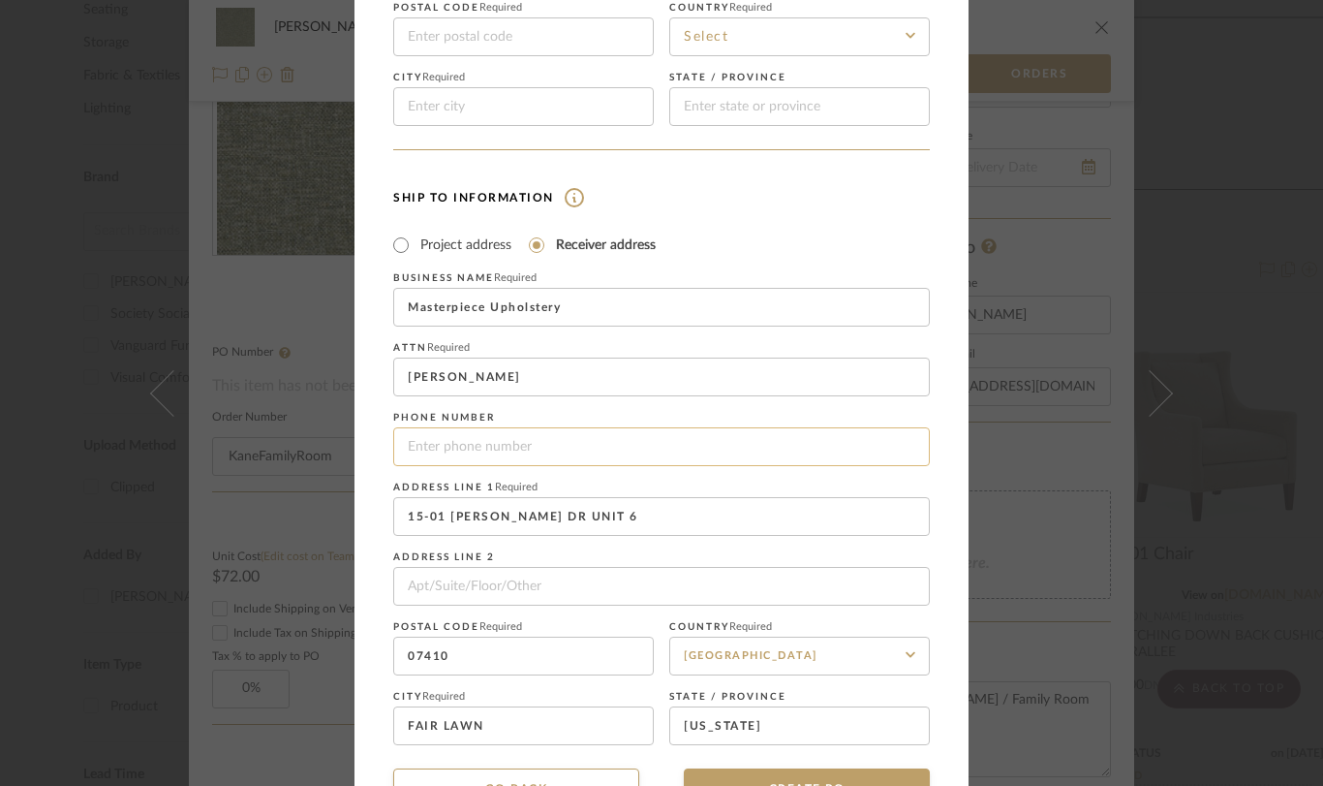
click at [459, 441] on input "tel" at bounding box center [661, 446] width 537 height 39
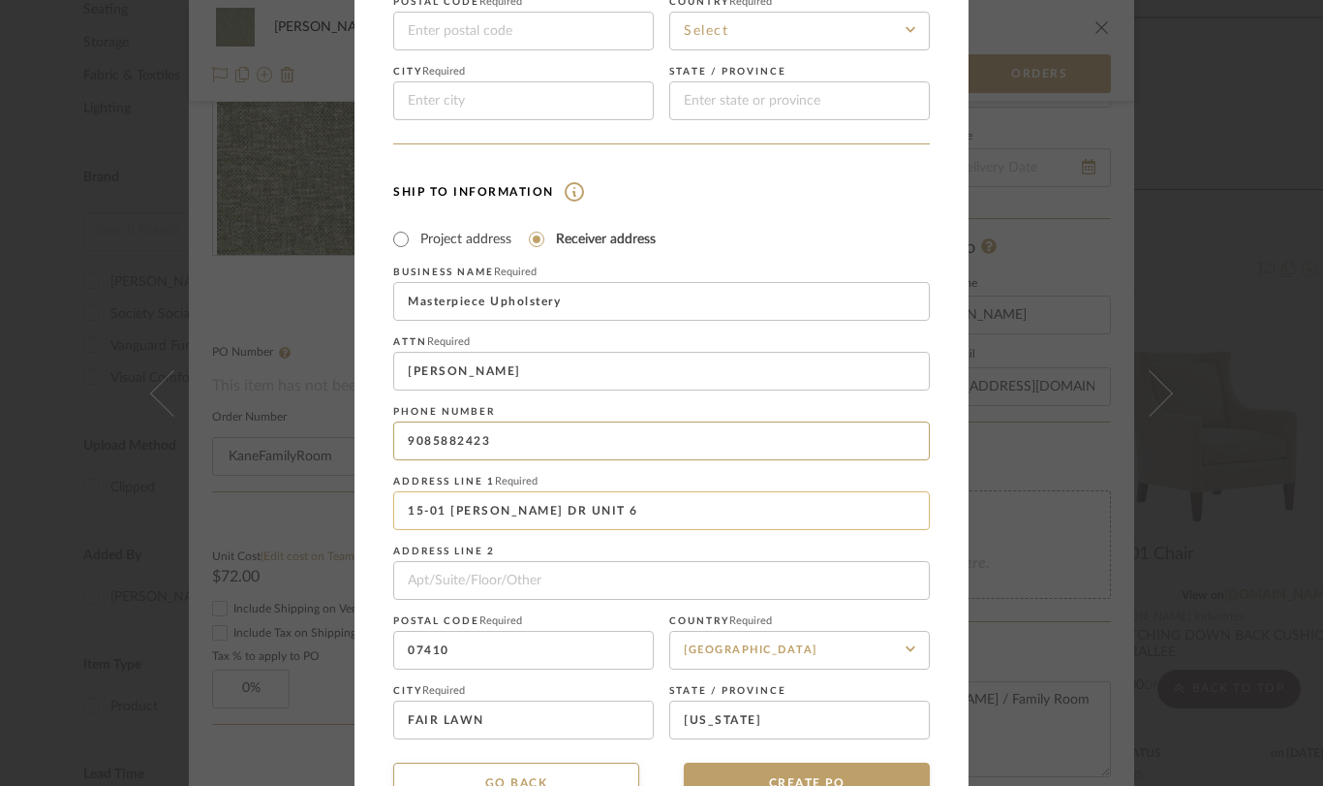
type input "9085882423"
click at [430, 518] on input "15-01 [PERSON_NAME] DR UNIT 6" at bounding box center [661, 510] width 537 height 39
drag, startPoint x: 607, startPoint y: 517, endPoint x: 384, endPoint y: 512, distance: 222.9
click at [384, 512] on dialog-content "CREATE Purchase order Vendor and Ship To address information are optional. If y…" at bounding box center [662, 255] width 614 height 1169
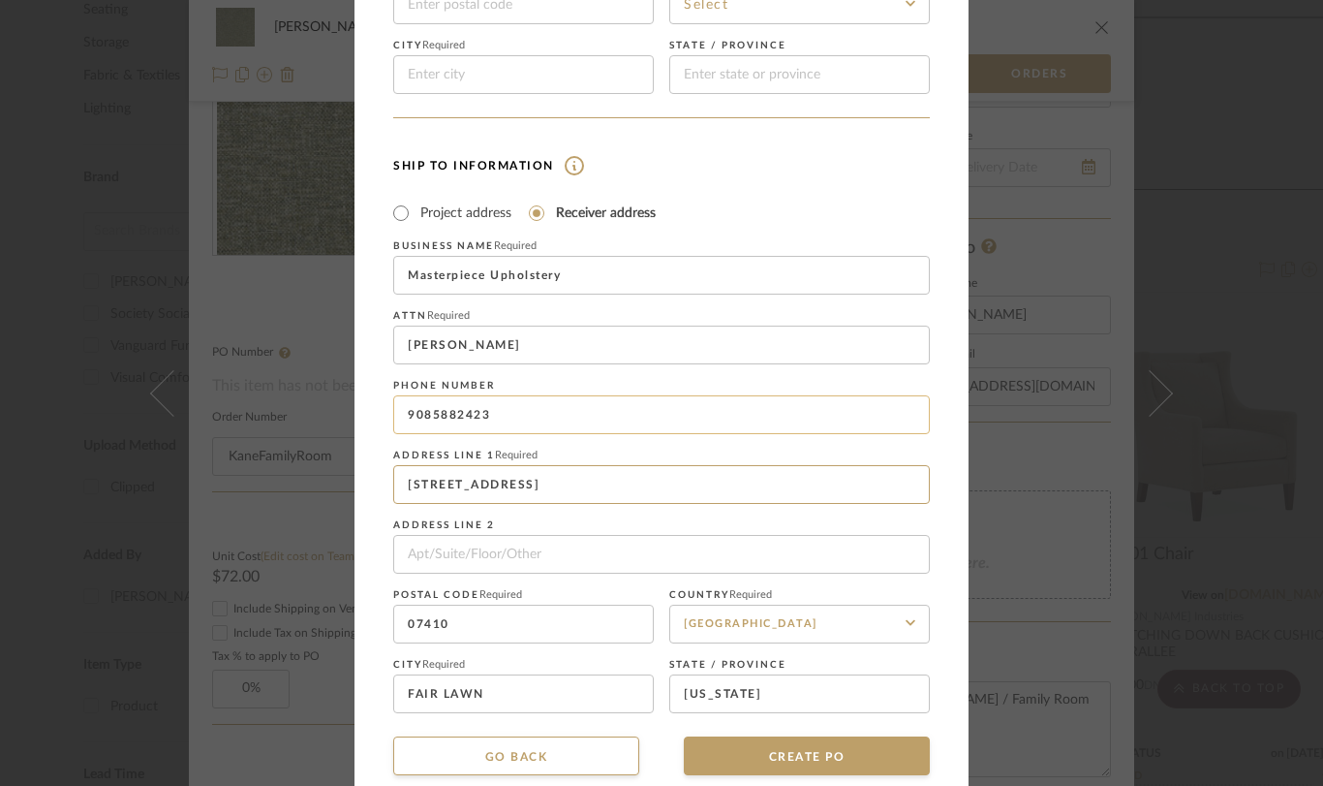
scroll to position [385, 0]
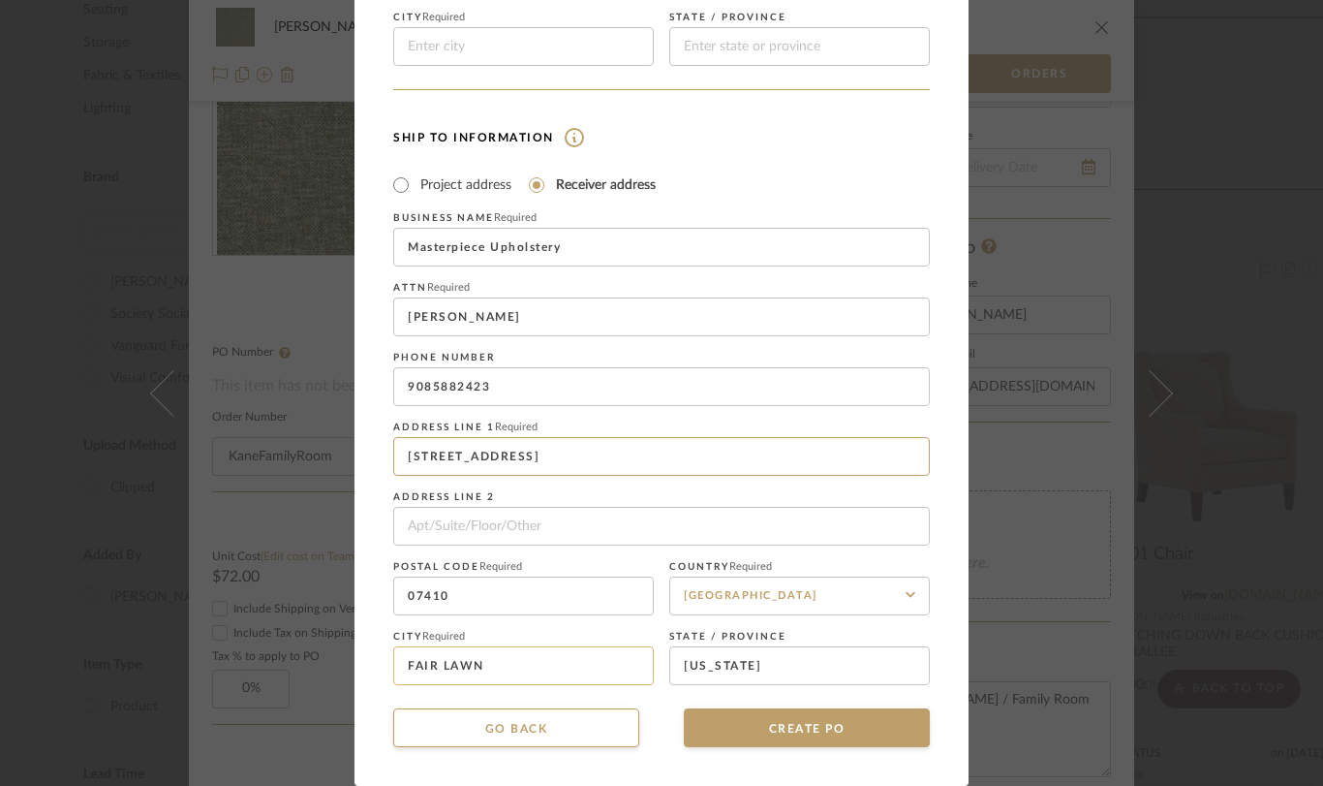
type input "[STREET_ADDRESS]"
drag, startPoint x: 566, startPoint y: 669, endPoint x: 342, endPoint y: 645, distance: 225.1
click at [342, 645] on div "CREATE Purchase order Vendor and Ship To address information are optional. If y…" at bounding box center [661, 393] width 1323 height 786
type input "[GEOGRAPHIC_DATA]"
drag, startPoint x: 529, startPoint y: 603, endPoint x: 324, endPoint y: 584, distance: 206.2
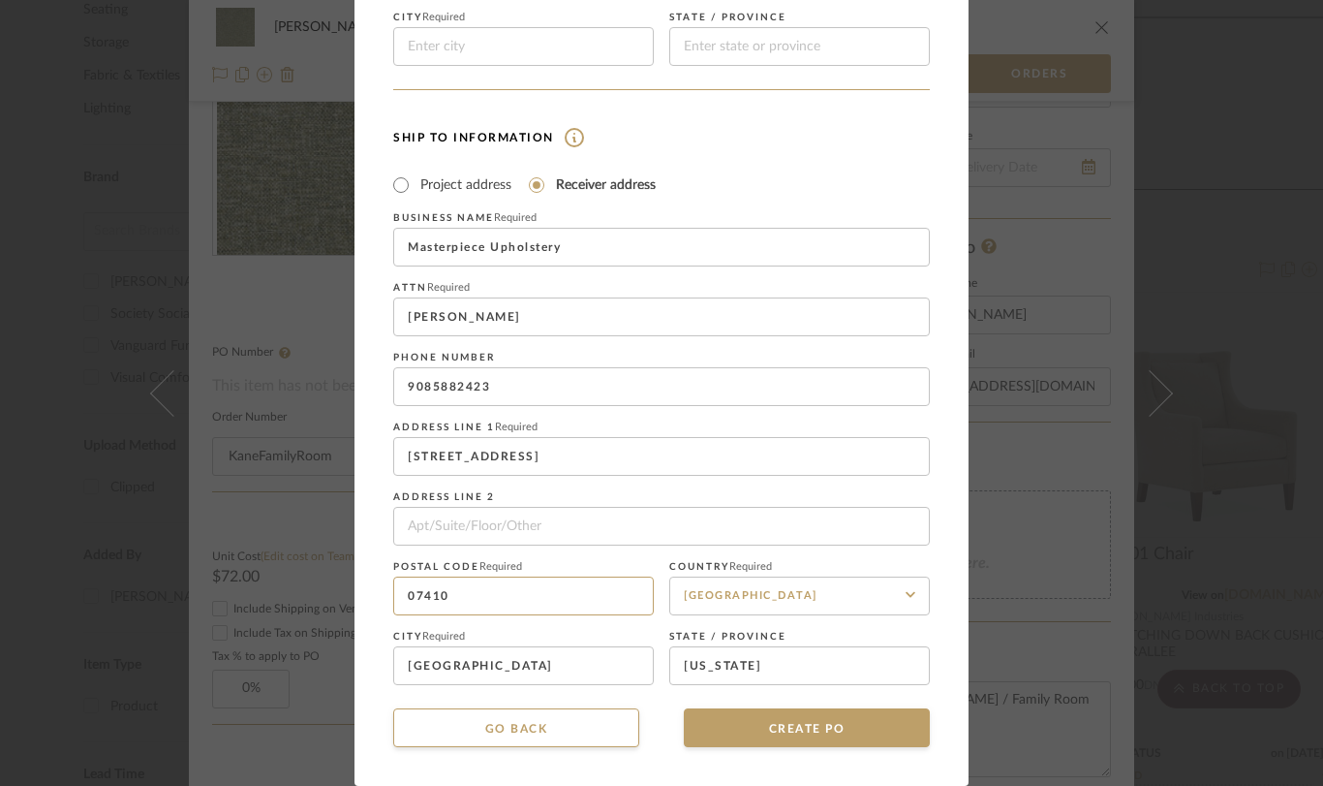
click at [324, 583] on div "CREATE Purchase order Vendor and Ship To address information are optional. If y…" at bounding box center [661, 393] width 1323 height 786
type input "08846"
click at [698, 372] on input "9085882423" at bounding box center [661, 386] width 537 height 39
click at [797, 207] on div "Ship To Information Project address Receiver address First Name Required [PERSO…" at bounding box center [661, 405] width 537 height 560
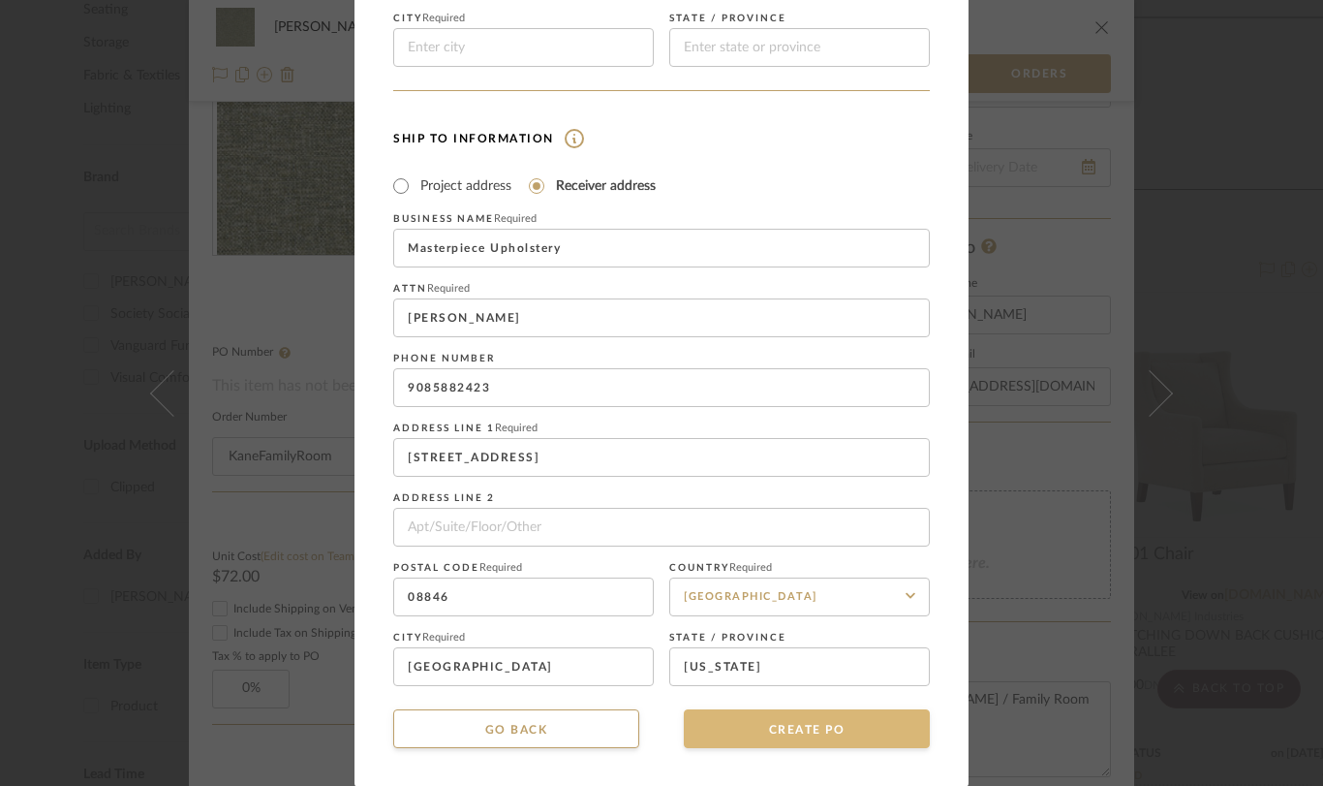
click at [771, 735] on button "CREATE PO" at bounding box center [807, 728] width 246 height 39
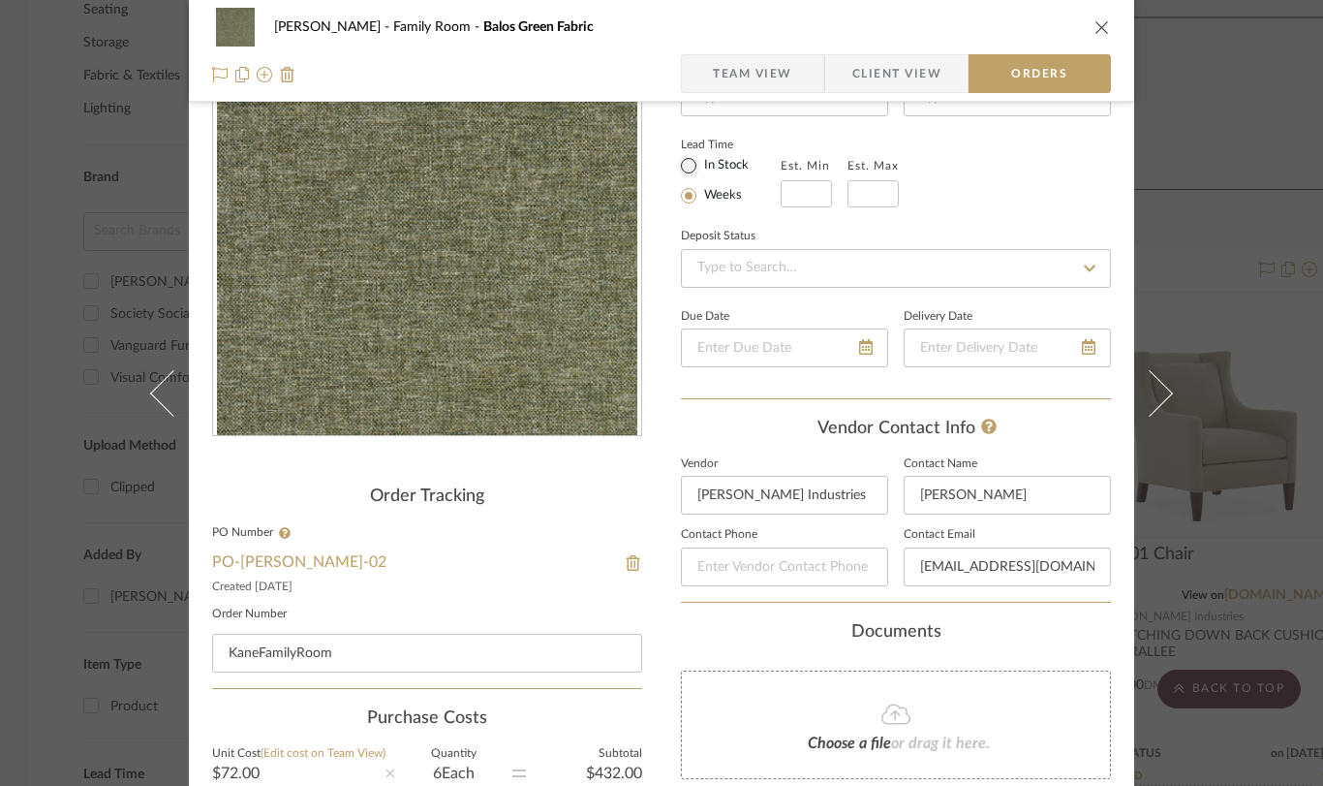
scroll to position [0, 0]
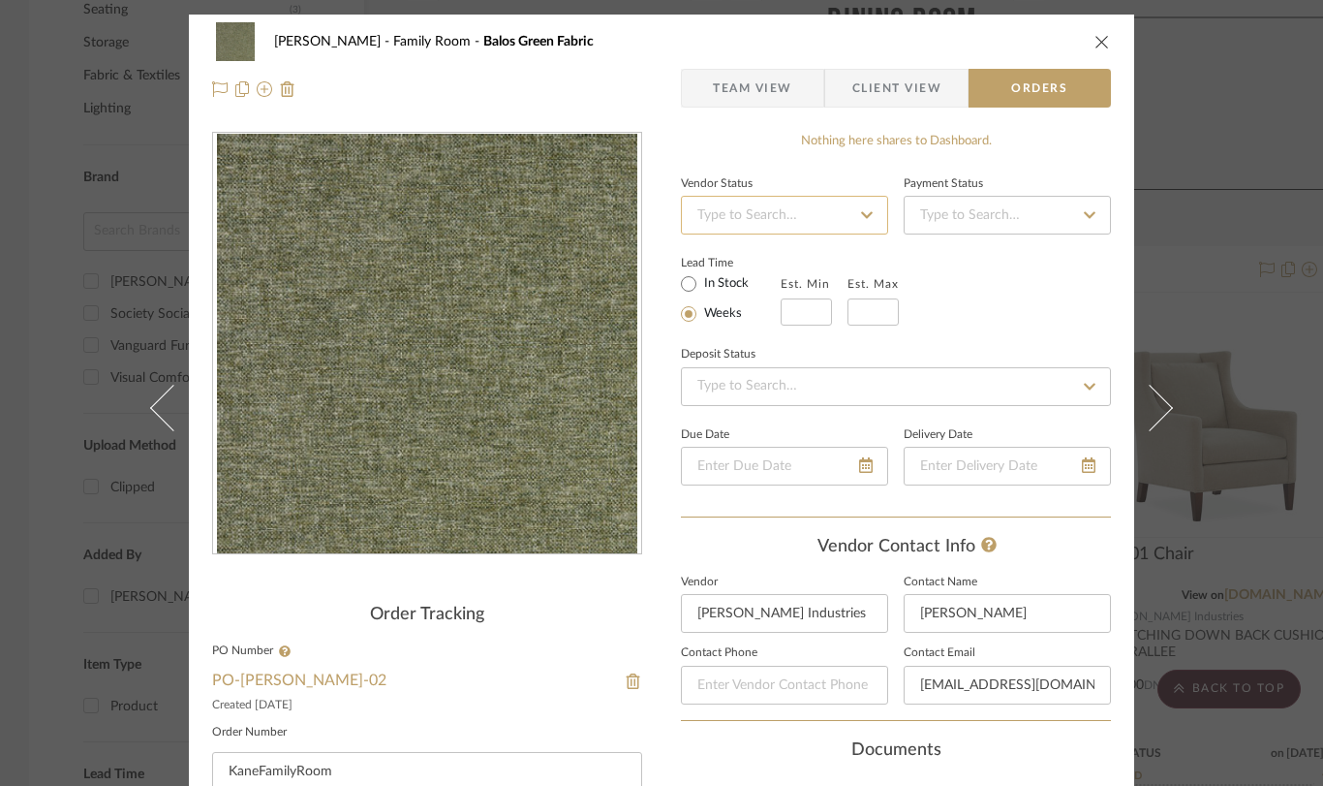
click at [811, 213] on input at bounding box center [784, 215] width 207 height 39
click at [741, 97] on span "Team View" at bounding box center [752, 88] width 79 height 39
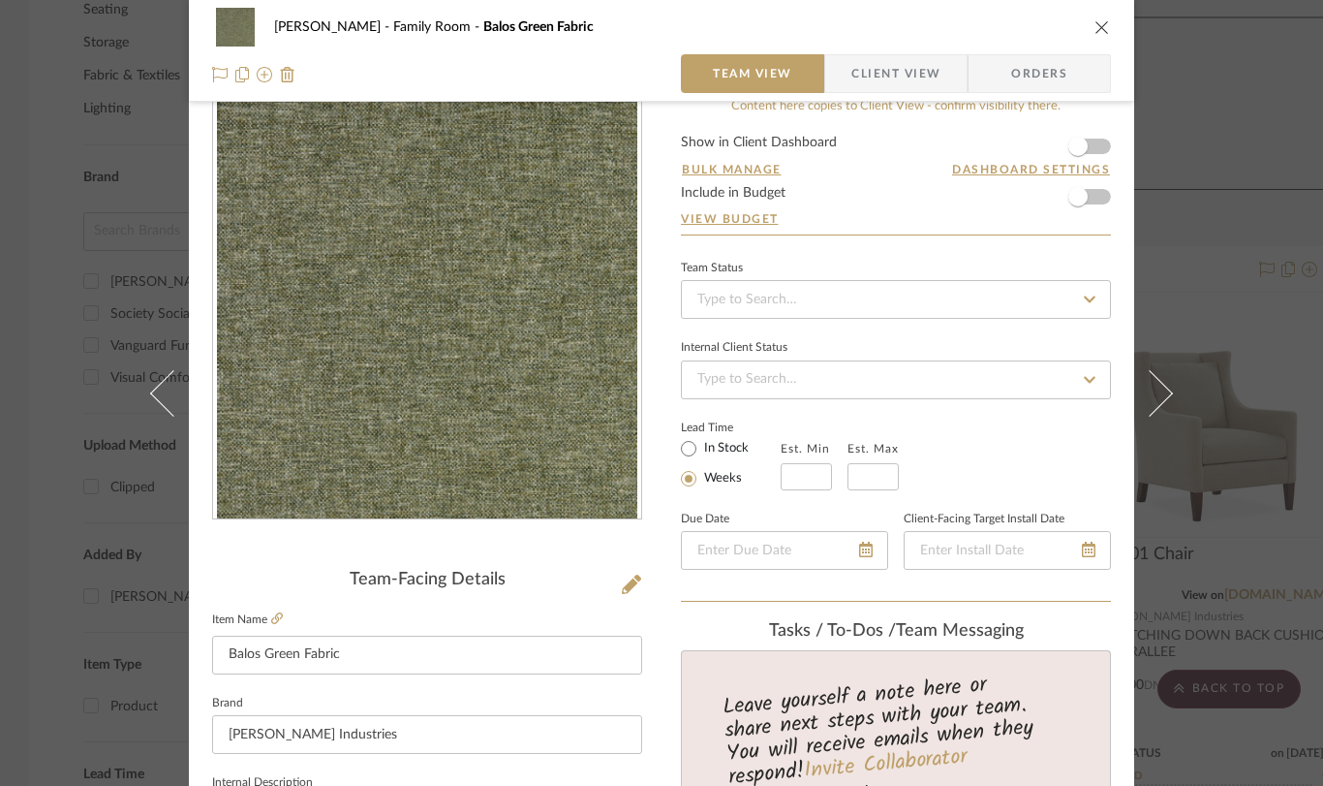
scroll to position [37, 0]
click at [754, 295] on input at bounding box center [896, 297] width 430 height 39
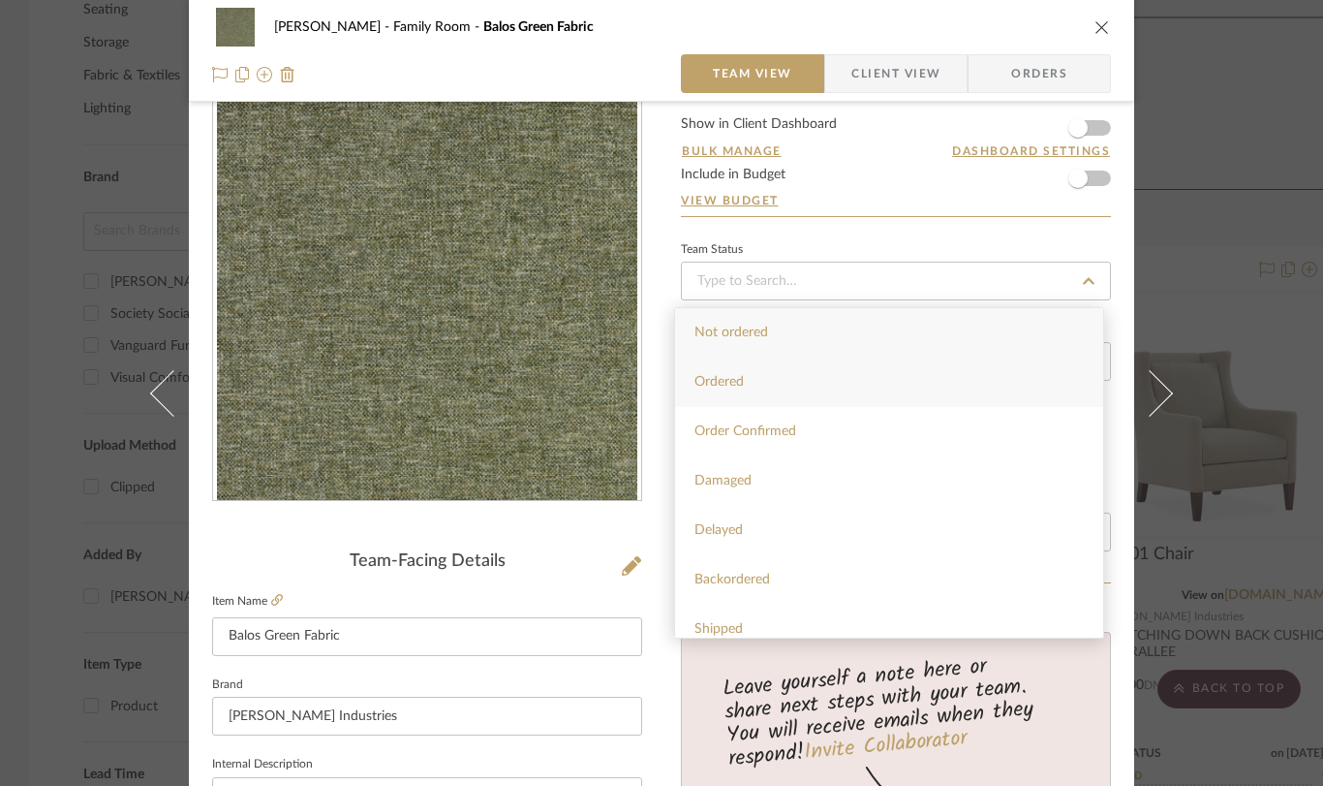
click at [735, 376] on span "Ordered" at bounding box center [719, 382] width 49 height 14
type input "[DATE]"
type input "Ordered"
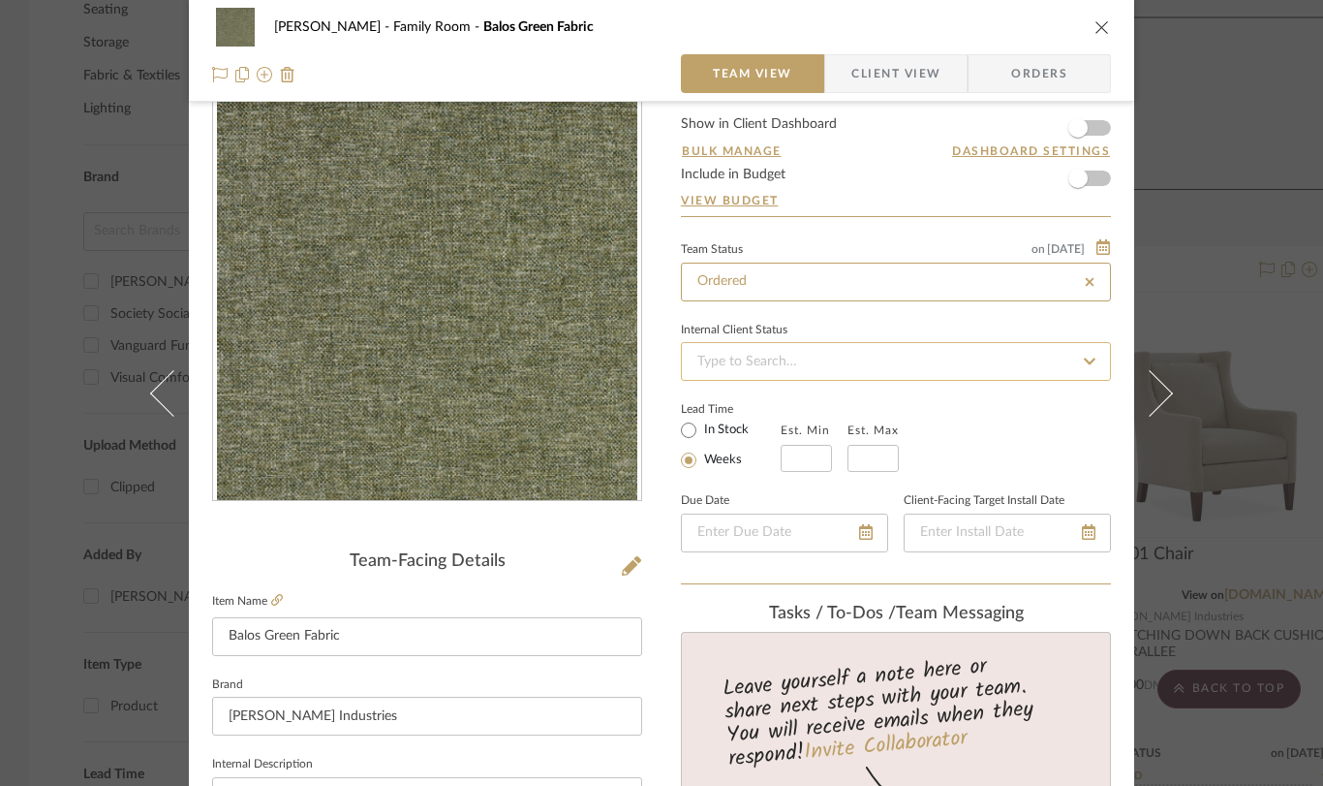
type input "[DATE]"
type input "Ordered"
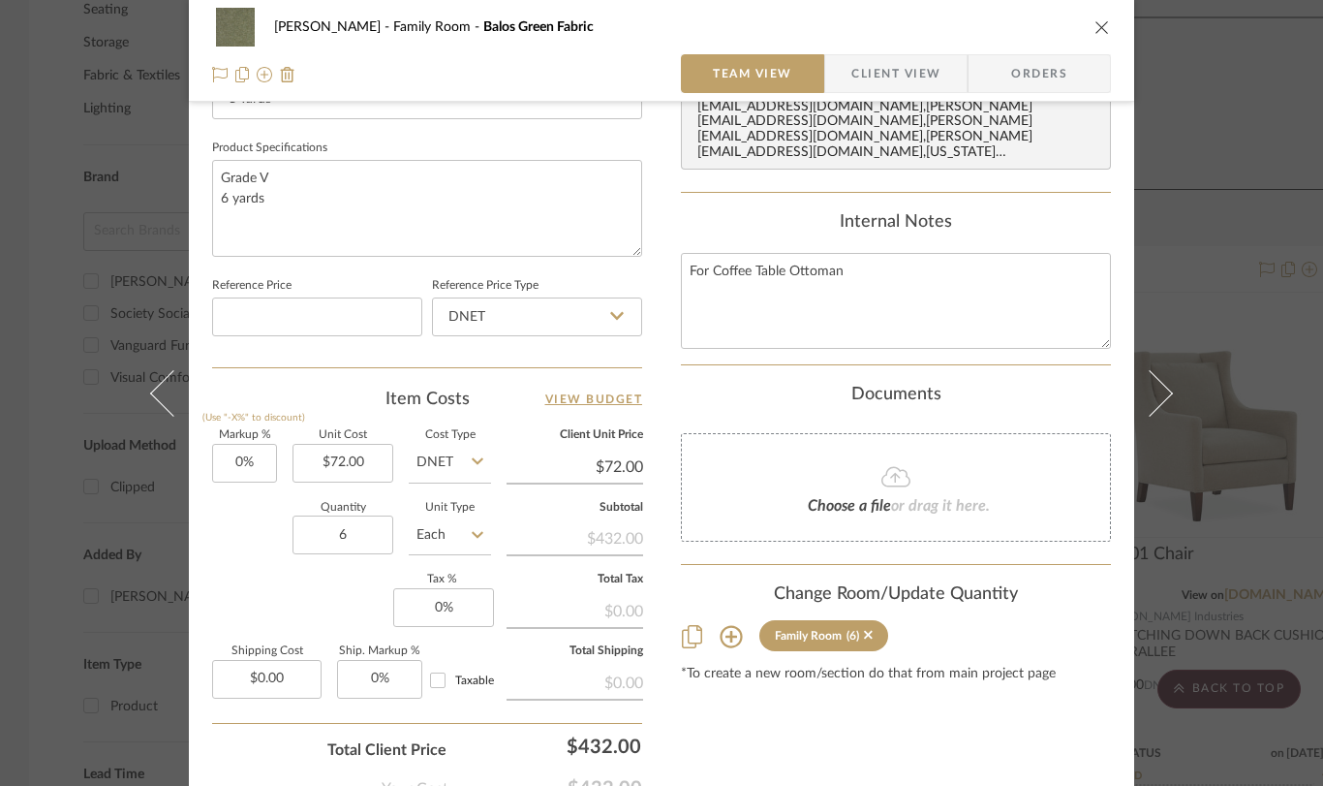
scroll to position [1014, 0]
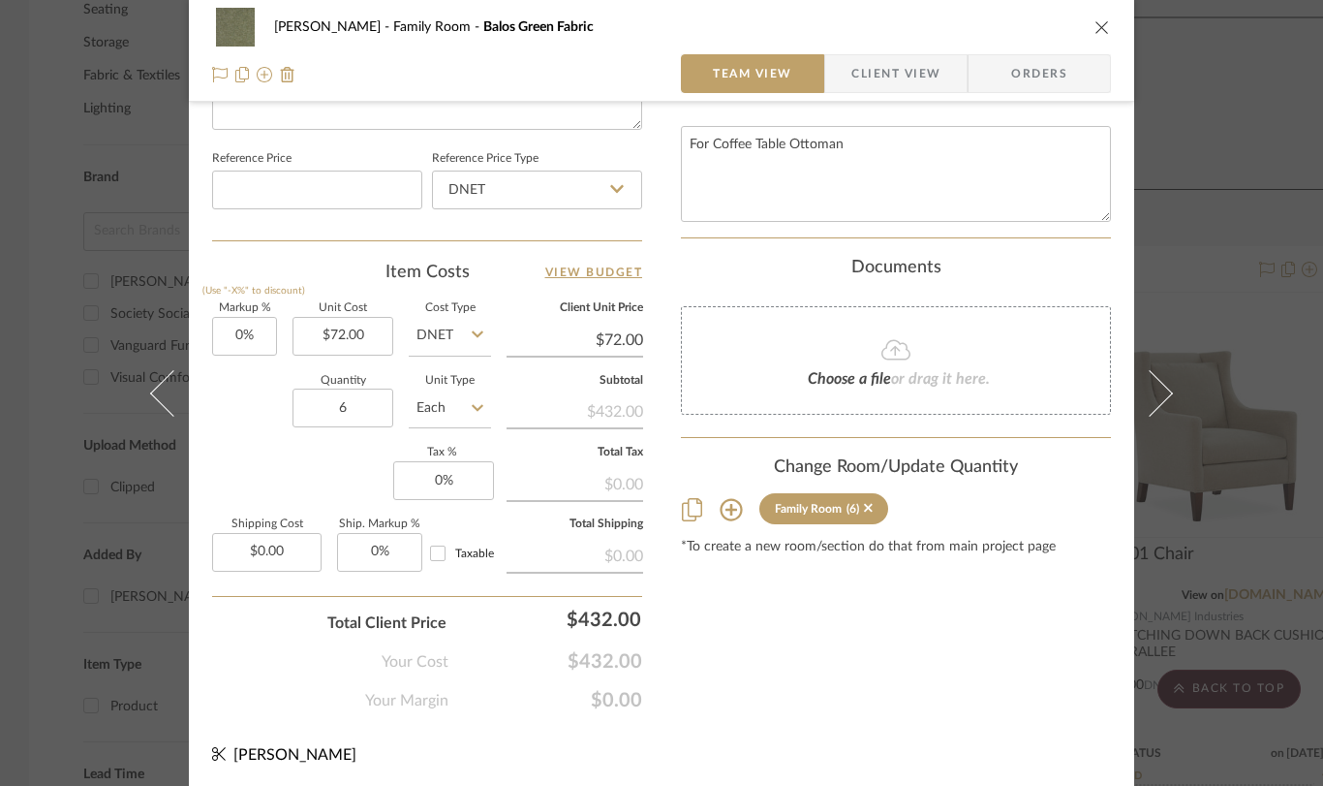
click at [1095, 27] on icon "close" at bounding box center [1103, 27] width 16 height 16
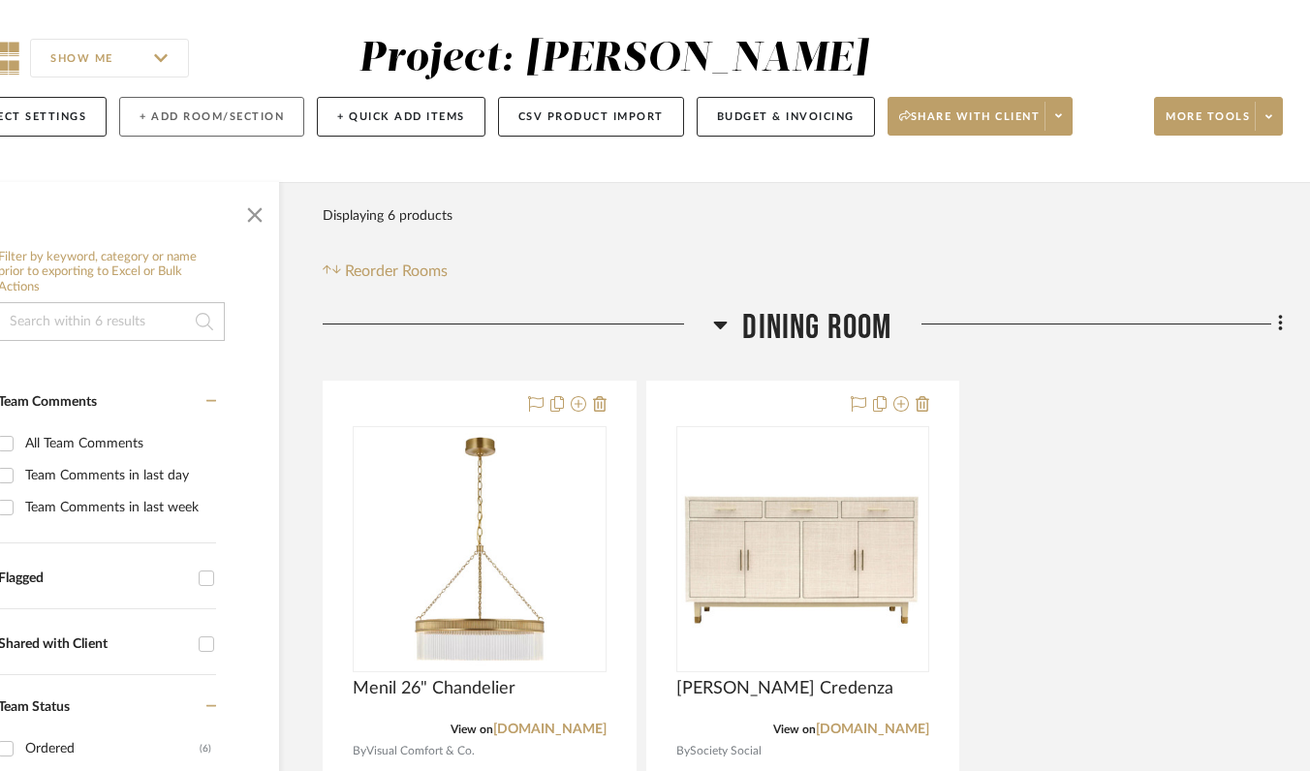
scroll to position [148, 0]
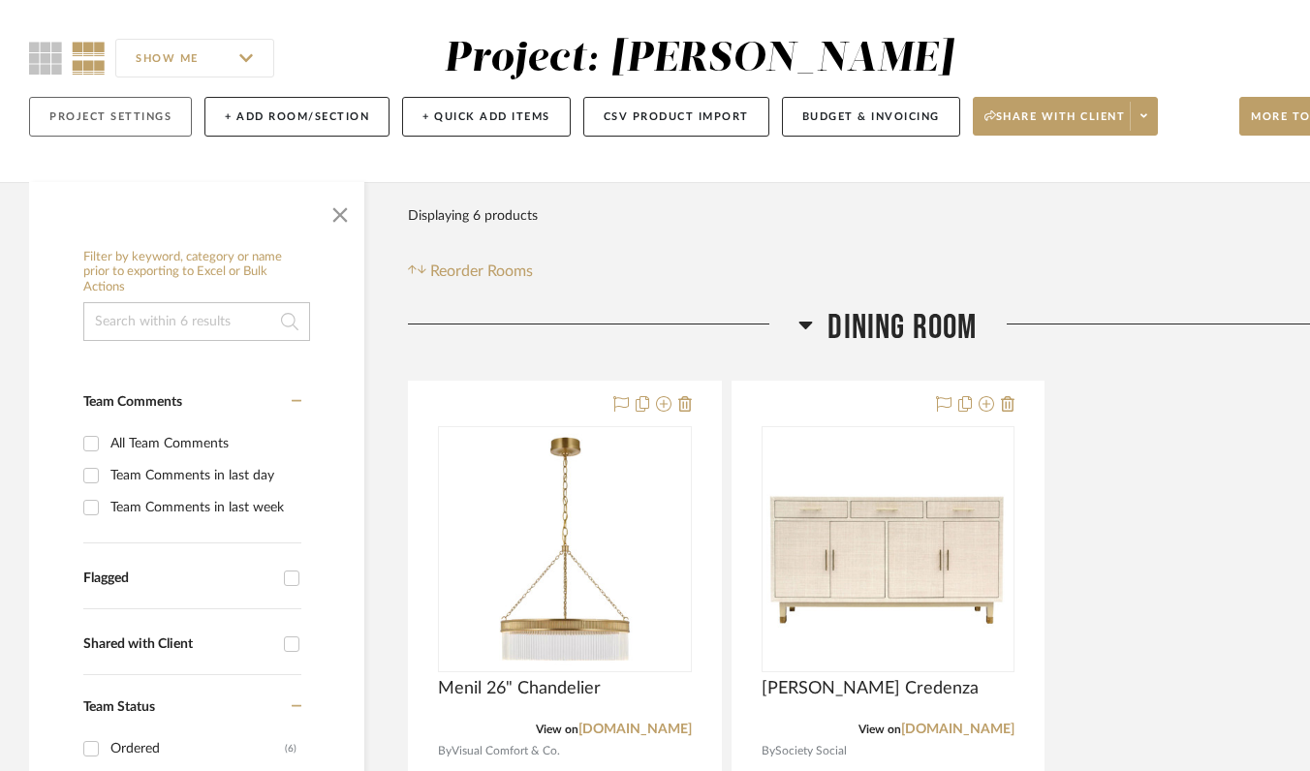
click at [131, 115] on button "Project Settings" at bounding box center [110, 117] width 163 height 40
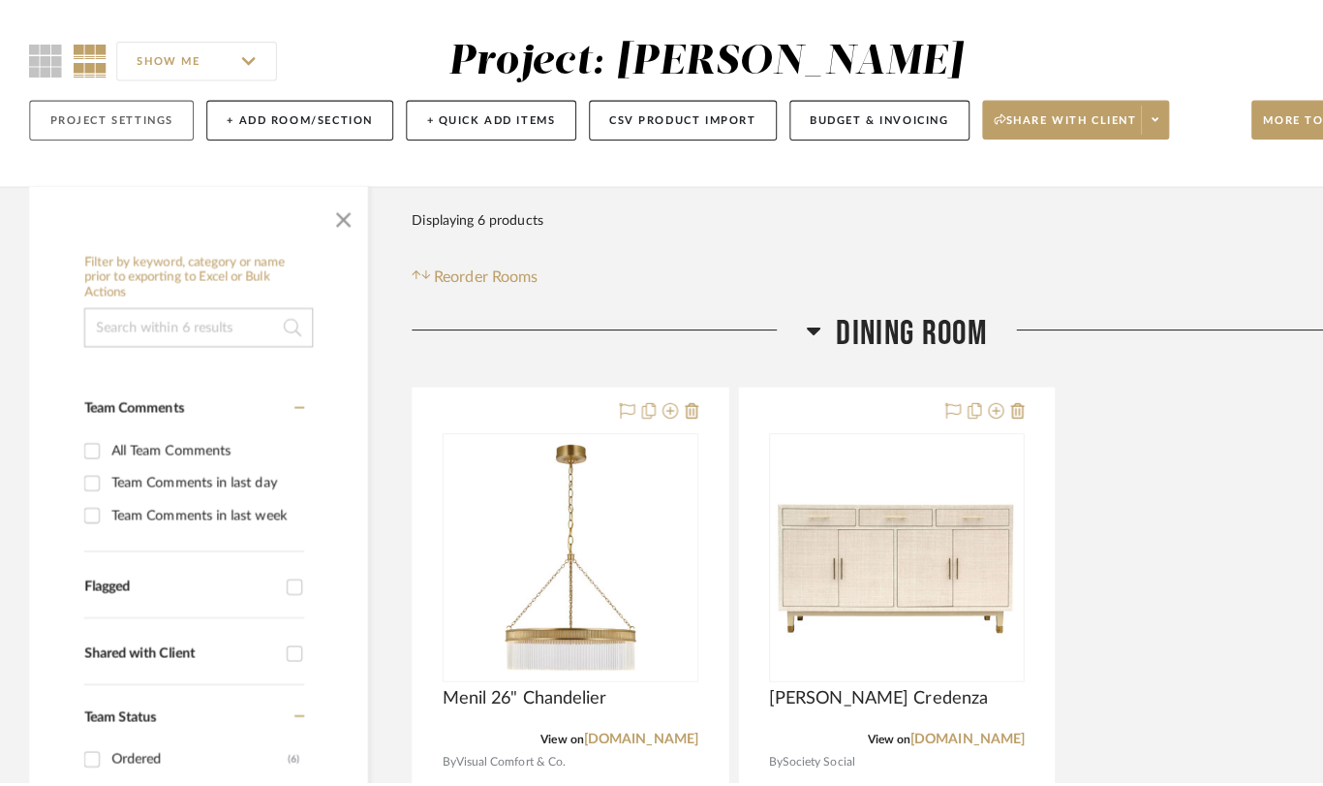
scroll to position [0, 0]
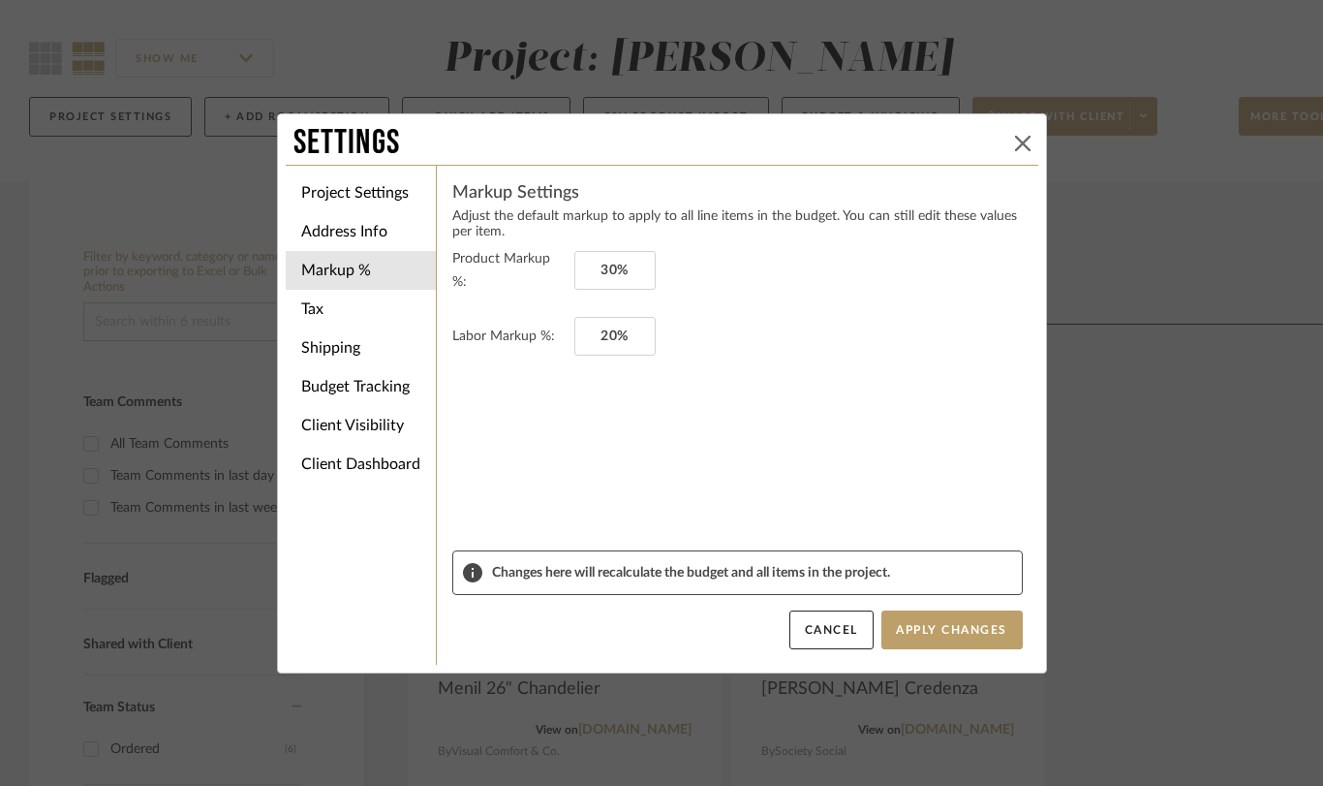
click at [1015, 136] on icon at bounding box center [1023, 144] width 16 height 16
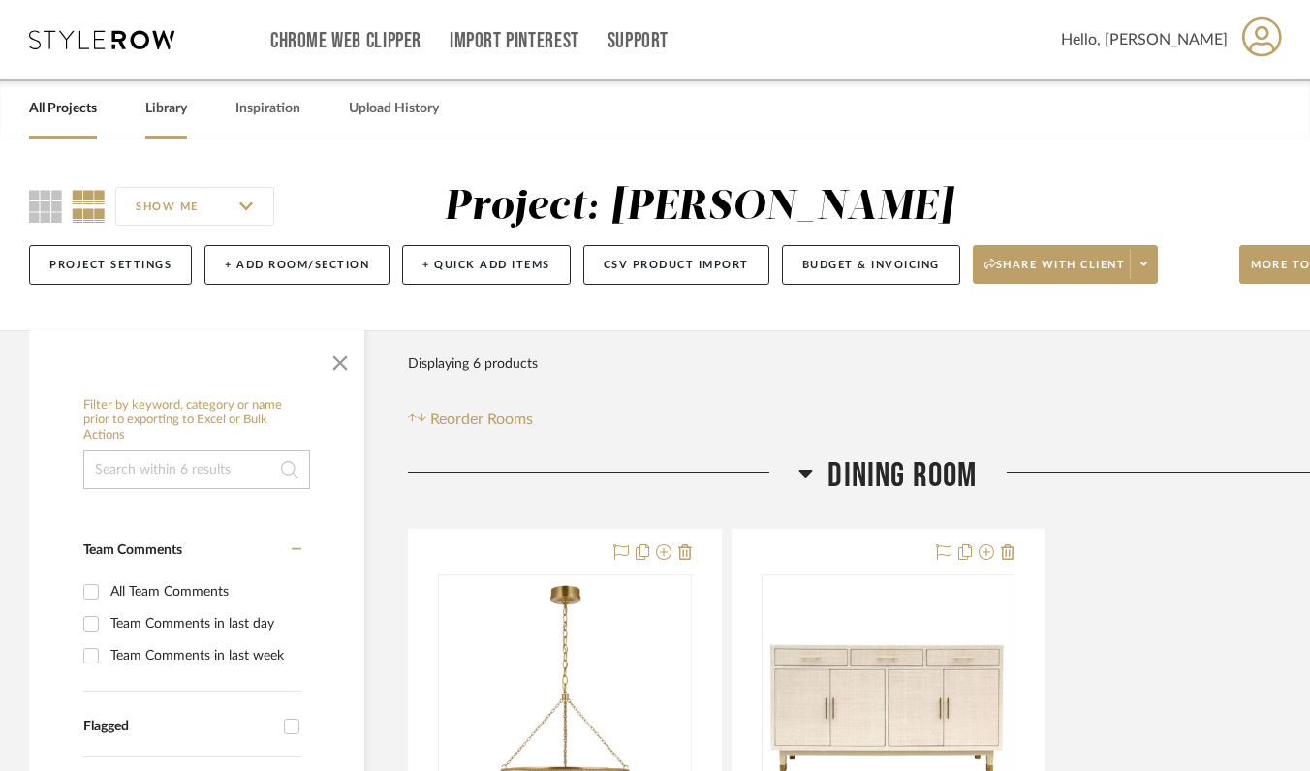
click at [178, 119] on link "Library" at bounding box center [166, 109] width 42 height 26
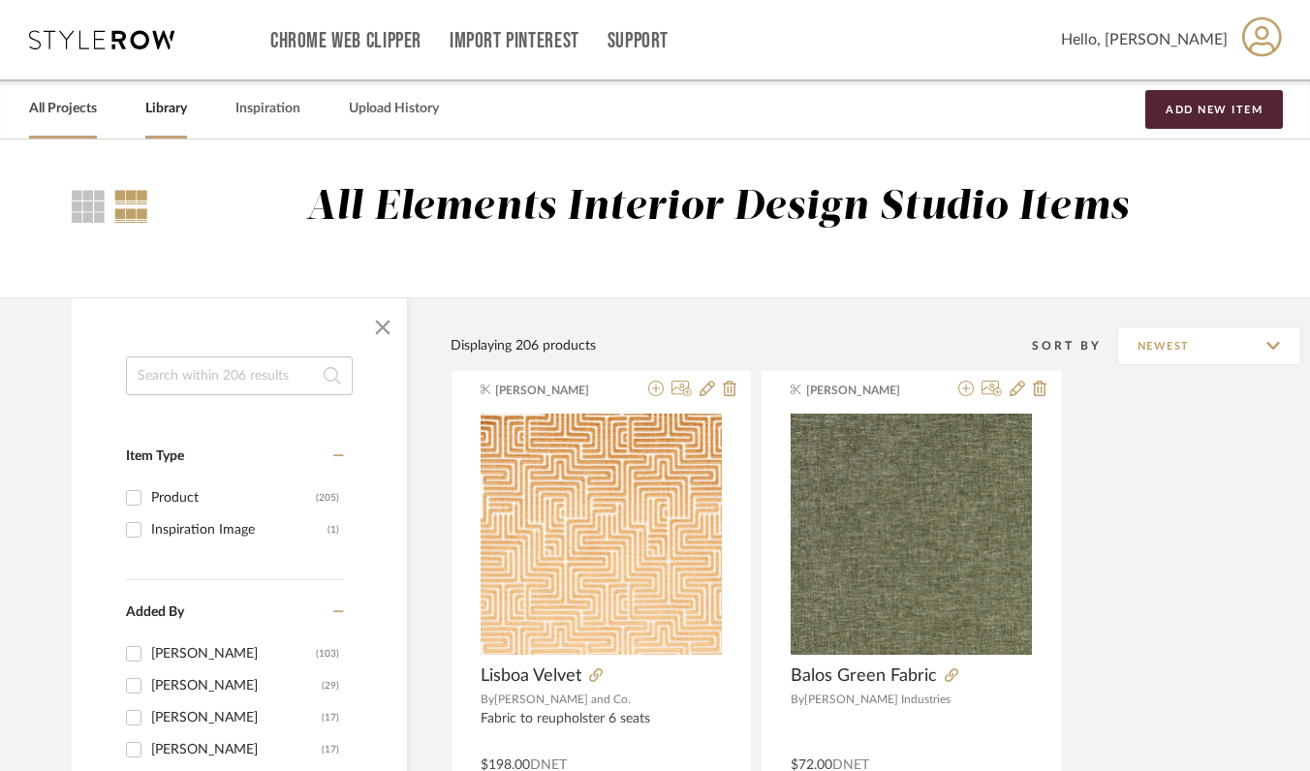
click at [76, 114] on link "All Projects" at bounding box center [63, 109] width 68 height 26
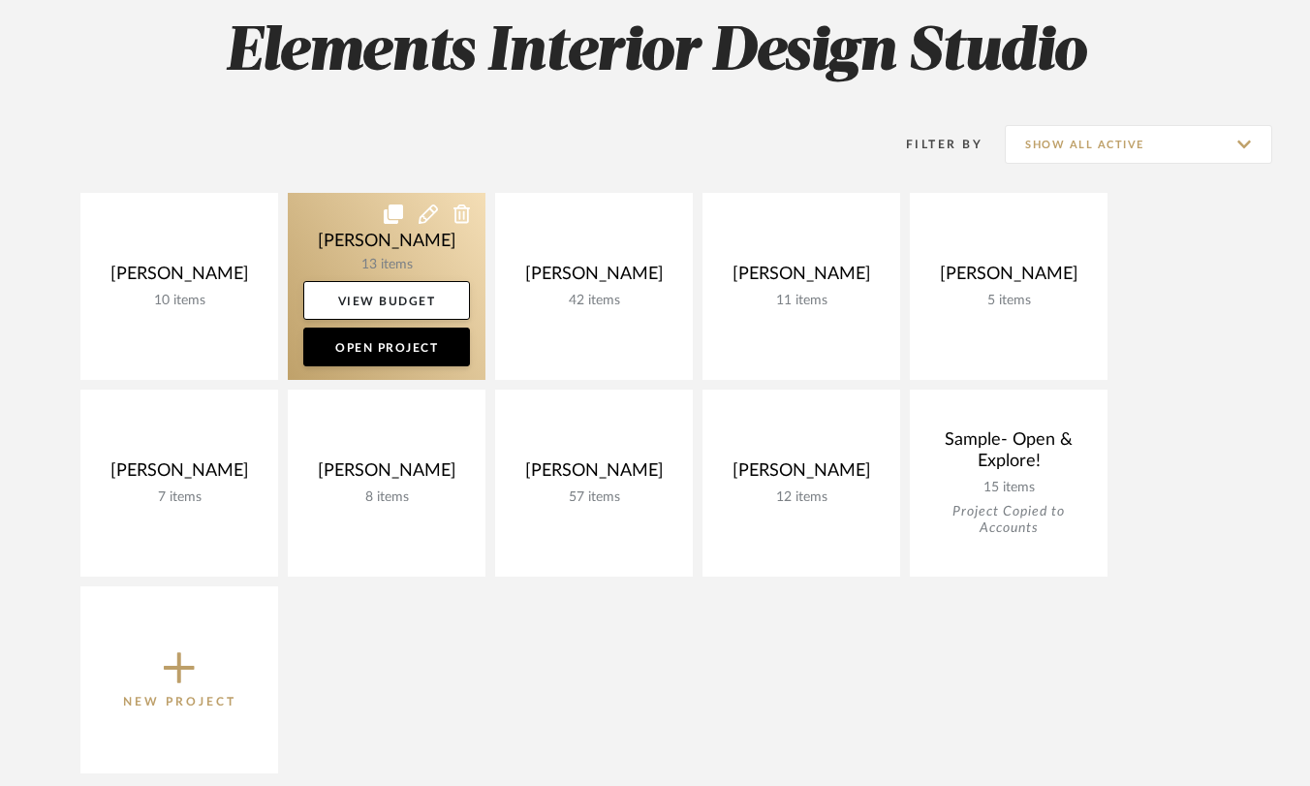
scroll to position [377, 0]
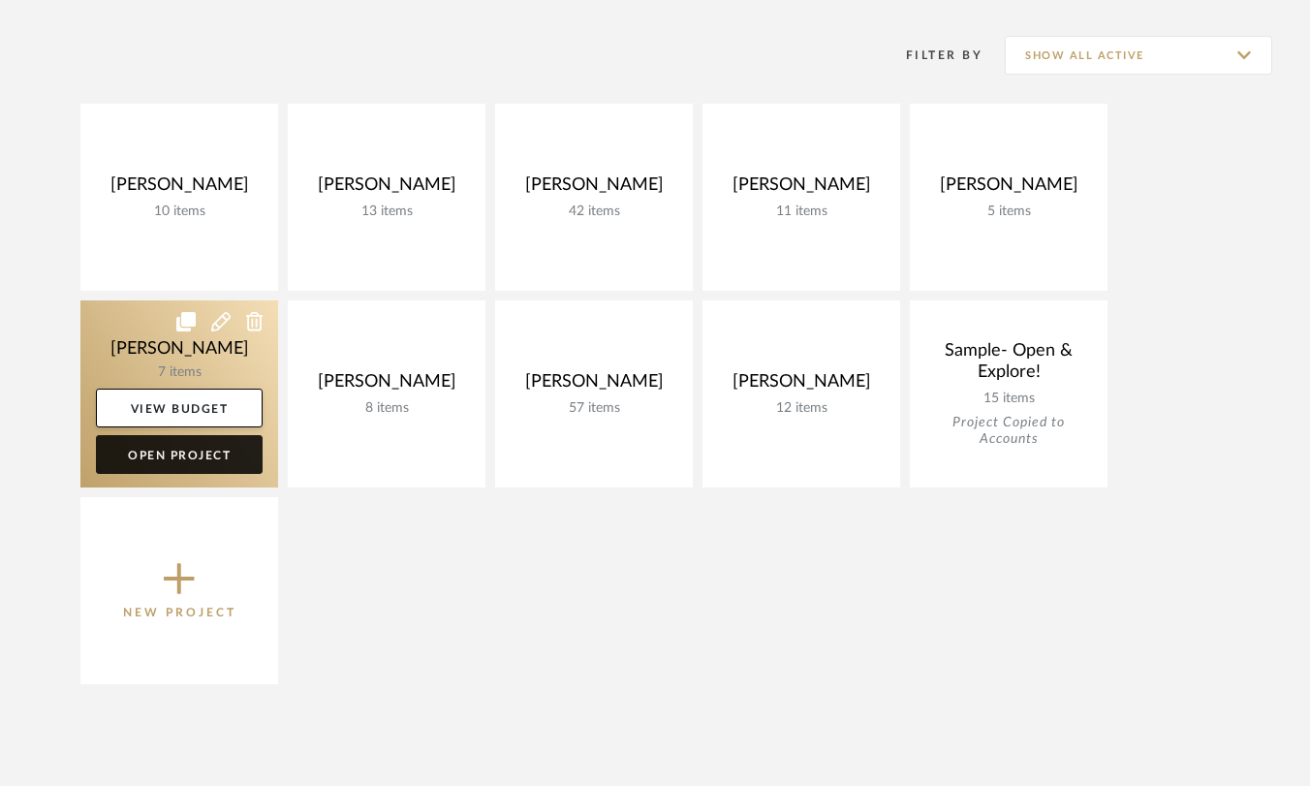
click at [197, 450] on link "Open Project" at bounding box center [179, 454] width 167 height 39
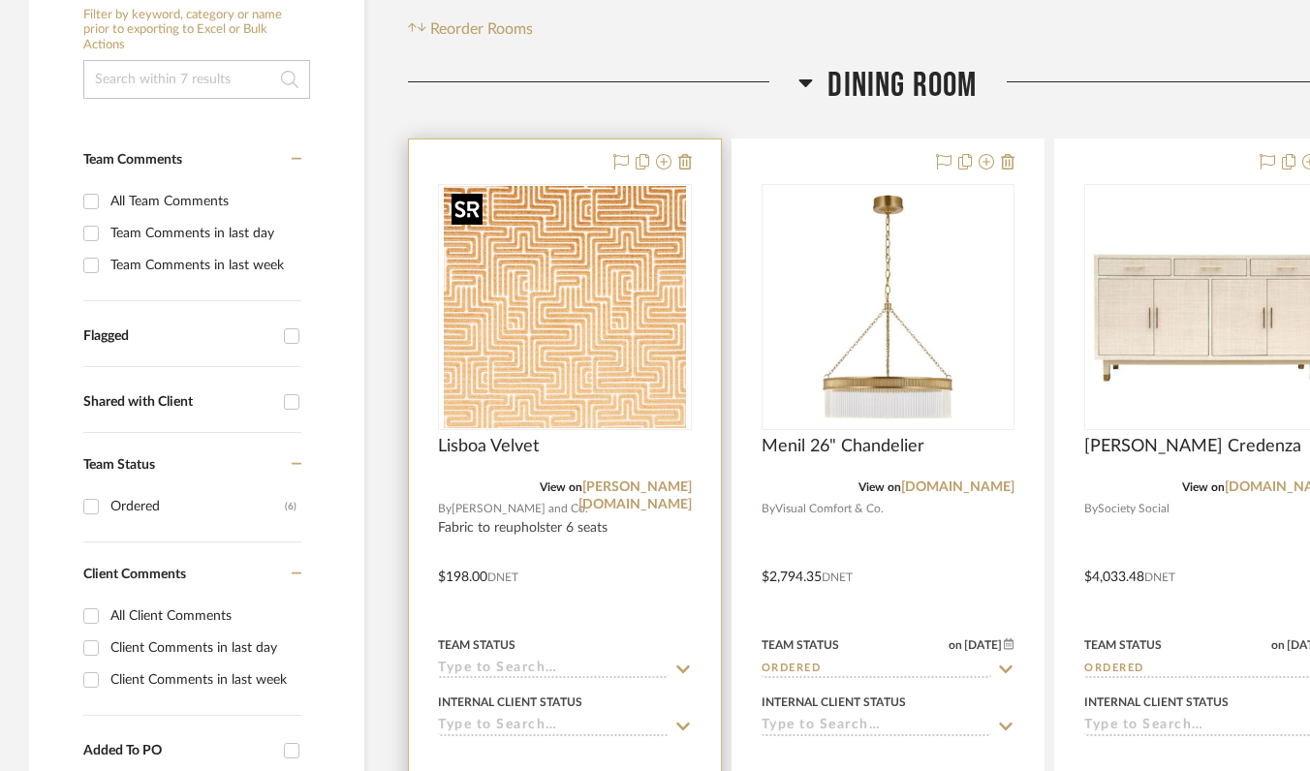
scroll to position [527, 0]
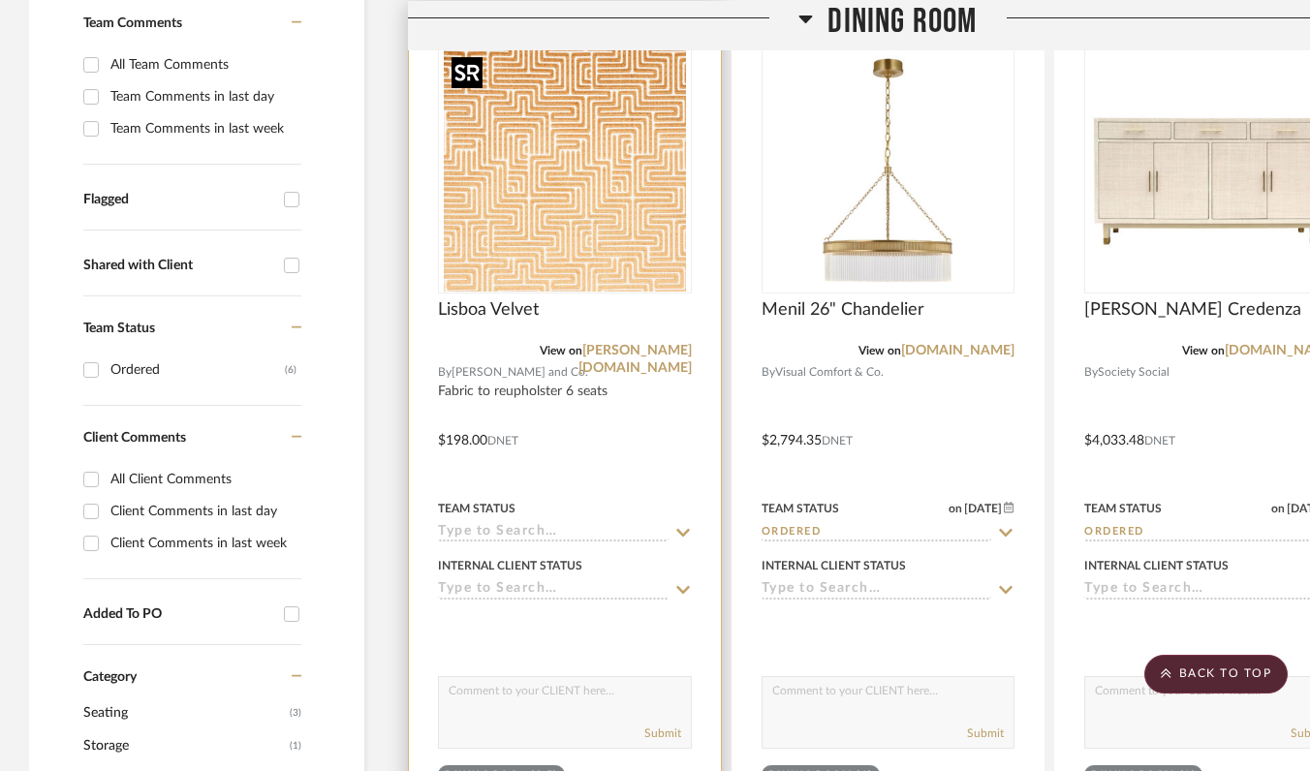
click at [608, 216] on img "0" at bounding box center [565, 170] width 242 height 242
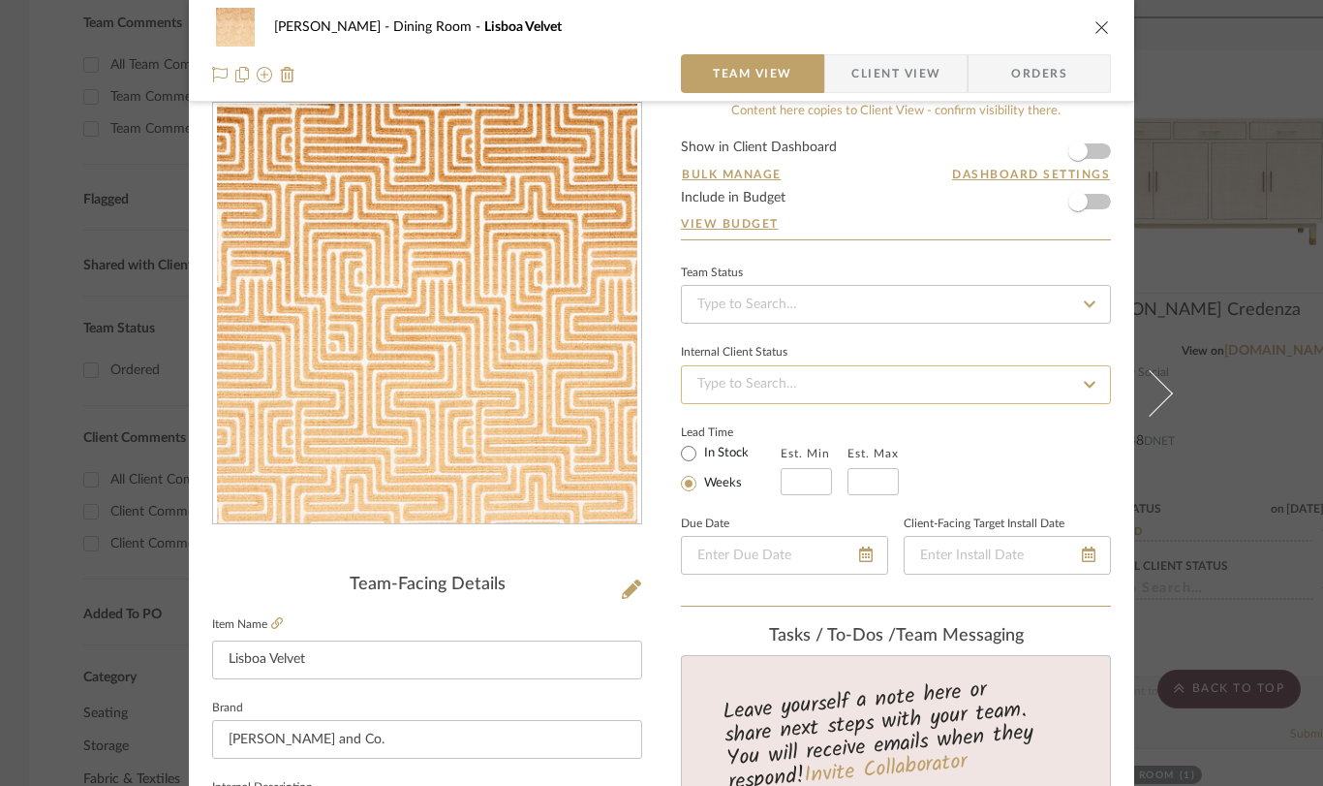
scroll to position [0, 0]
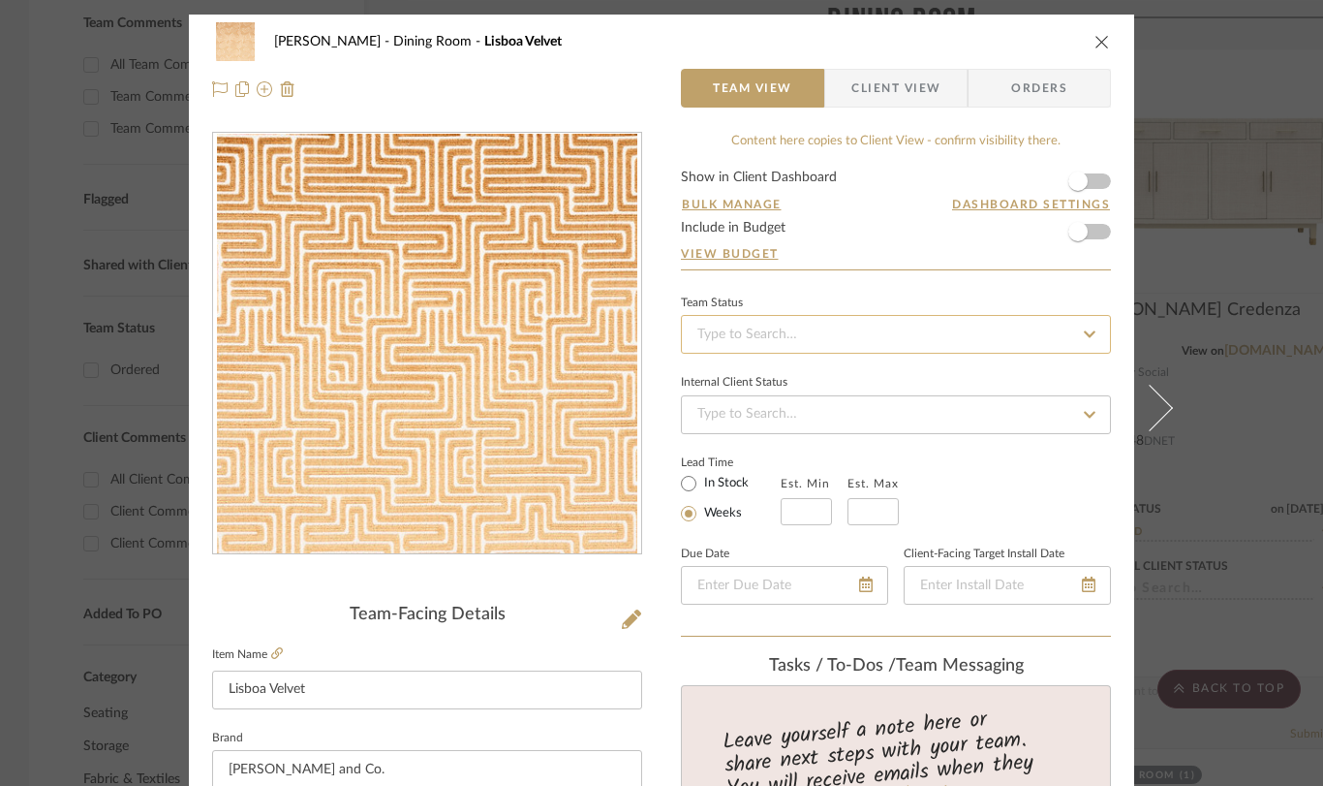
click at [853, 339] on input at bounding box center [896, 334] width 430 height 39
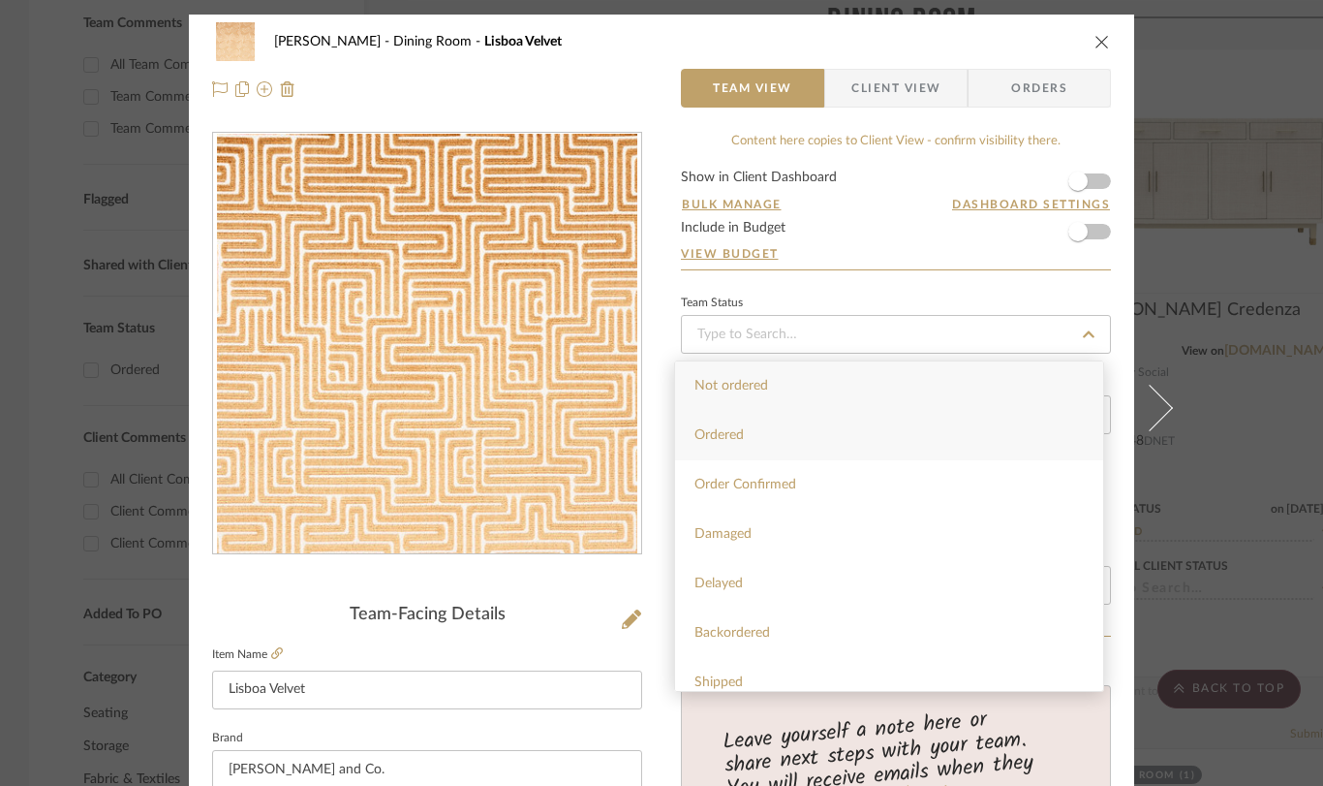
click at [837, 422] on div "Ordered" at bounding box center [889, 435] width 428 height 49
type input "[DATE]"
type input "Ordered"
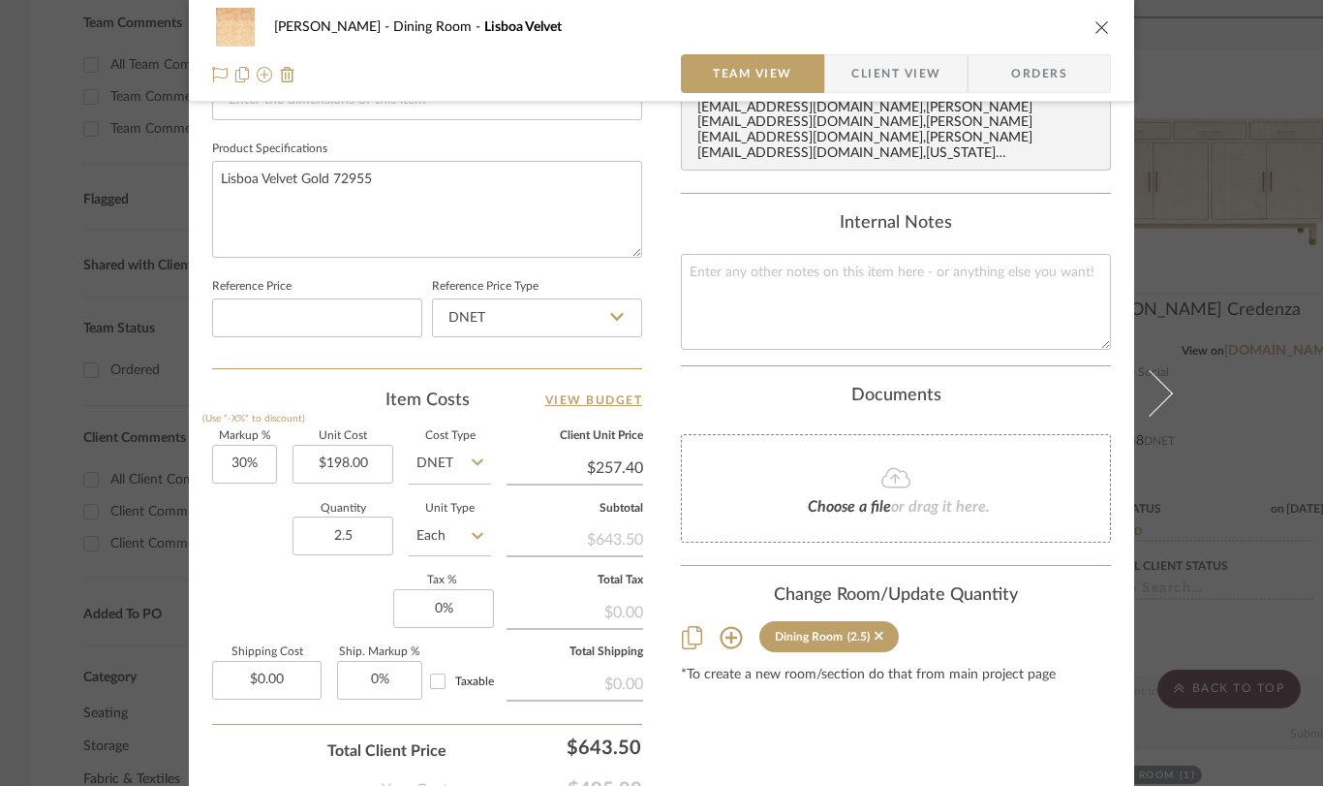
scroll to position [970, 0]
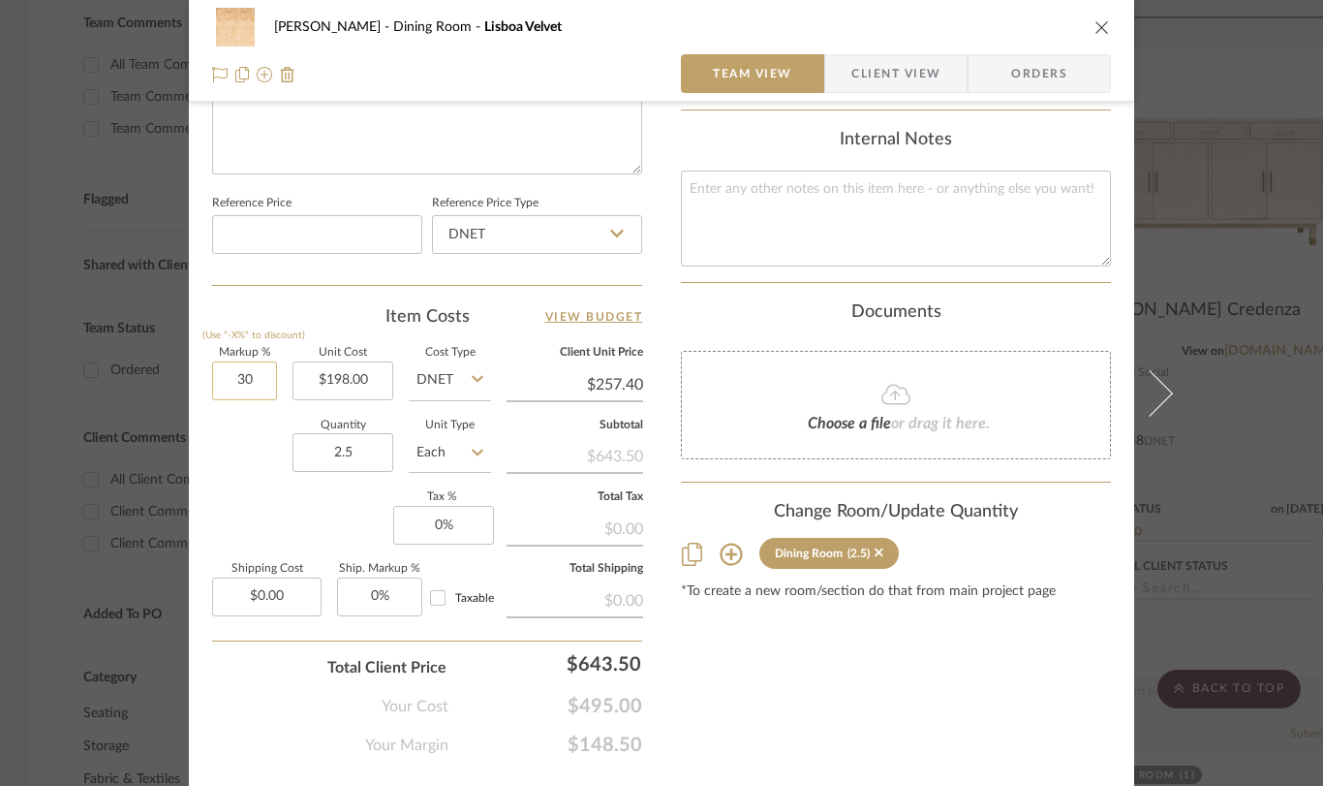
drag, startPoint x: 254, startPoint y: 380, endPoint x: 264, endPoint y: 376, distance: 10.4
click at [264, 376] on input "30" at bounding box center [244, 380] width 65 height 39
click at [249, 442] on div "Quantity 2.5 Unit Type Each" at bounding box center [351, 454] width 279 height 69
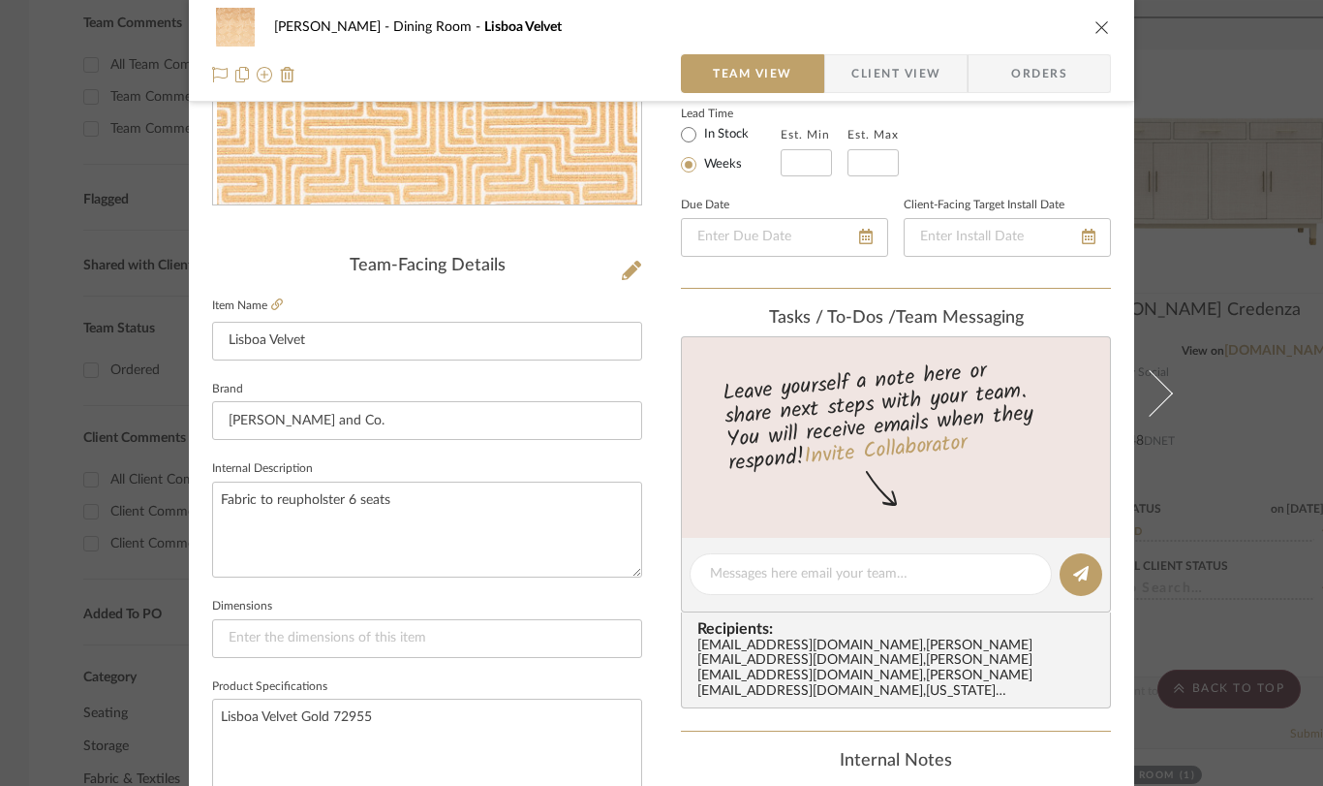
scroll to position [0, 0]
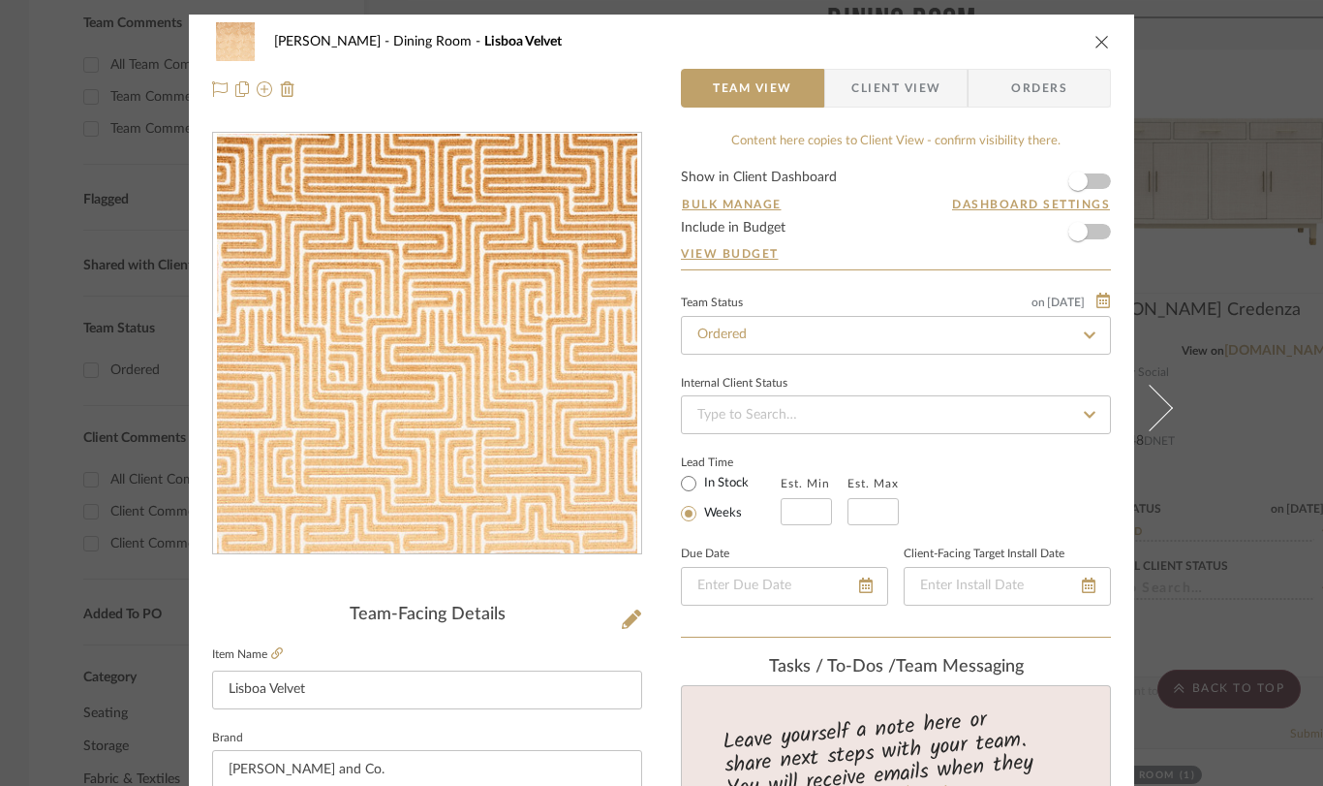
click at [1097, 43] on icon "close" at bounding box center [1103, 42] width 16 height 16
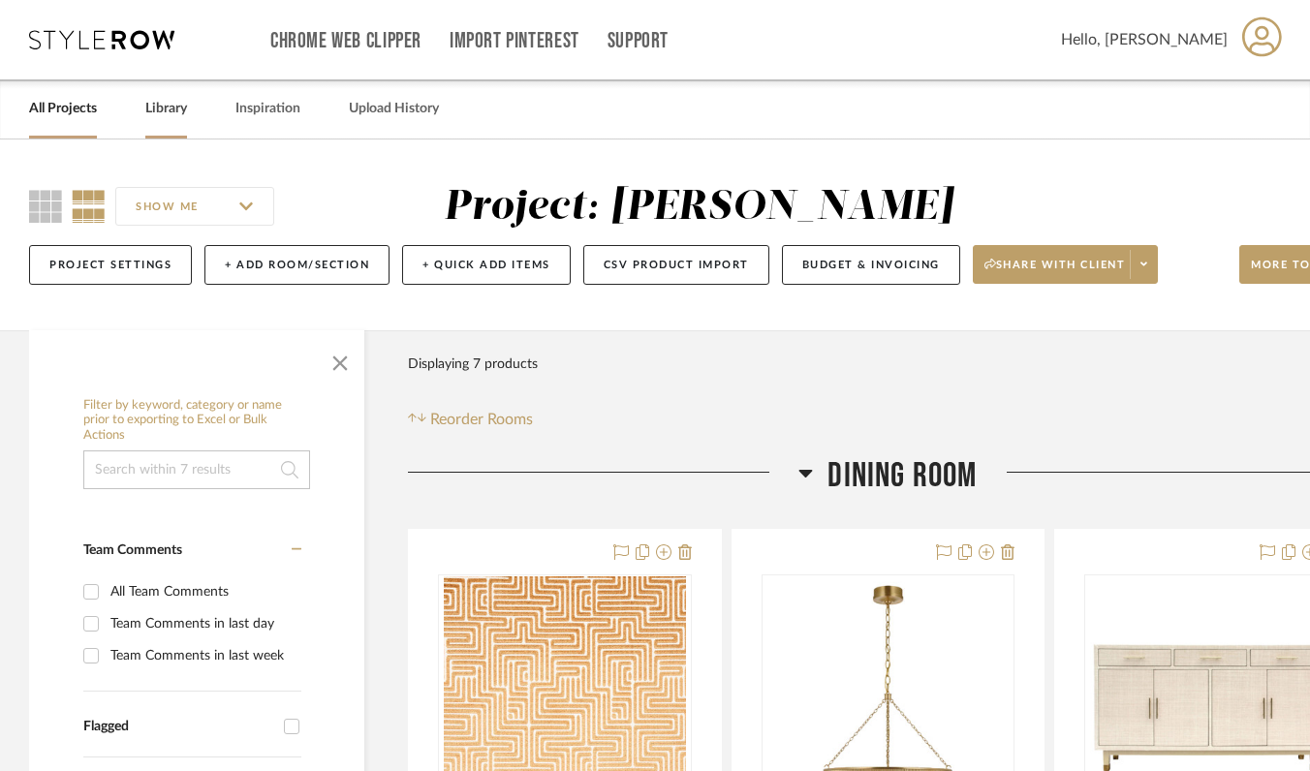
click at [183, 109] on link "Library" at bounding box center [166, 109] width 42 height 26
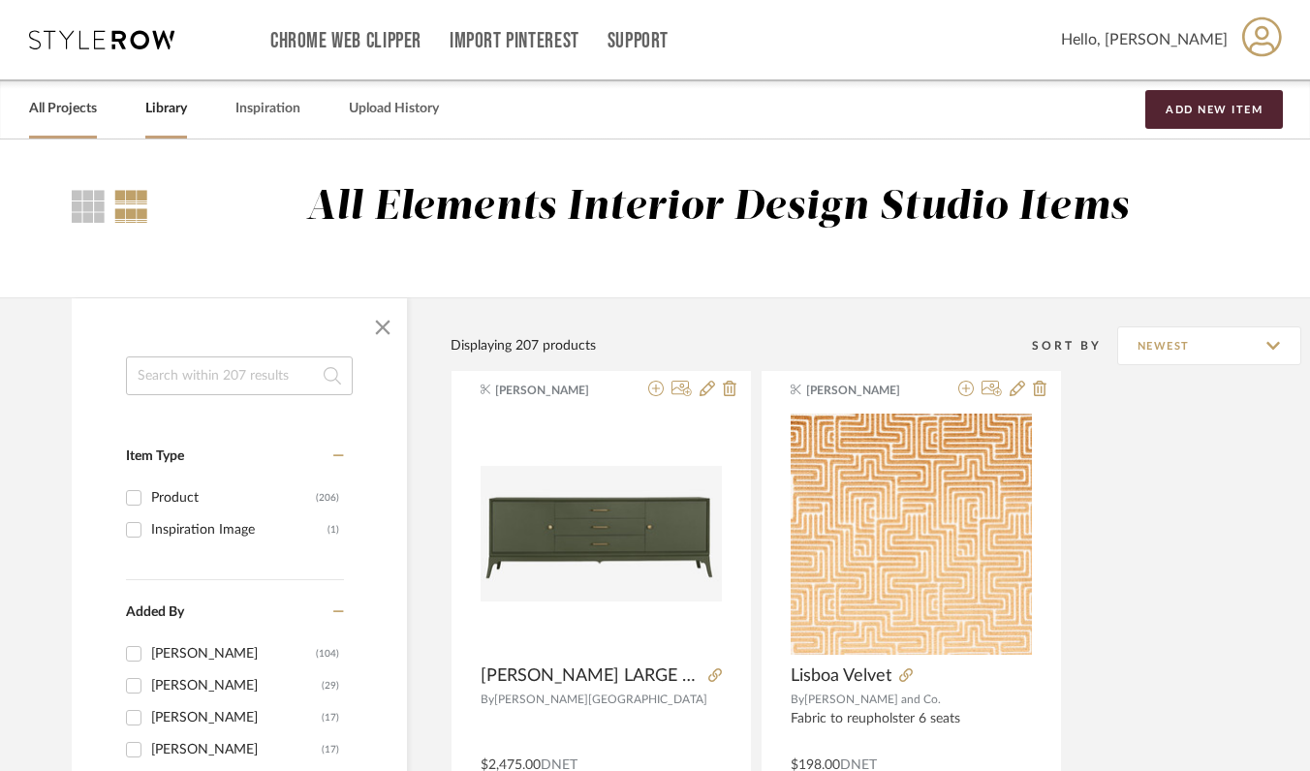
click at [71, 111] on link "All Projects" at bounding box center [63, 109] width 68 height 26
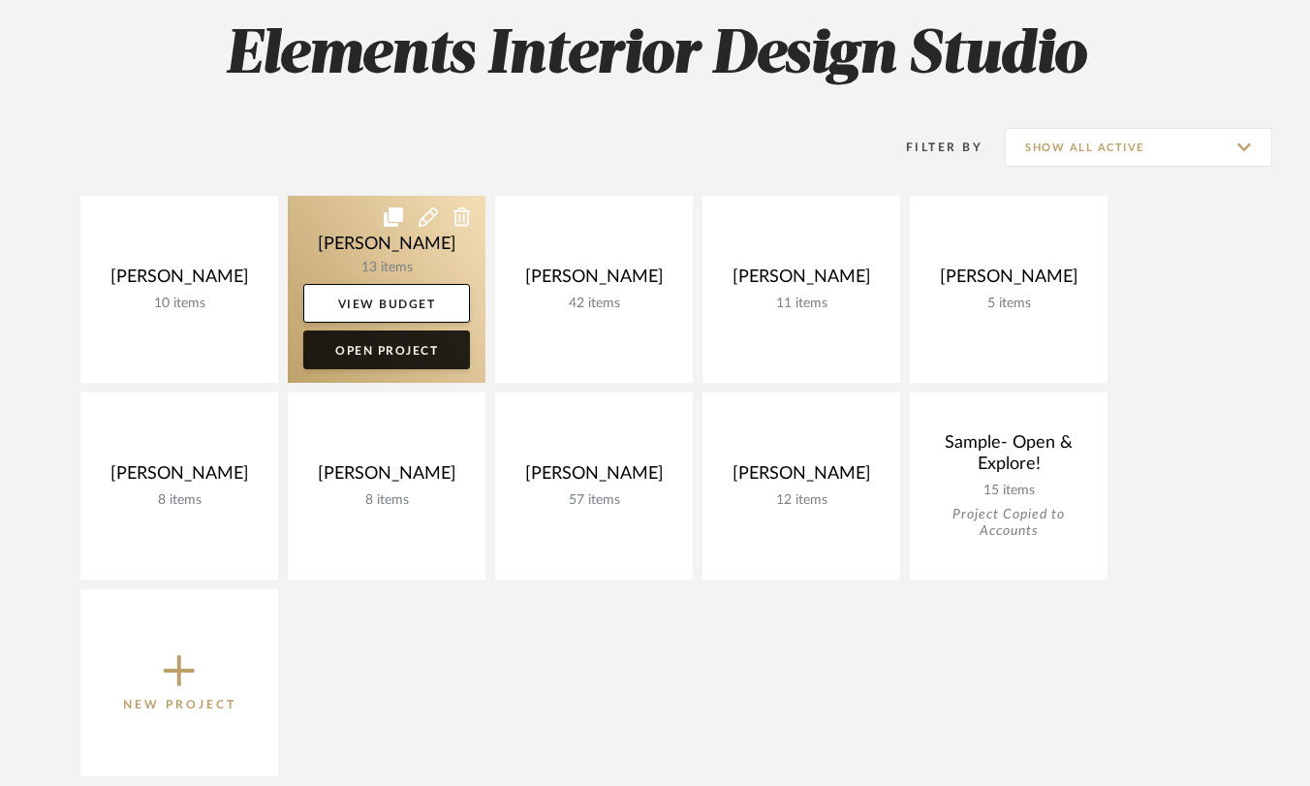
scroll to position [315, 0]
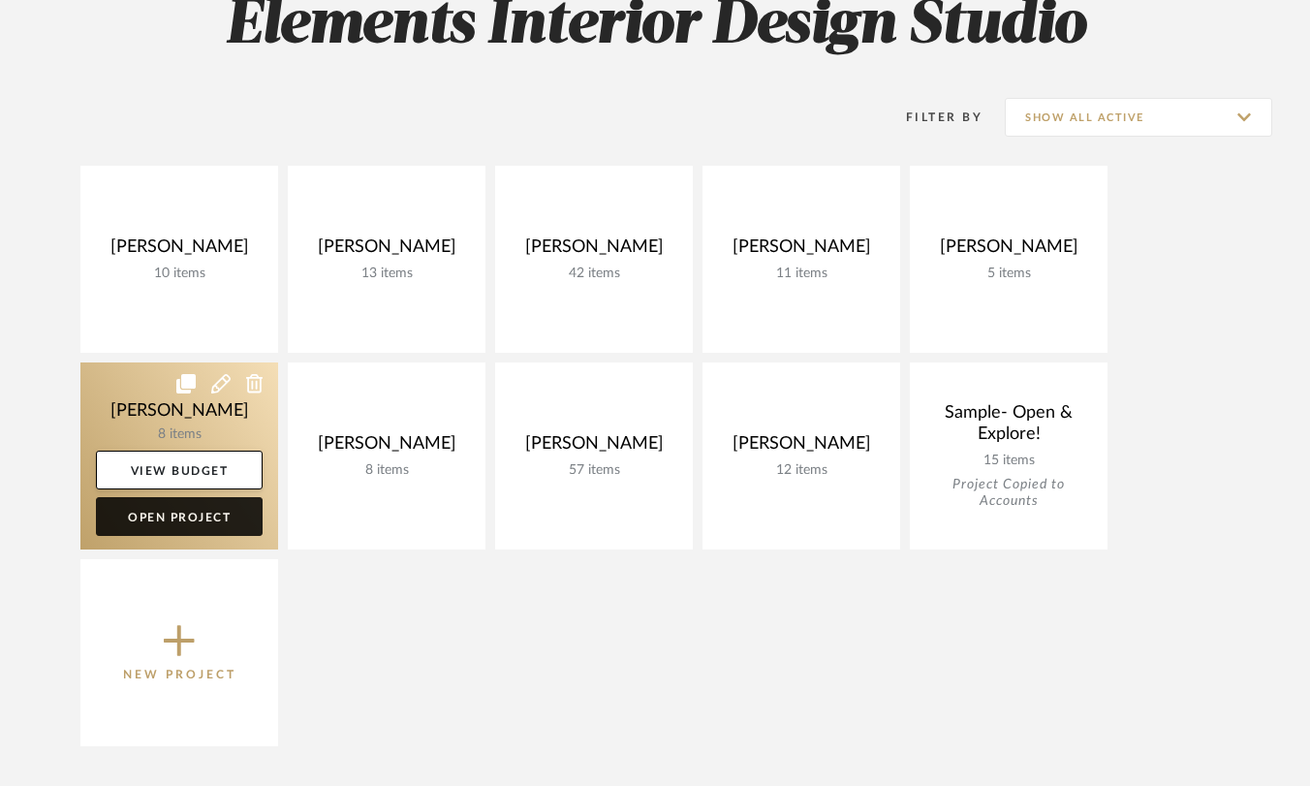
click at [212, 524] on link "Open Project" at bounding box center [179, 516] width 167 height 39
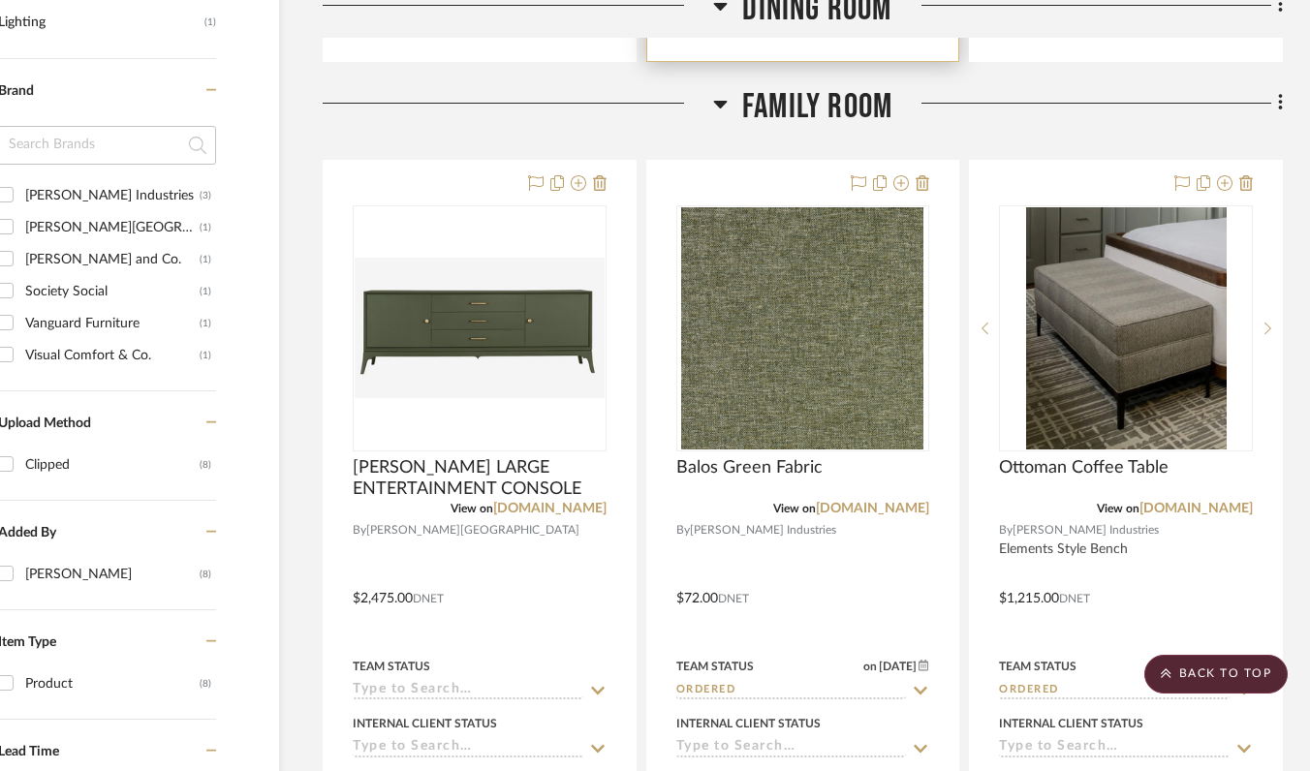
scroll to position [1320, 85]
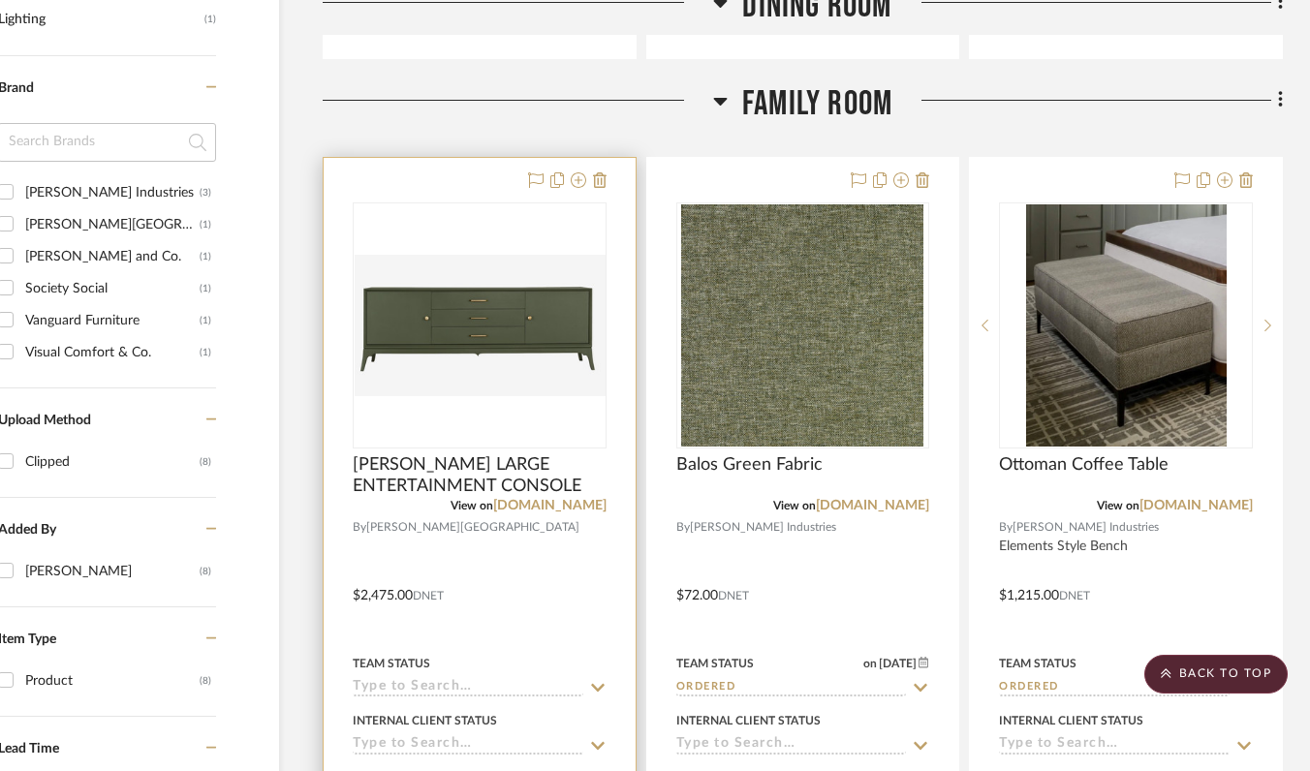
click at [454, 310] on div at bounding box center [480, 325] width 254 height 246
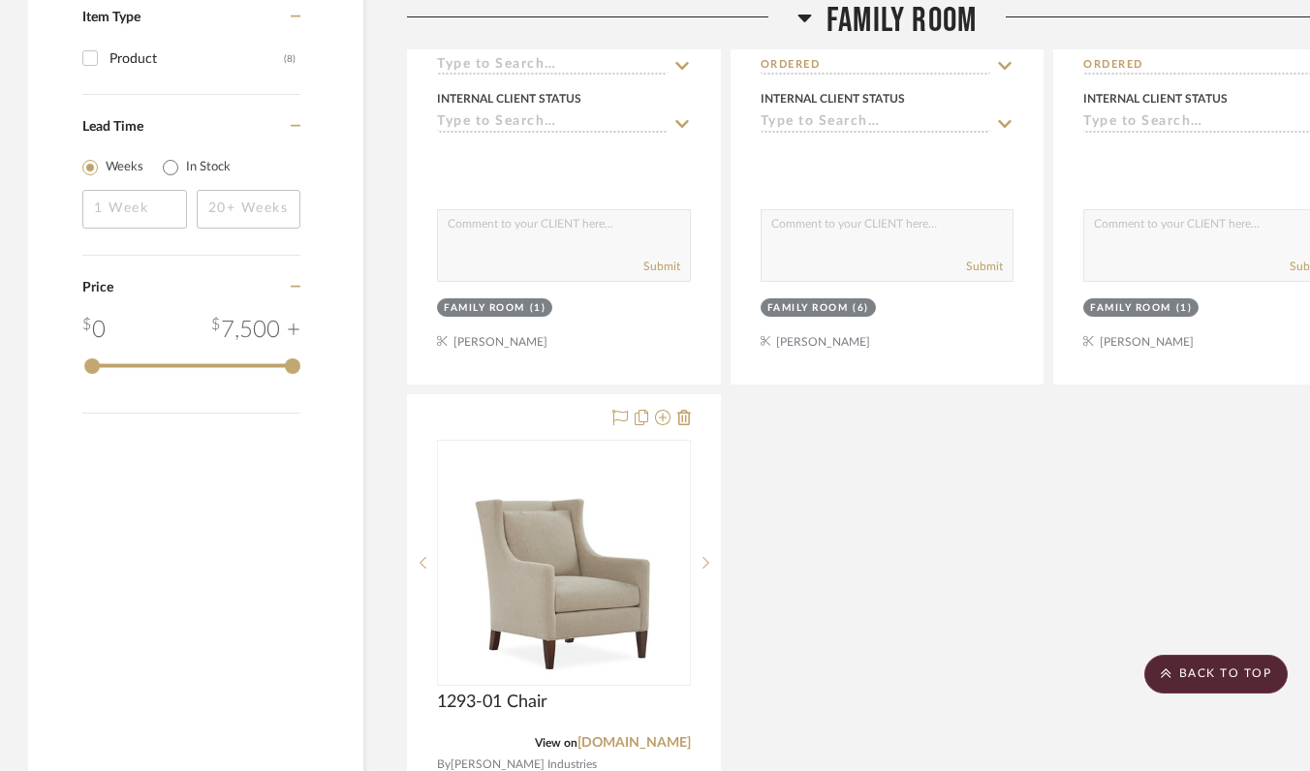
scroll to position [1506, 1]
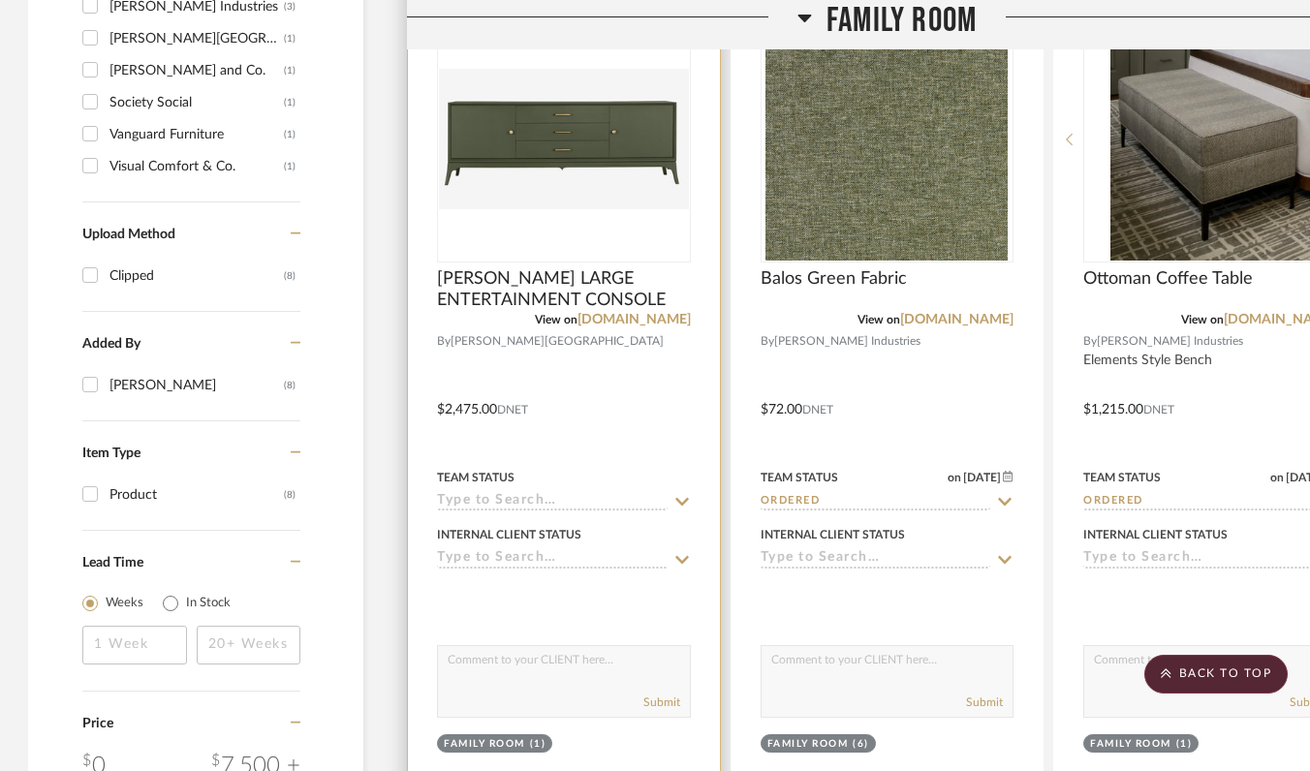
click at [581, 147] on img "0" at bounding box center [564, 139] width 250 height 140
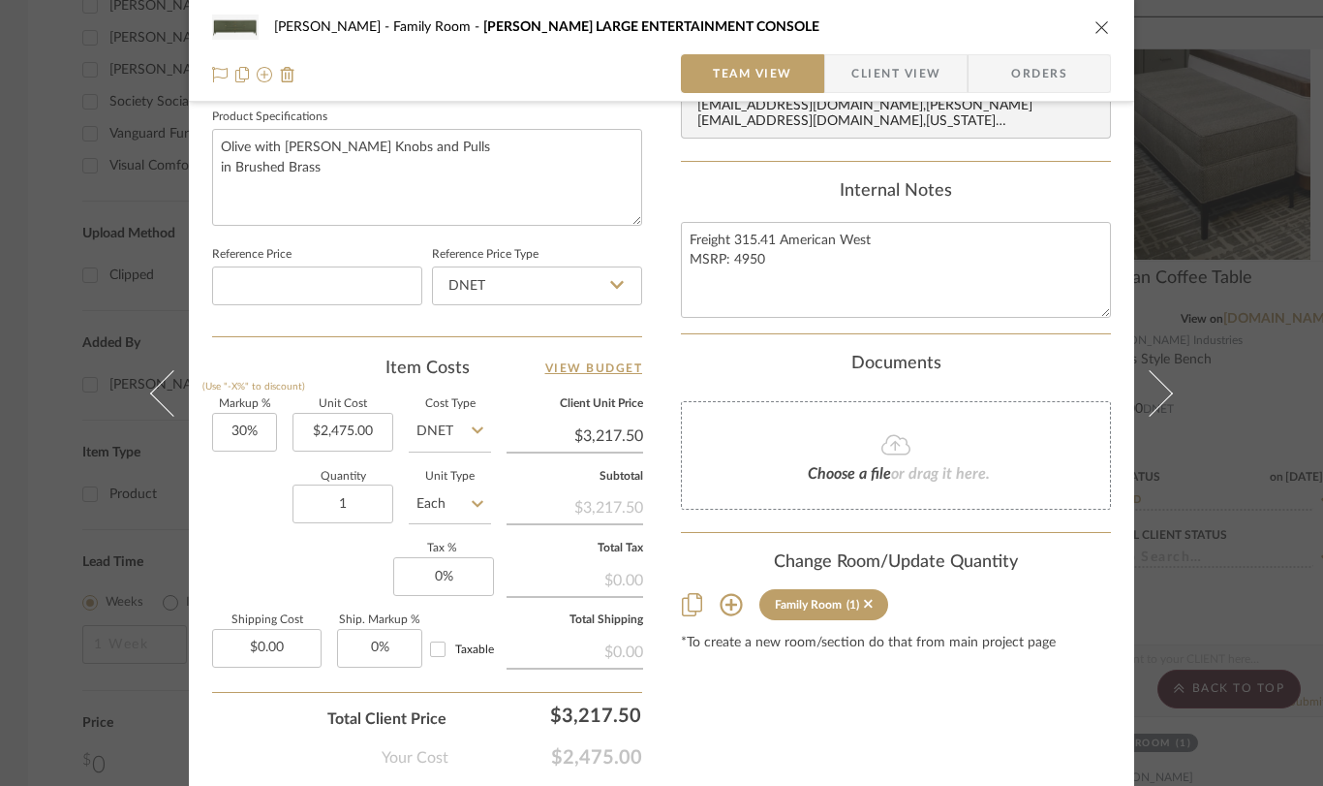
scroll to position [921, 0]
drag, startPoint x: 263, startPoint y: 426, endPoint x: 252, endPoint y: 429, distance: 11.0
click at [252, 429] on input "30" at bounding box center [244, 429] width 65 height 39
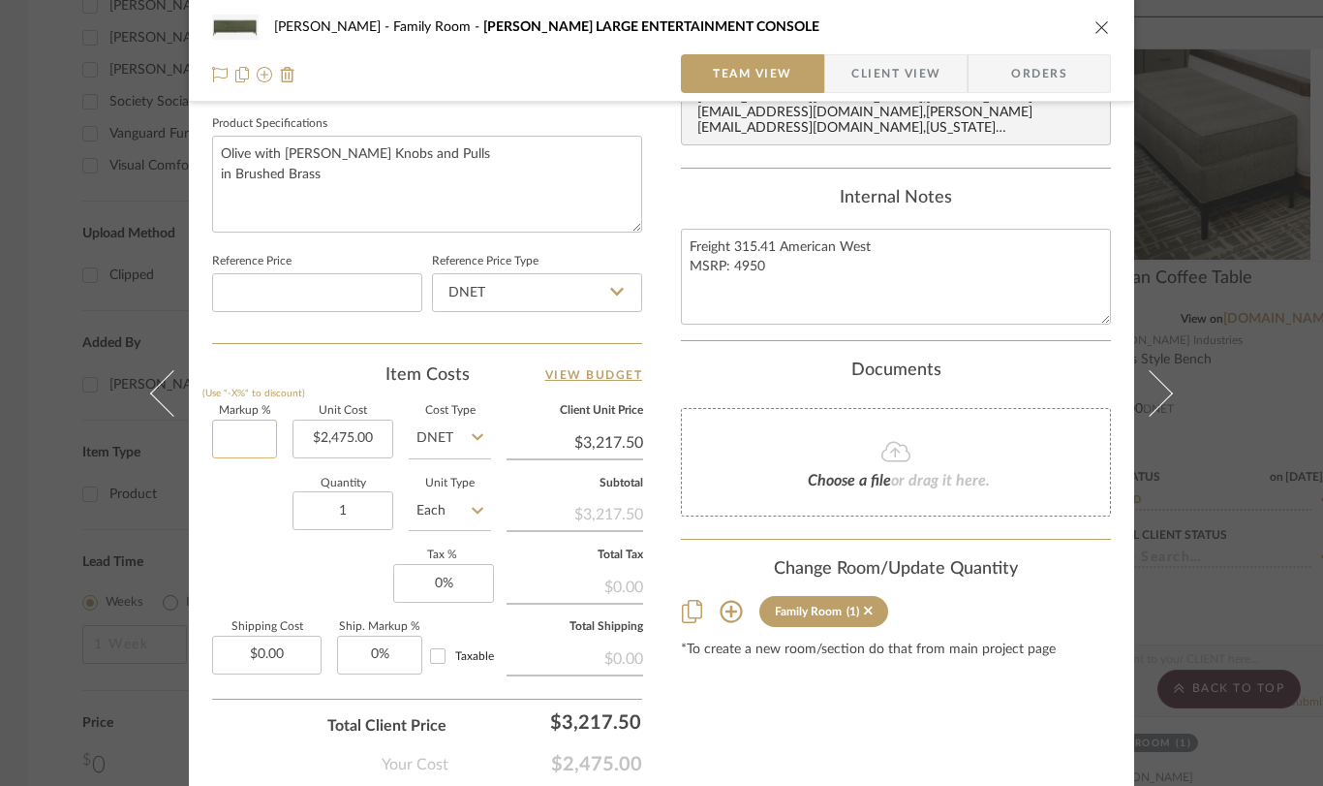
scroll to position [914, 0]
click at [252, 655] on input "0.00" at bounding box center [266, 653] width 109 height 39
drag, startPoint x: 281, startPoint y: 650, endPoint x: 230, endPoint y: 651, distance: 51.4
click at [230, 652] on input "0.00" at bounding box center [266, 653] width 109 height 39
click at [792, 707] on div "Content here copies to Client View - confirm visibility there. Show in Client D…" at bounding box center [896, 15] width 430 height 1595
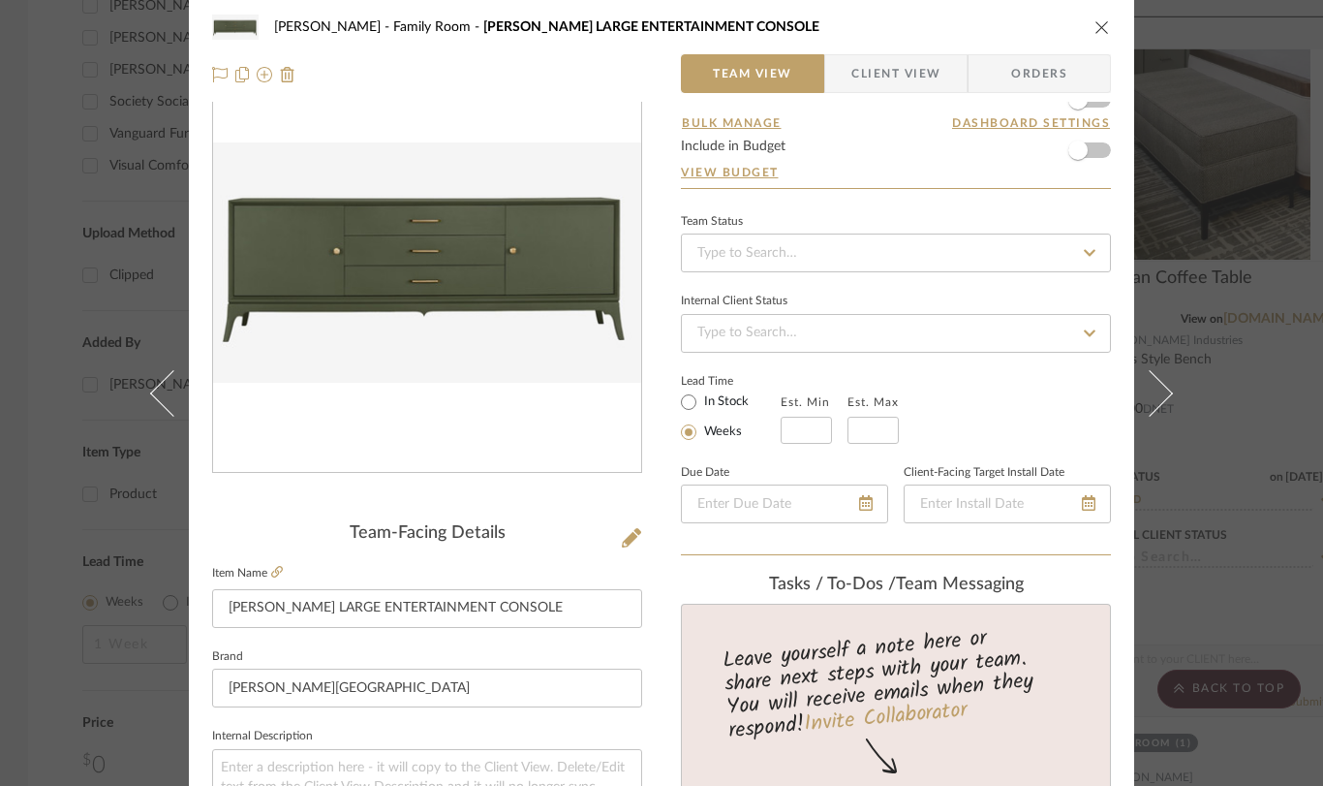
scroll to position [0, 0]
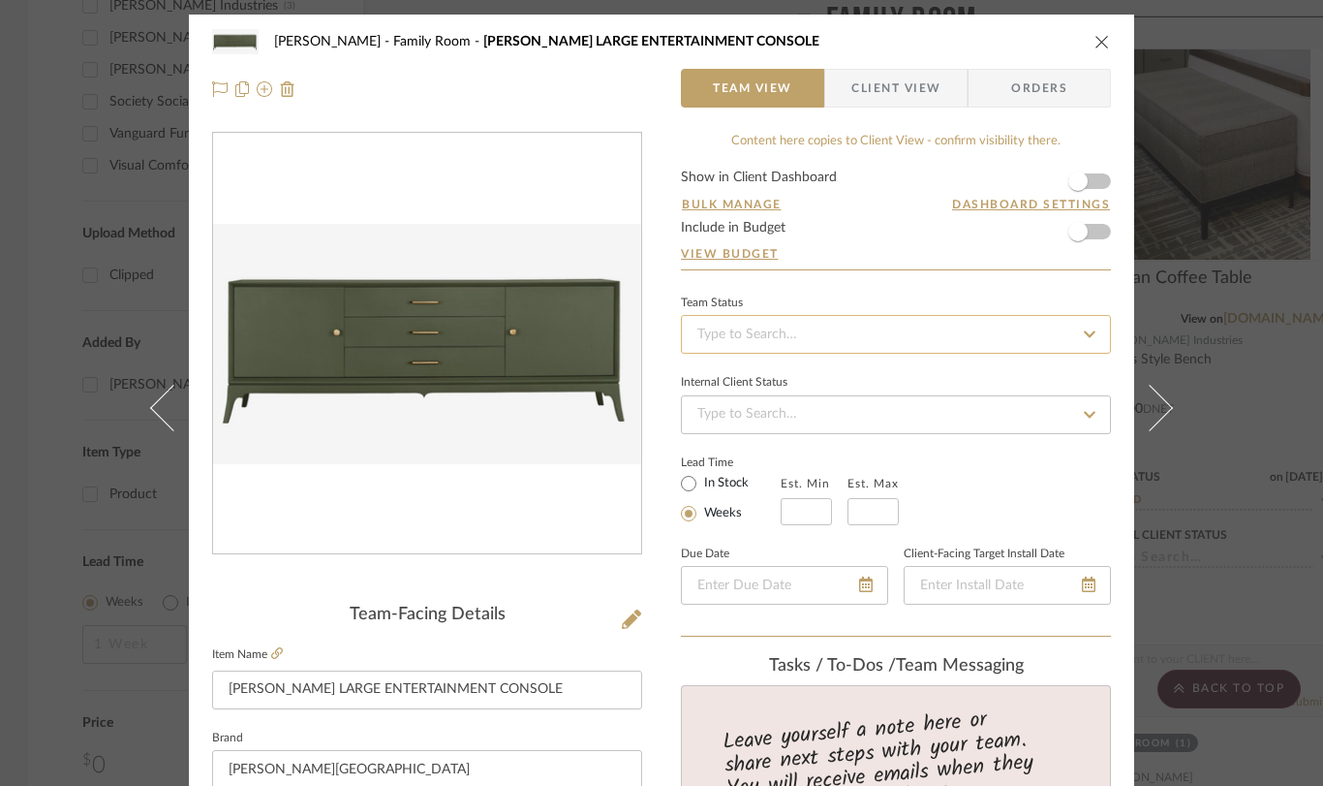
click at [813, 334] on input at bounding box center [896, 334] width 430 height 39
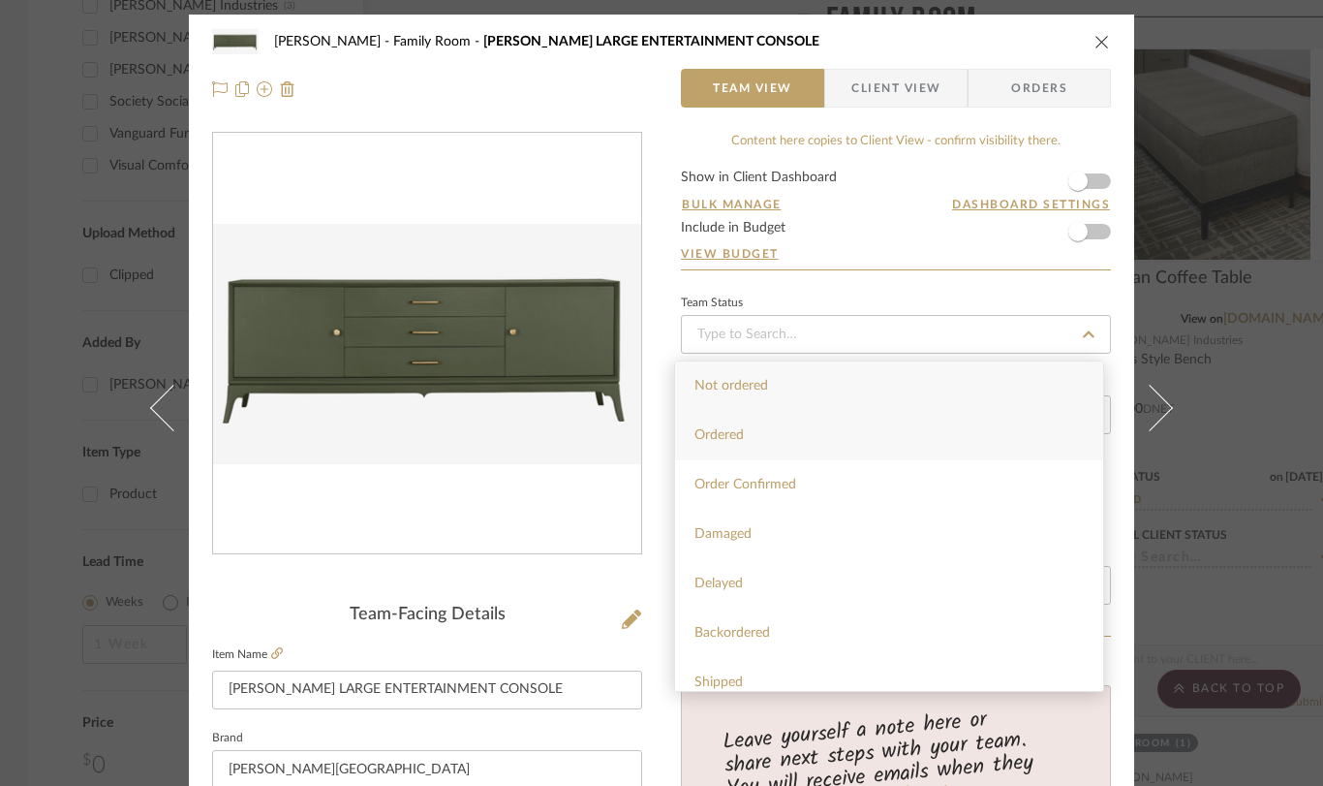
click at [806, 440] on div "Ordered" at bounding box center [889, 435] width 428 height 49
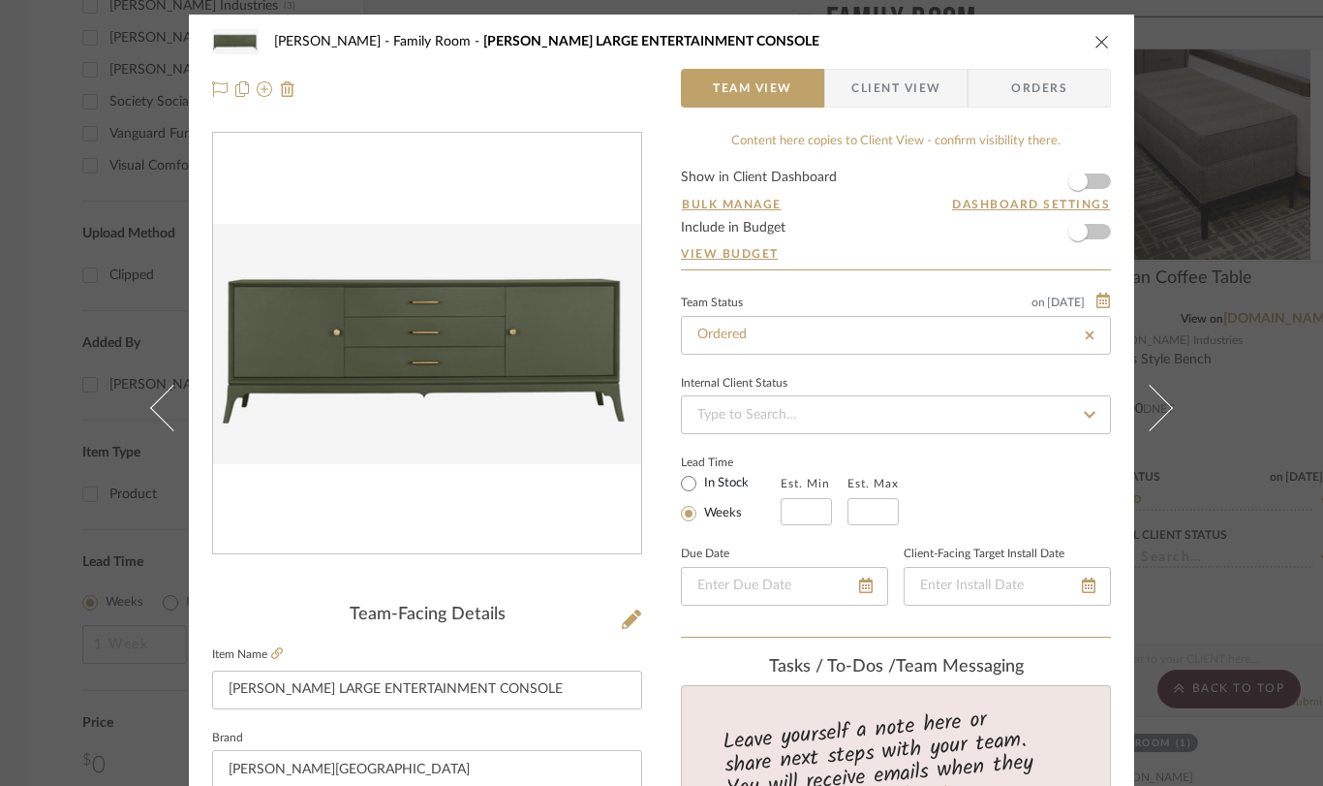
drag, startPoint x: 1093, startPoint y: 44, endPoint x: 977, endPoint y: 26, distance: 117.6
click at [1095, 44] on icon "close" at bounding box center [1103, 42] width 16 height 16
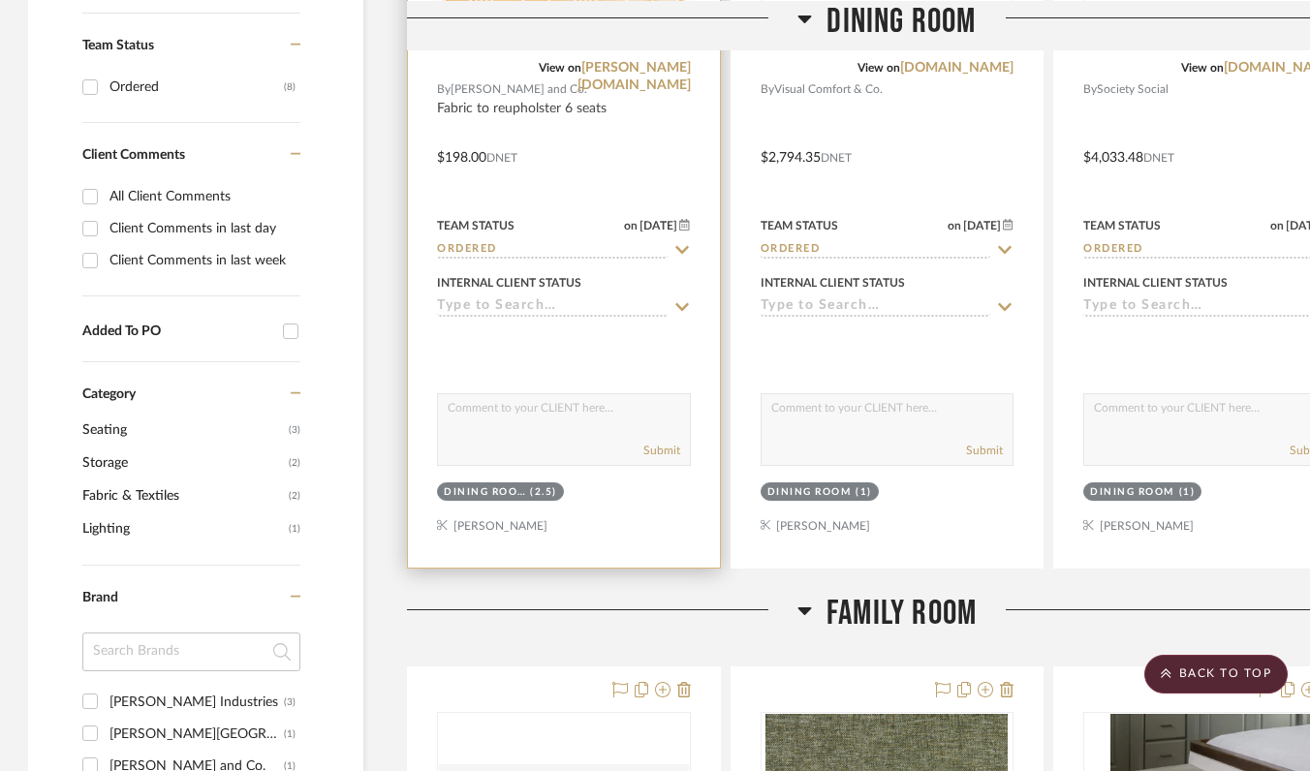
scroll to position [0, 1]
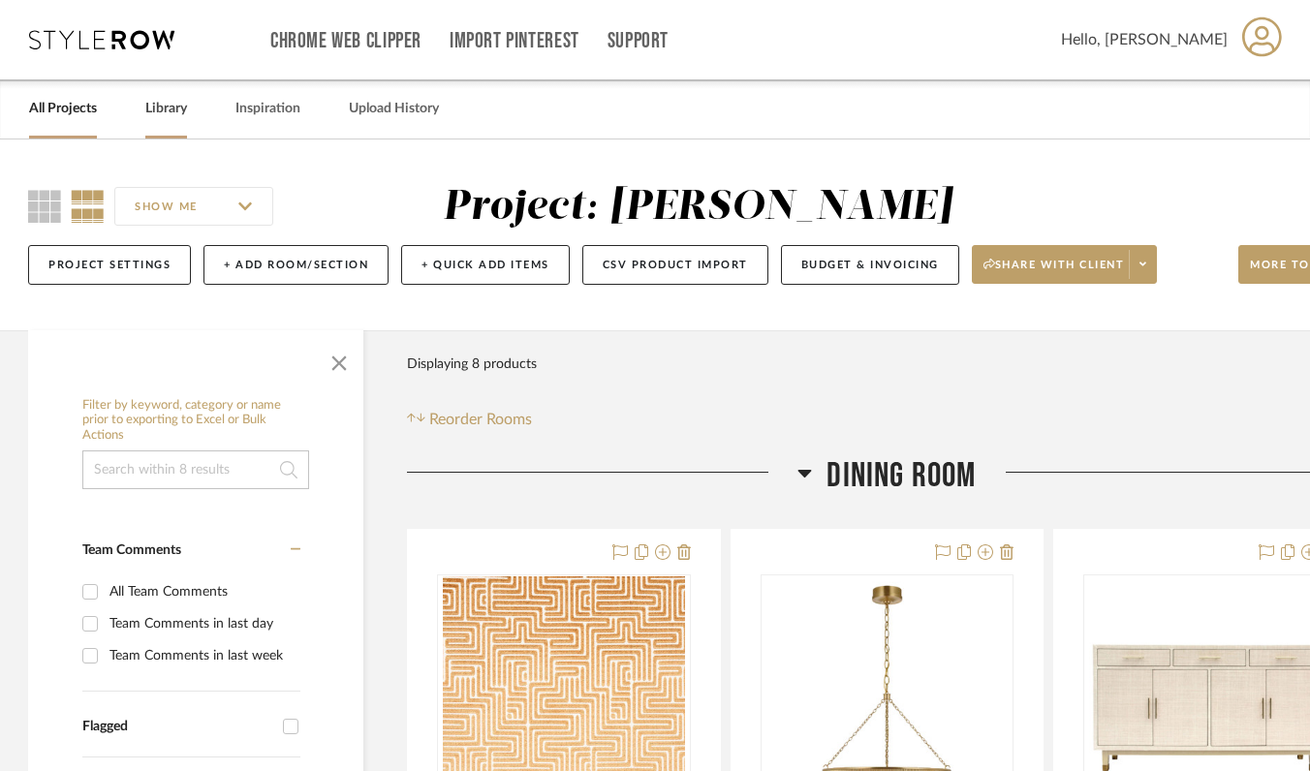
click at [153, 119] on link "Library" at bounding box center [166, 109] width 42 height 26
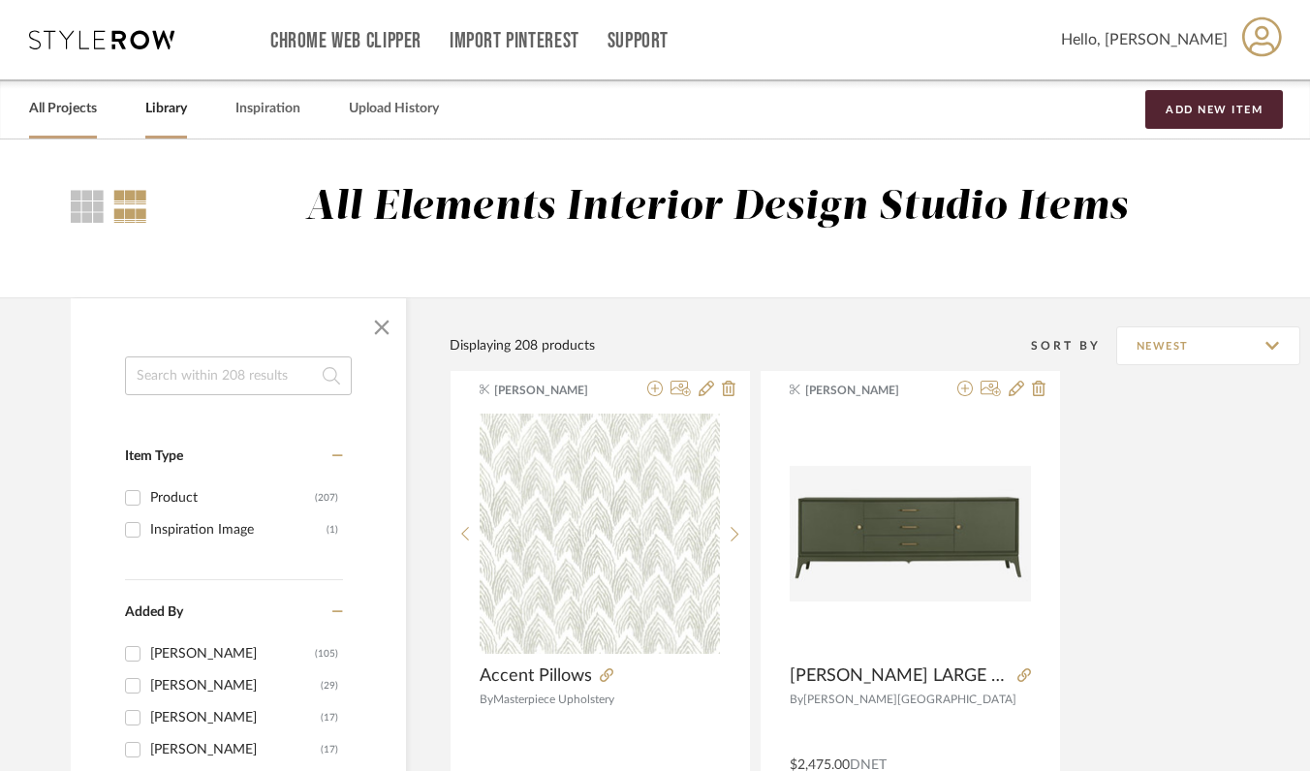
click at [62, 110] on link "All Projects" at bounding box center [63, 109] width 68 height 26
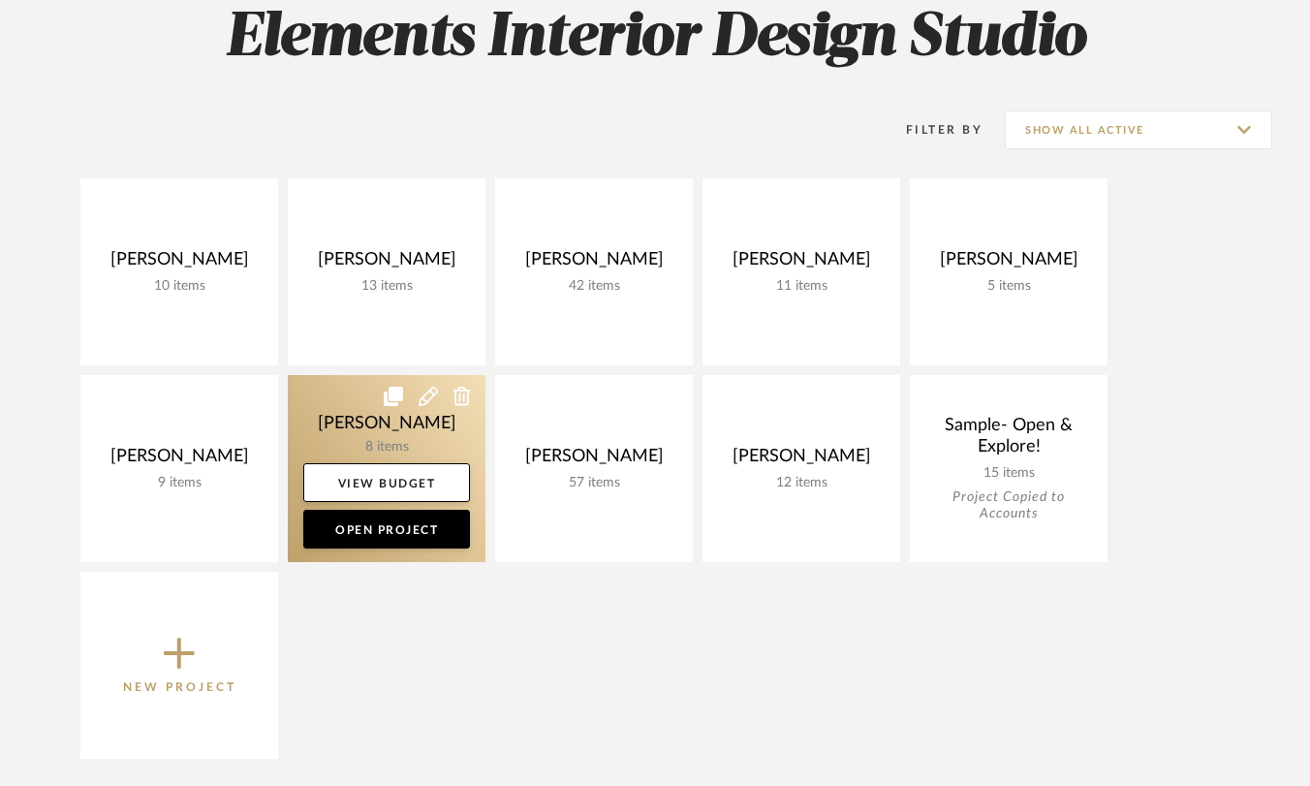
scroll to position [389, 0]
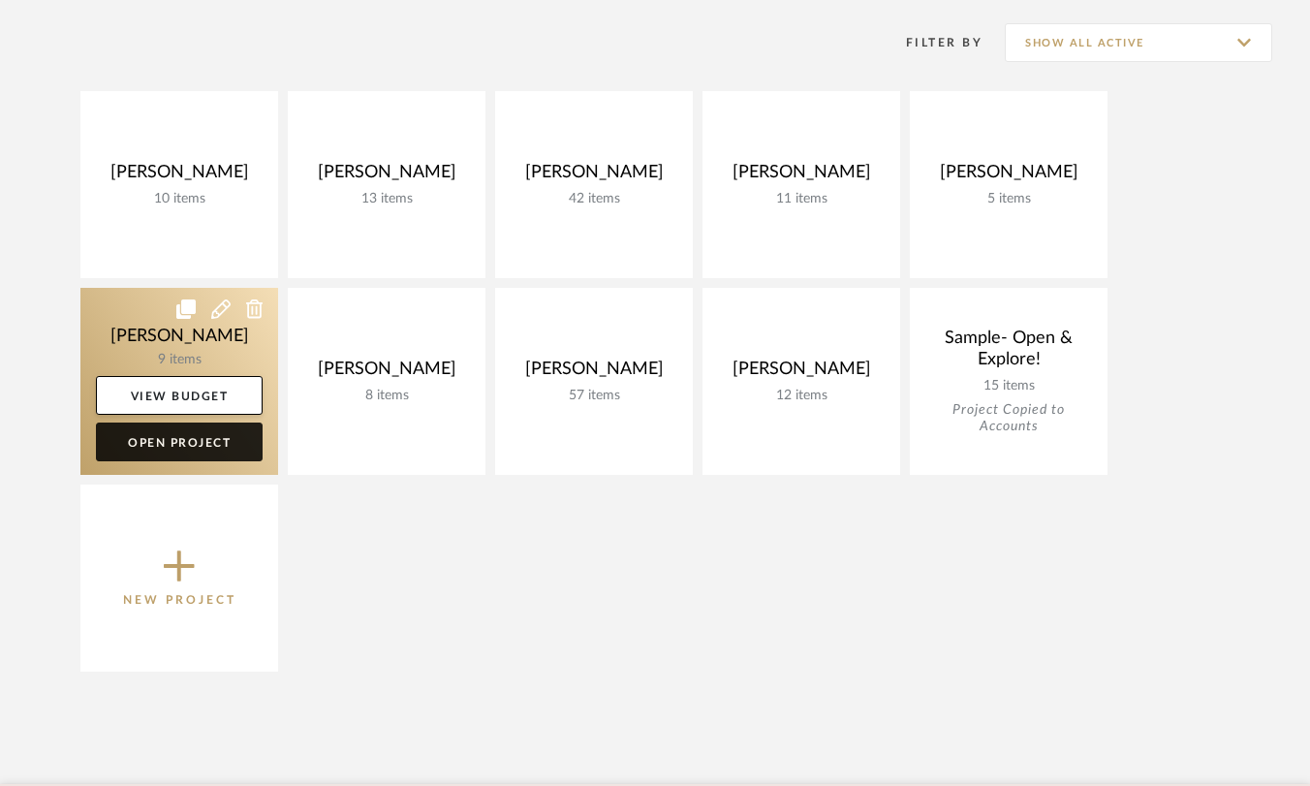
click at [154, 438] on link "Open Project" at bounding box center [179, 441] width 167 height 39
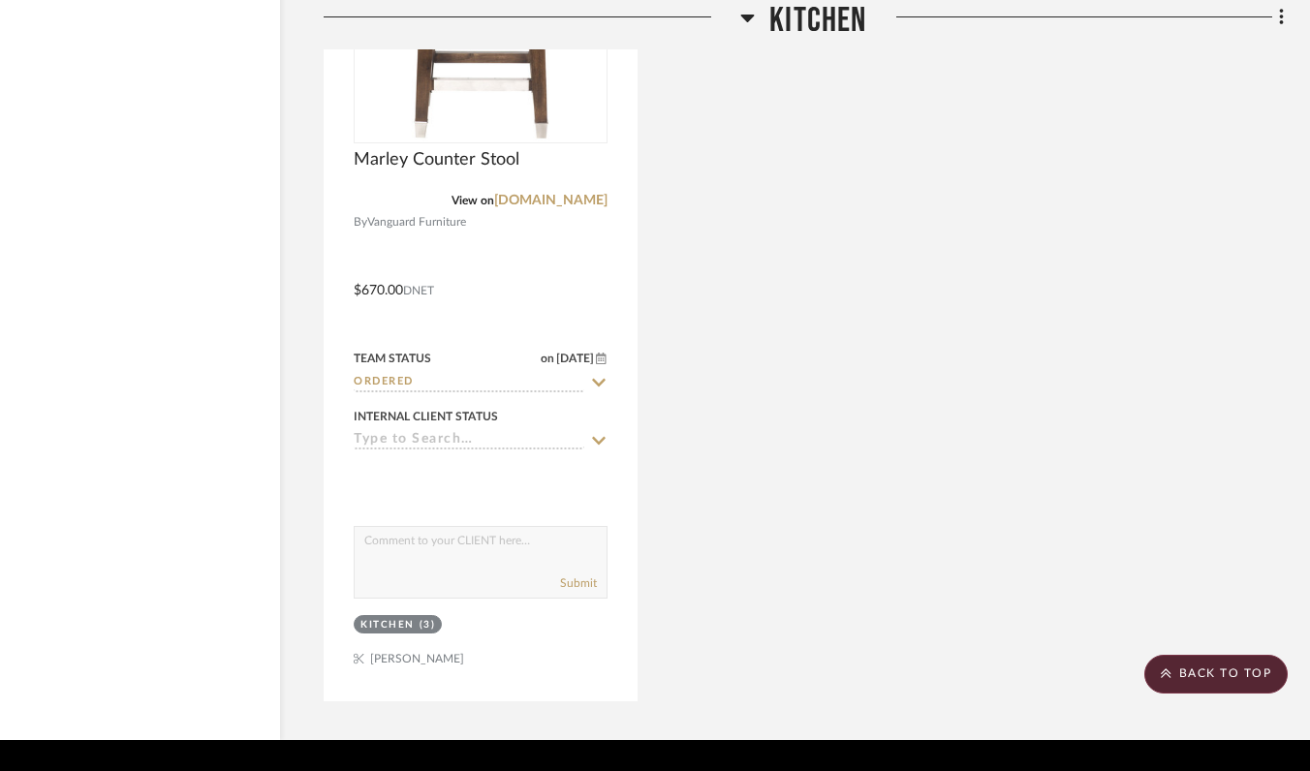
scroll to position [3431, 84]
